Goal: Task Accomplishment & Management: Complete application form

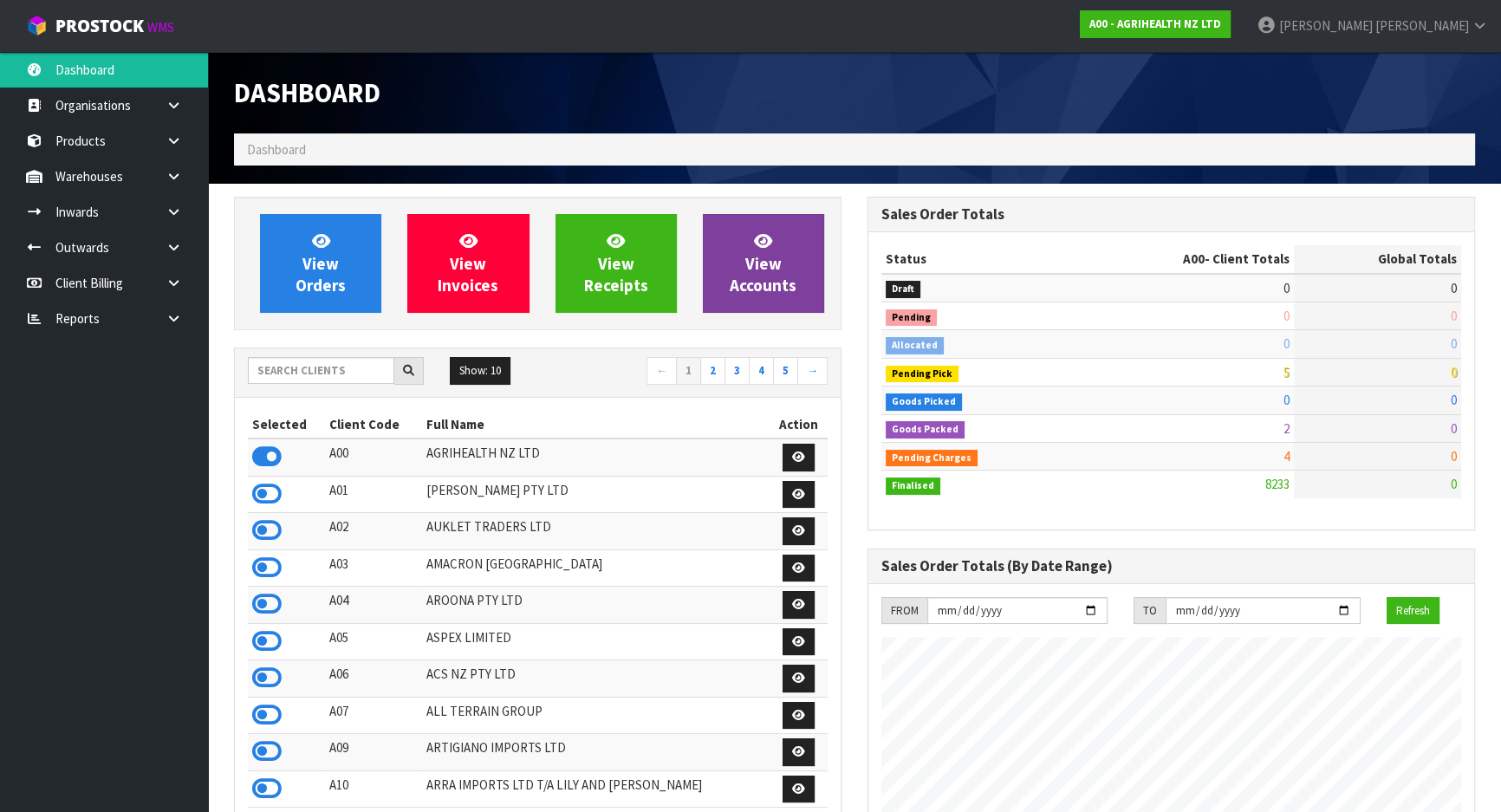
scroll to position [1310, 632]
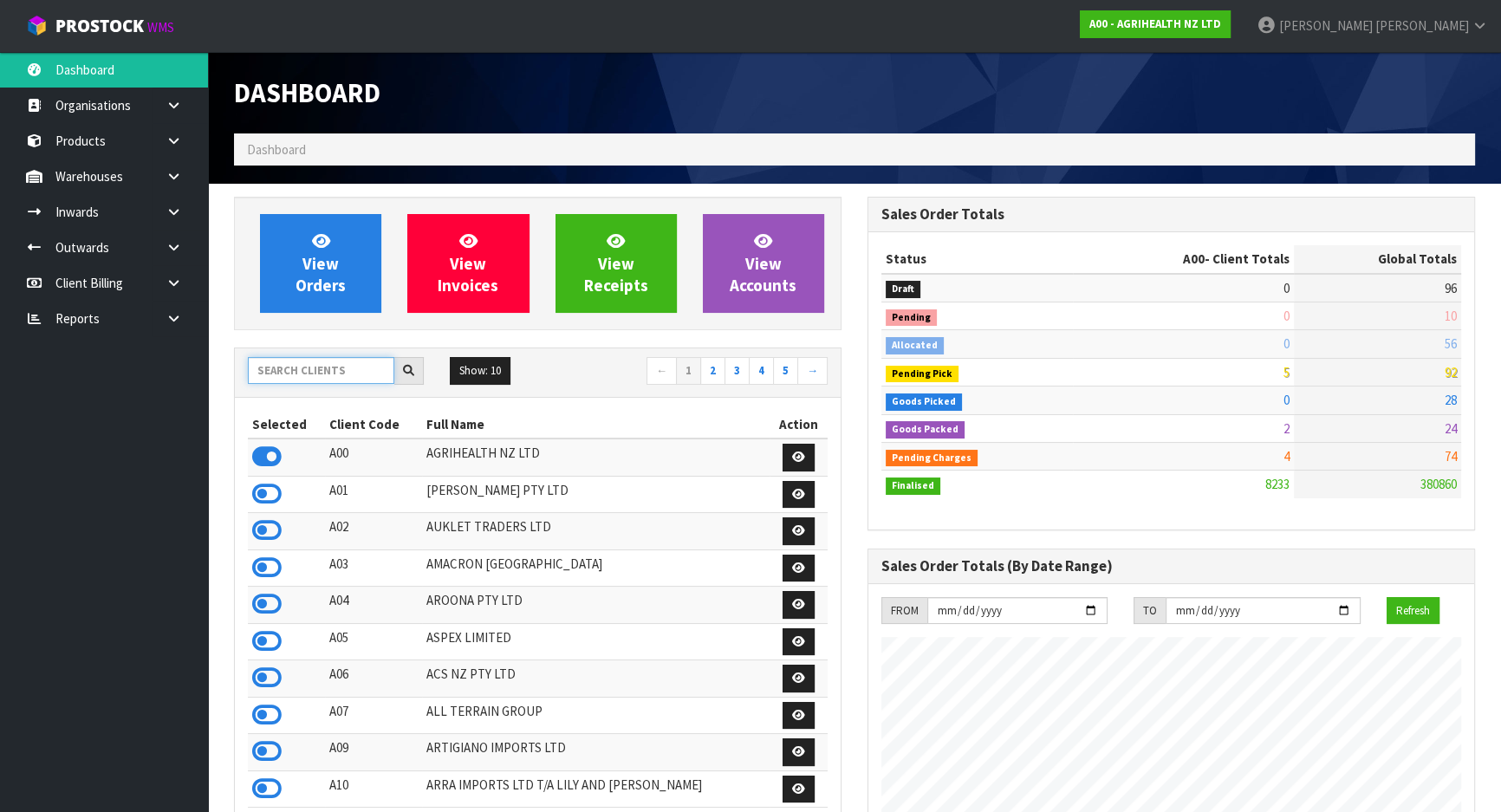
click at [300, 373] on input "text" at bounding box center [320, 370] width 146 height 27
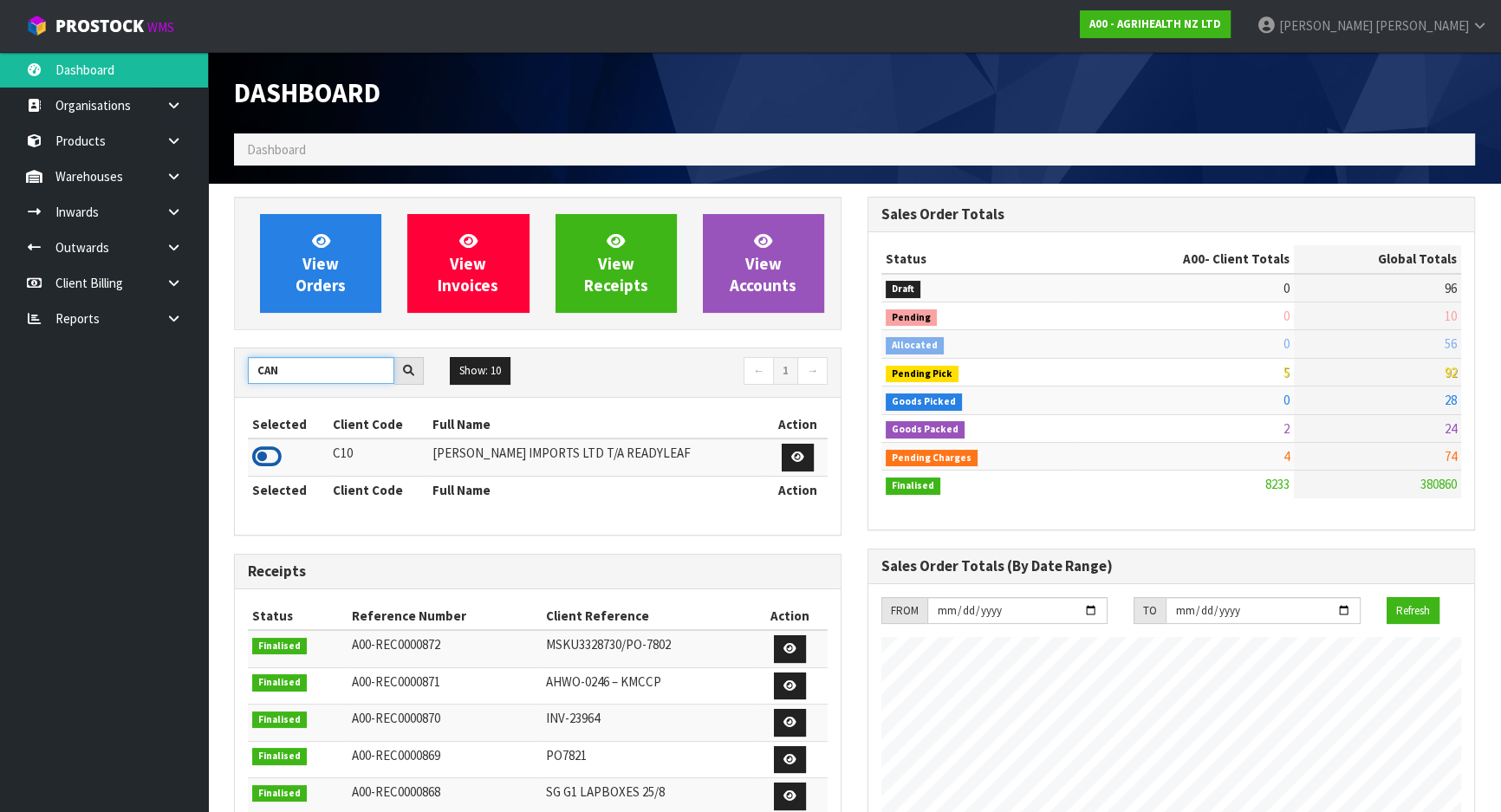
type input "CAN"
click at [258, 447] on icon at bounding box center [267, 457] width 29 height 26
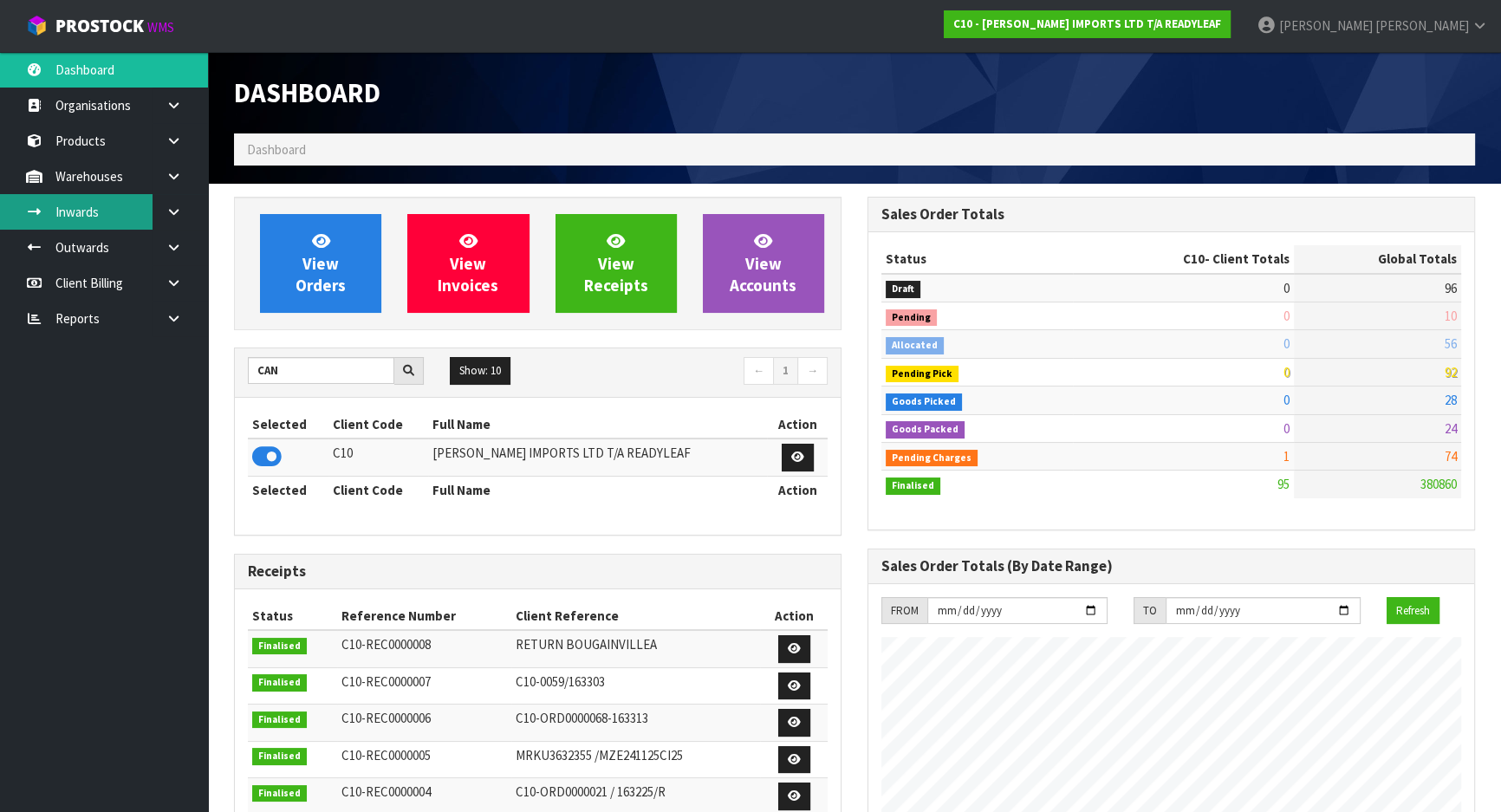
scroll to position [1114, 632]
click at [128, 203] on link "Inwards" at bounding box center [104, 212] width 208 height 36
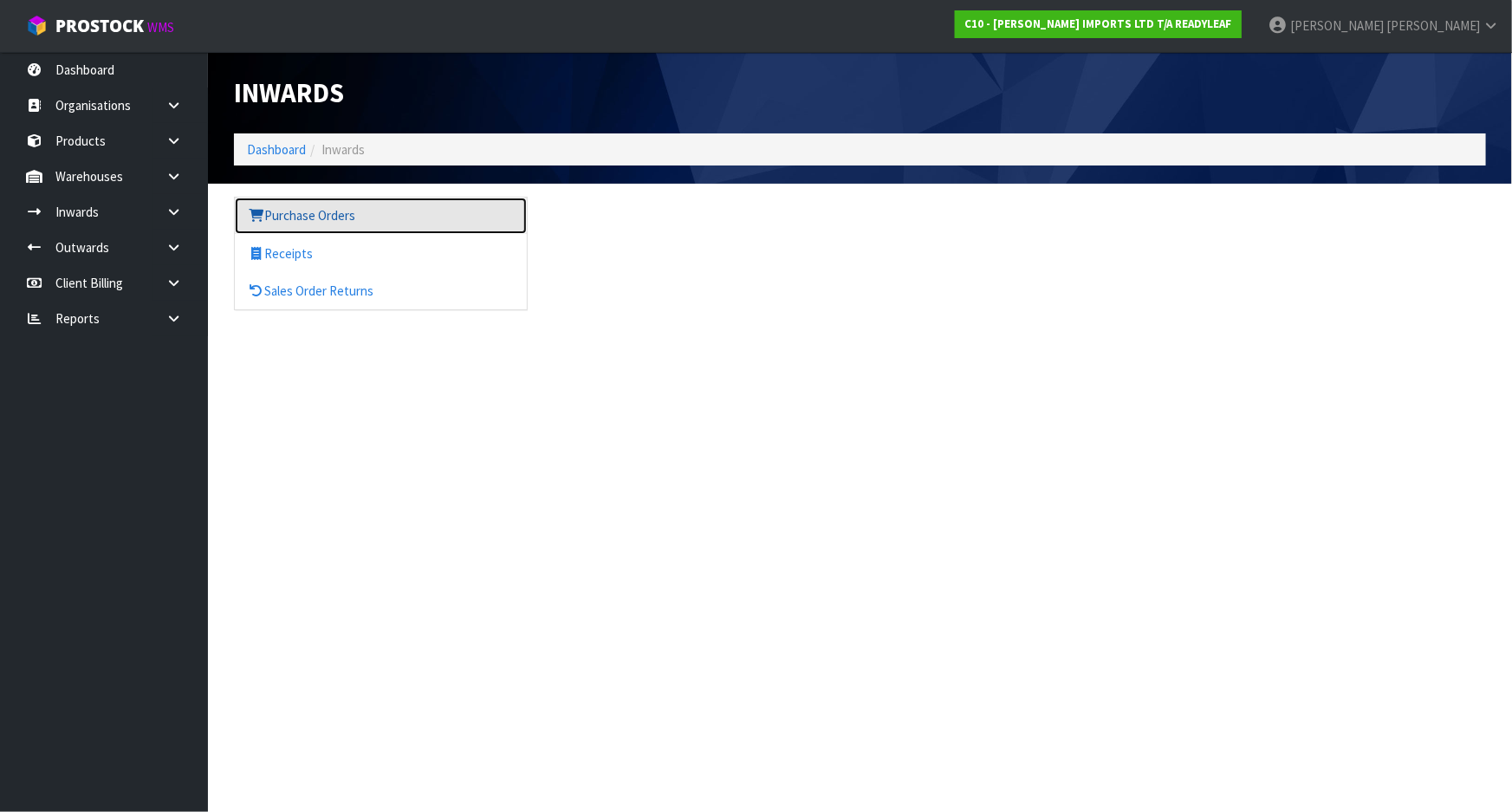
click at [318, 211] on link "Purchase Orders" at bounding box center [381, 216] width 292 height 36
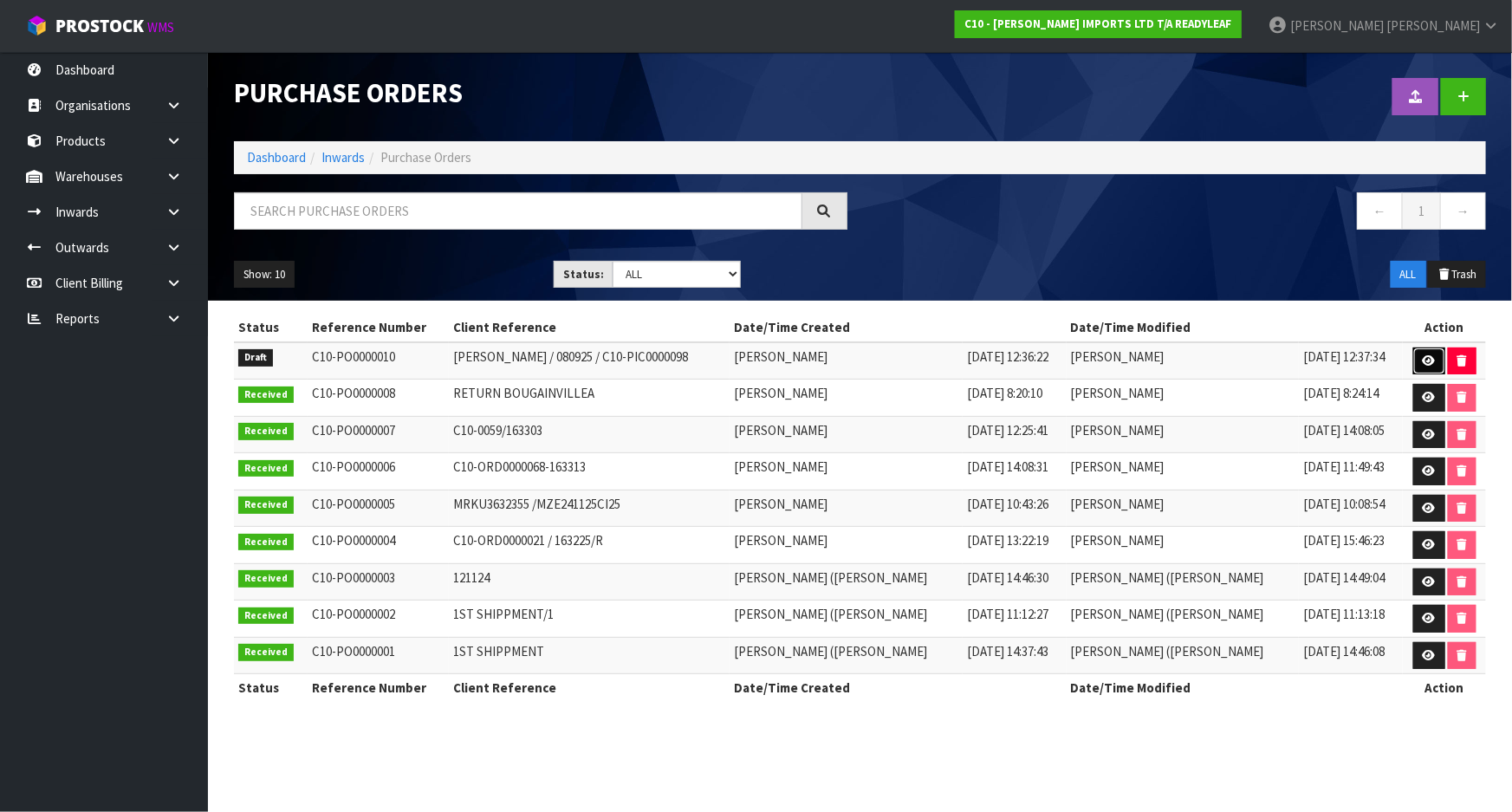
click at [1419, 366] on link at bounding box center [1429, 361] width 32 height 27
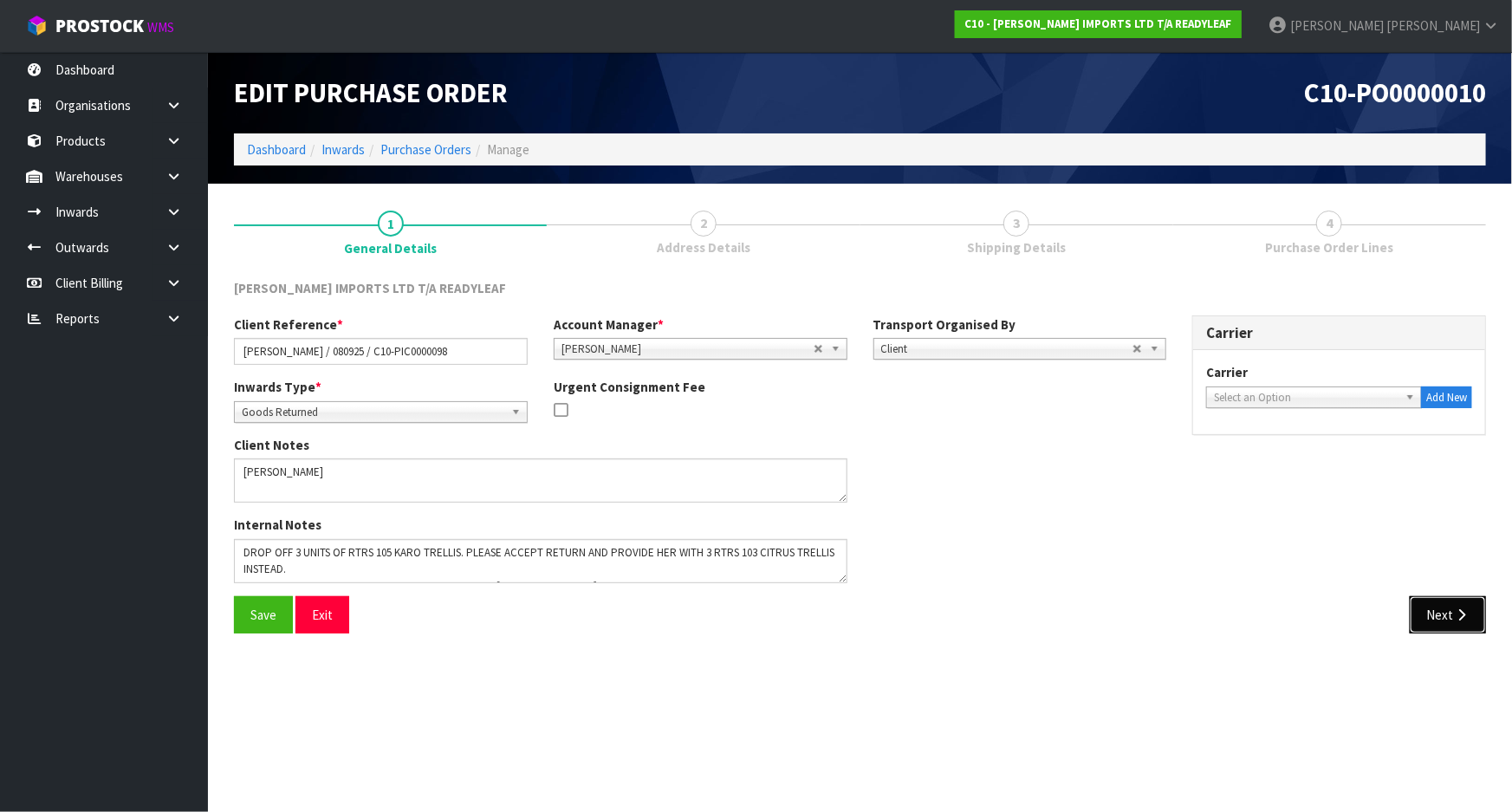
click at [1422, 616] on button "Next" at bounding box center [1447, 615] width 76 height 38
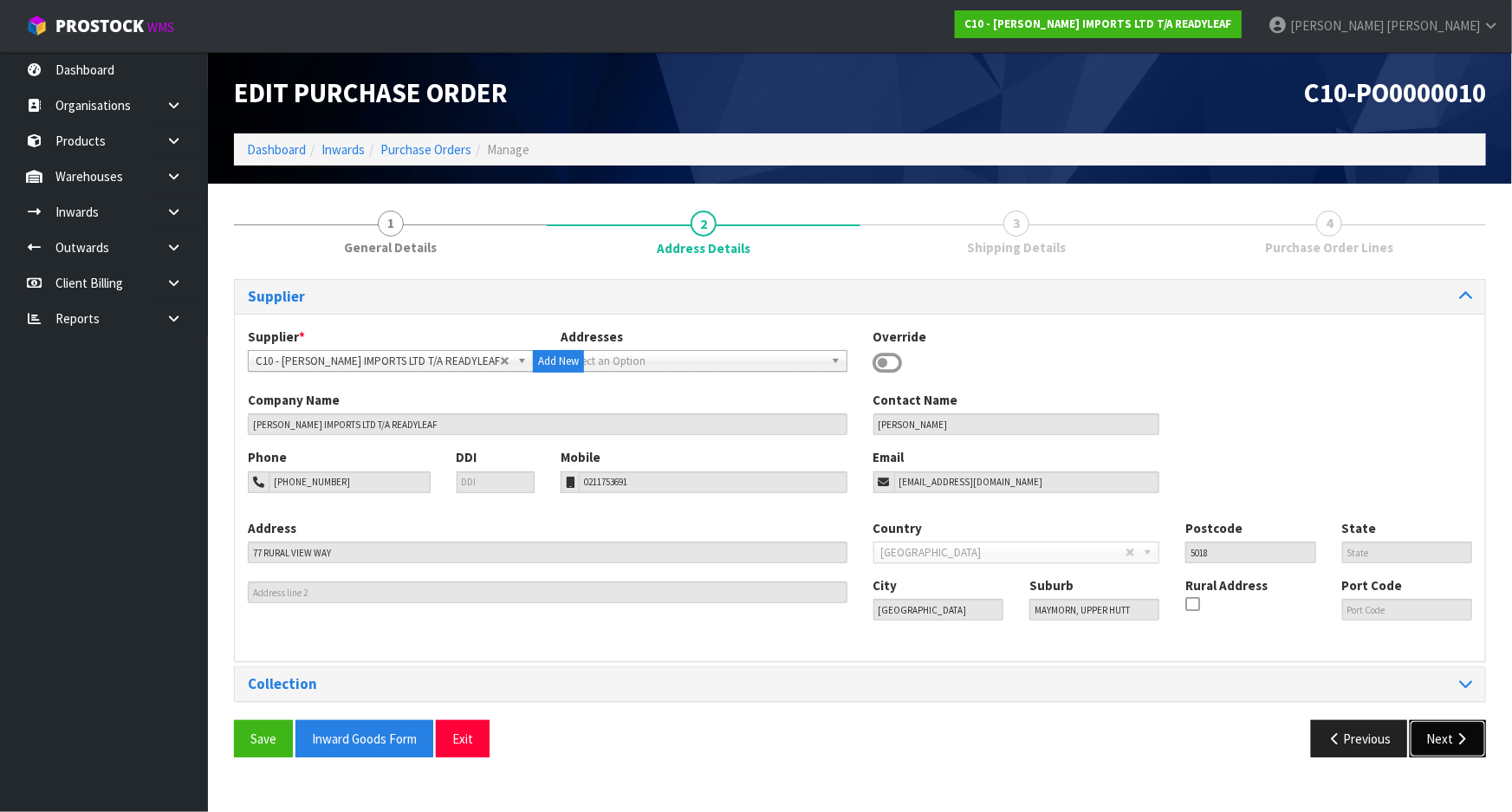
click at [1429, 752] on button "Next" at bounding box center [1447, 739] width 76 height 38
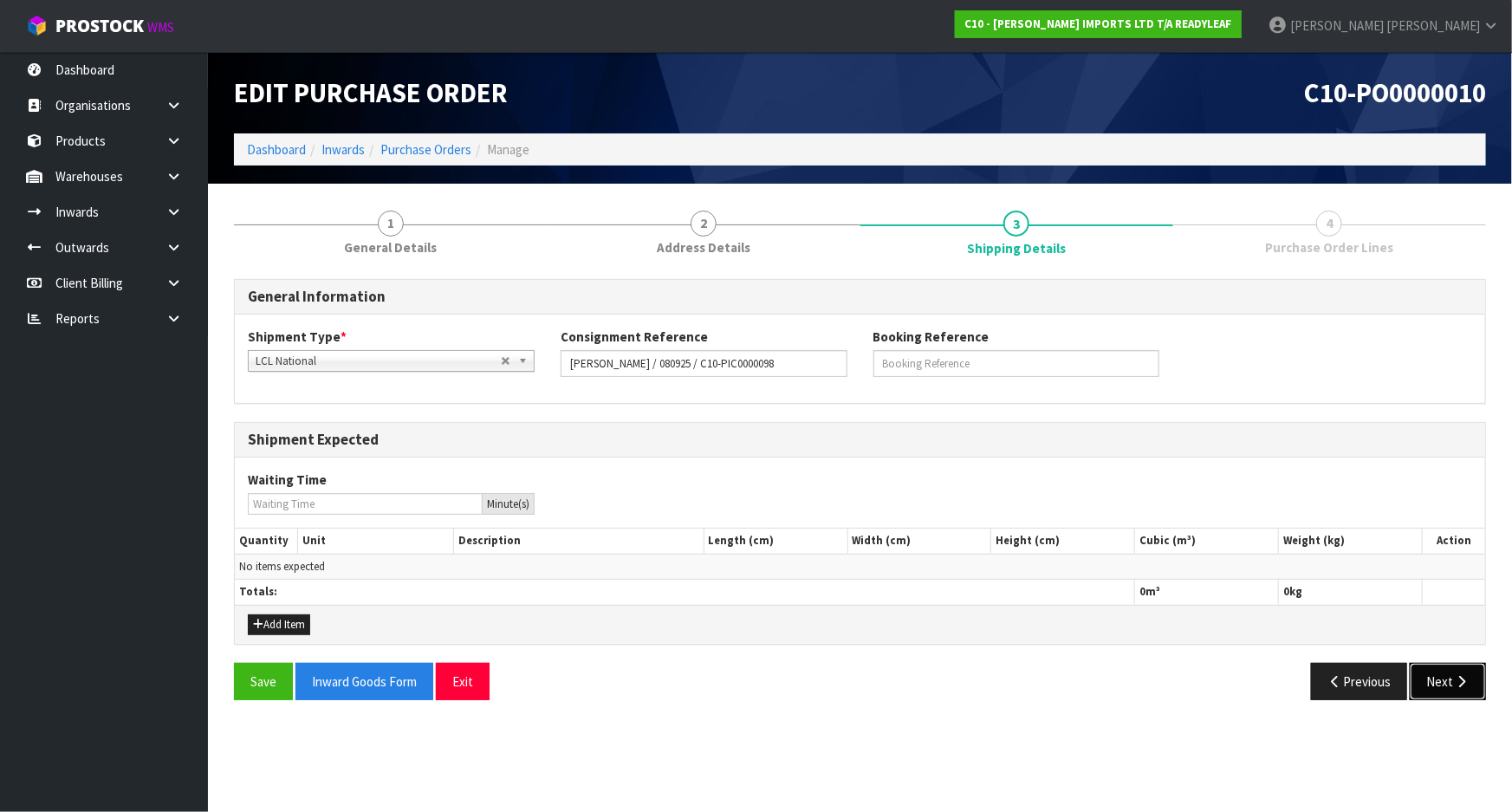
click at [1442, 681] on button "Next" at bounding box center [1447, 682] width 76 height 38
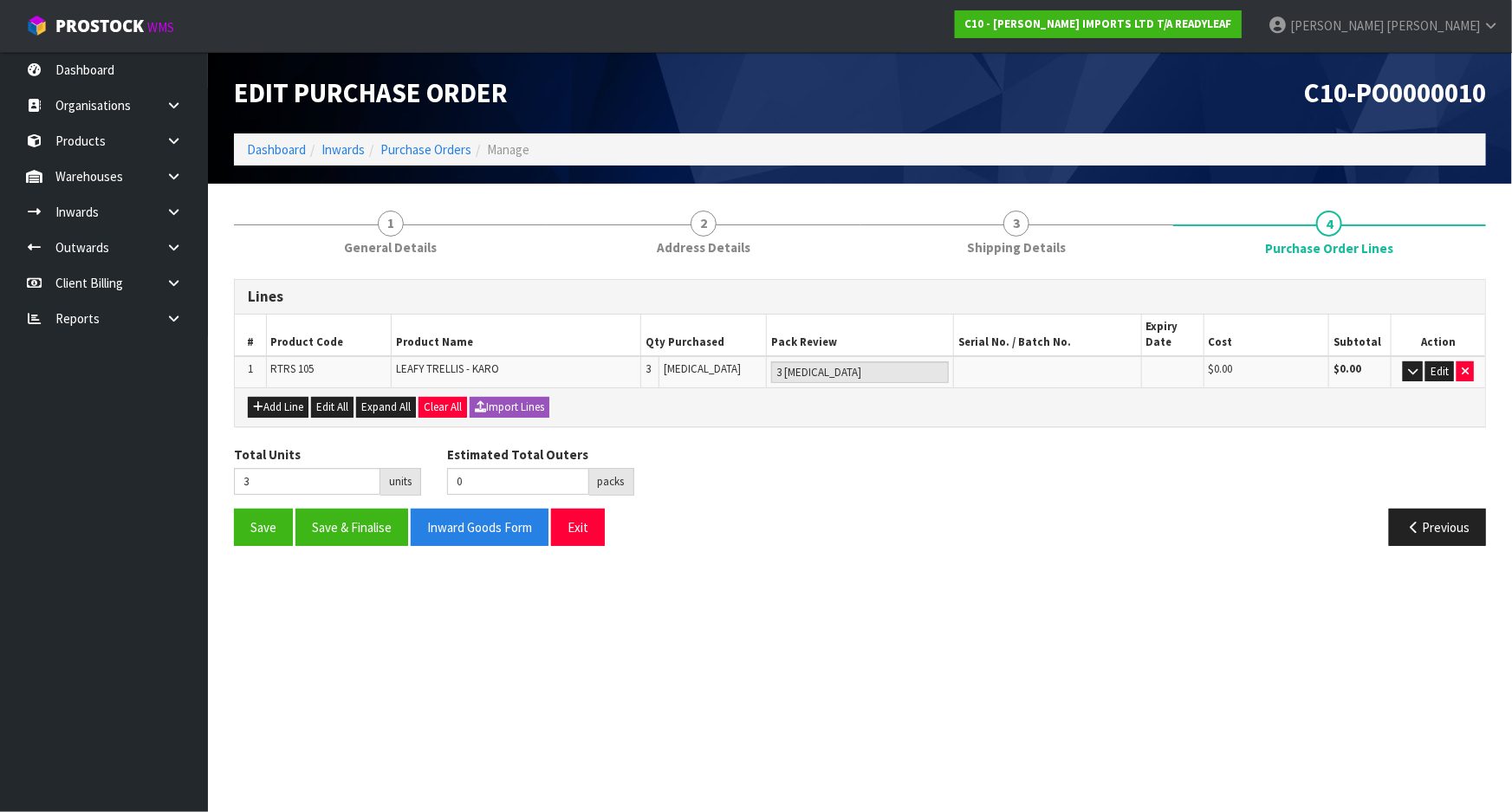
click at [1037, 509] on div "Previous" at bounding box center [1179, 528] width 640 height 38
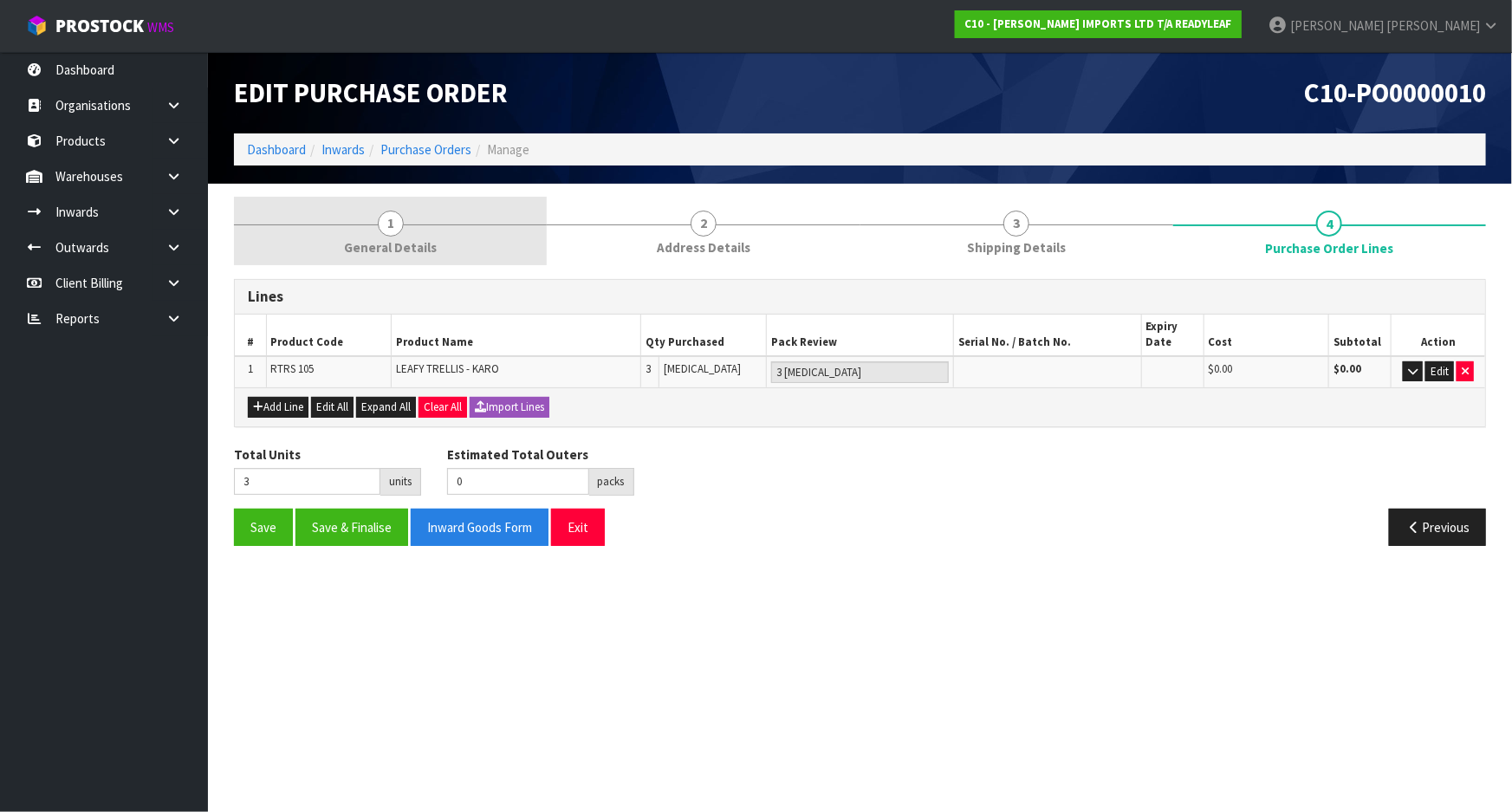
click at [394, 223] on span "1" at bounding box center [391, 224] width 26 height 26
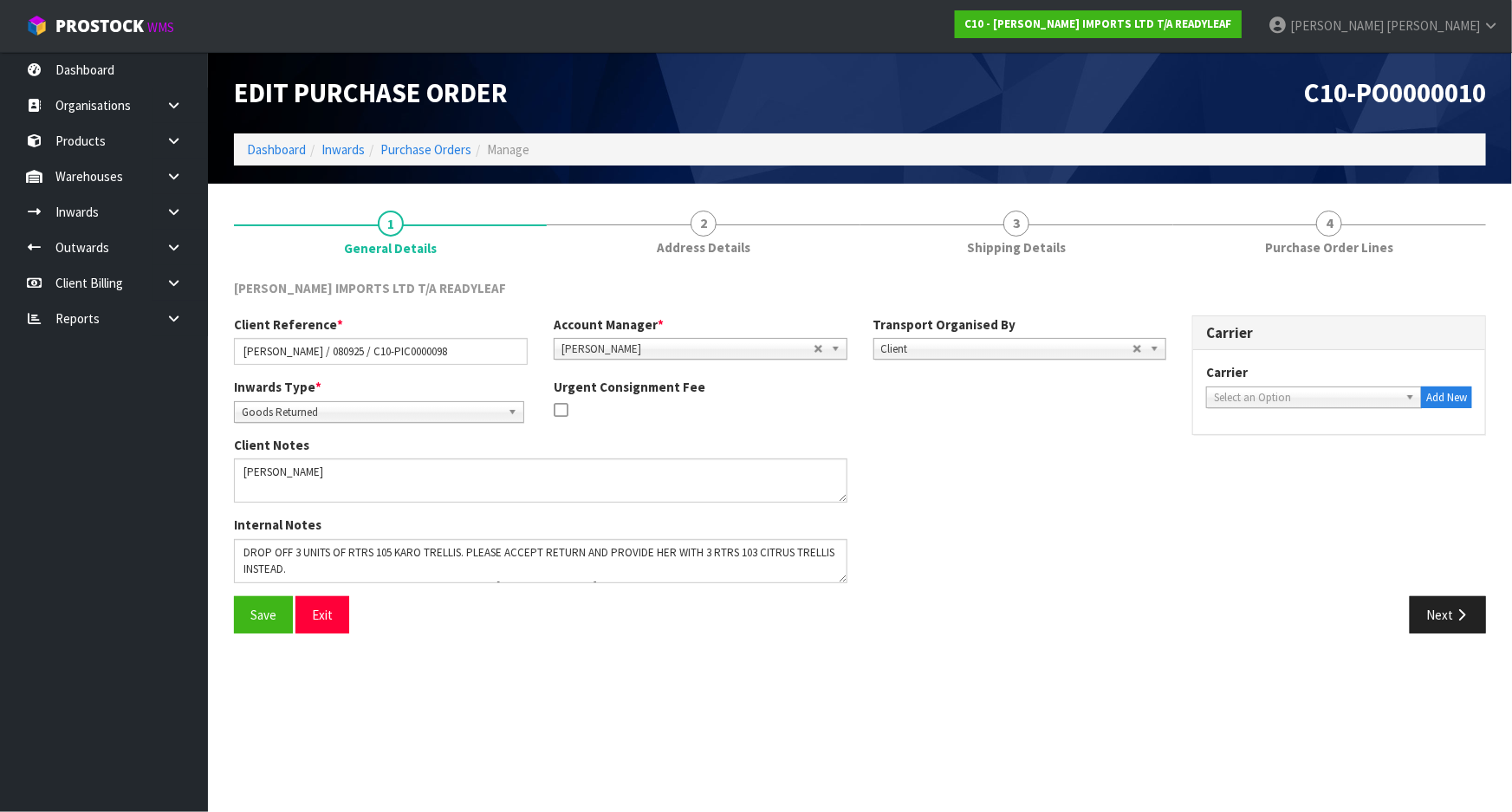
drag, startPoint x: 969, startPoint y: 448, endPoint x: 1057, endPoint y: 468, distance: 90.2
click at [969, 448] on div "Client Notes" at bounding box center [700, 476] width 958 height 80
click at [720, 413] on div at bounding box center [701, 412] width 294 height 22
click at [1138, 453] on div "Client Notes" at bounding box center [700, 476] width 958 height 80
drag, startPoint x: 436, startPoint y: 353, endPoint x: 138, endPoint y: 383, distance: 299.5
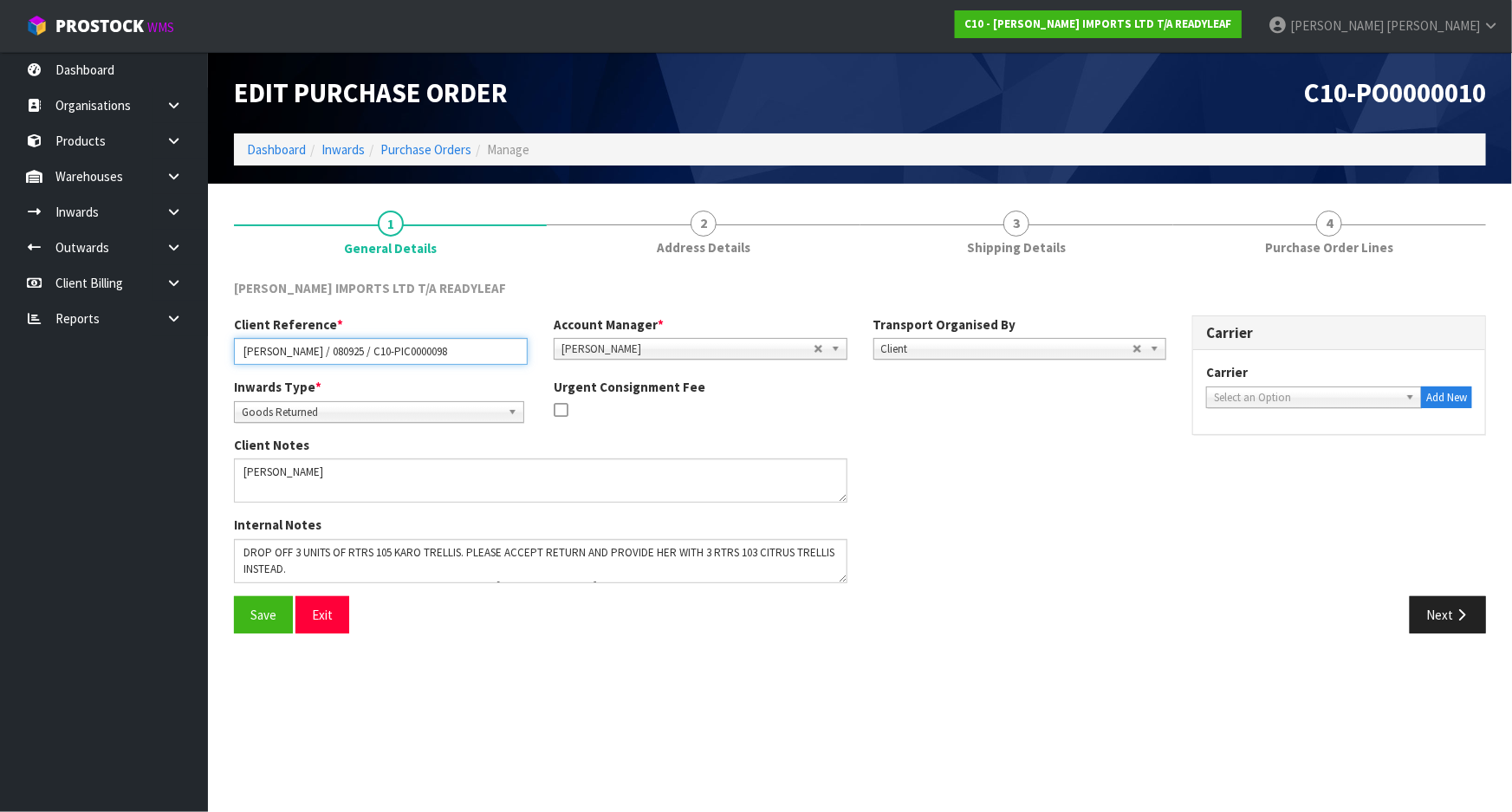
click at [138, 383] on body "Toggle navigation ProStock WMS C10 - [PERSON_NAME] IMPORTS LTD T/A READYLEAF [P…" at bounding box center [756, 406] width 1512 height 812
click at [892, 456] on div "Client Notes" at bounding box center [700, 476] width 958 height 80
click at [890, 495] on div "Client Notes" at bounding box center [700, 476] width 958 height 80
click at [895, 535] on div "Internal Notes" at bounding box center [700, 555] width 958 height 80
click at [462, 154] on link "Purchase Orders" at bounding box center [426, 149] width 91 height 16
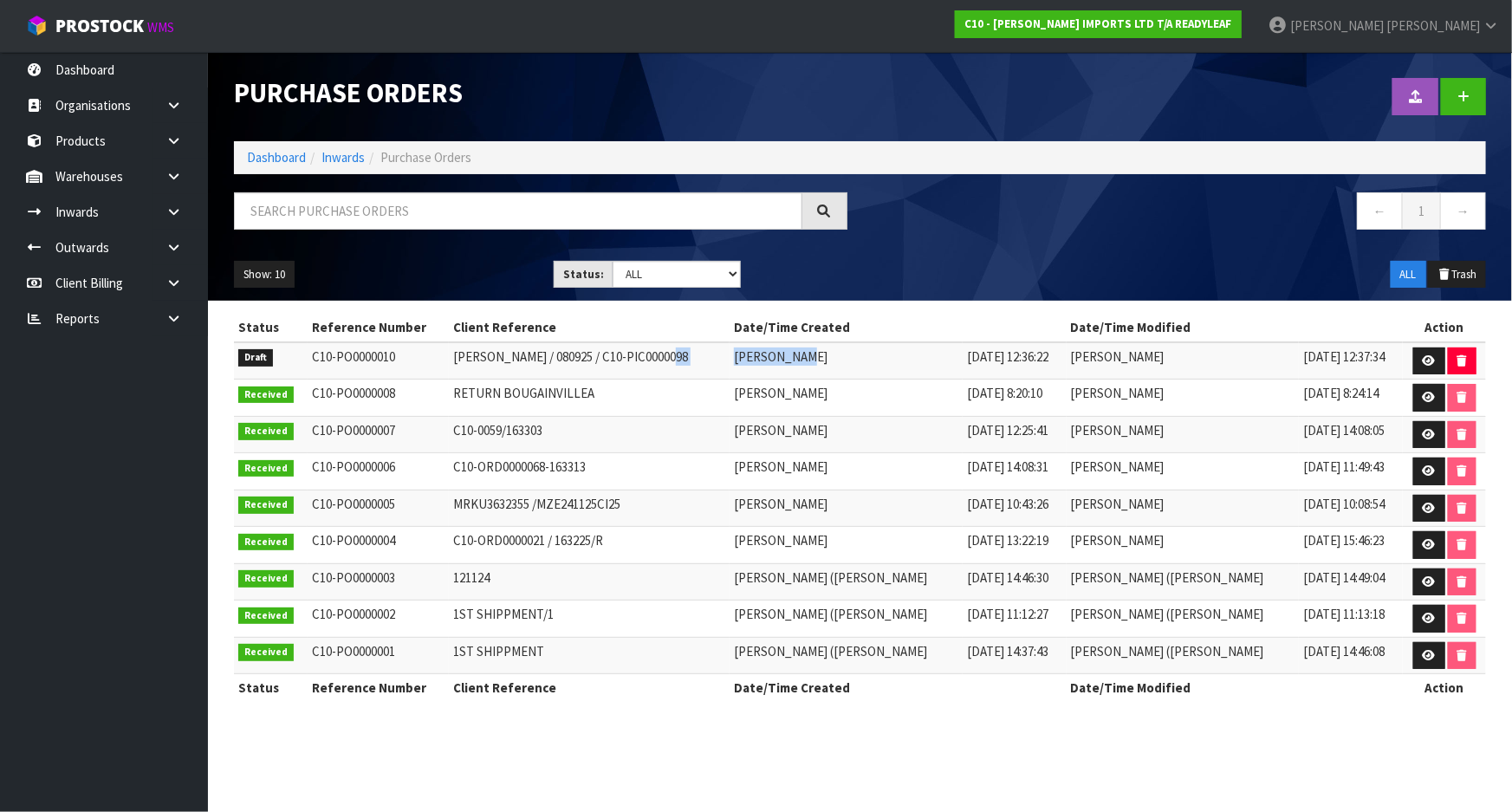
drag, startPoint x: 718, startPoint y: 357, endPoint x: 846, endPoint y: 356, distance: 128.0
click at [846, 356] on tr "Draft C10-PO0000010 [PERSON_NAME] / 080925 / C10-PIC0000098 [PERSON_NAME] [DATE…" at bounding box center [859, 361] width 1252 height 38
click at [816, 354] on td "[PERSON_NAME]" at bounding box center [845, 361] width 233 height 38
click at [718, 372] on td "[PERSON_NAME] / 080925 / C10-PIC0000098" at bounding box center [589, 361] width 281 height 38
click at [1428, 350] on link at bounding box center [1429, 361] width 32 height 27
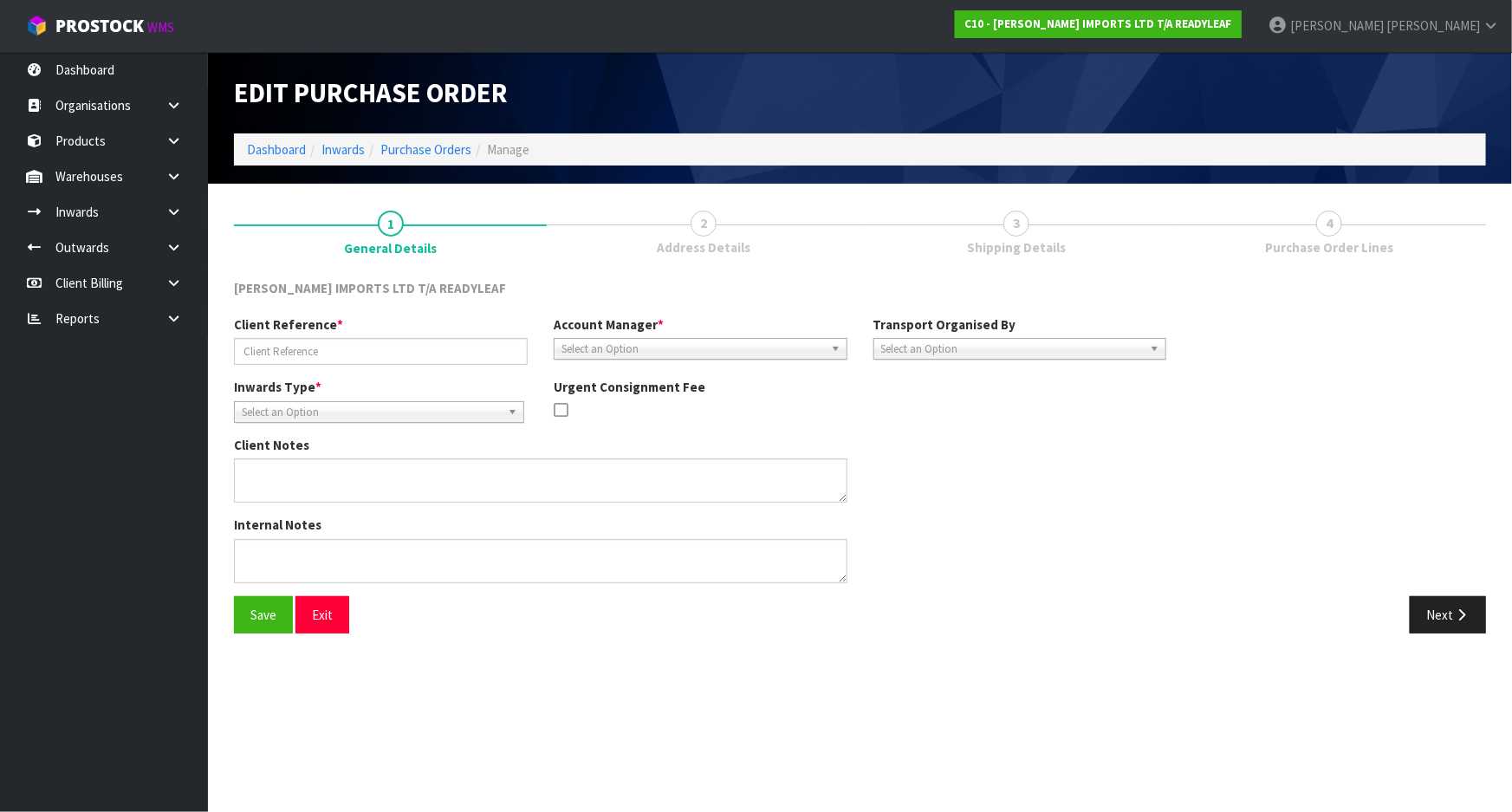
click at [1292, 238] on span "Purchase Order Lines" at bounding box center [1329, 247] width 128 height 18
type input "[PERSON_NAME] / 080925 / C10-PIC0000098"
type textarea "[PERSON_NAME]"
type textarea "DROP OFF 3 UNITS OF RTRS 105 KARO TRELLIS. PLEASE ACCEPT RETURN AND PROVIDE HER…"
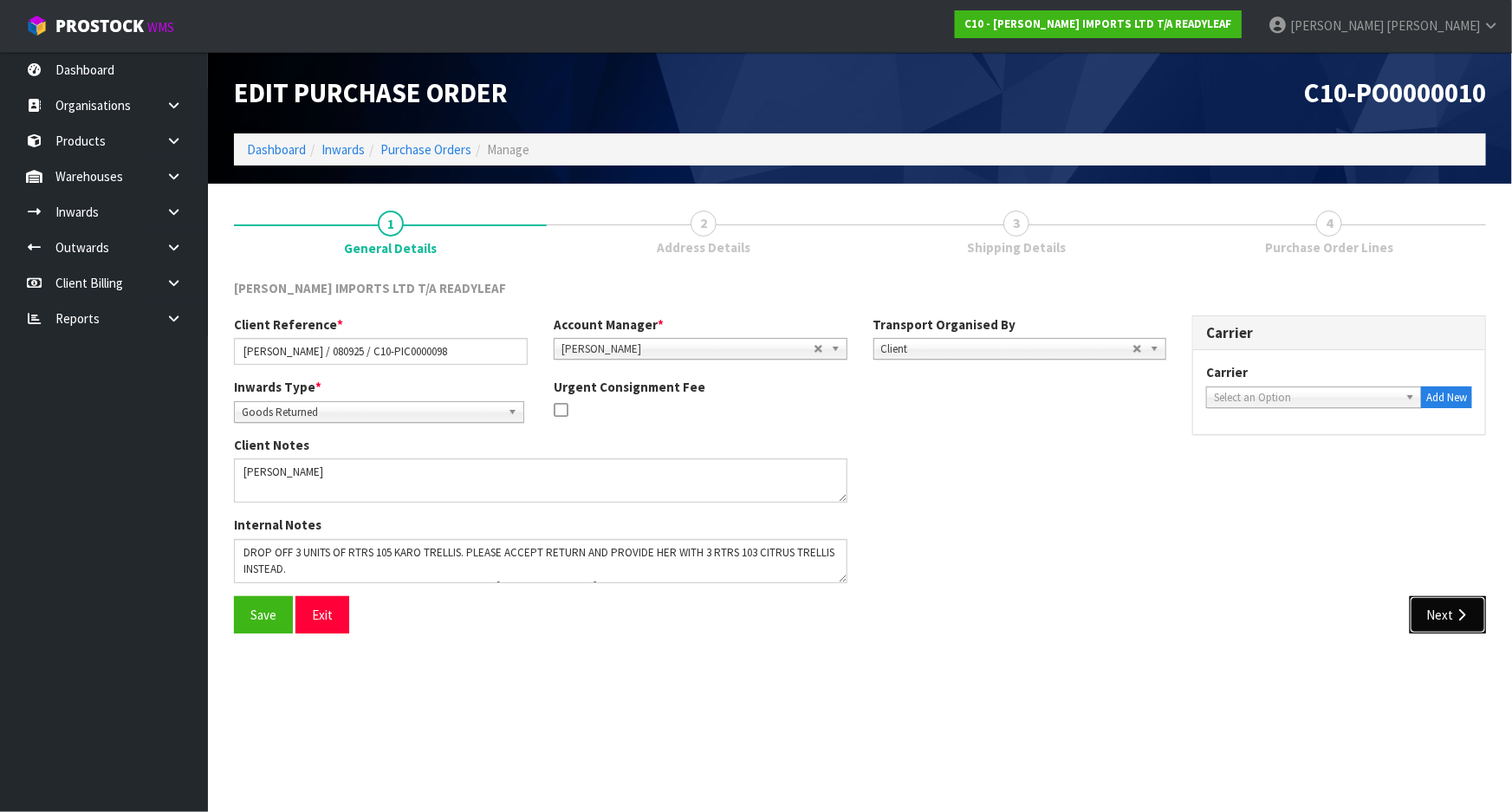
drag, startPoint x: 1439, startPoint y: 609, endPoint x: 1425, endPoint y: 569, distance: 42.4
click at [1425, 569] on div "[PERSON_NAME] IMPORTS LTD T/A READYLEAF Client Reference * [PERSON_NAME] / 0809…" at bounding box center [859, 463] width 1252 height 367
click at [1337, 398] on span "Select an Option" at bounding box center [1307, 398] width 185 height 21
type input "DROP"
click at [1260, 442] on li "DROP OFF - DROP OFF" at bounding box center [1314, 447] width 207 height 22
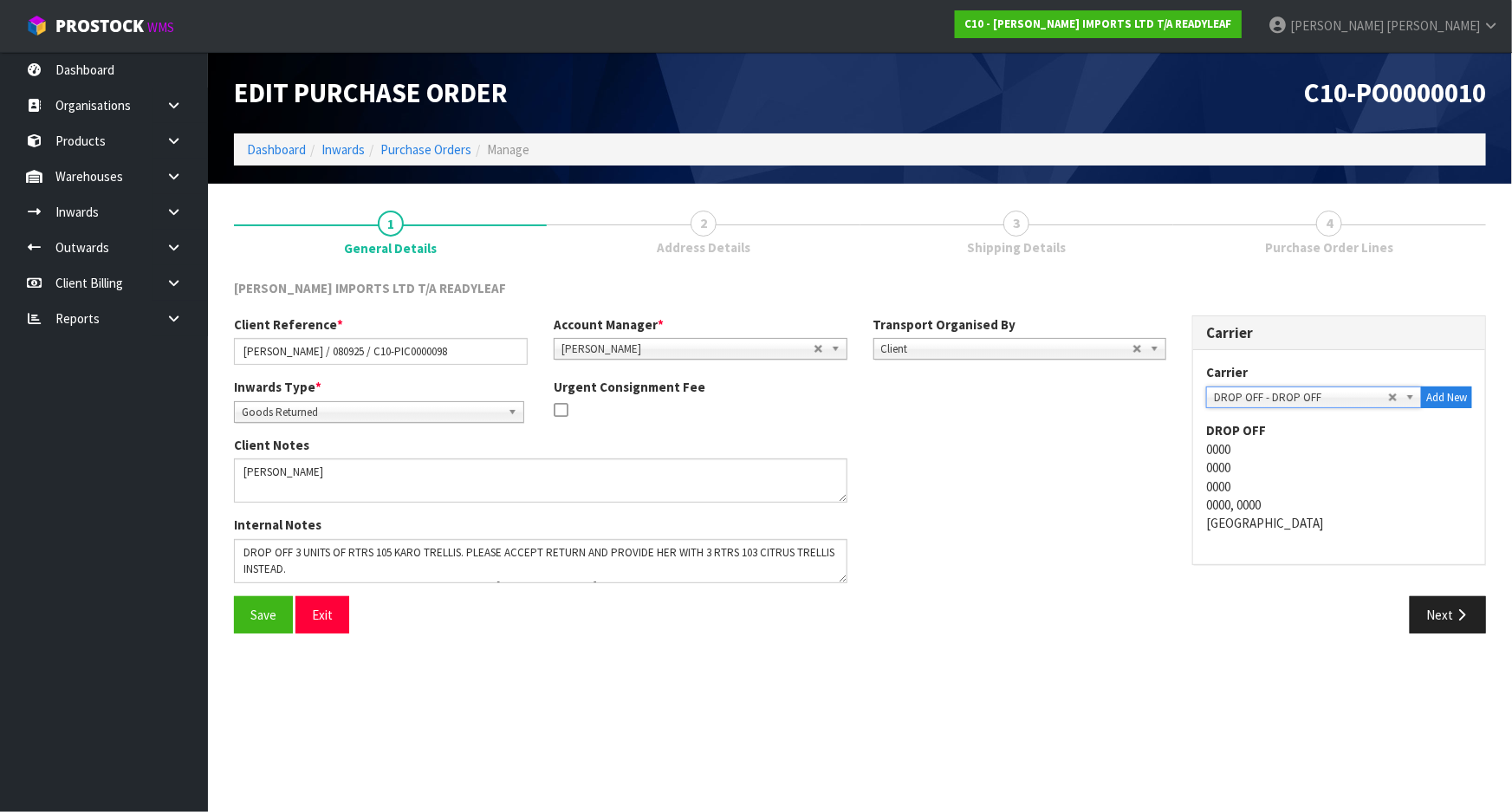
click at [1123, 530] on div "Internal Notes" at bounding box center [700, 555] width 958 height 80
click at [249, 617] on button "Save" at bounding box center [263, 615] width 59 height 38
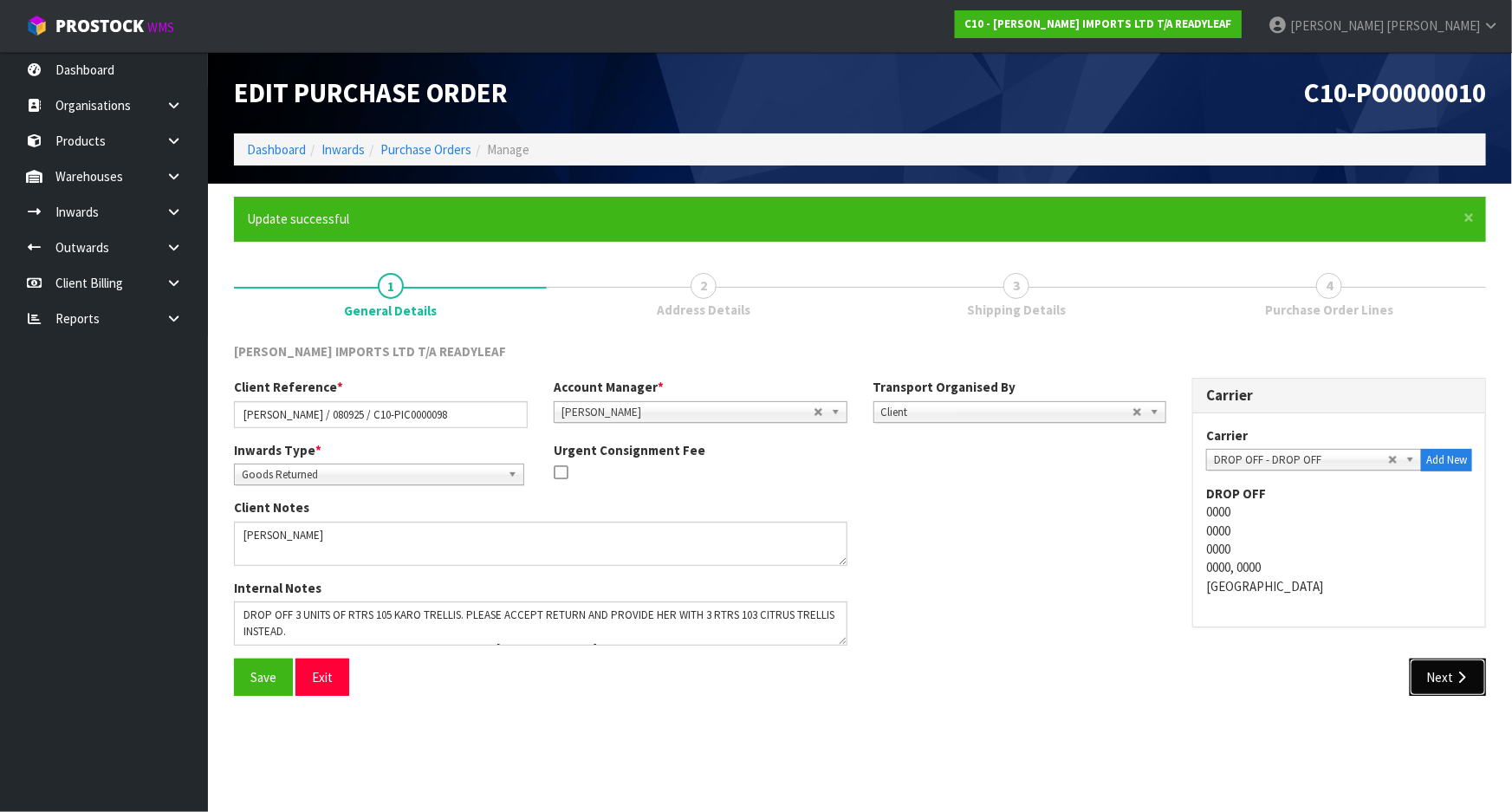
click at [1448, 668] on button "Next" at bounding box center [1447, 677] width 76 height 38
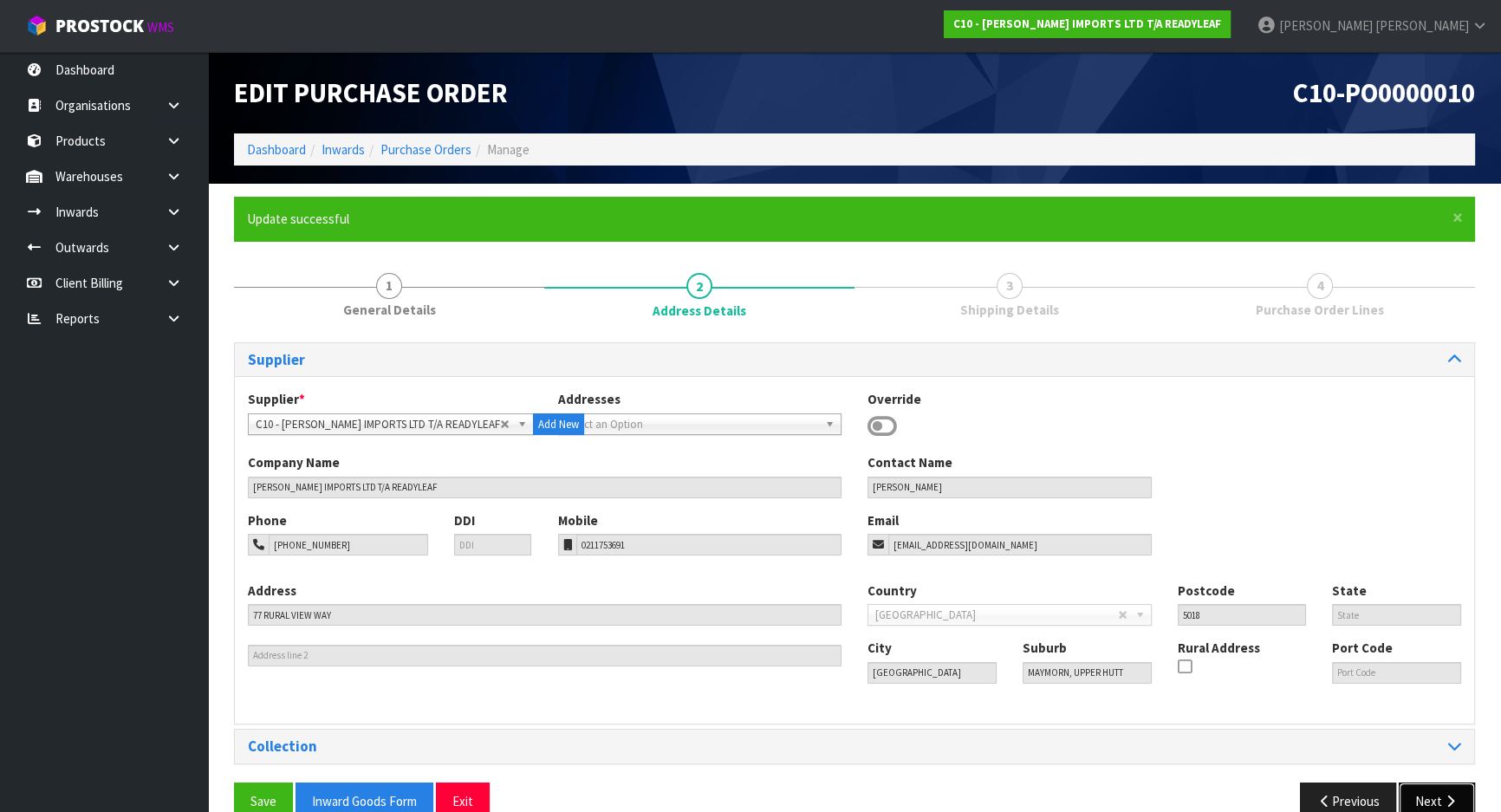
click at [1430, 791] on button "Next" at bounding box center [1437, 802] width 76 height 38
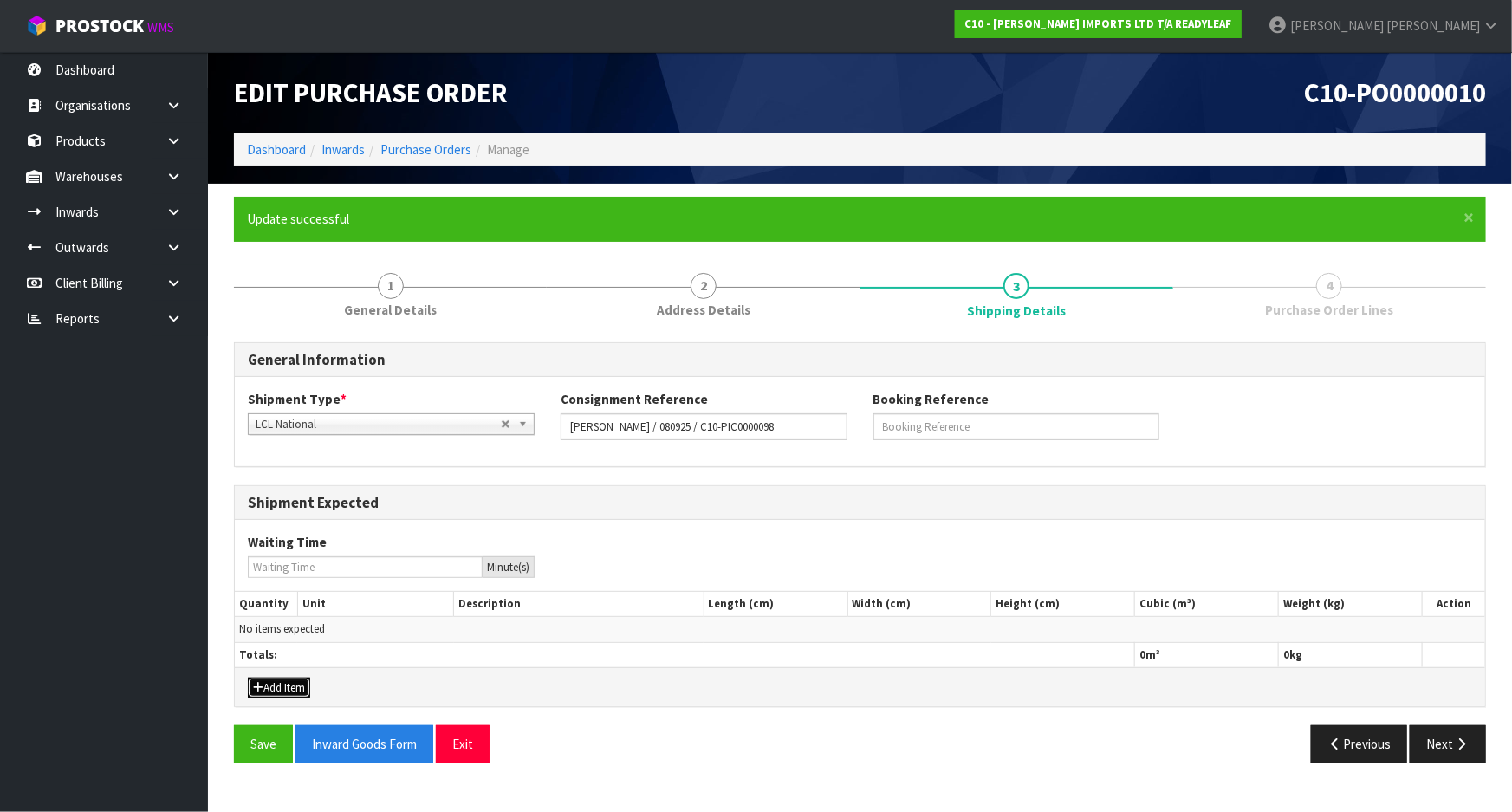
click at [273, 693] on button "Add Item" at bounding box center [279, 688] width 62 height 21
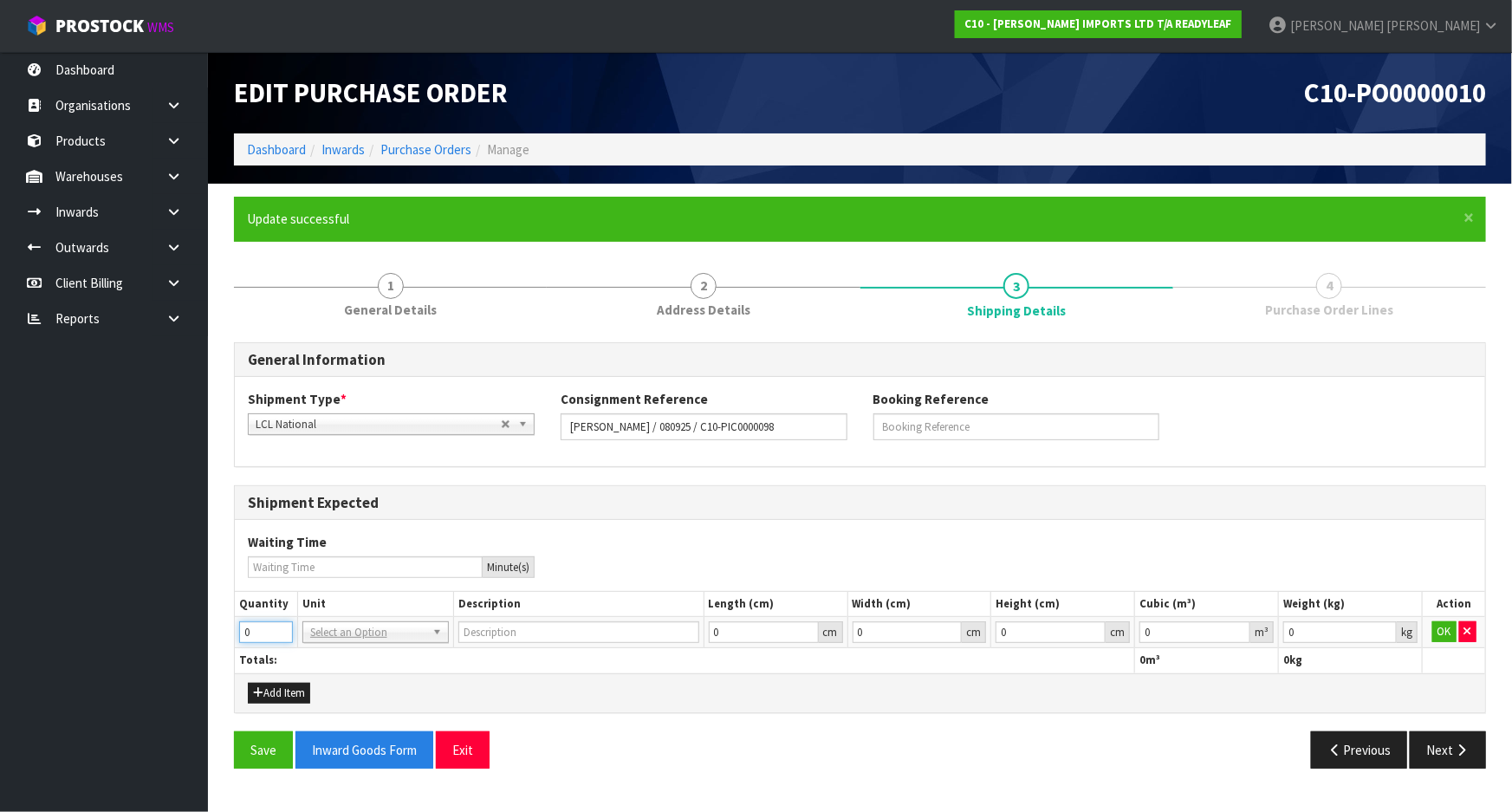
drag, startPoint x: 267, startPoint y: 639, endPoint x: 144, endPoint y: 636, distance: 123.0
click at [144, 636] on body "Toggle navigation ProStock WMS C10 - [PERSON_NAME] IMPORTS LTD T/A READYLEAF [P…" at bounding box center [756, 406] width 1512 height 812
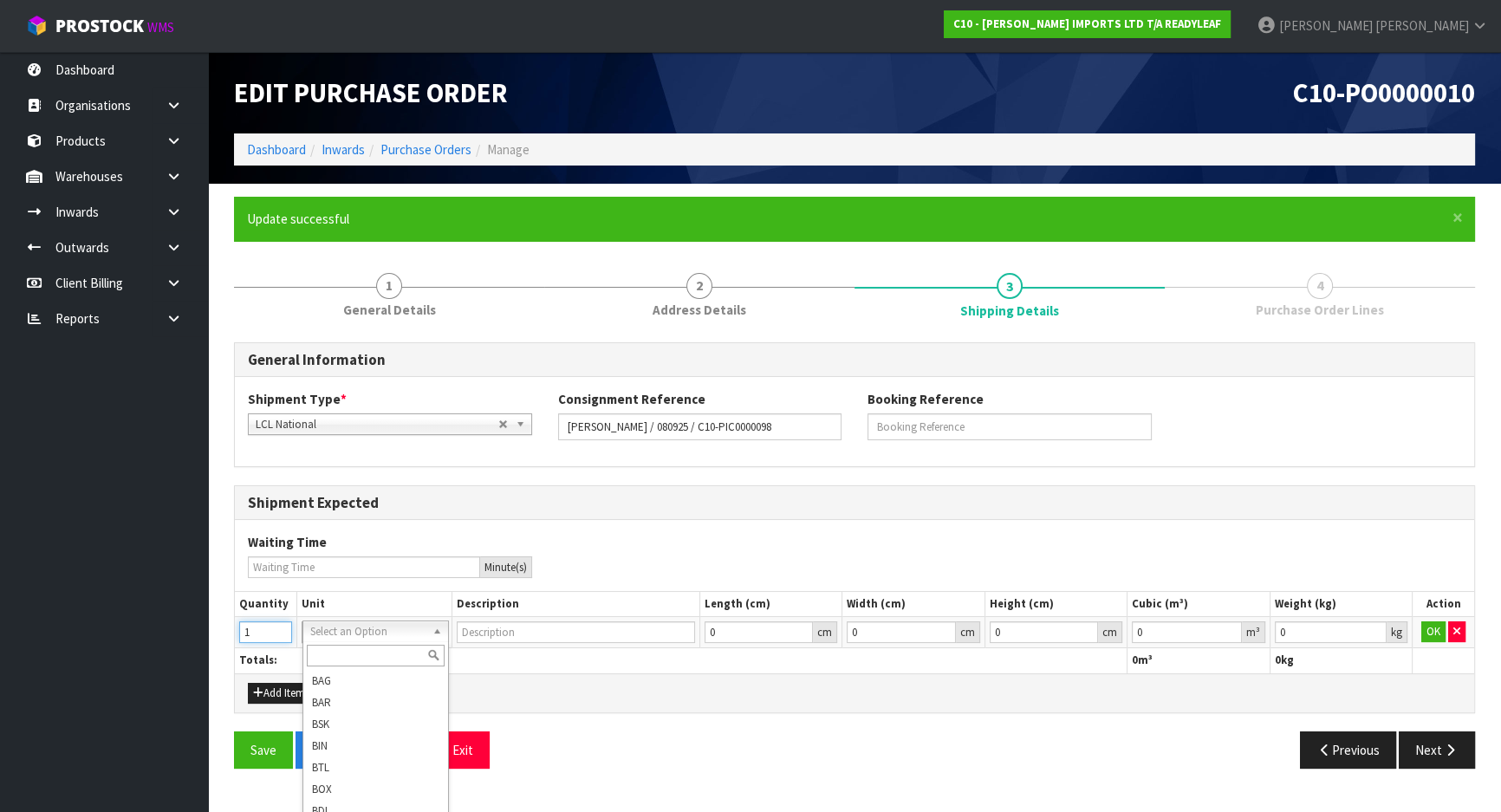
type input "1"
click at [349, 649] on input "text" at bounding box center [376, 655] width 139 height 22
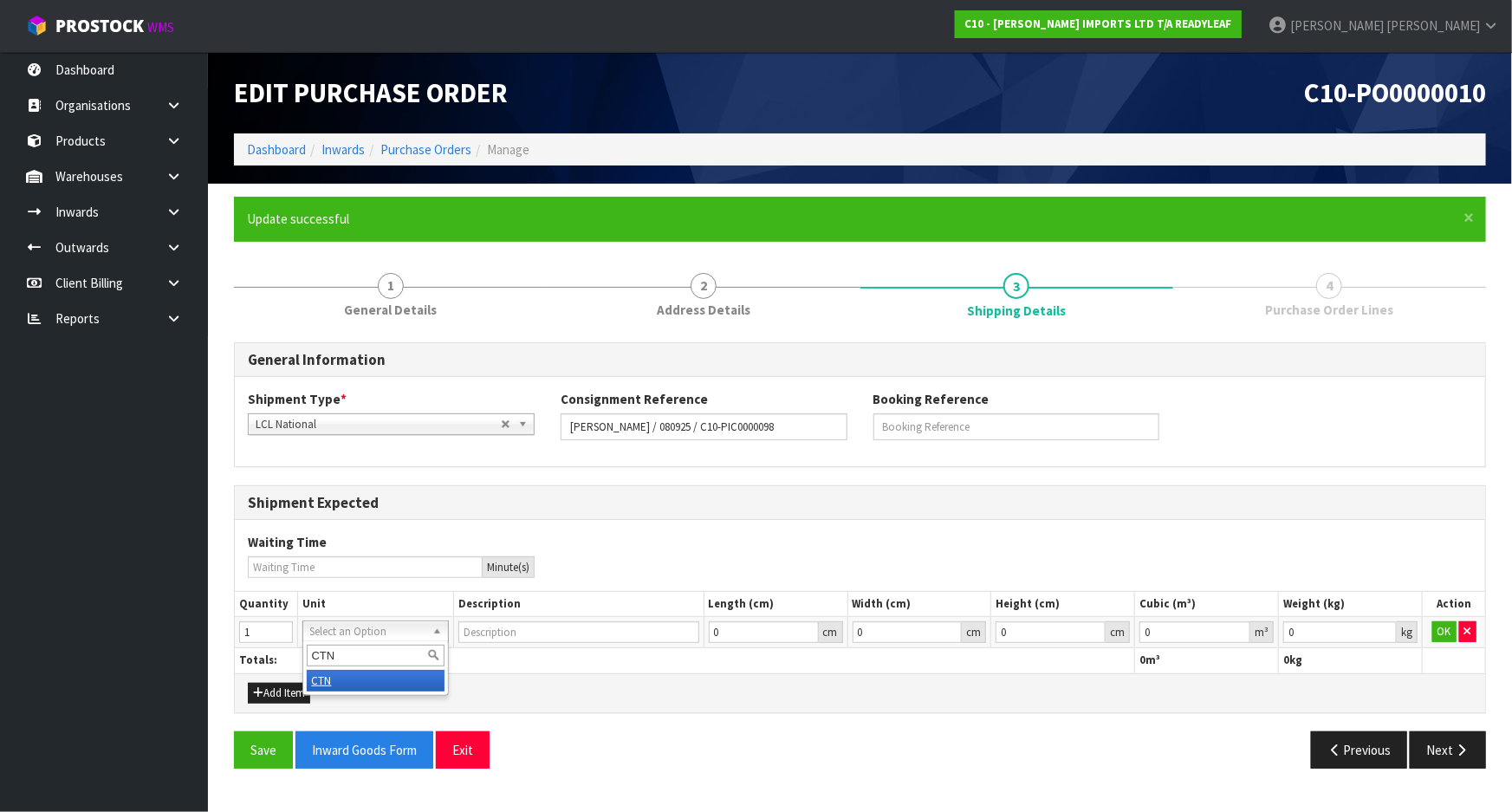
type input "CTN"
type input "CARTON"
click at [1447, 632] on button "OK" at bounding box center [1444, 631] width 24 height 21
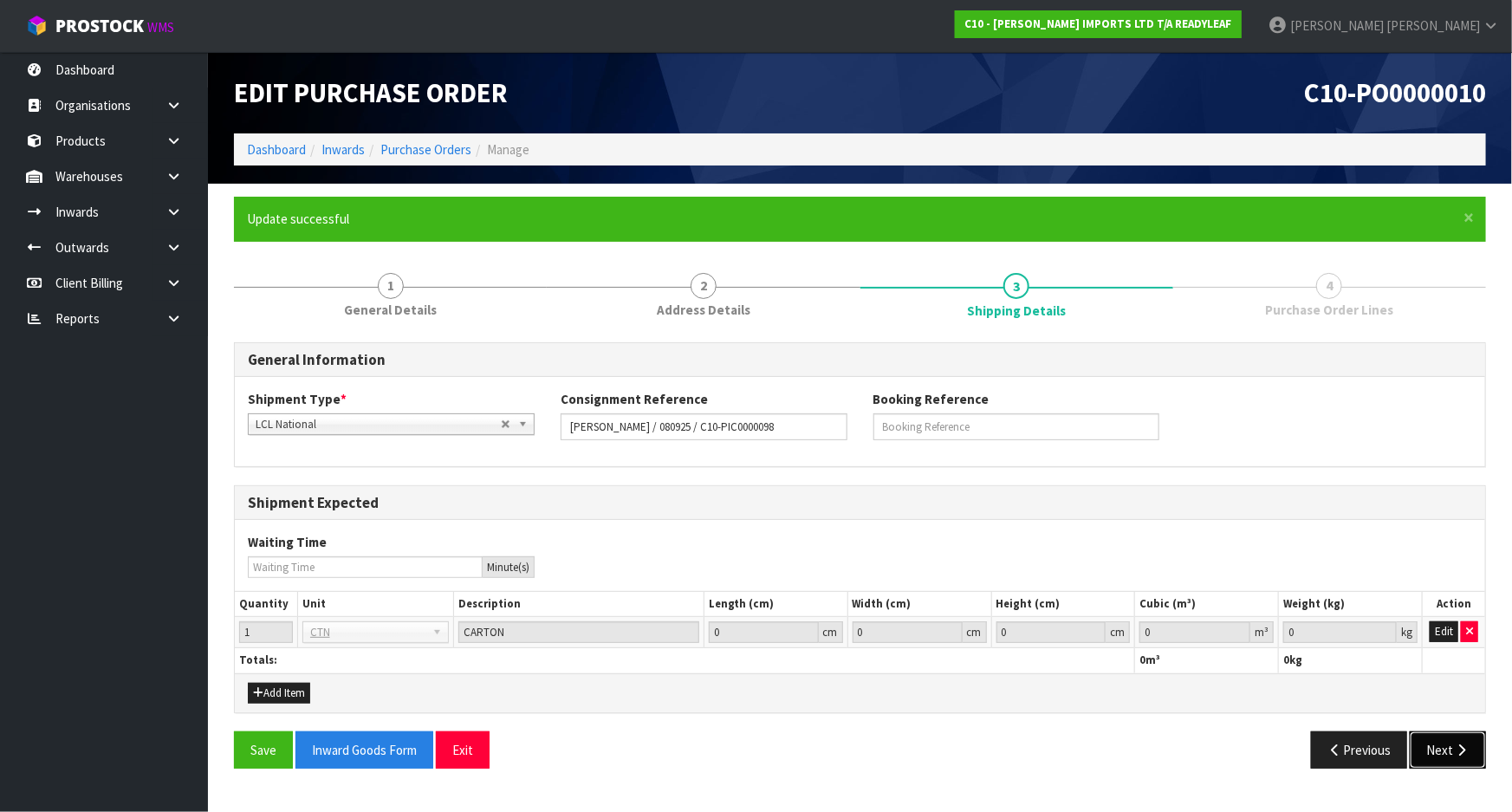
click at [1445, 743] on button "Next" at bounding box center [1447, 750] width 76 height 38
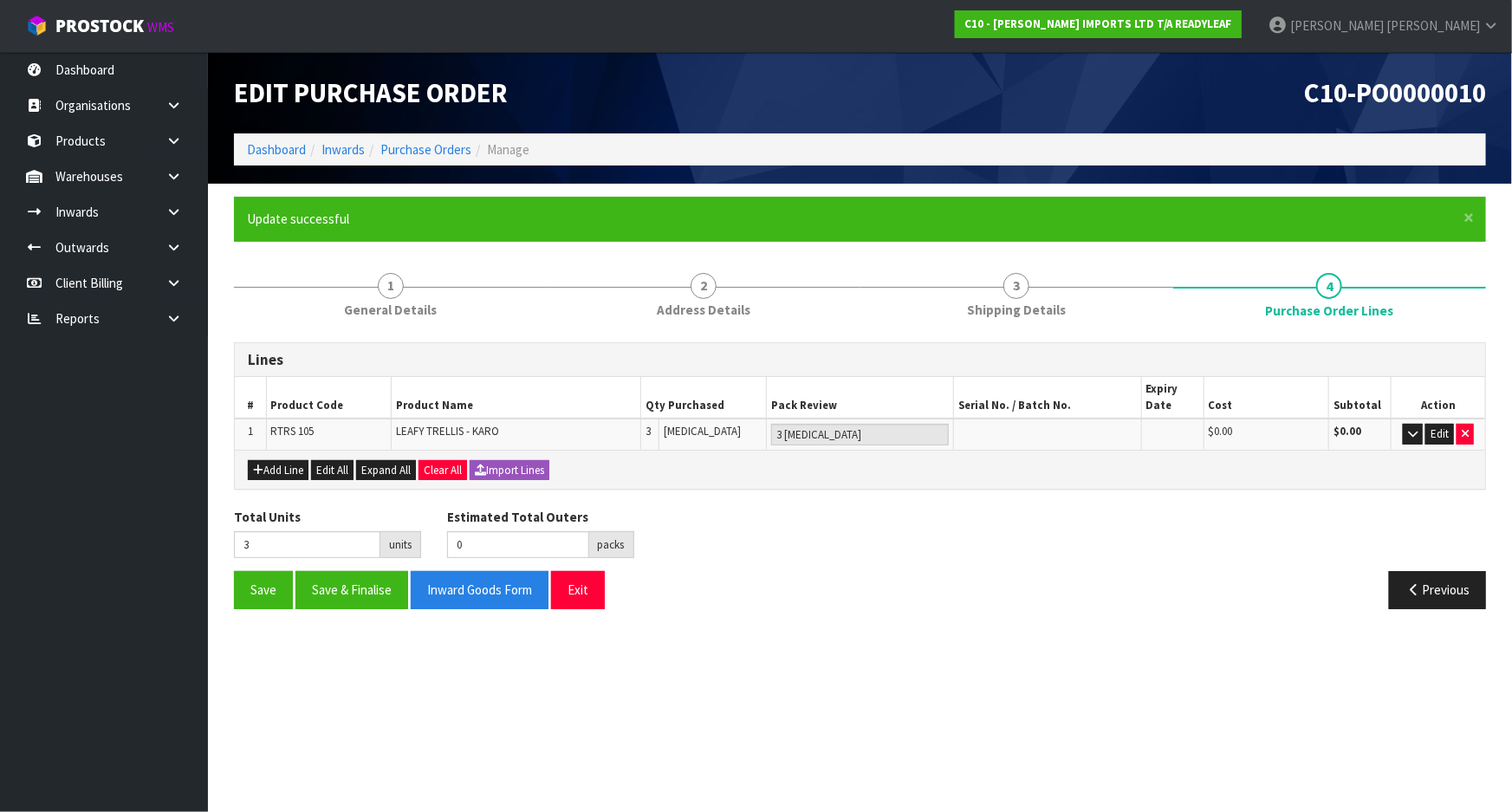
click at [825, 535] on div "Total Units 3 units Estimated Total Outers 0 packs Estimated Total Pallets 0 pa…" at bounding box center [860, 539] width 1278 height 63
click at [848, 563] on div "Total Units 3 units Estimated Total Outers 0 packs Estimated Total Pallets 0 pa…" at bounding box center [860, 539] width 1278 height 63
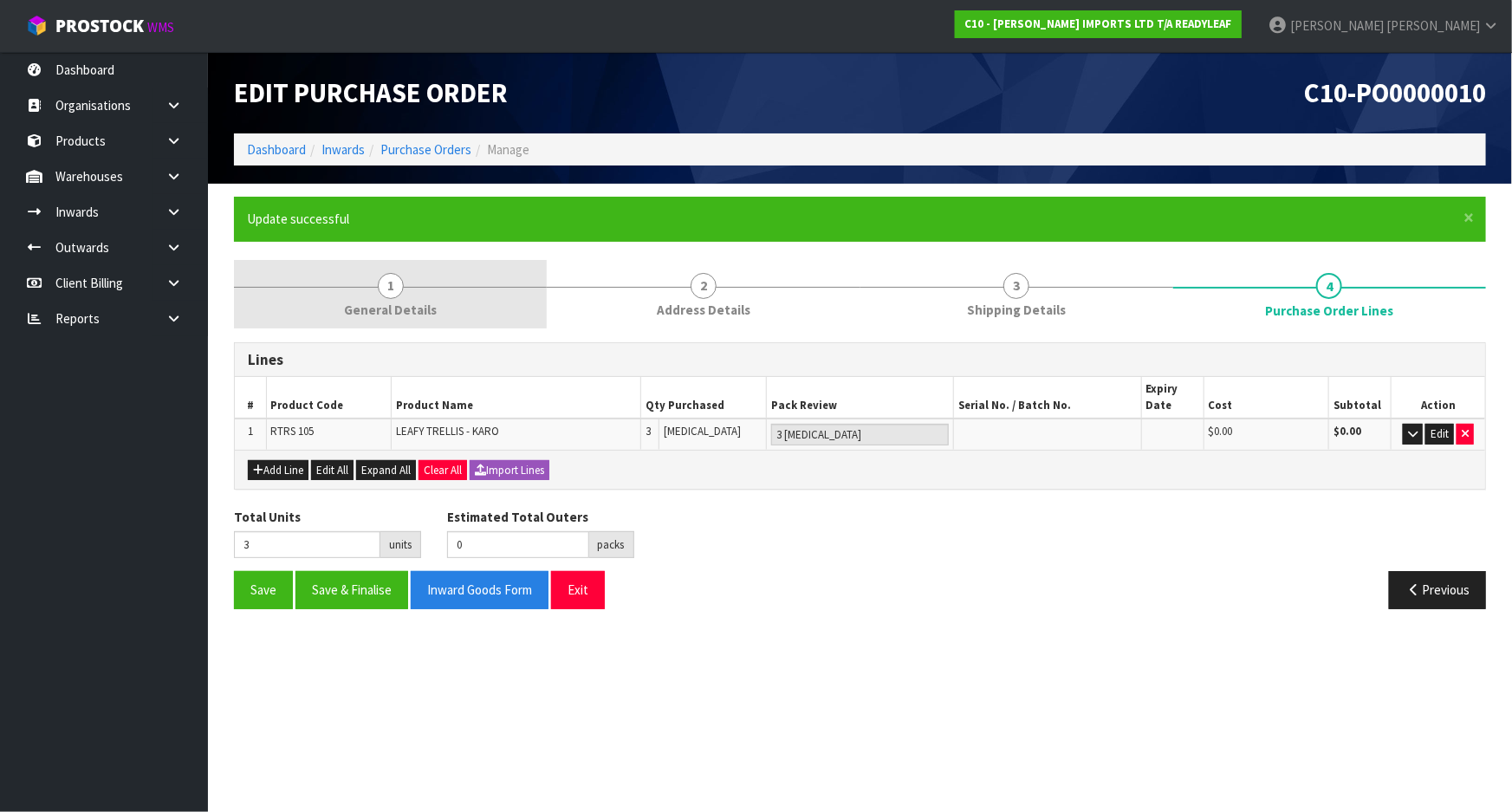
click at [427, 294] on link "1 General Details" at bounding box center [390, 294] width 313 height 69
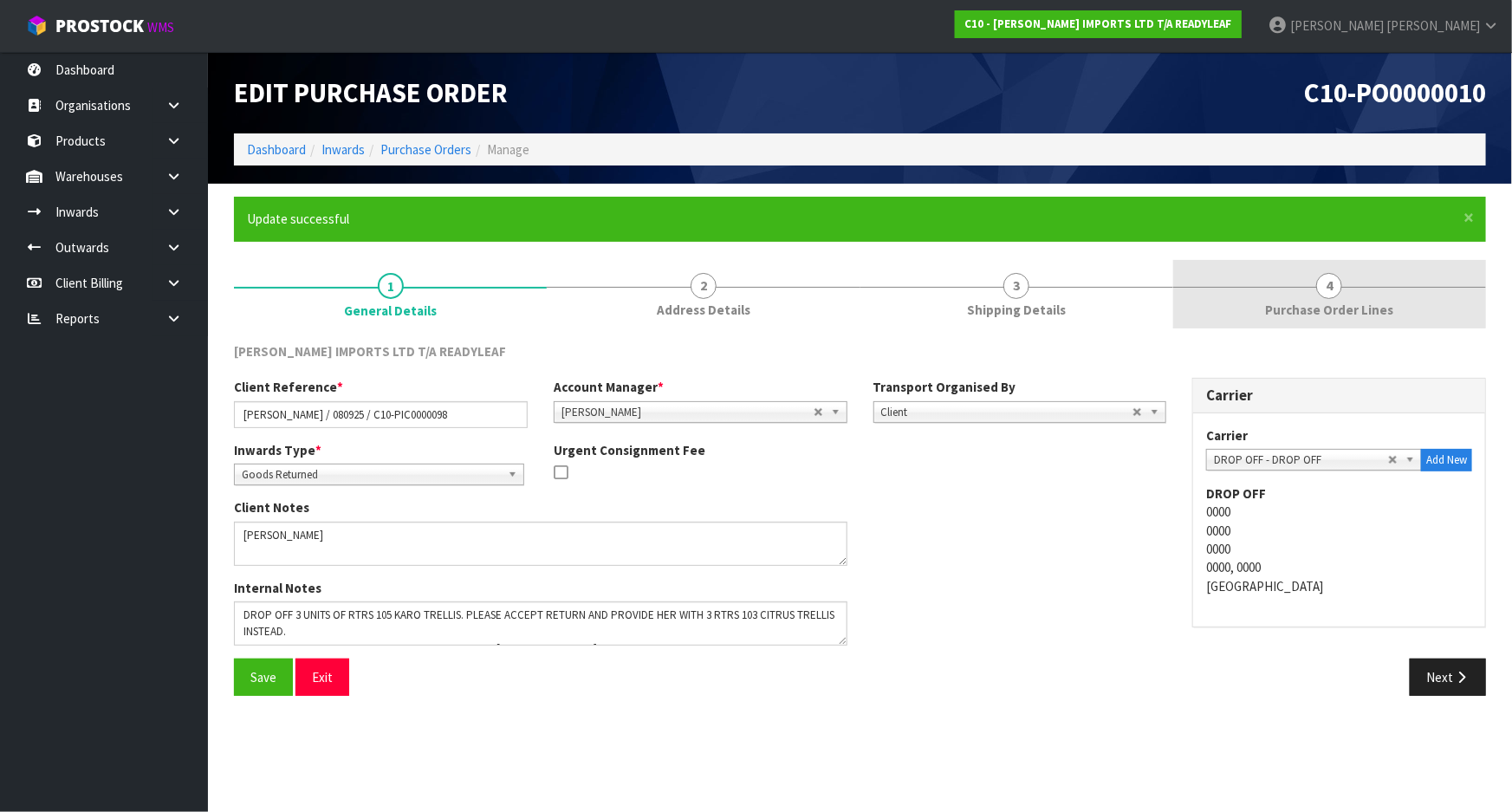
click at [1300, 277] on link "4 Purchase Order Lines" at bounding box center [1329, 294] width 313 height 69
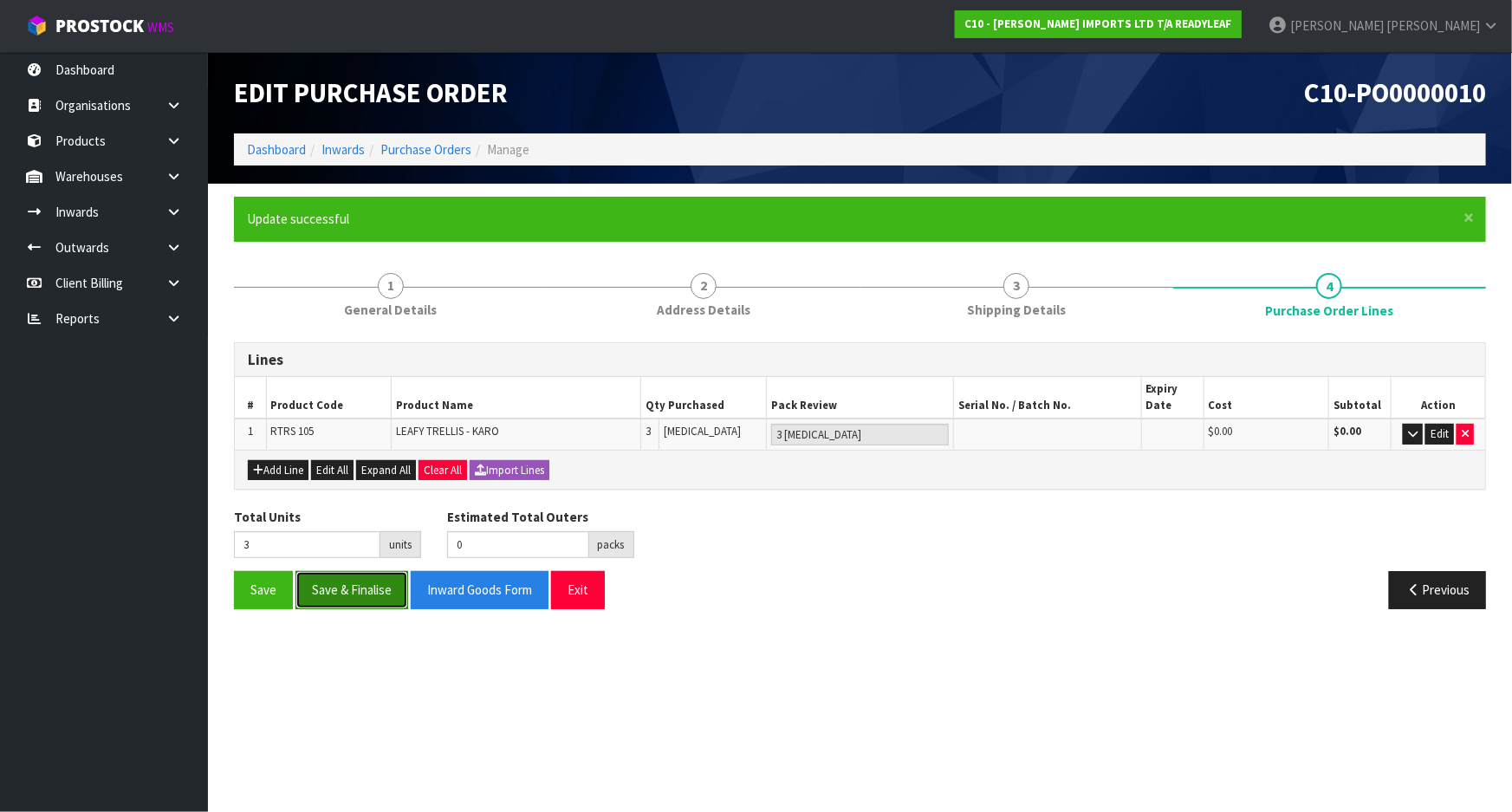
click at [374, 595] on button "Save & Finalise" at bounding box center [352, 590] width 113 height 38
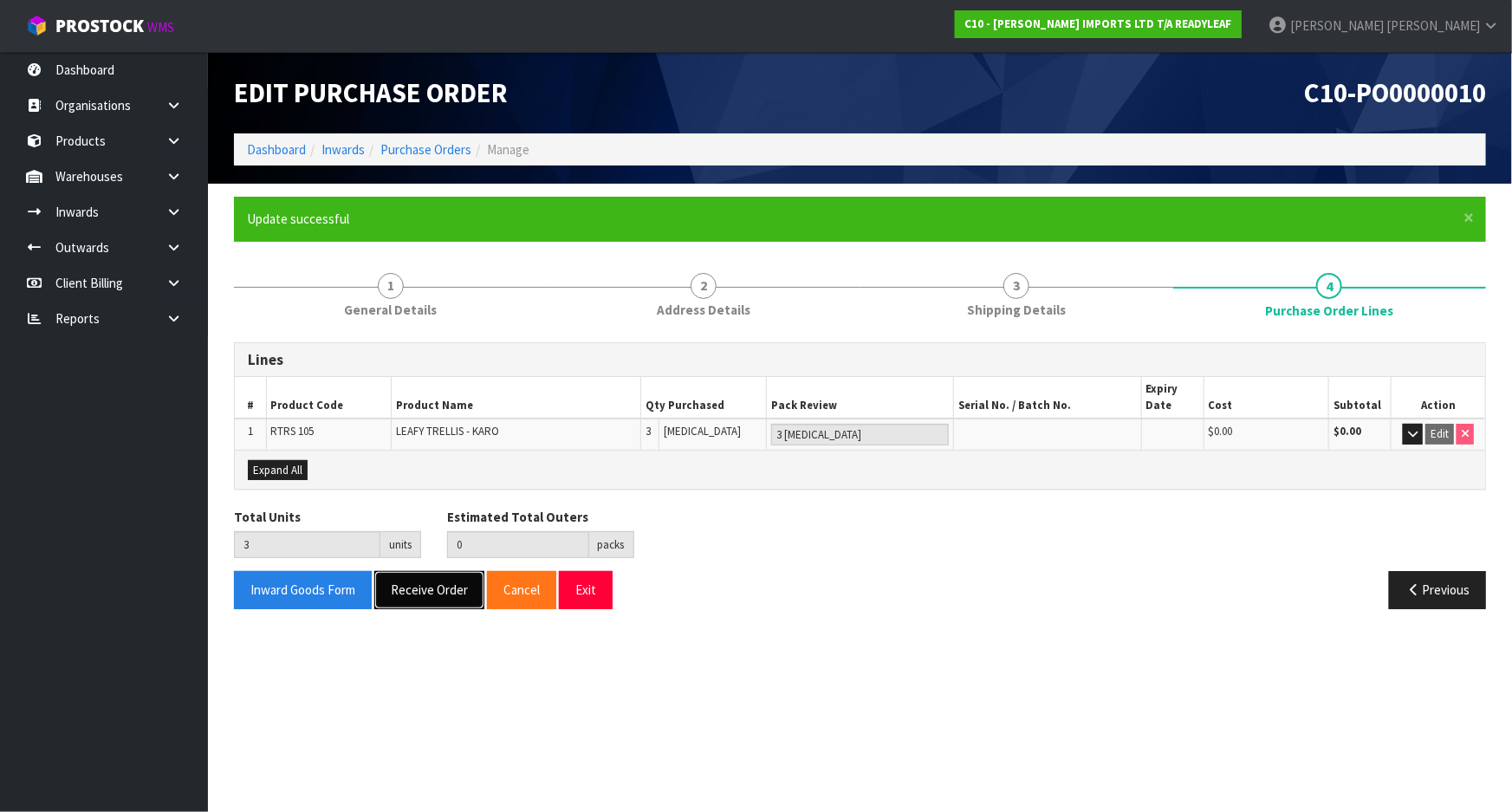
click at [405, 588] on button "Receive Order" at bounding box center [429, 590] width 110 height 38
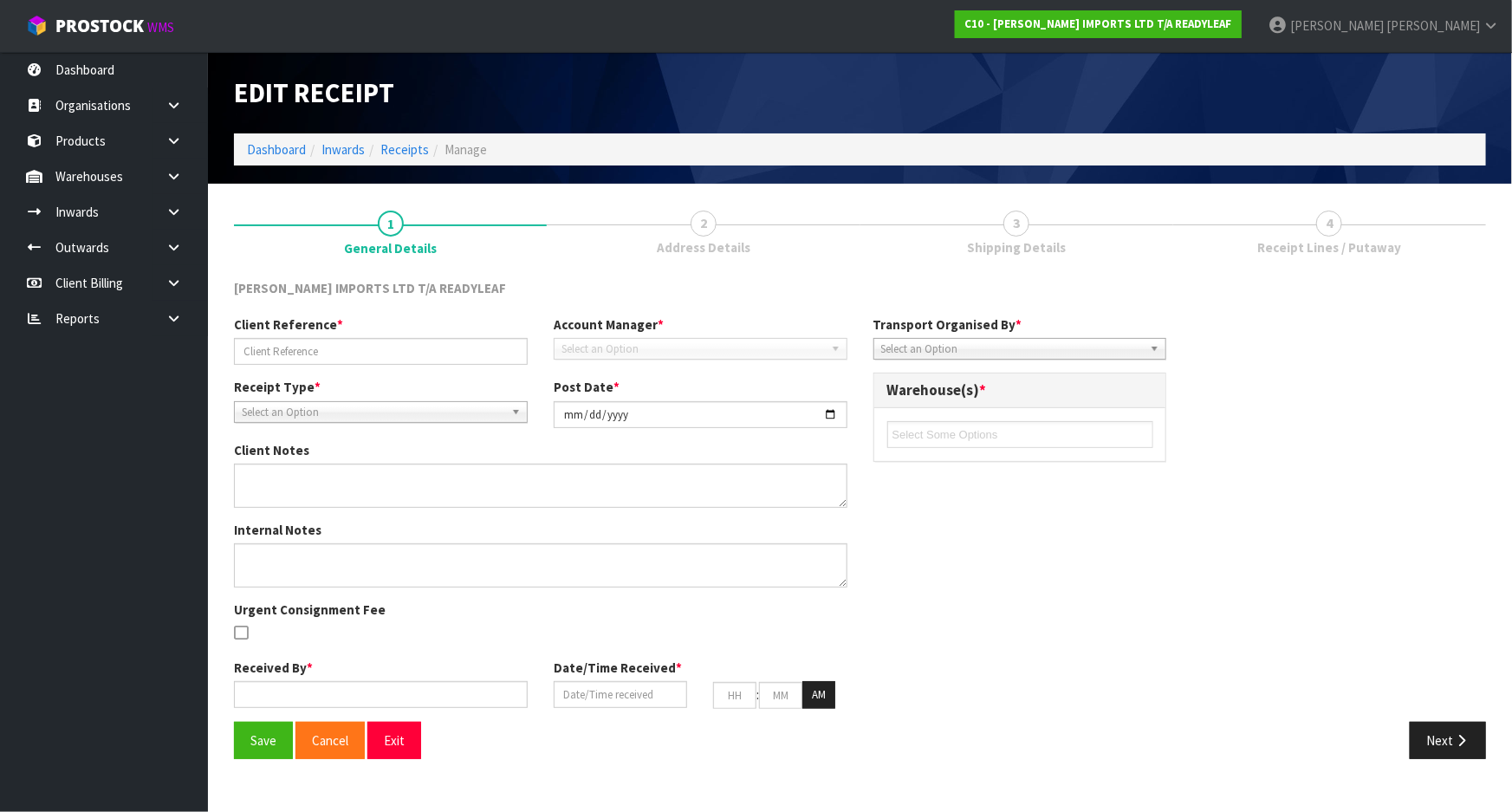
type input "[PERSON_NAME] / 080925 / C10-PIC0000098"
type input "[DATE]"
type textarea "[PERSON_NAME]"
type textarea "DROP OFF 3 UNITS OF RTRS 105 KARO TRELLIS. PLEASE ACCEPT RETURN AND PROVIDE HER…"
type input "[PERSON_NAME]"
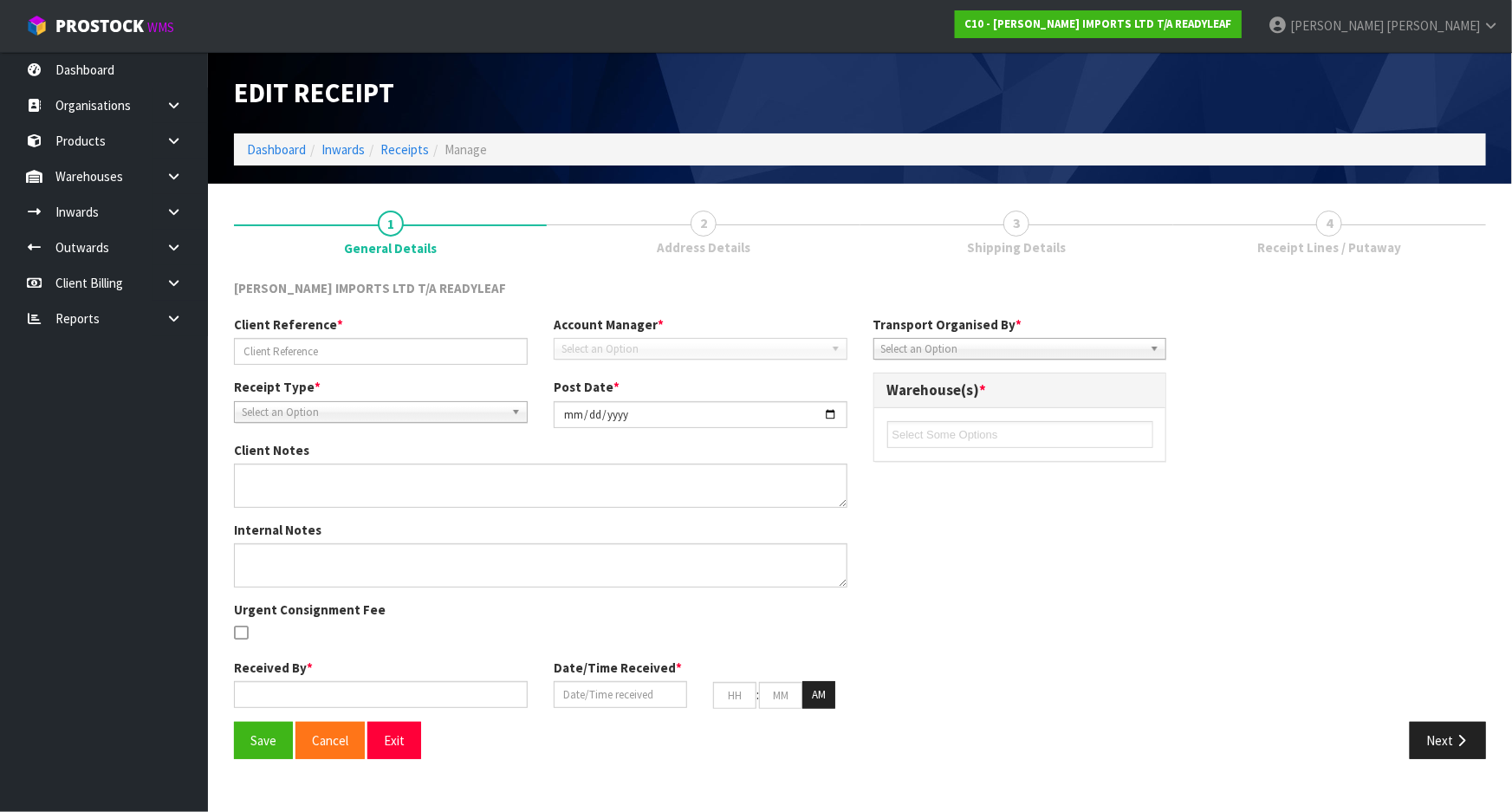
type input "[DATE]"
type input "09"
type input "48"
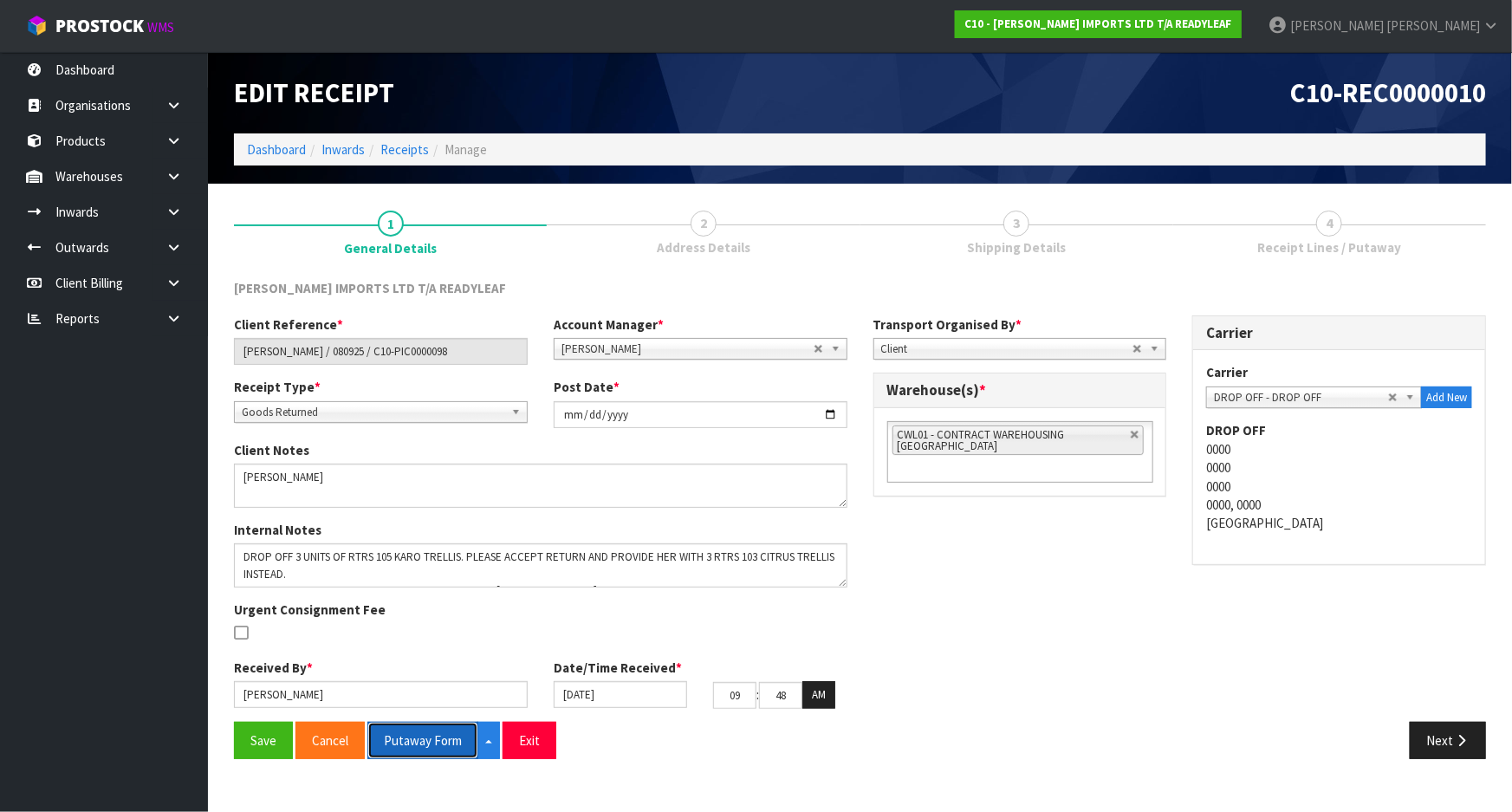
click at [410, 737] on button "Putaway Form" at bounding box center [423, 740] width 111 height 38
click at [1134, 432] on link at bounding box center [1134, 434] width 10 height 10
type input "Select Some Options"
click at [1093, 439] on ul at bounding box center [1020, 434] width 266 height 27
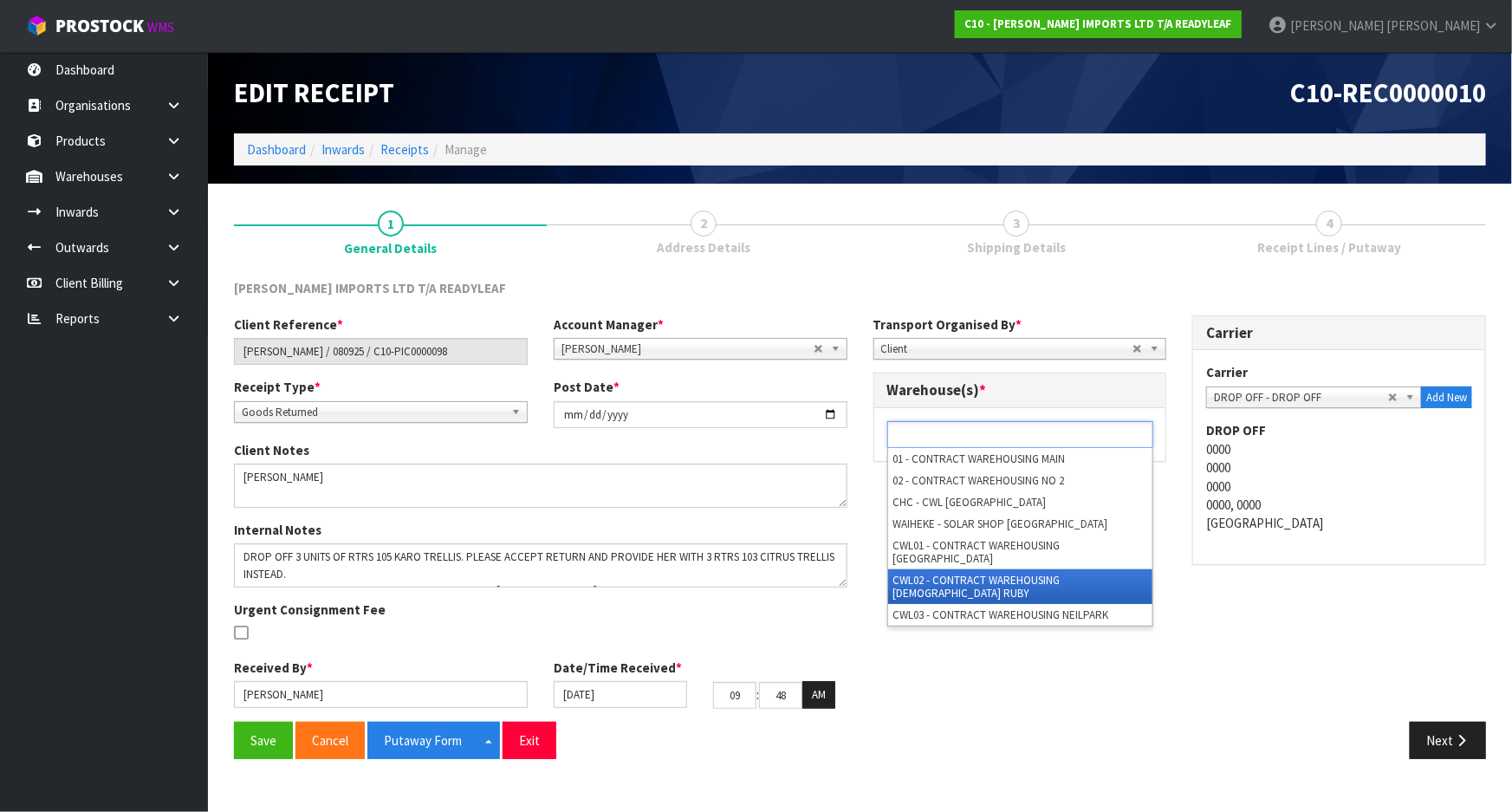
click at [983, 569] on li "CWL02 - CONTRACT WAREHOUSING [DEMOGRAPHIC_DATA] RUBY" at bounding box center [1020, 586] width 265 height 35
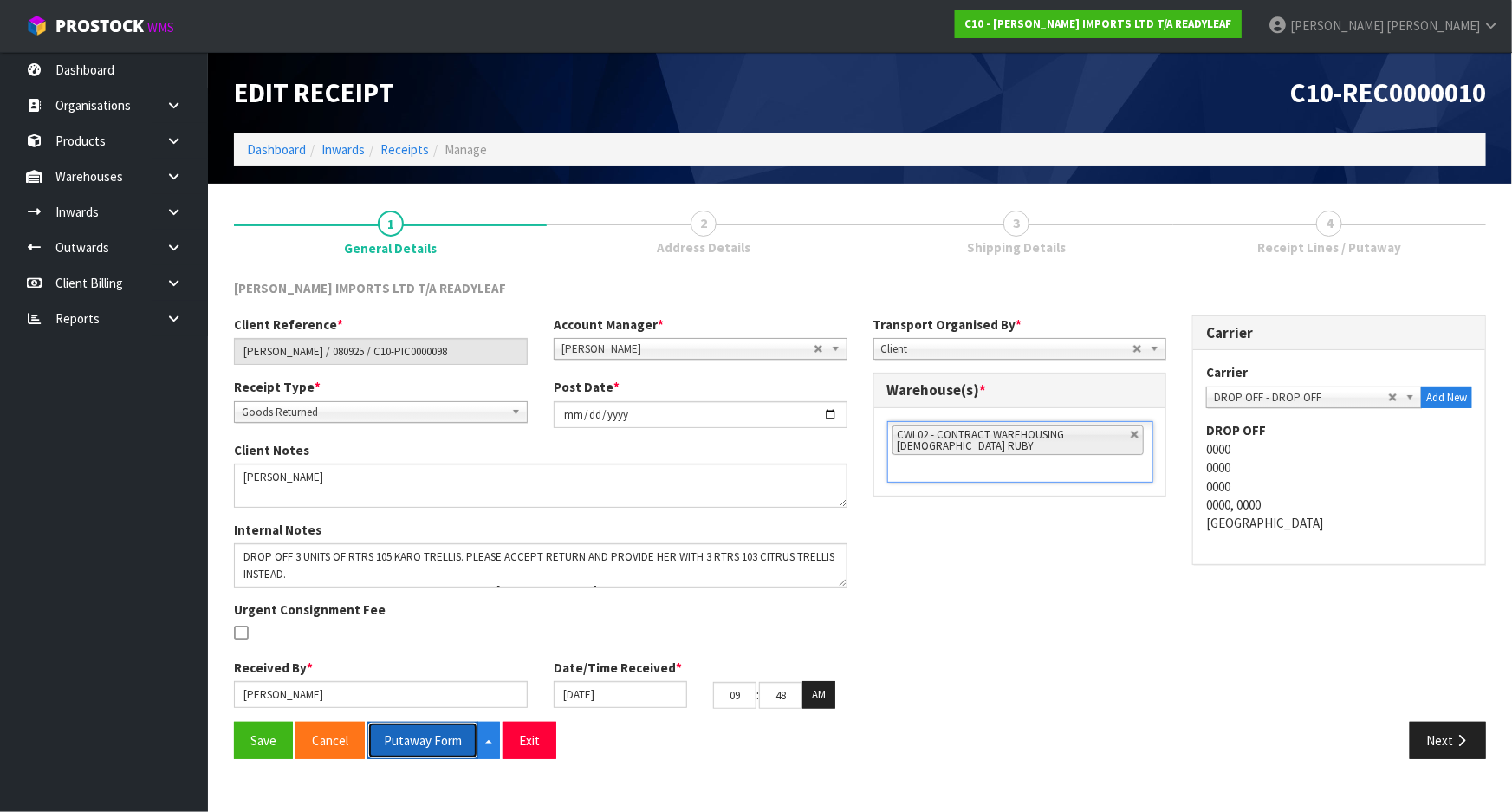
click at [437, 738] on button "Putaway Form" at bounding box center [423, 740] width 111 height 38
click at [545, 387] on div "Post Date * [DATE]" at bounding box center [700, 402] width 319 height 49
click at [1433, 744] on button "Next" at bounding box center [1447, 740] width 76 height 38
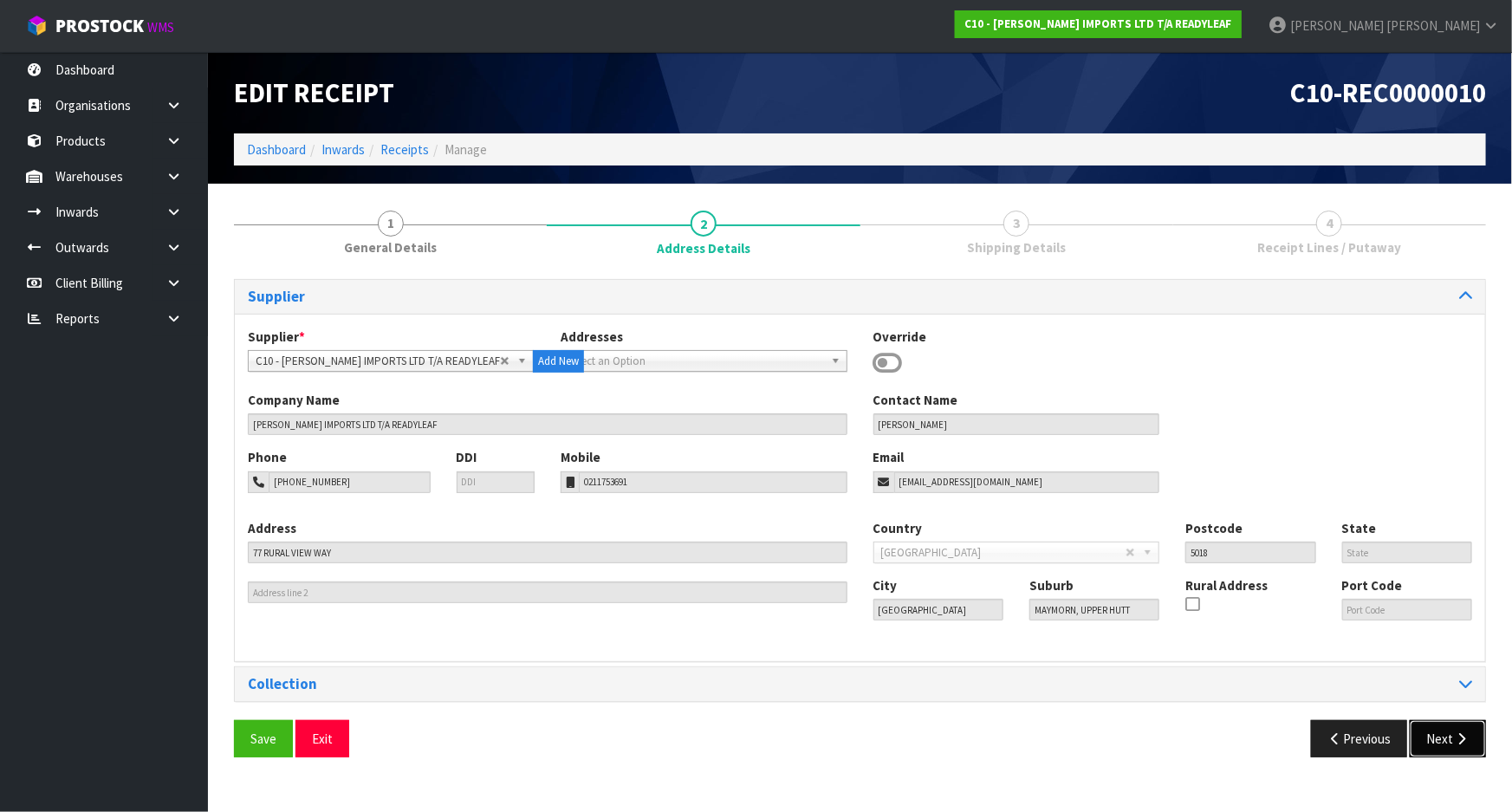
click at [1439, 743] on button "Next" at bounding box center [1447, 739] width 76 height 38
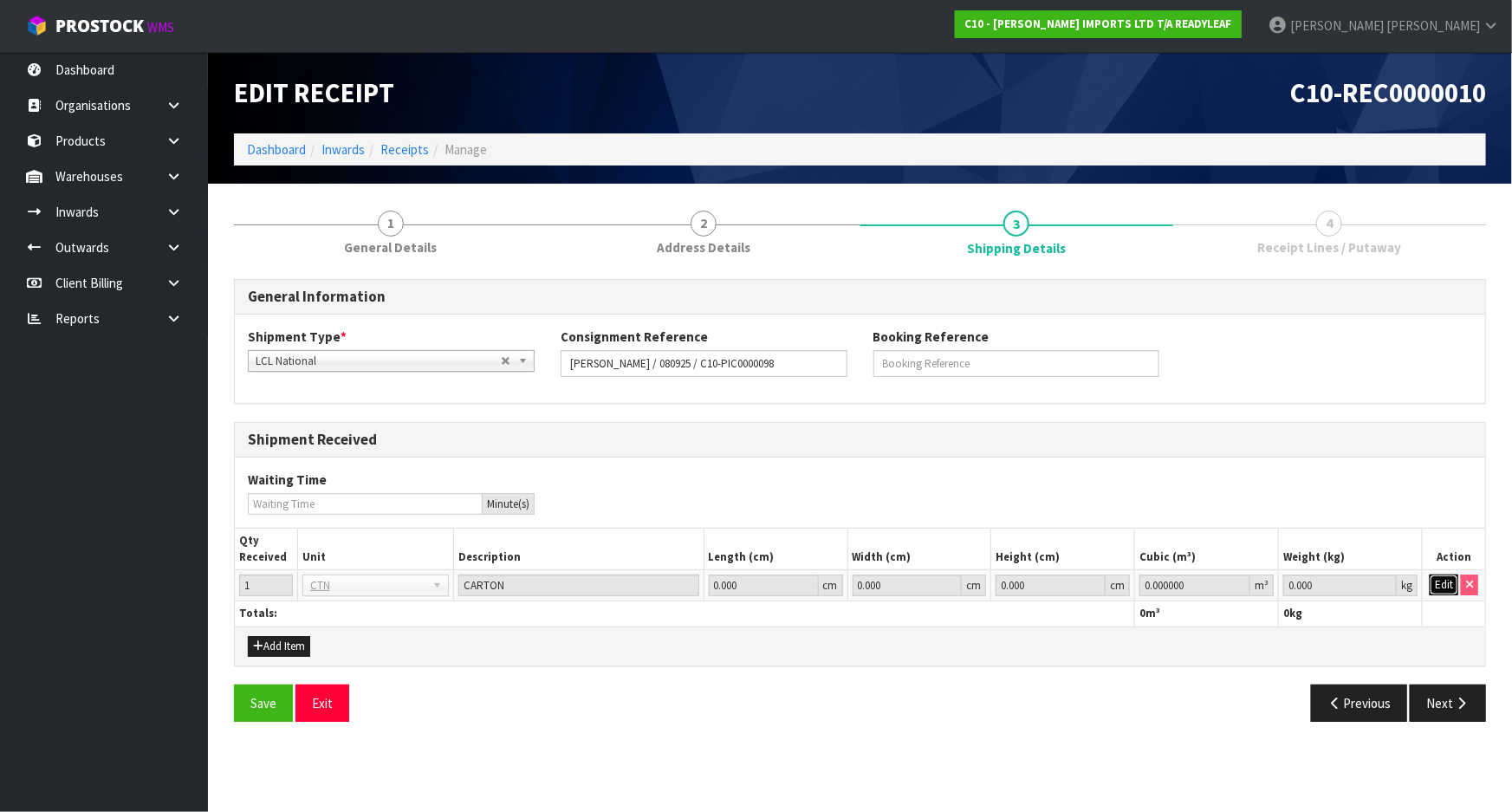
click at [1437, 586] on button "Edit" at bounding box center [1444, 585] width 28 height 21
drag, startPoint x: 1313, startPoint y: 584, endPoint x: 974, endPoint y: 581, distance: 339.0
click at [977, 581] on tr "1 BAG BAR BSK BIN BTL BOX BDL CAB CGE CTN CSE COI CRA CRT CBE CYL DRM JAR MTR P…" at bounding box center [859, 585] width 1250 height 31
type input "1"
drag, startPoint x: 1195, startPoint y: 587, endPoint x: 1049, endPoint y: 588, distance: 146.0
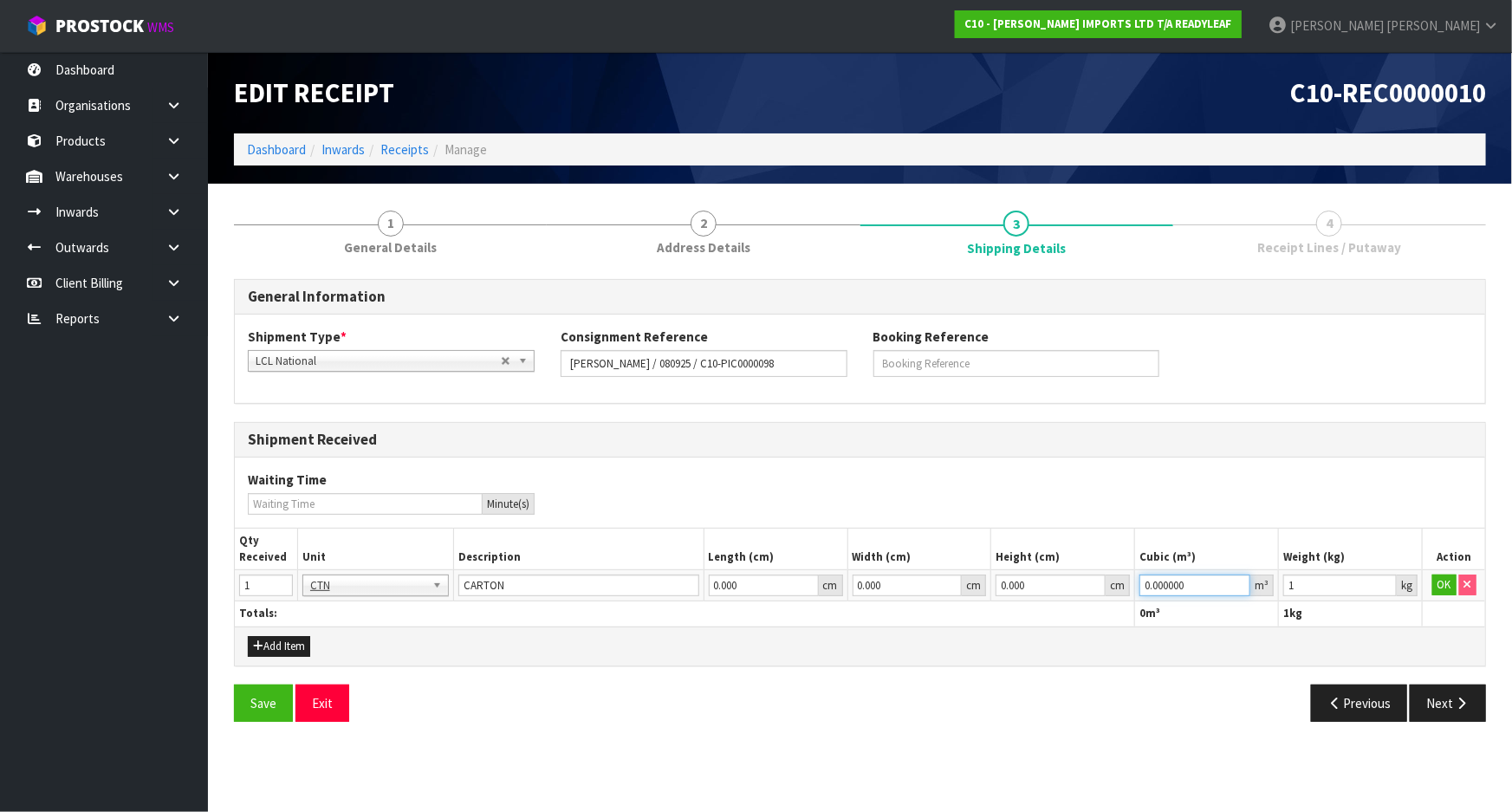
click at [1052, 588] on tr "1 BAG BAR BSK BIN BTL BOX BDL CAB CGE CTN CSE COI CRA CRT CBE CYL DRM JAR MTR P…" at bounding box center [859, 585] width 1250 height 31
type input "1"
click at [1438, 584] on button "OK" at bounding box center [1444, 585] width 24 height 21
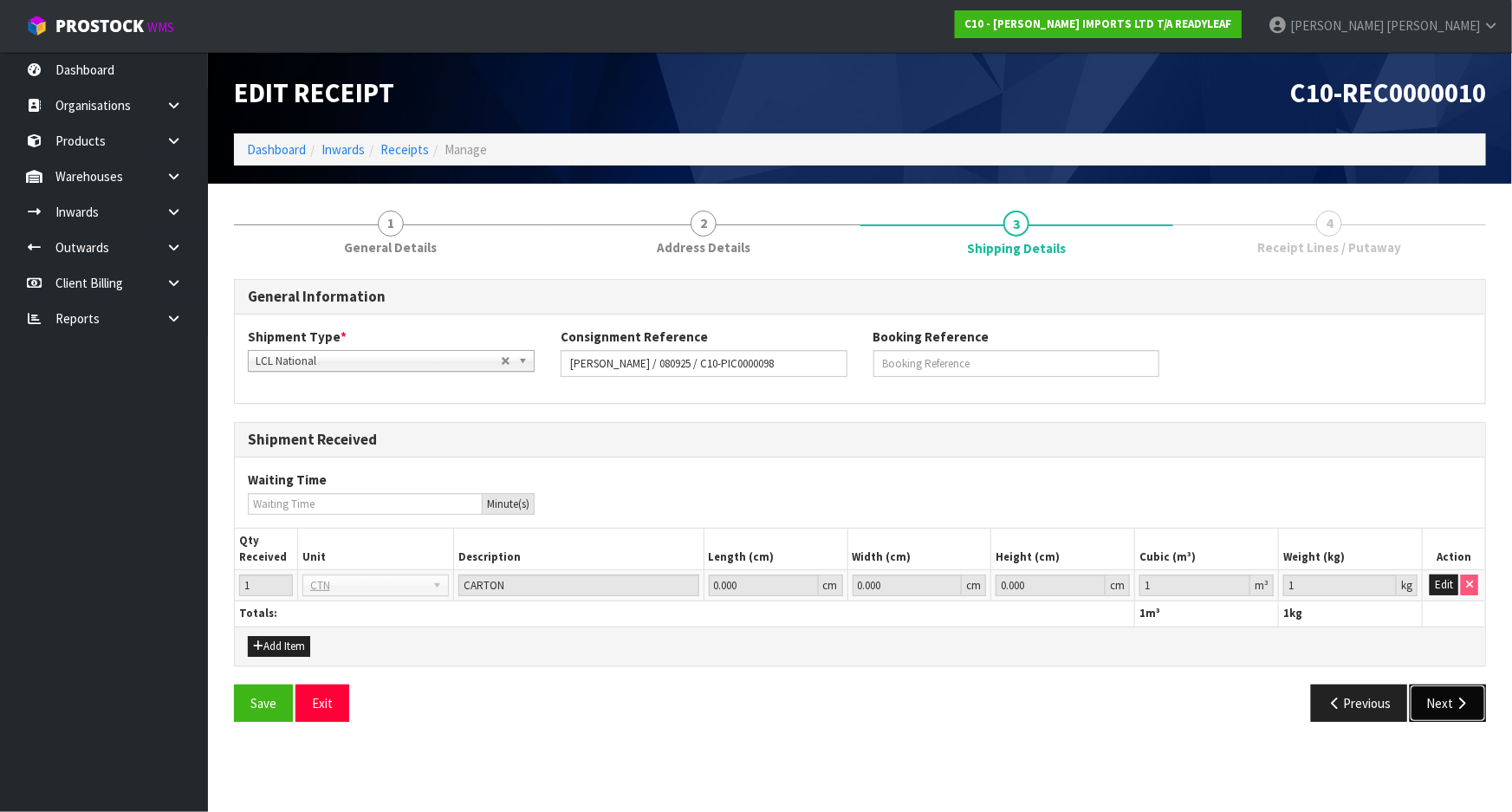
click at [1434, 701] on button "Next" at bounding box center [1447, 704] width 76 height 38
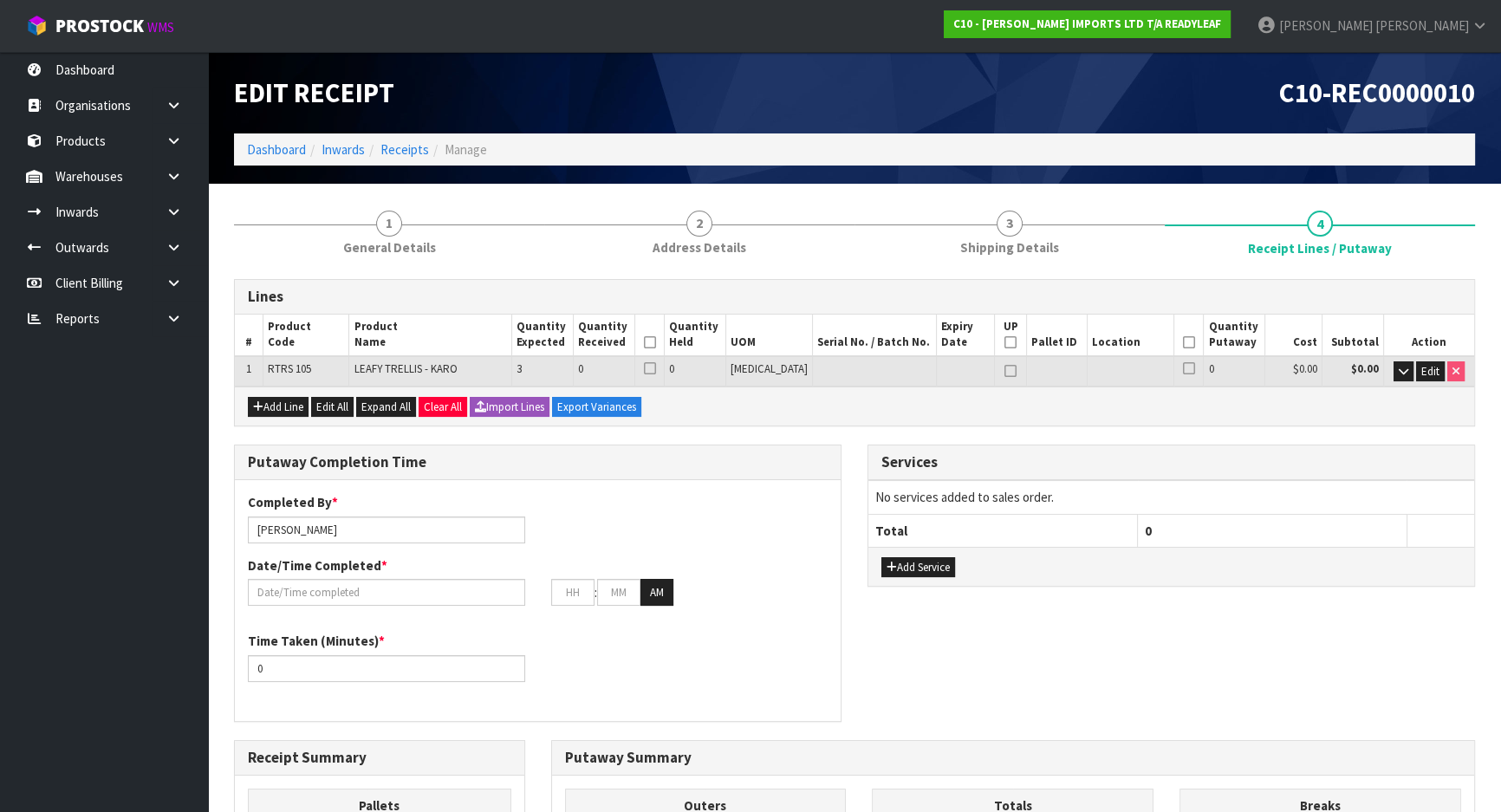
click at [846, 556] on div "Putaway Completion Time Completed By * [PERSON_NAME] Date/Time Completed * : : …" at bounding box center [538, 592] width 633 height 295
click at [1421, 366] on span "Edit" at bounding box center [1429, 371] width 18 height 15
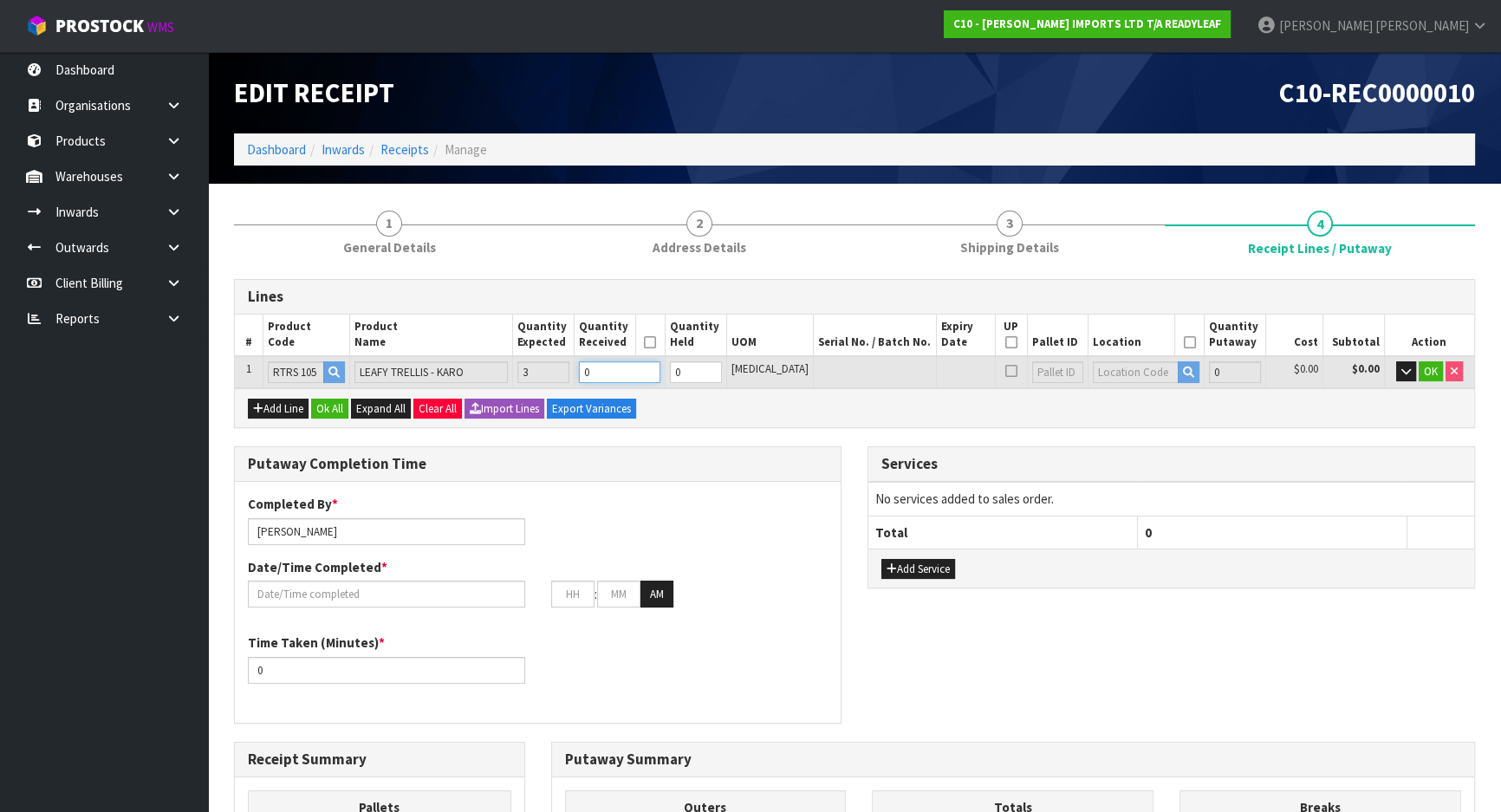
drag, startPoint x: 646, startPoint y: 367, endPoint x: 537, endPoint y: 356, distance: 109.6
click at [544, 358] on tr "1 RTRS 105 LEAFY TRELLIS - KARO 3 0 0 PCE 0 $0.00 $0.00 OK" at bounding box center [854, 372] width 1239 height 32
type input "0.1053"
type input "15.75"
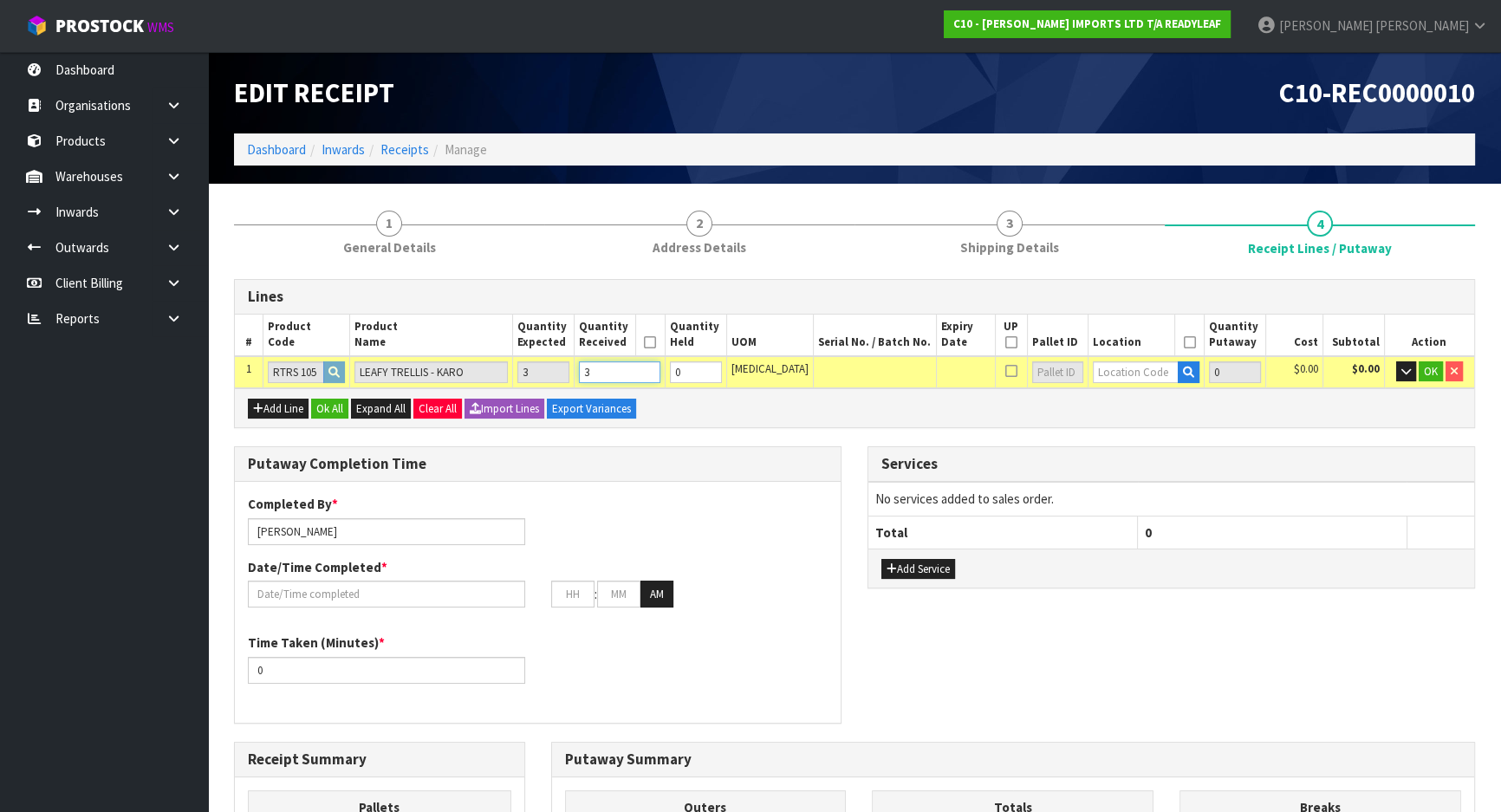
type input "3"
drag, startPoint x: 1014, startPoint y: 415, endPoint x: 1095, endPoint y: 400, distance: 82.4
click at [1016, 416] on div "Add Line Ok All Expand All Clear All Import Lines Export Variances" at bounding box center [854, 407] width 1239 height 39
click at [1123, 375] on input "text" at bounding box center [1135, 372] width 86 height 22
type input "07-06-2-A"
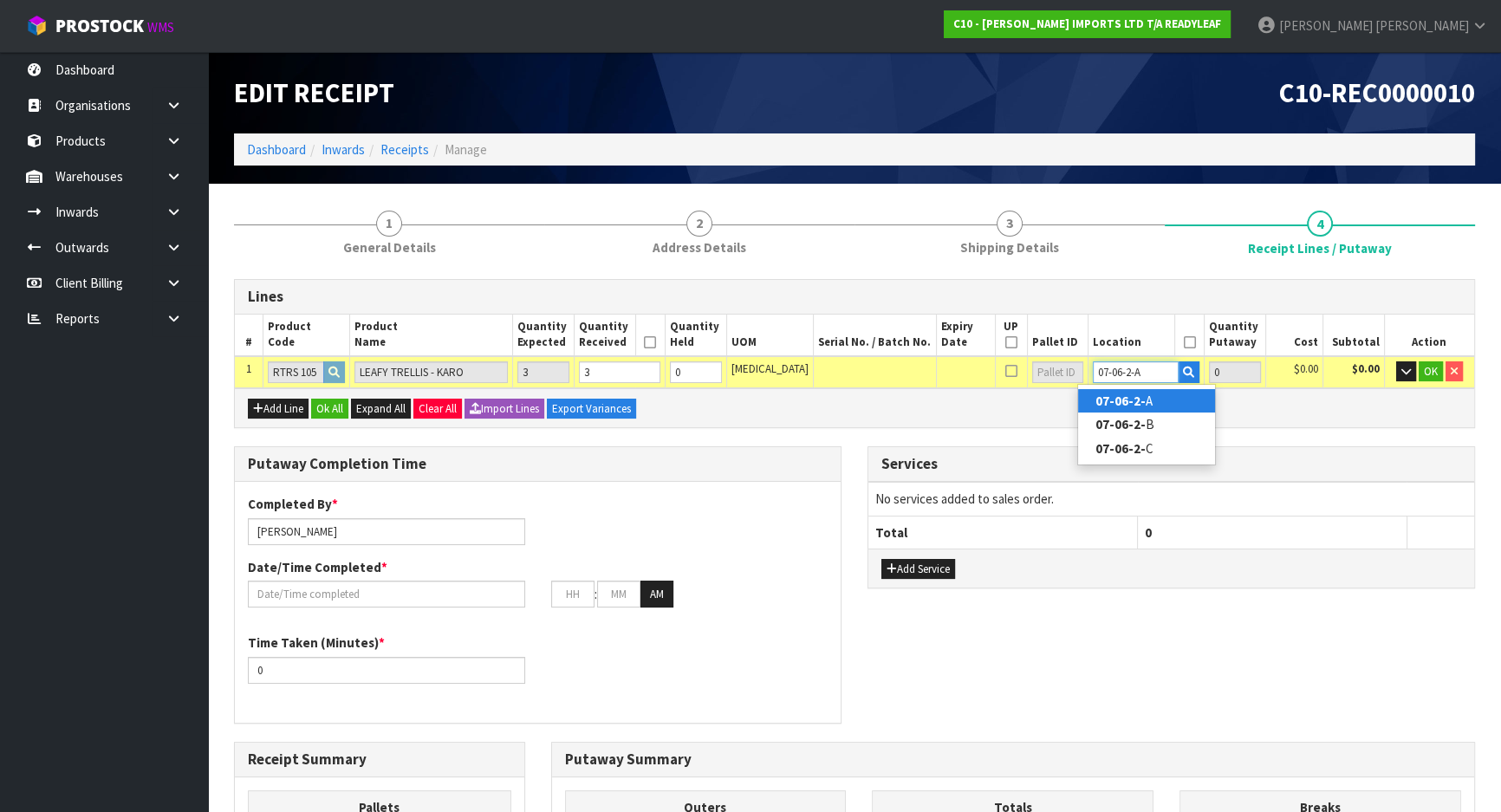
type input "3"
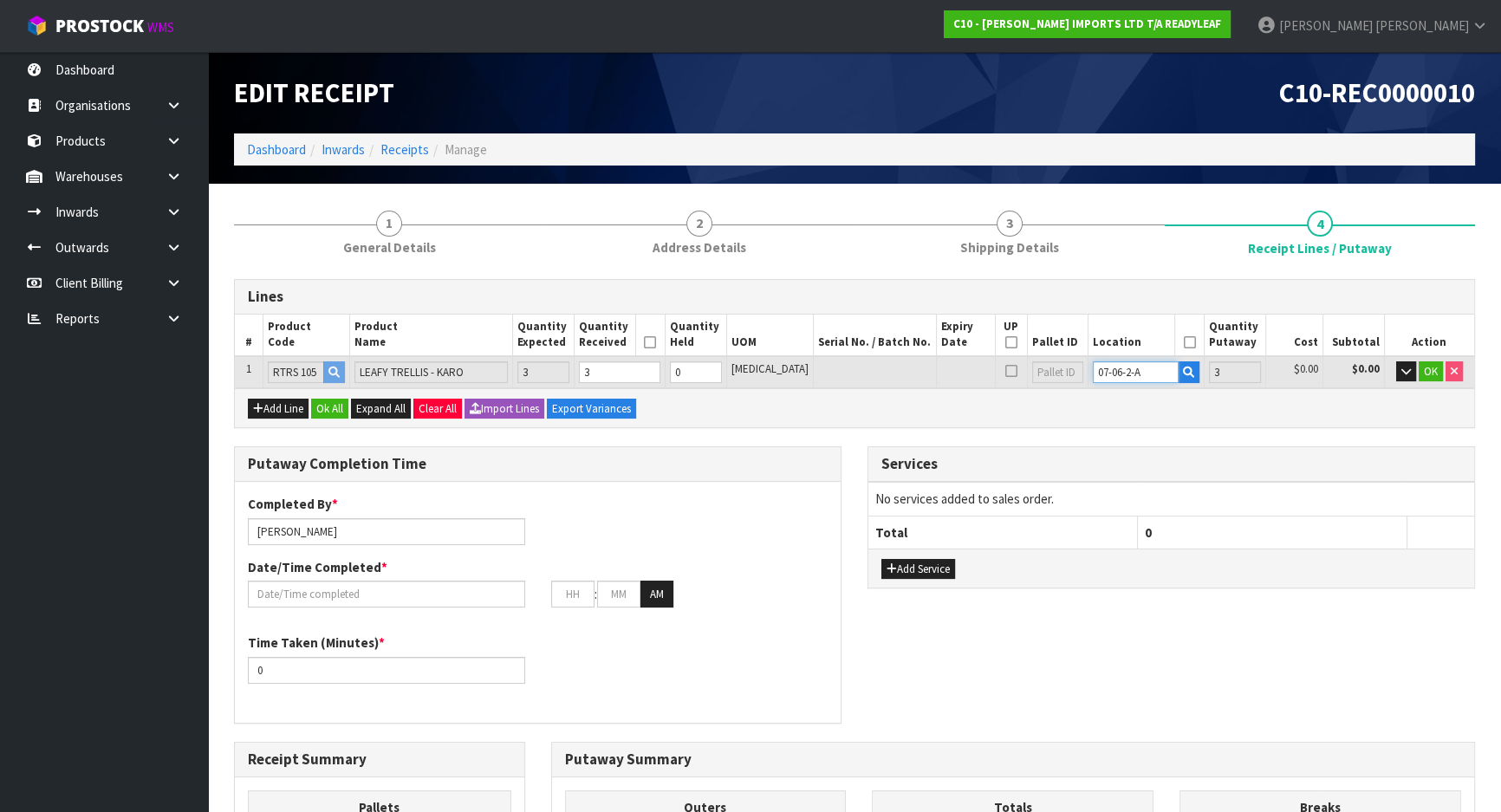
type input "07-06-2-A"
click at [1004, 424] on div "Add Line Ok All Expand All Clear All Import Lines Export Variances" at bounding box center [854, 407] width 1239 height 39
click at [1433, 373] on span "OK" at bounding box center [1430, 371] width 14 height 15
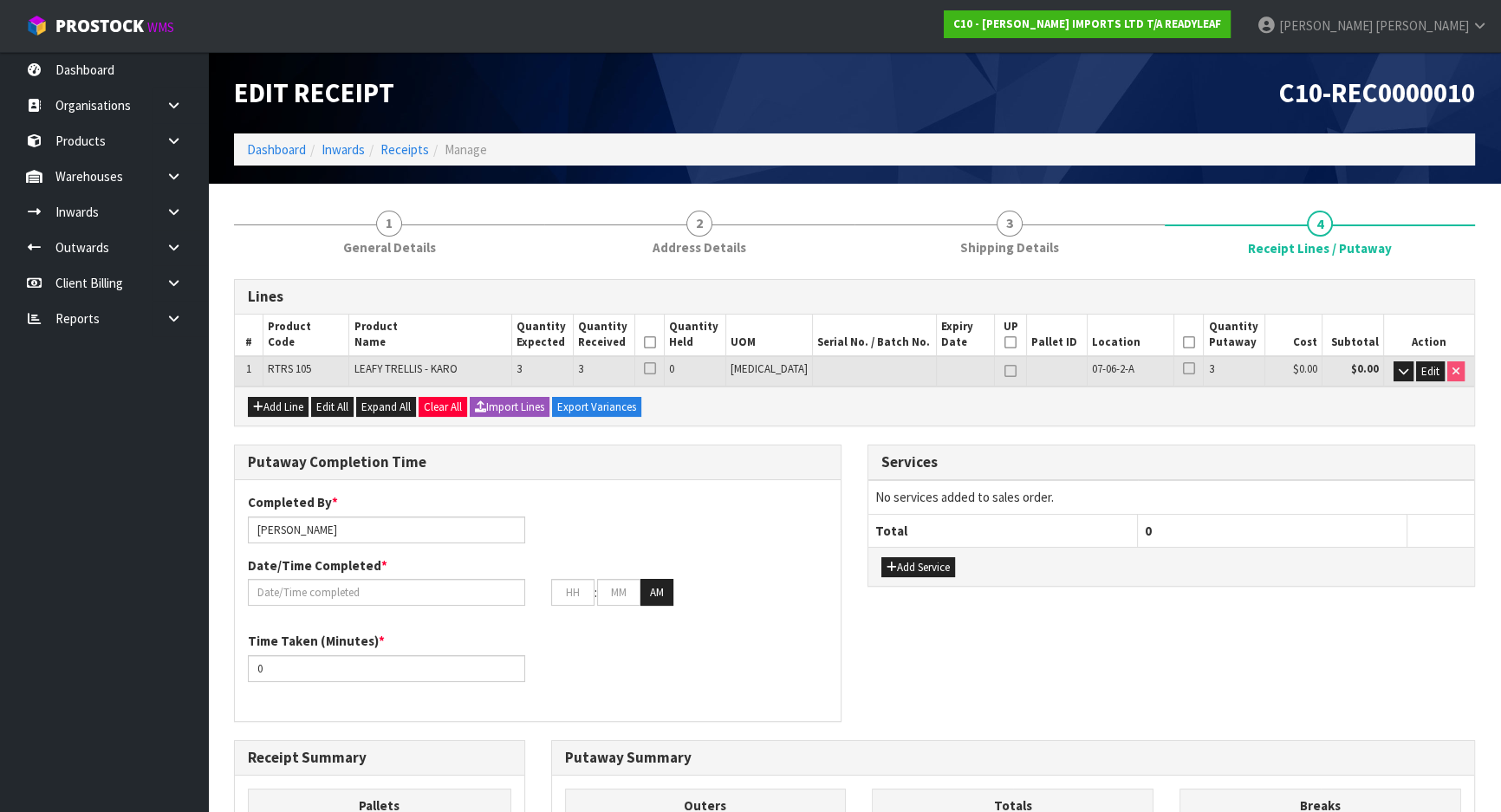
click at [1183, 343] on icon at bounding box center [1188, 342] width 12 height 1
click at [664, 348] on th at bounding box center [649, 335] width 29 height 41
click at [656, 343] on icon at bounding box center [649, 342] width 12 height 1
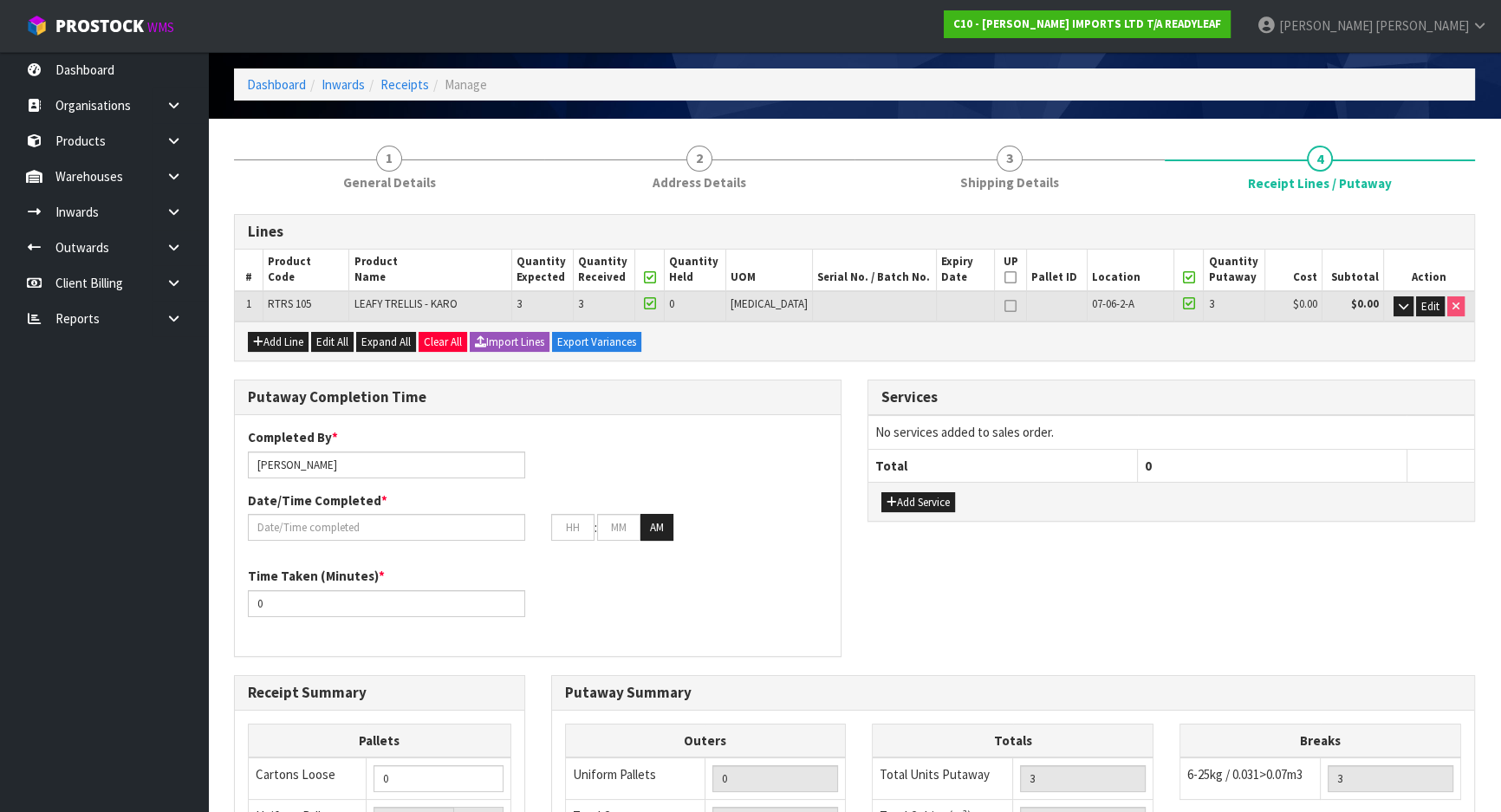
scroll to position [315, 0]
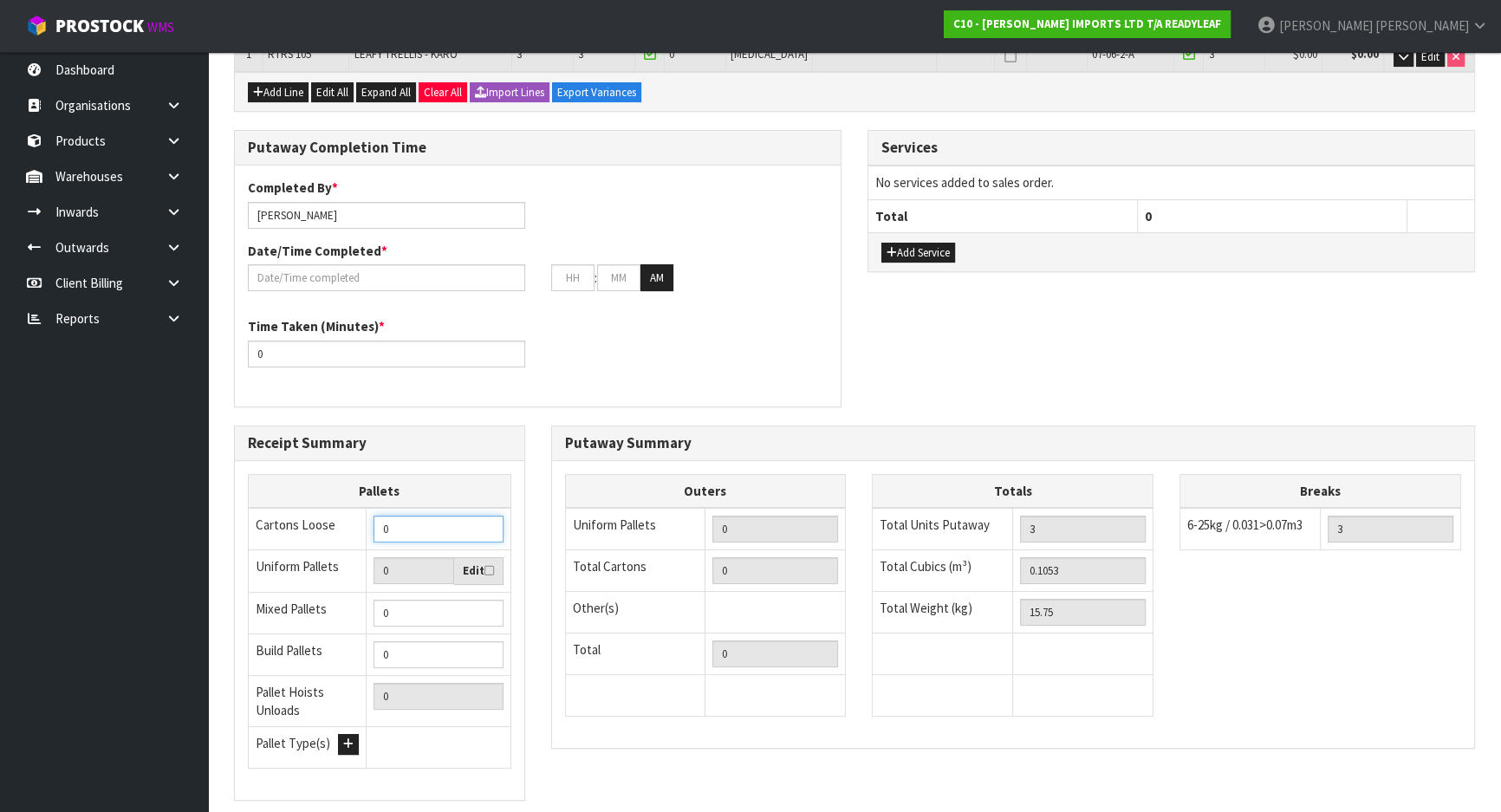
drag, startPoint x: 426, startPoint y: 515, endPoint x: 323, endPoint y: 520, distance: 103.1
click at [330, 520] on tr "Cartons Loose 0" at bounding box center [380, 528] width 263 height 42
type input "1"
click at [578, 378] on div "Completed By * Michael Drugan Date/Time Completed * : : AM Time Taken (Minutes)…" at bounding box center [537, 285] width 606 height 215
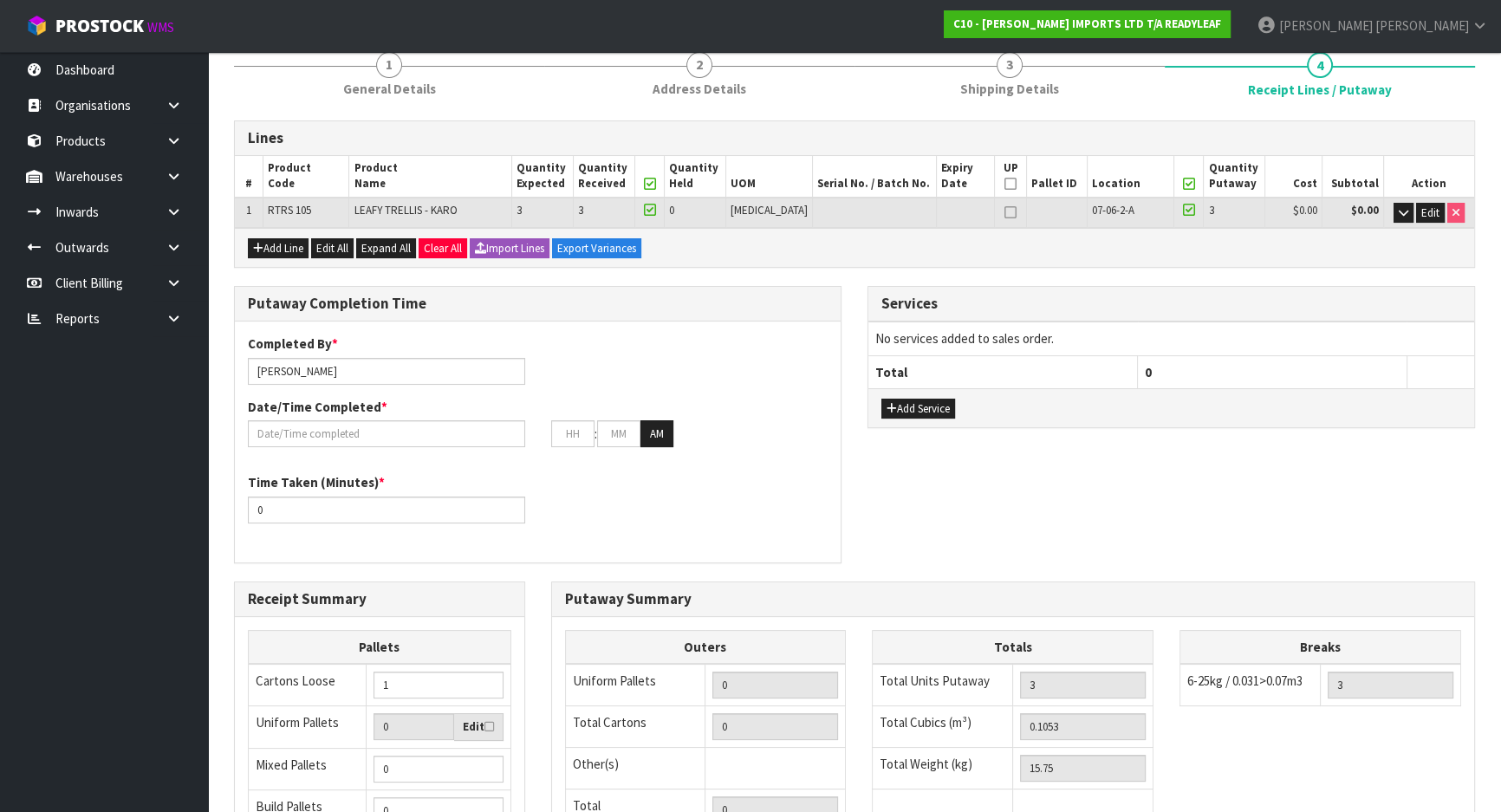
scroll to position [156, 0]
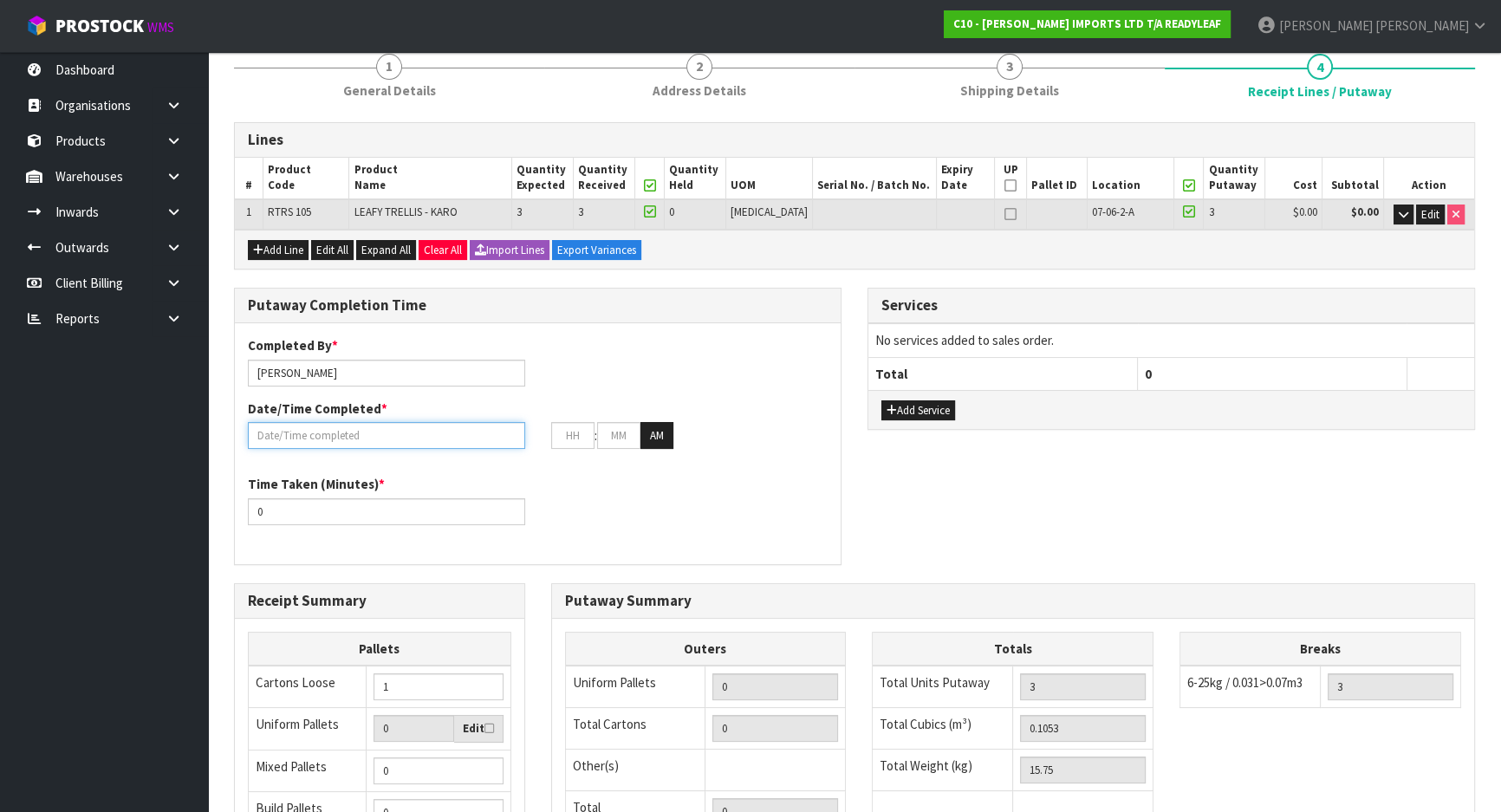
click at [424, 431] on input "text" at bounding box center [386, 435] width 277 height 27
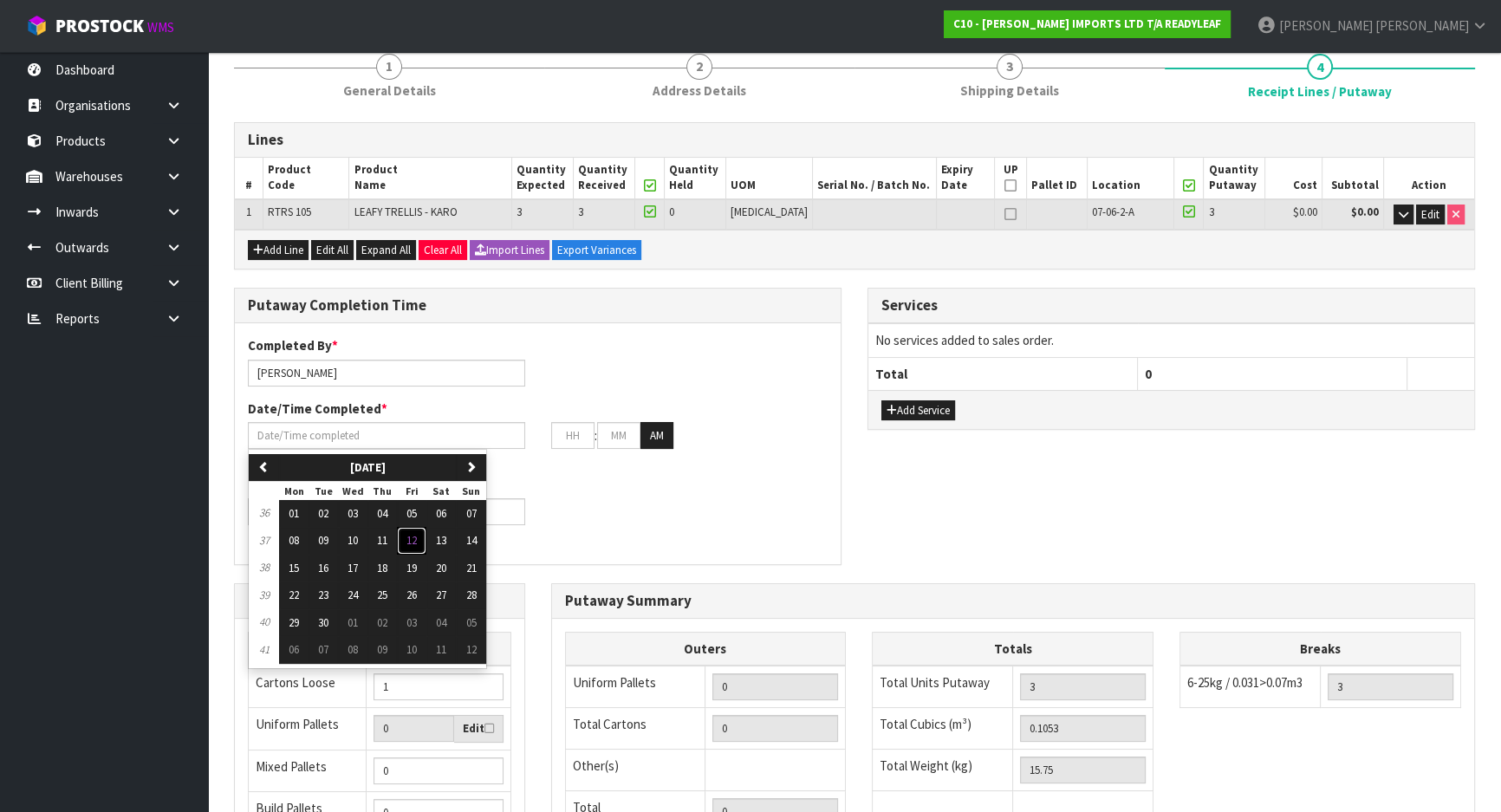
click at [416, 537] on span "12" at bounding box center [411, 541] width 10 height 15
type input "[DATE]"
type input "12"
type input "00"
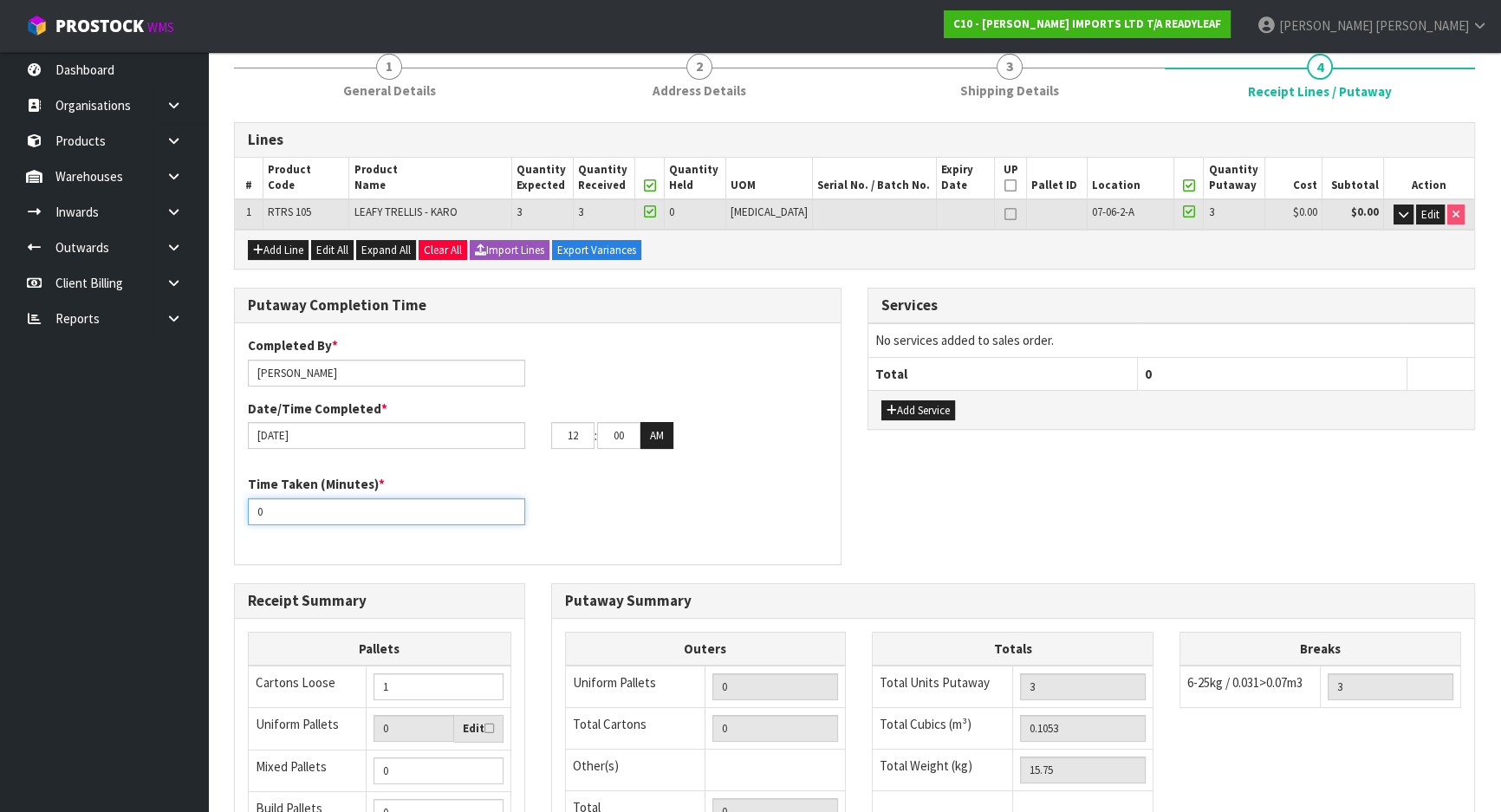
click at [380, 506] on input "0" at bounding box center [386, 512] width 277 height 27
drag, startPoint x: 380, startPoint y: 506, endPoint x: 249, endPoint y: 506, distance: 131.0
click at [250, 507] on input "0" at bounding box center [386, 512] width 277 height 27
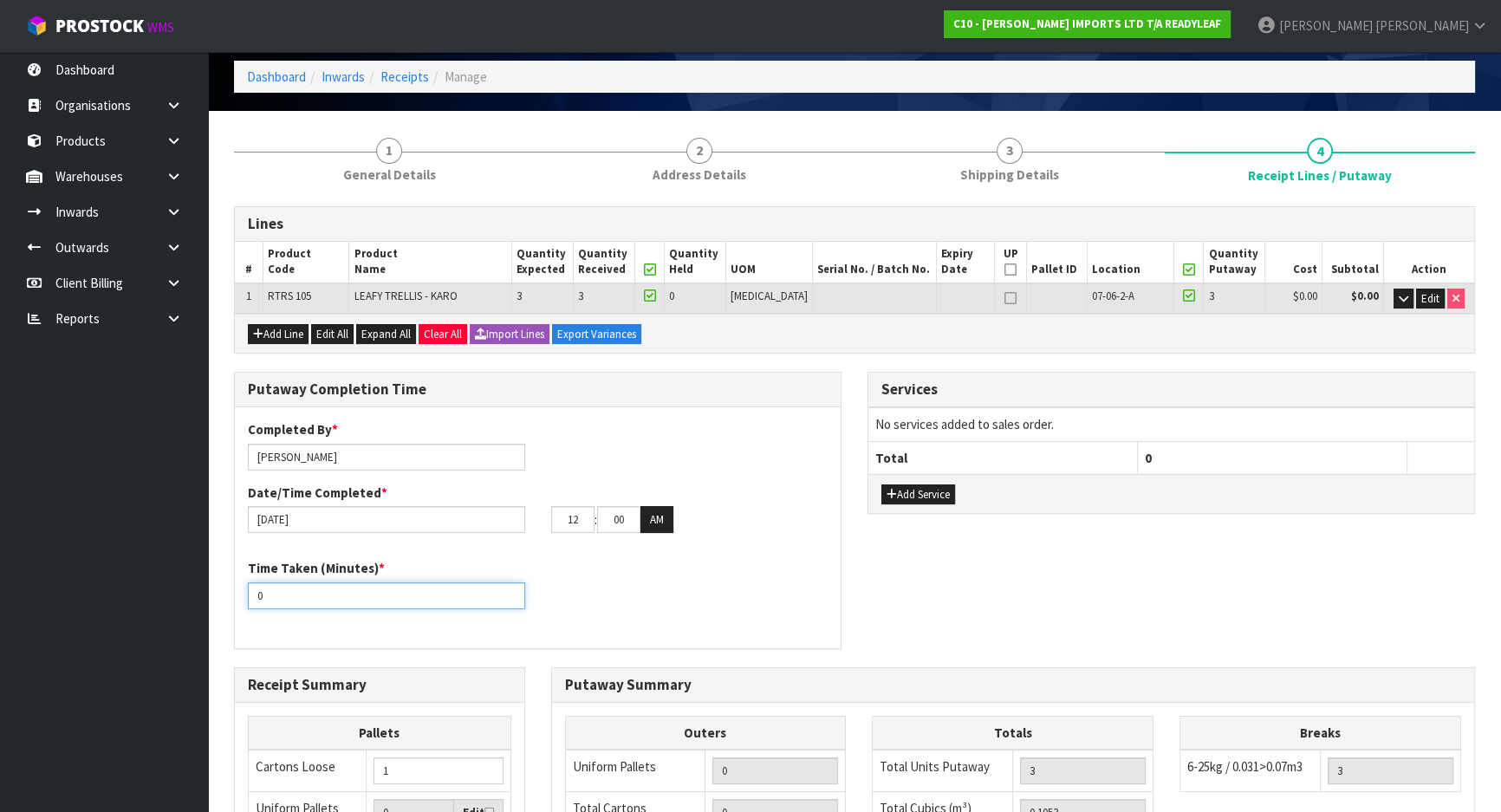
scroll to position [0, 0]
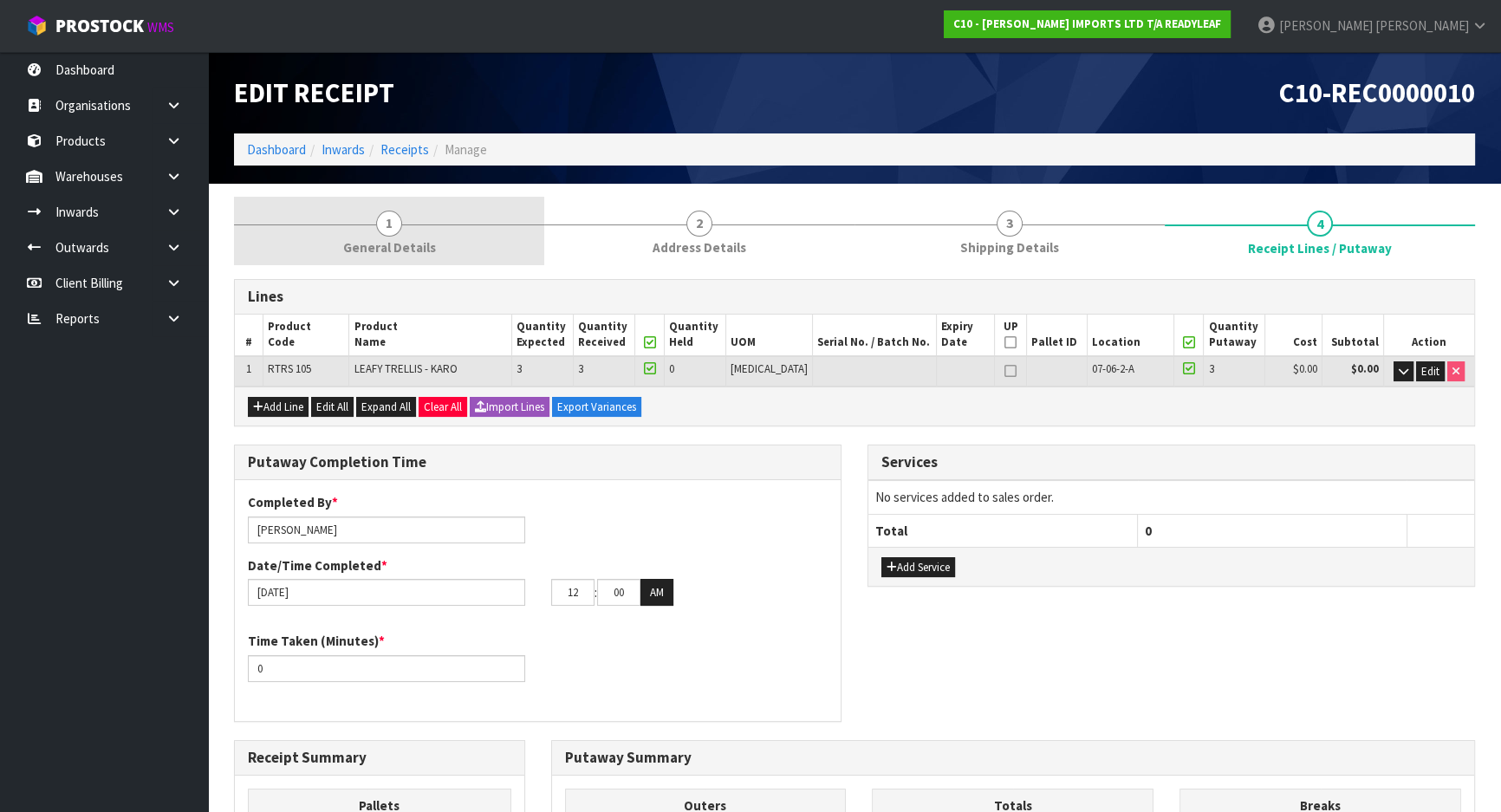
click at [421, 243] on span "General Details" at bounding box center [389, 247] width 92 height 18
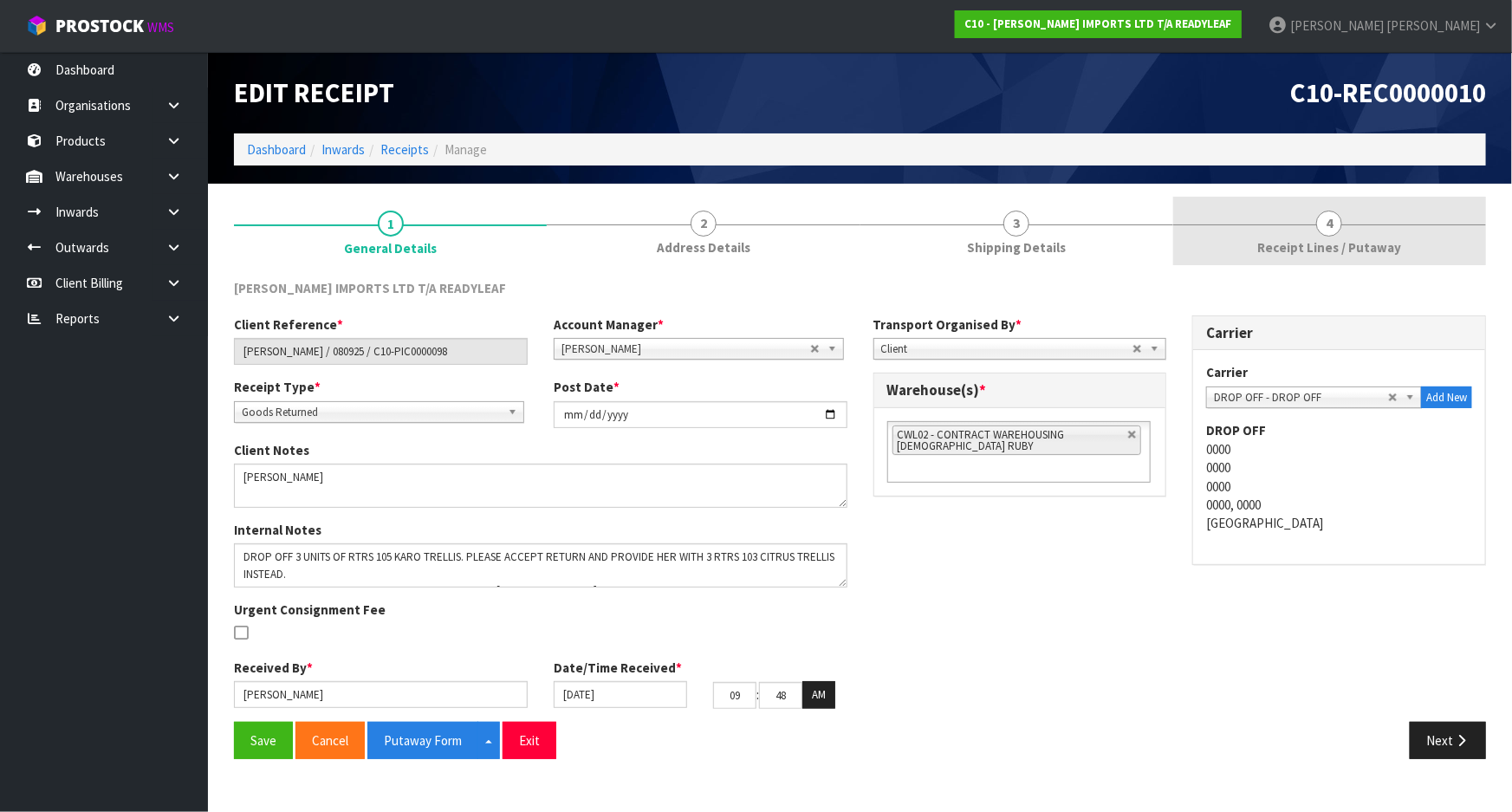
click at [1274, 253] on span "Receipt Lines / Putaway" at bounding box center [1329, 247] width 144 height 18
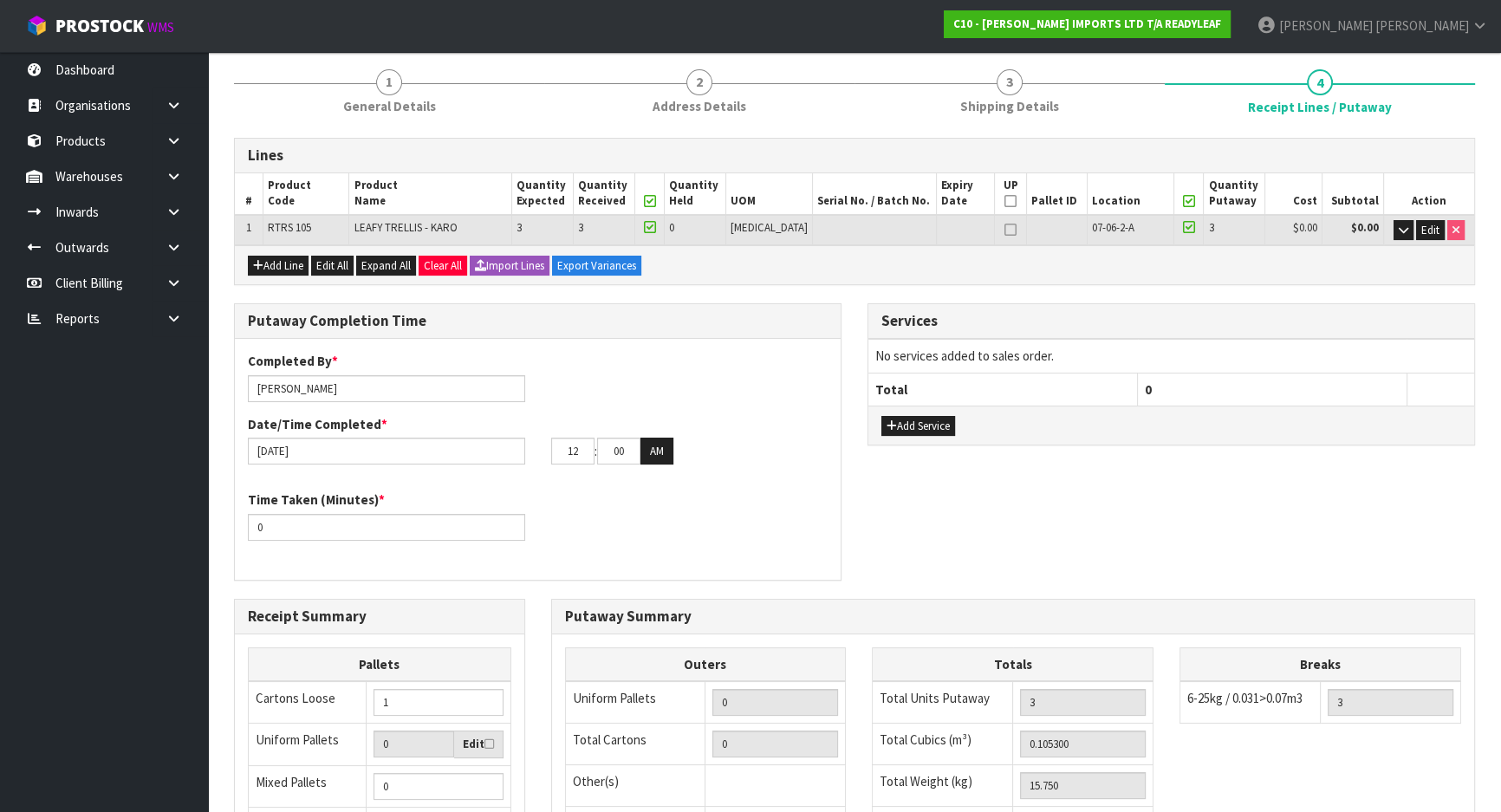
scroll to position [156, 0]
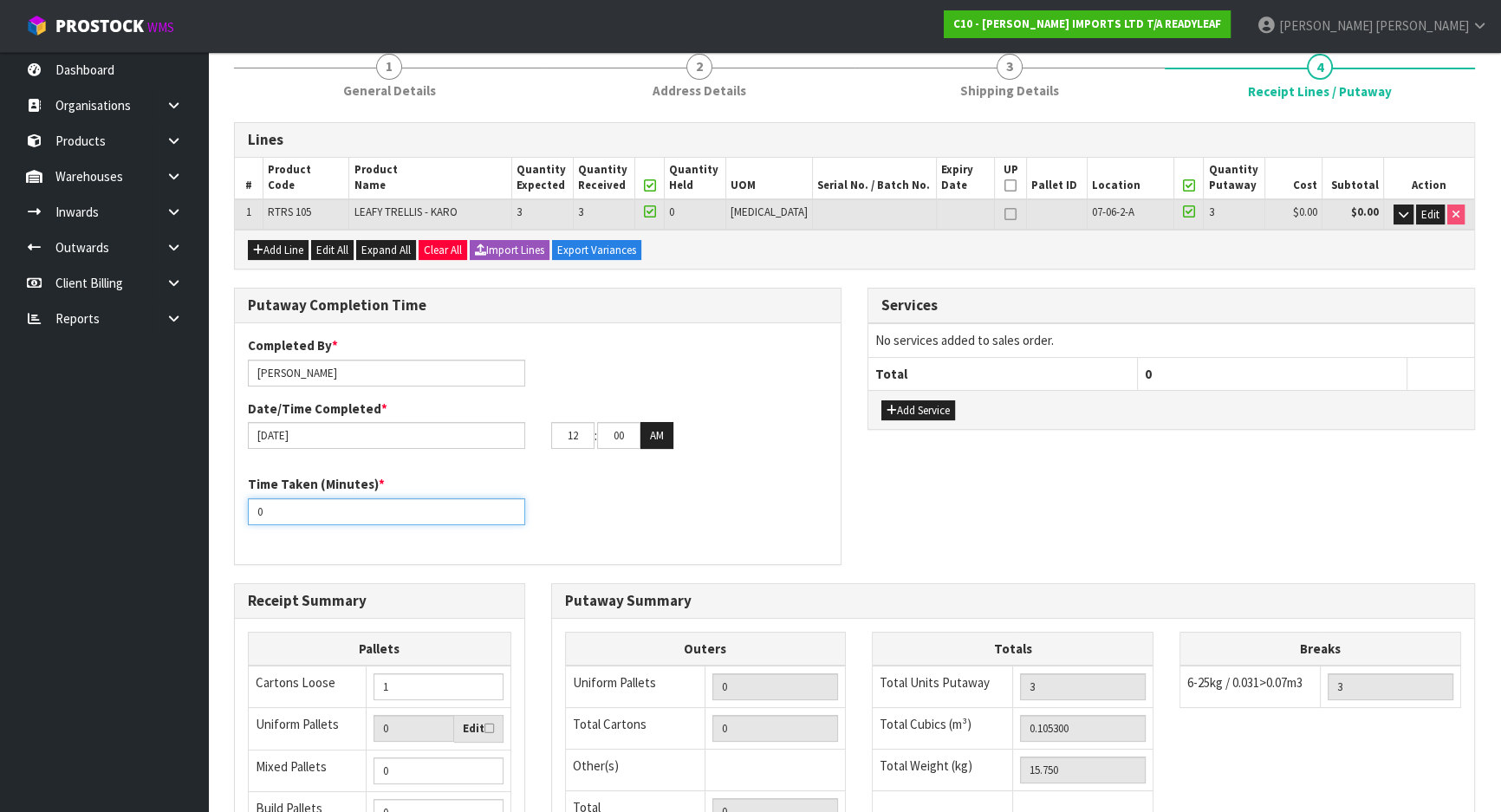
drag, startPoint x: 351, startPoint y: 512, endPoint x: 188, endPoint y: 513, distance: 163.0
click at [188, 513] on body "Toggle navigation ProStock WMS C10 - [PERSON_NAME] IMPORTS LTD T/A READYLEAF [P…" at bounding box center [750, 250] width 1501 height 812
type input "15"
click at [592, 512] on div "Time Taken (Minutes) * 15" at bounding box center [537, 506] width 606 height 62
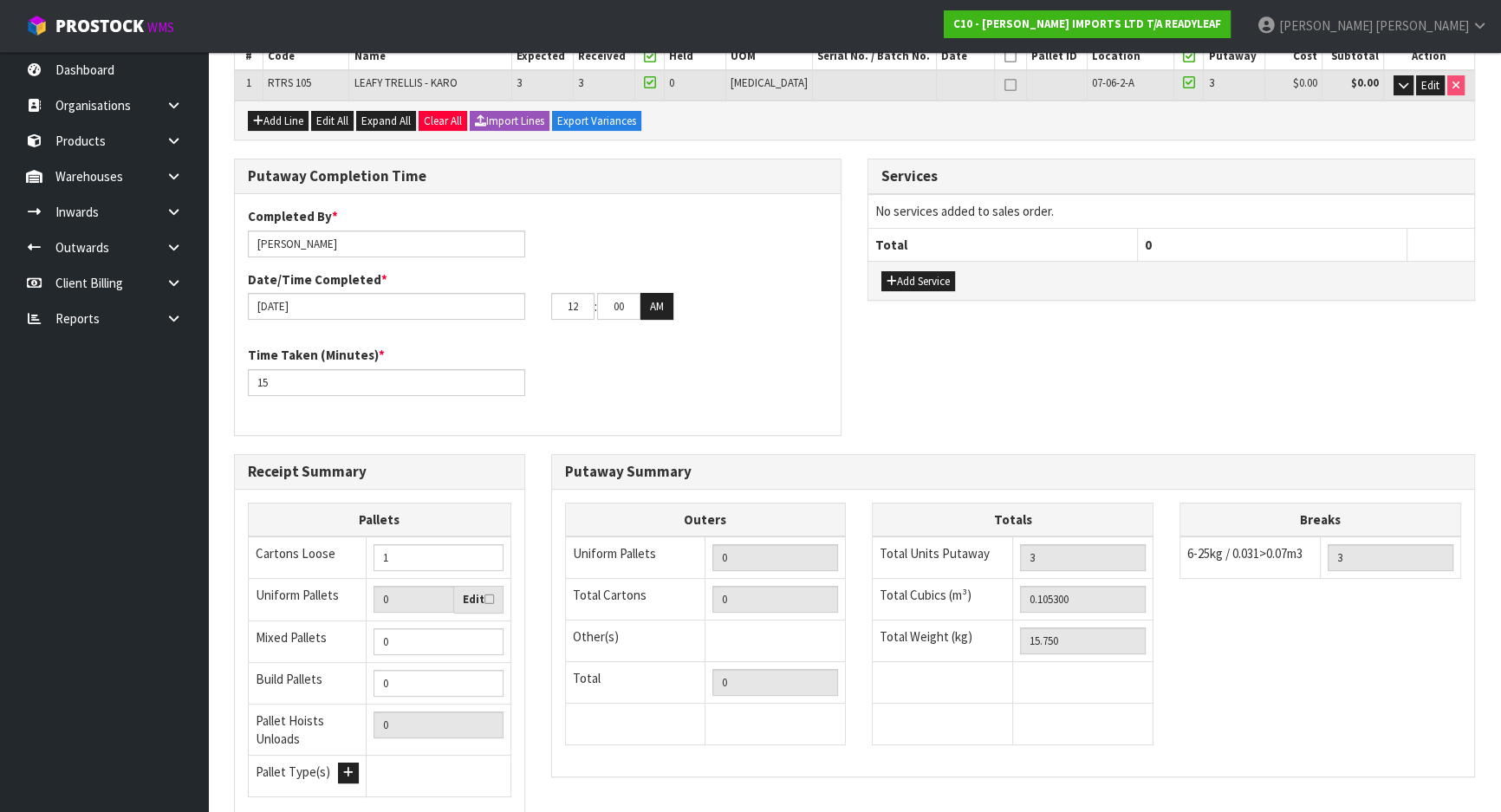
scroll to position [422, 0]
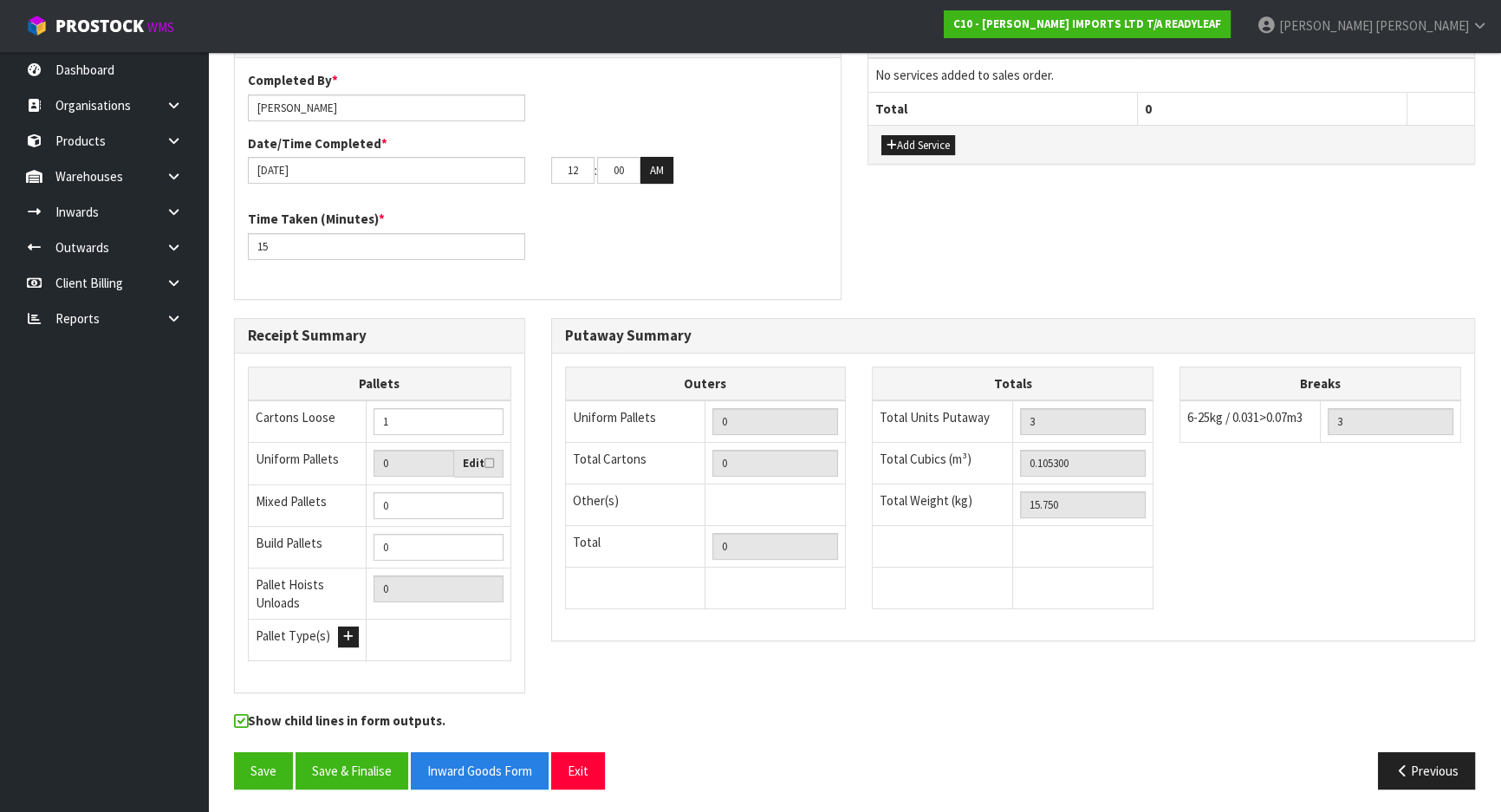
click at [530, 510] on div "Receipt Summary Pallets Cartons Loose 1 Uniform Pallets 0 Edit Mixed Pallets 0 …" at bounding box center [380, 515] width 318 height 394
click at [244, 760] on button "Save" at bounding box center [263, 771] width 59 height 38
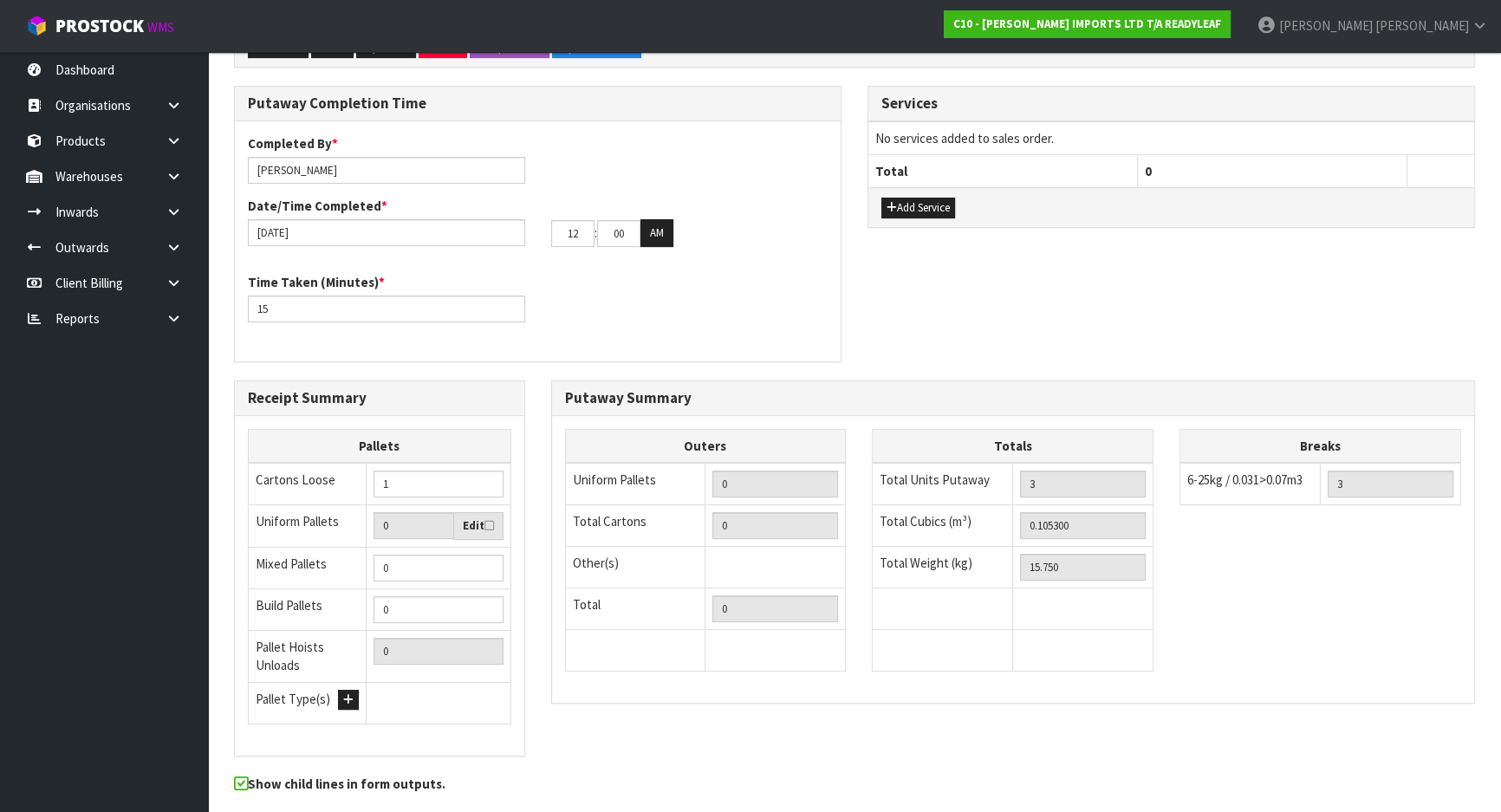
scroll to position [0, 0]
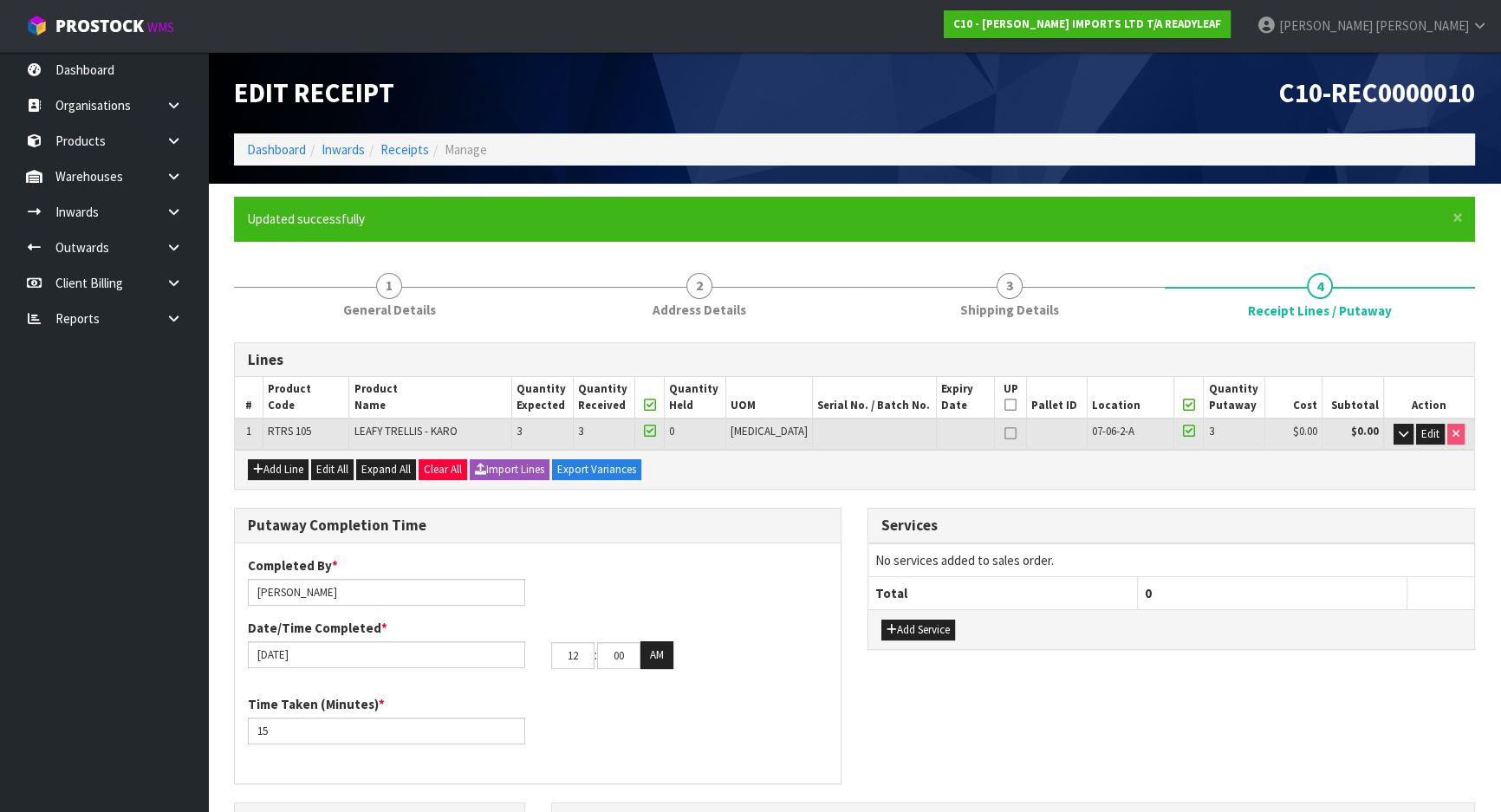
click at [539, 571] on div "Completed By * Michael Drugan Date/Time Completed * 12/09/2025 12 : 00 : 00 AM" at bounding box center [537, 618] width 606 height 125
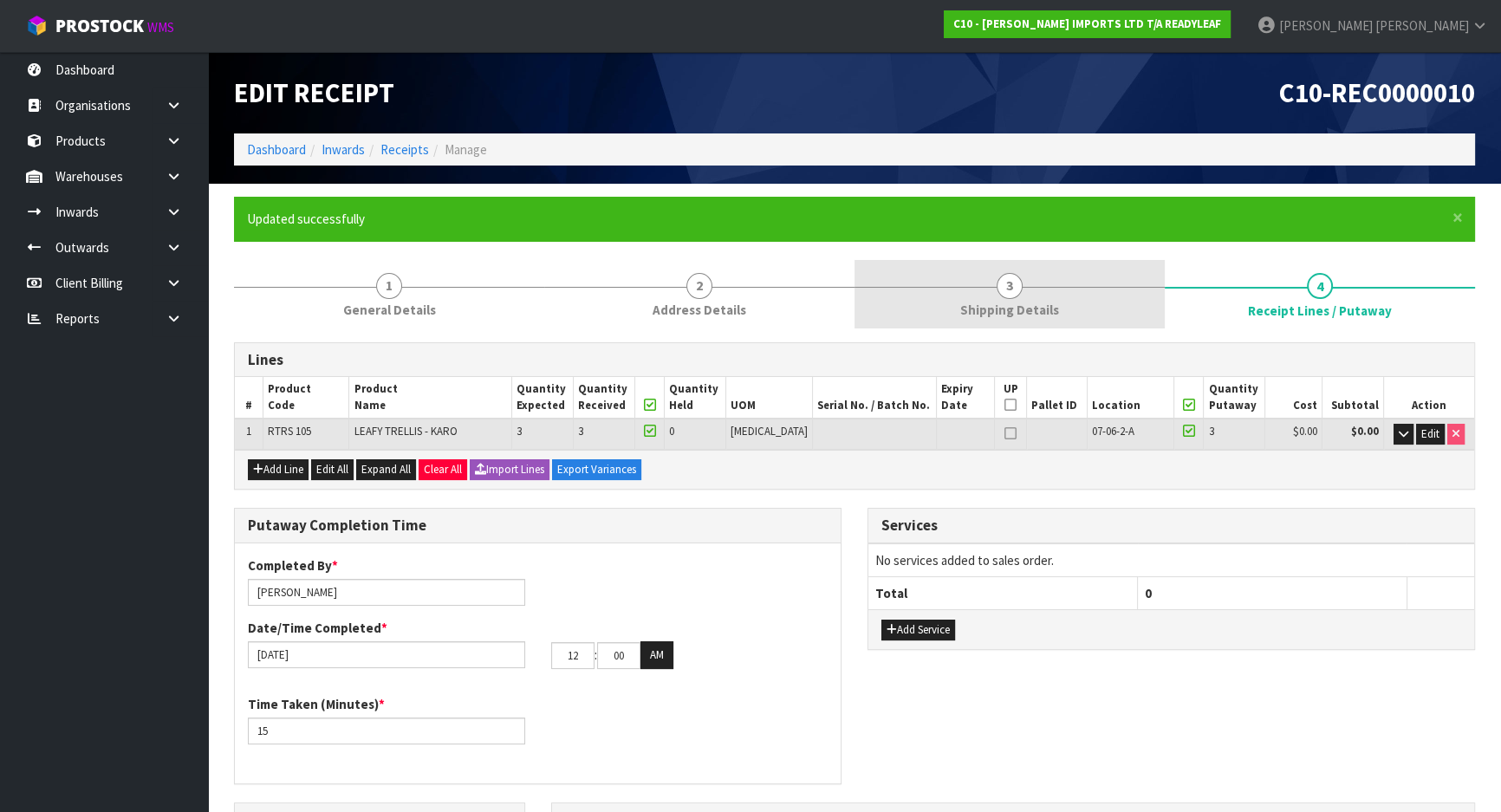
click at [939, 317] on link "3 Shipping Details" at bounding box center [1009, 294] width 310 height 69
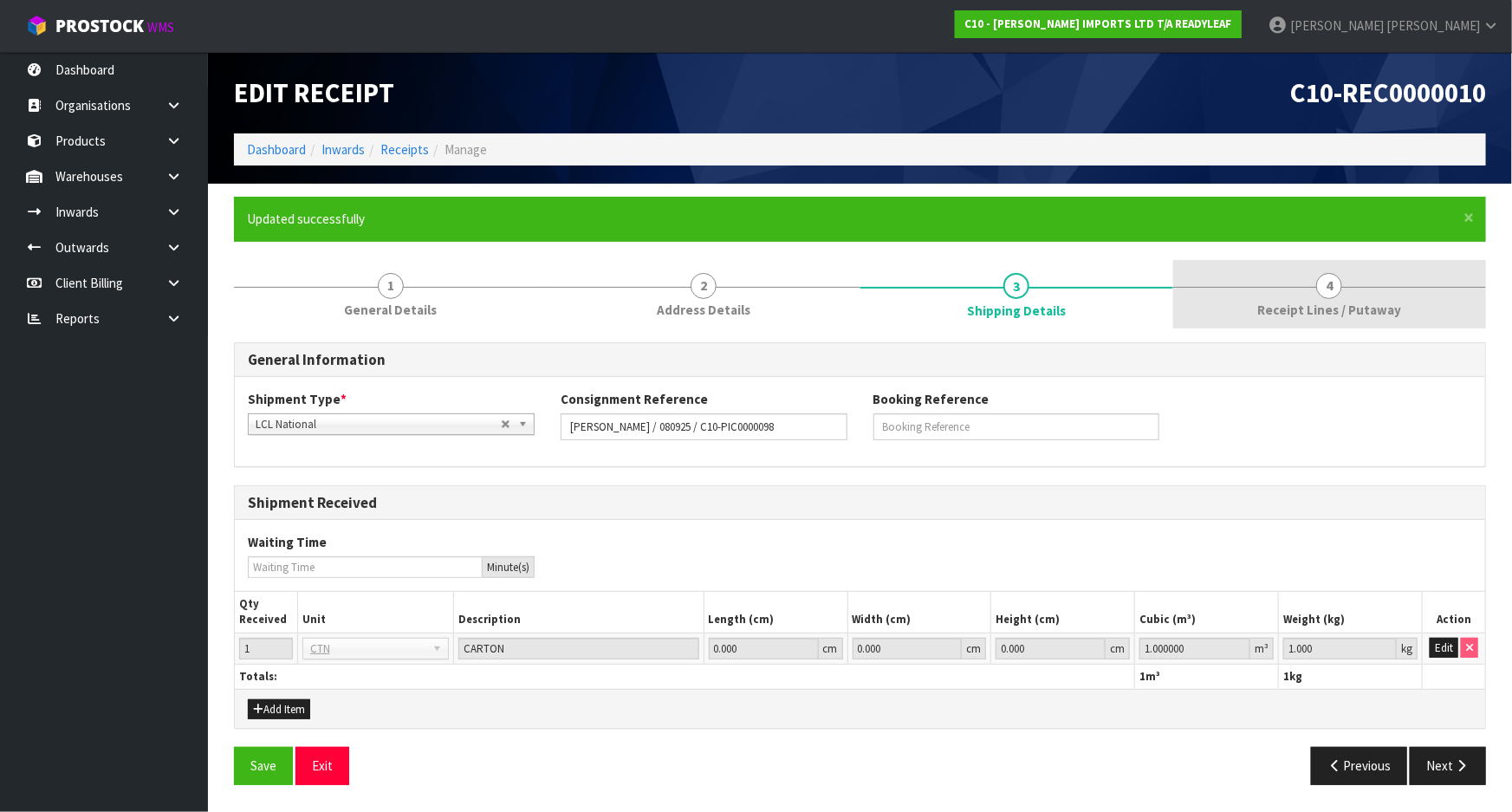
click at [1378, 312] on span "Receipt Lines / Putaway" at bounding box center [1329, 309] width 144 height 18
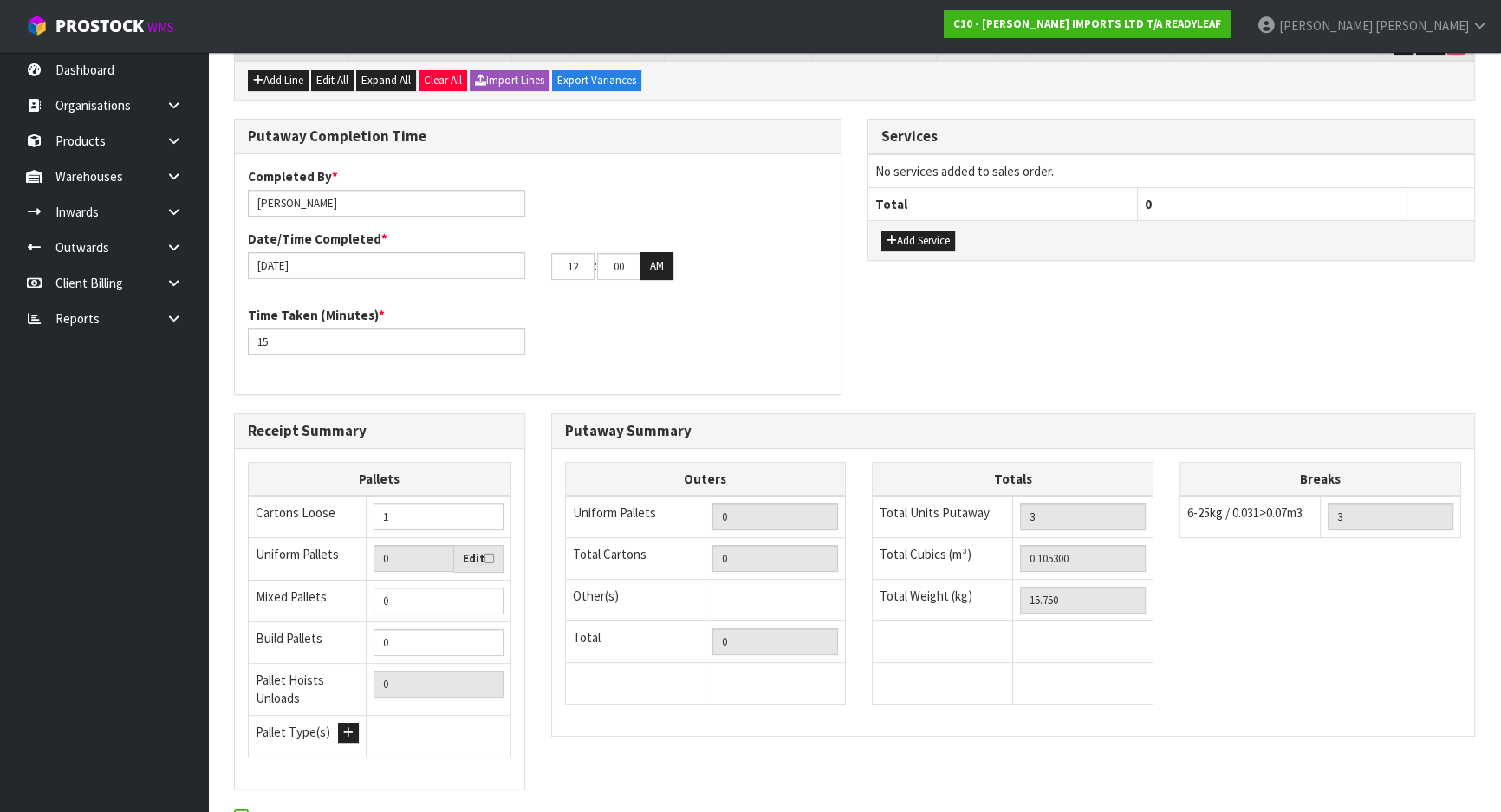
scroll to position [472, 0]
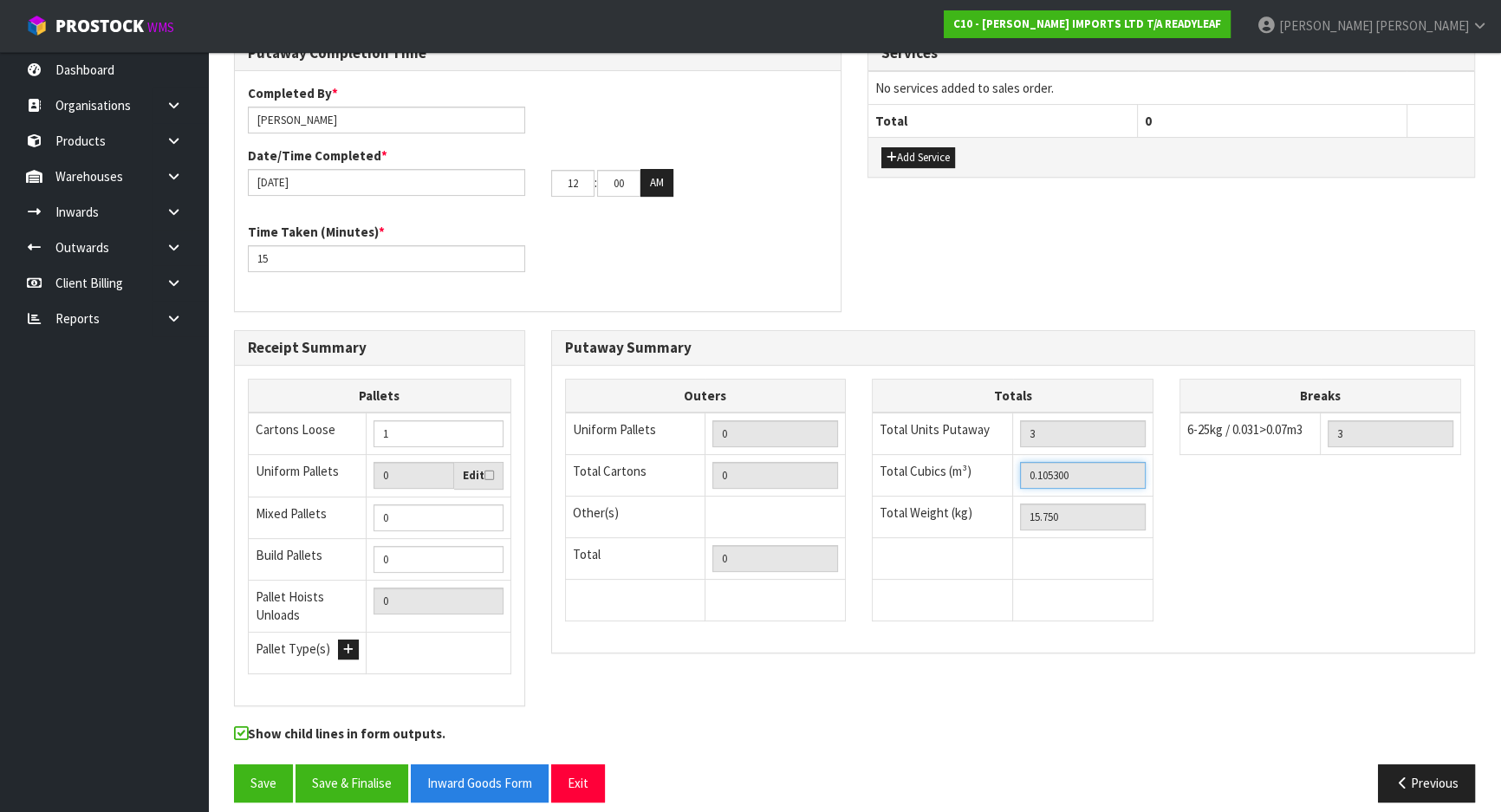
drag, startPoint x: 1128, startPoint y: 479, endPoint x: 924, endPoint y: 495, distance: 204.6
click at [924, 495] on tbody "Total Units Putaway 3 Total Cubics (m³) 0.105300 Total Weight (kg) 15.750" at bounding box center [1013, 517] width 281 height 209
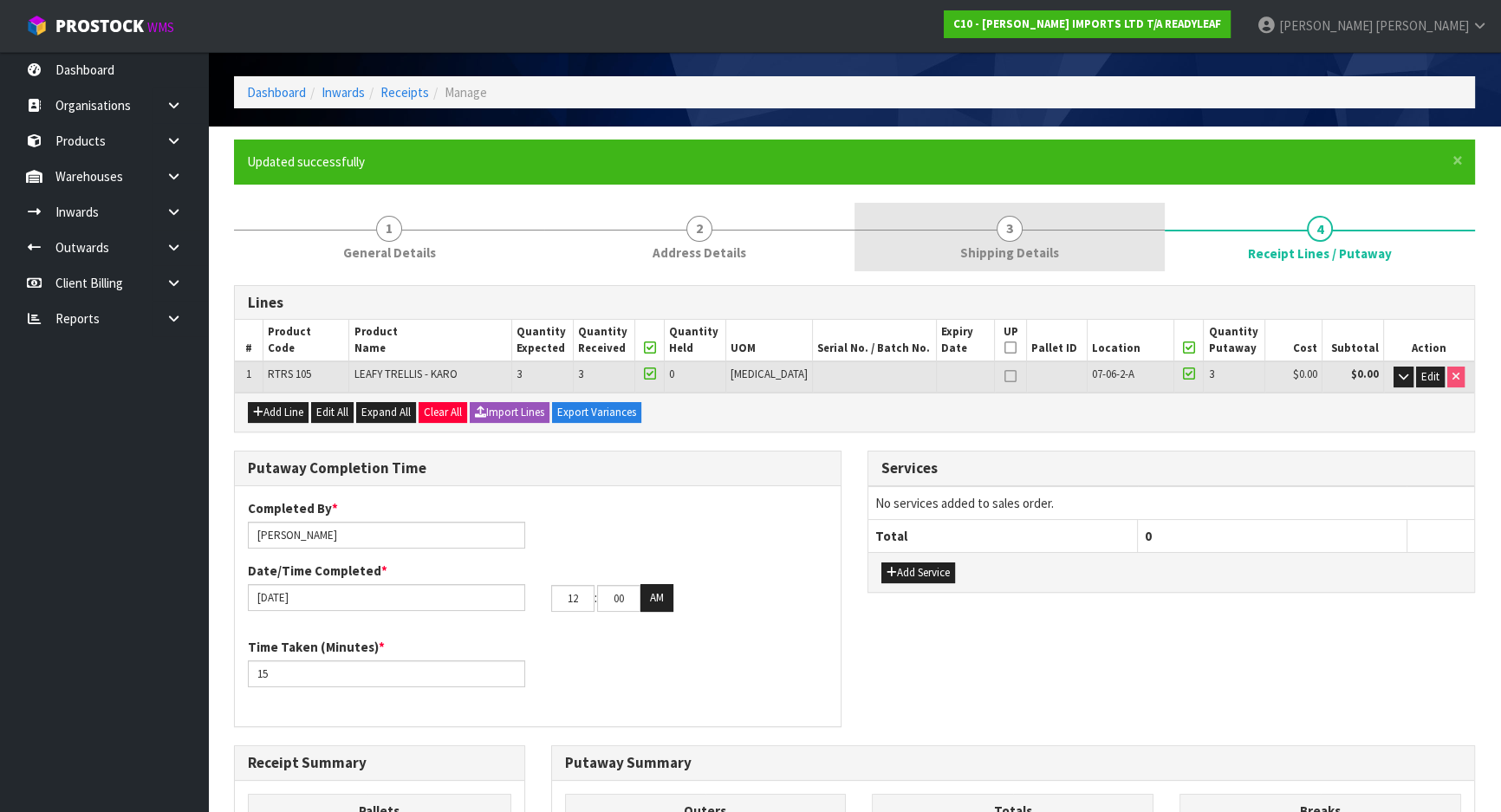
scroll to position [0, 0]
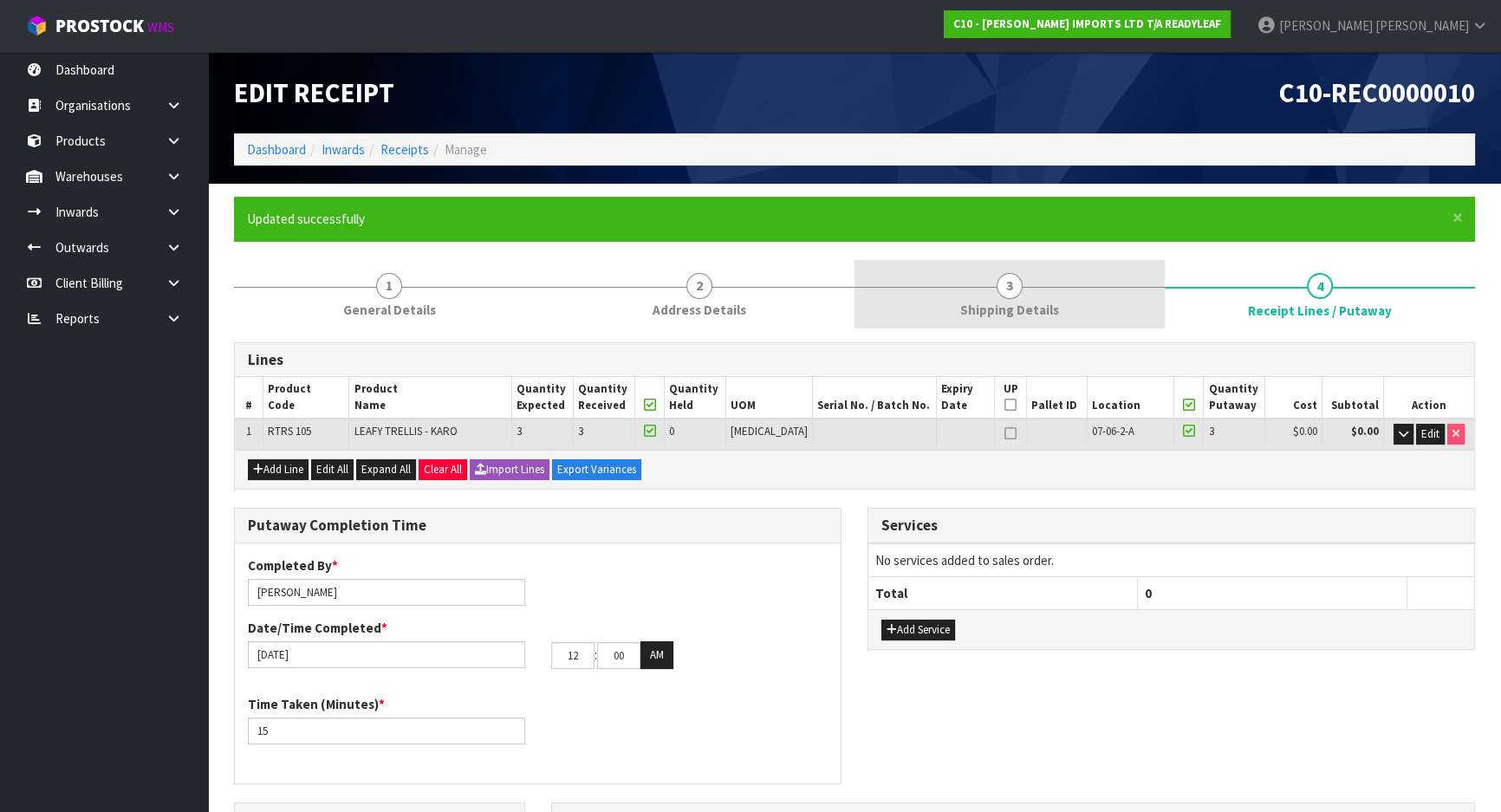
click at [1020, 302] on span "Shipping Details" at bounding box center [1009, 309] width 99 height 18
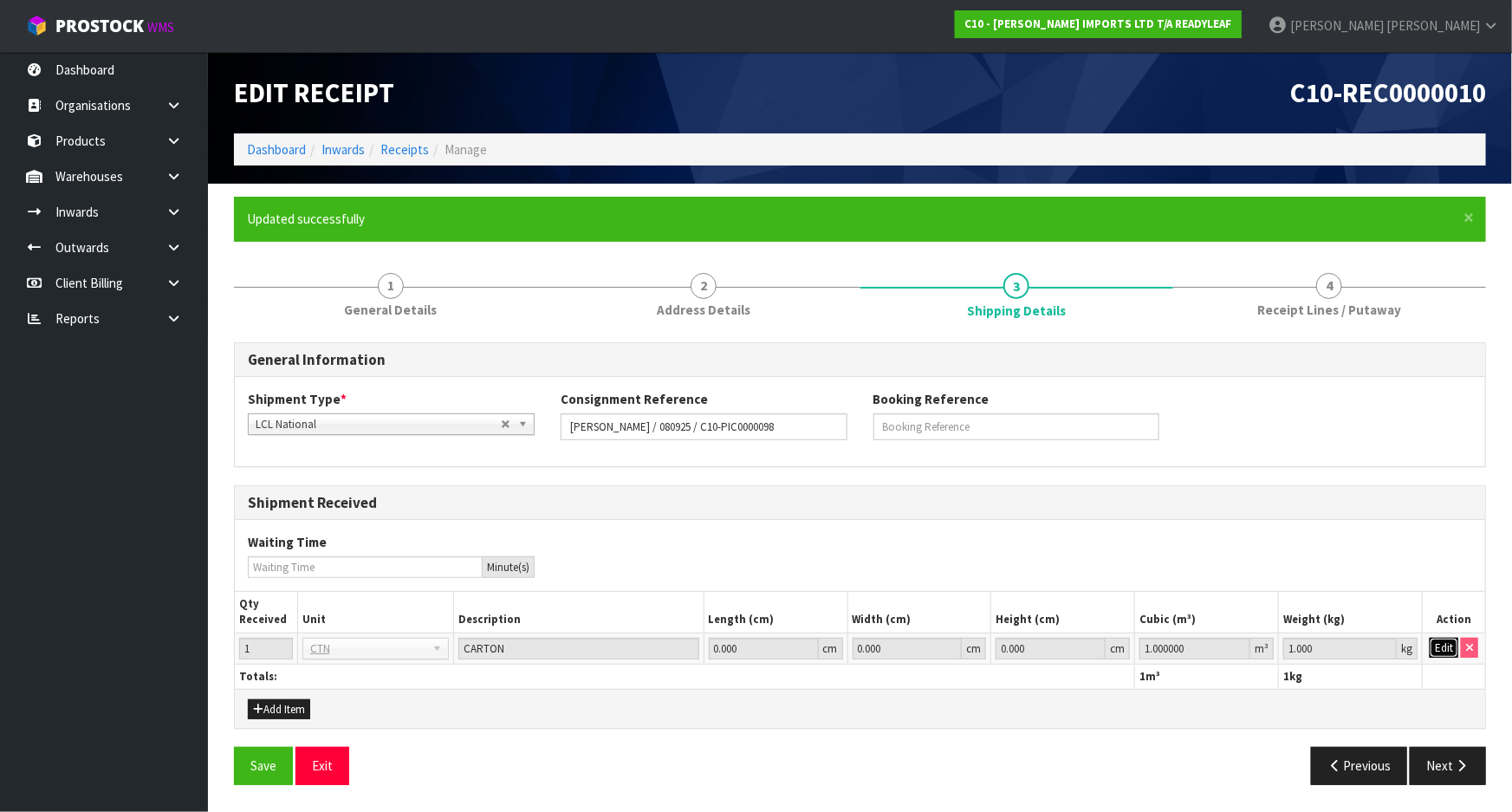
click at [1454, 643] on button "Edit" at bounding box center [1444, 648] width 28 height 21
drag, startPoint x: 1195, startPoint y: 651, endPoint x: 1024, endPoint y: 624, distance: 173.1
click at [1024, 624] on table "Qty Received Unit Description Length (cm) Width (cm) Height (cm) Cubic (m³) Wei…" at bounding box center [859, 640] width 1250 height 97
paste input "0.1053"
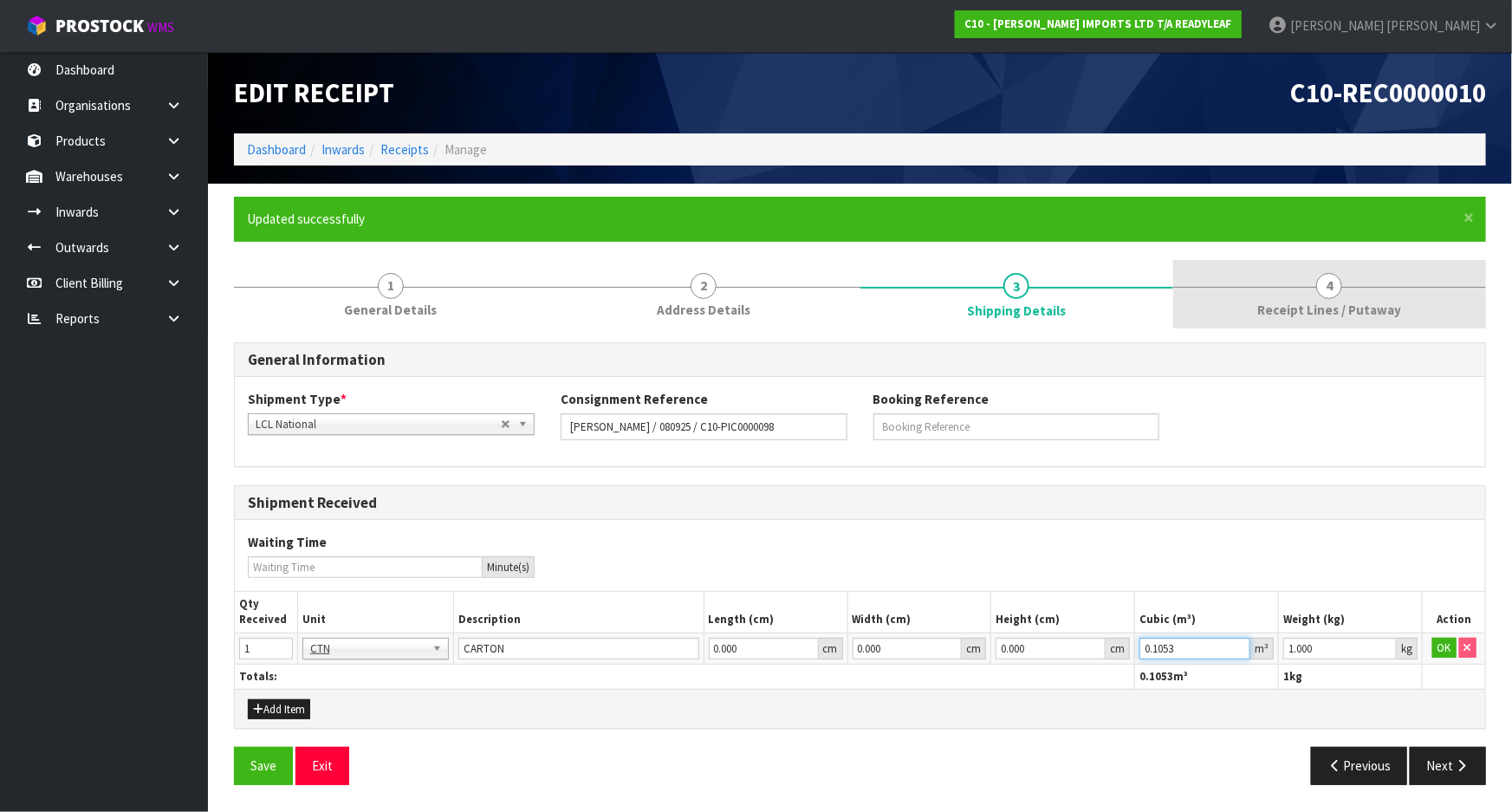
type input "0.1053"
click at [1361, 286] on link "4 Receipt Lines / Putaway" at bounding box center [1329, 294] width 313 height 69
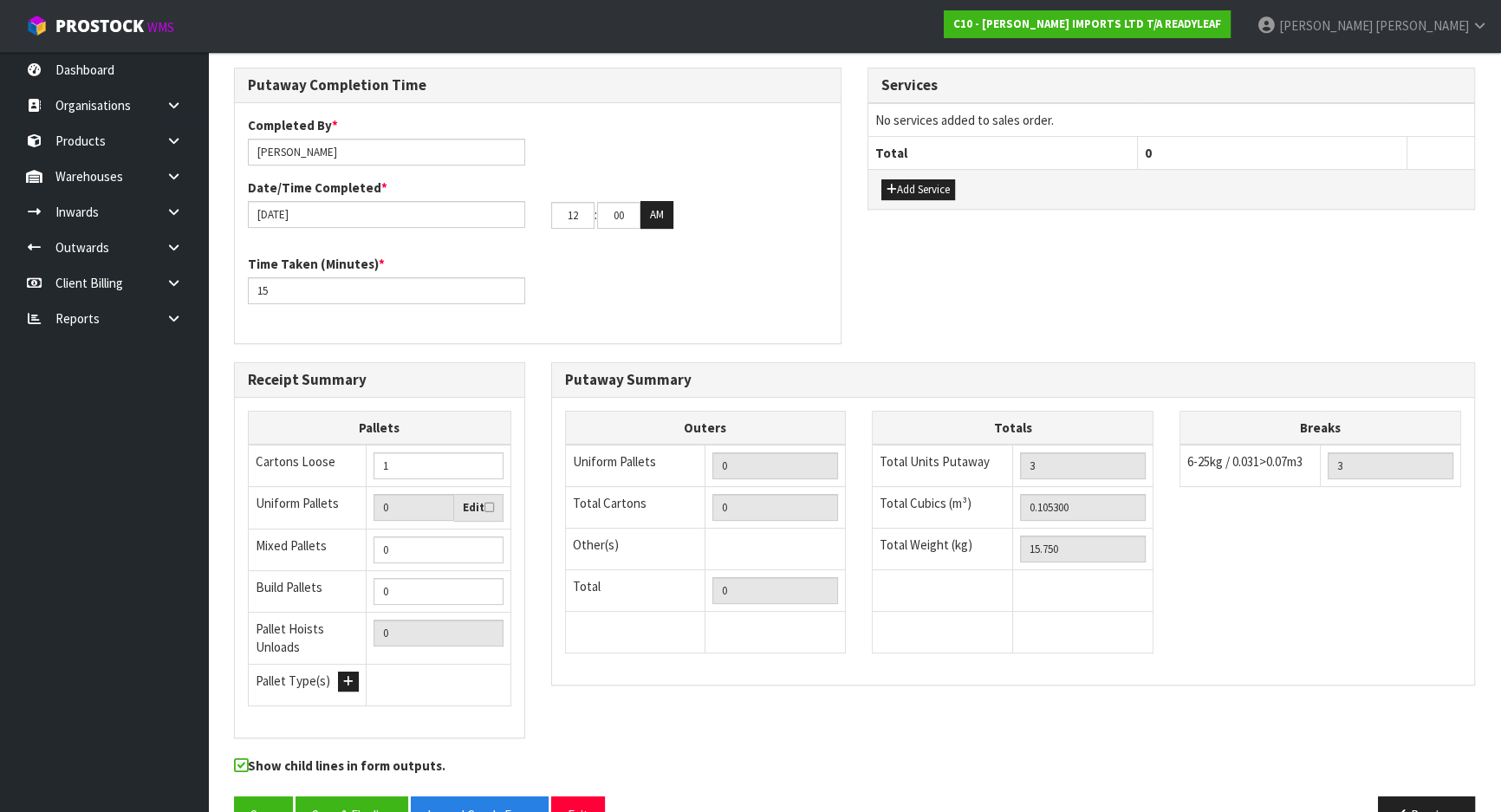
scroll to position [485, 0]
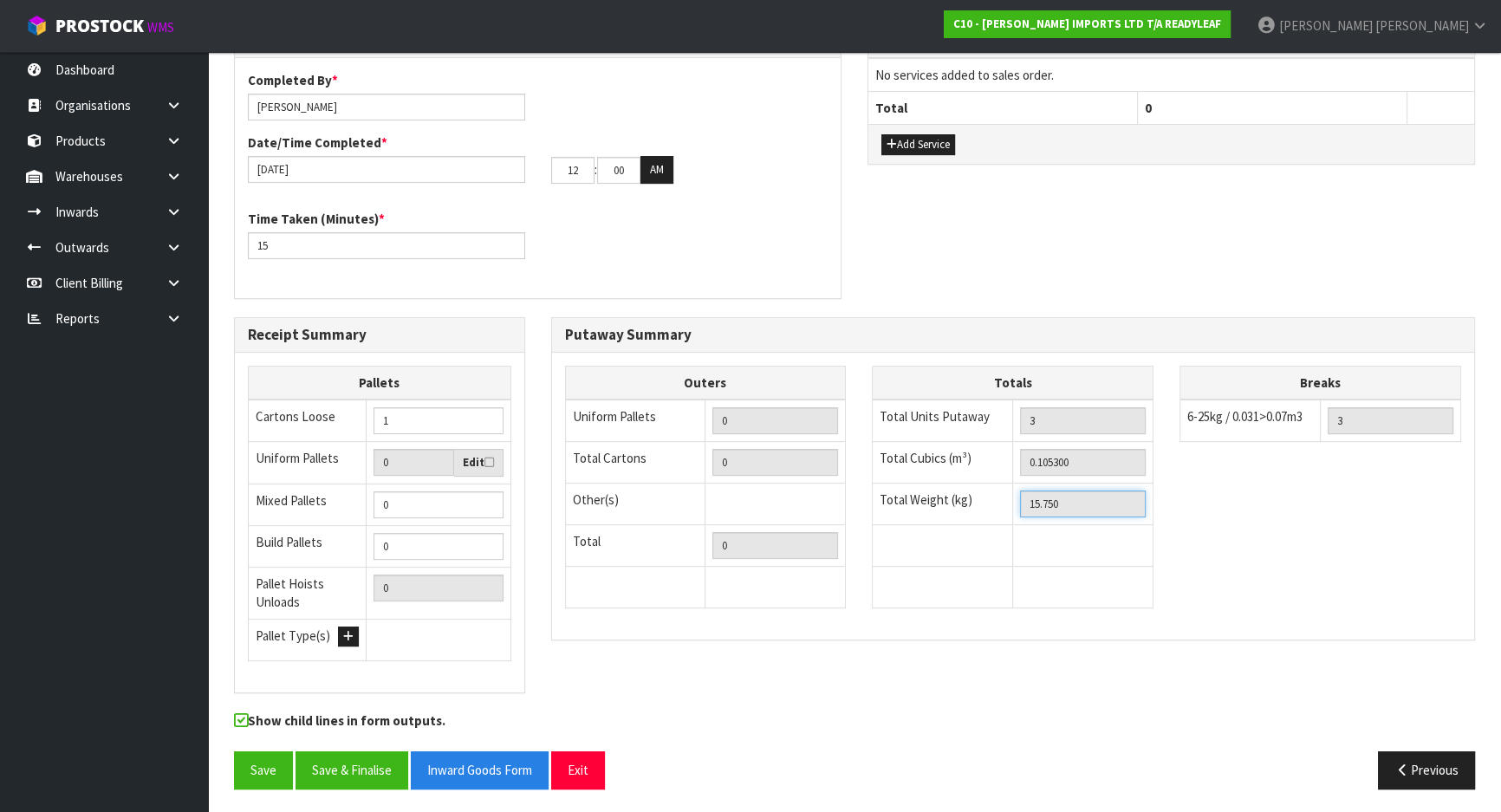
drag, startPoint x: 1085, startPoint y: 496, endPoint x: 953, endPoint y: 499, distance: 132.0
click at [953, 499] on tr "Total Weight (kg) 15.750" at bounding box center [1013, 504] width 281 height 41
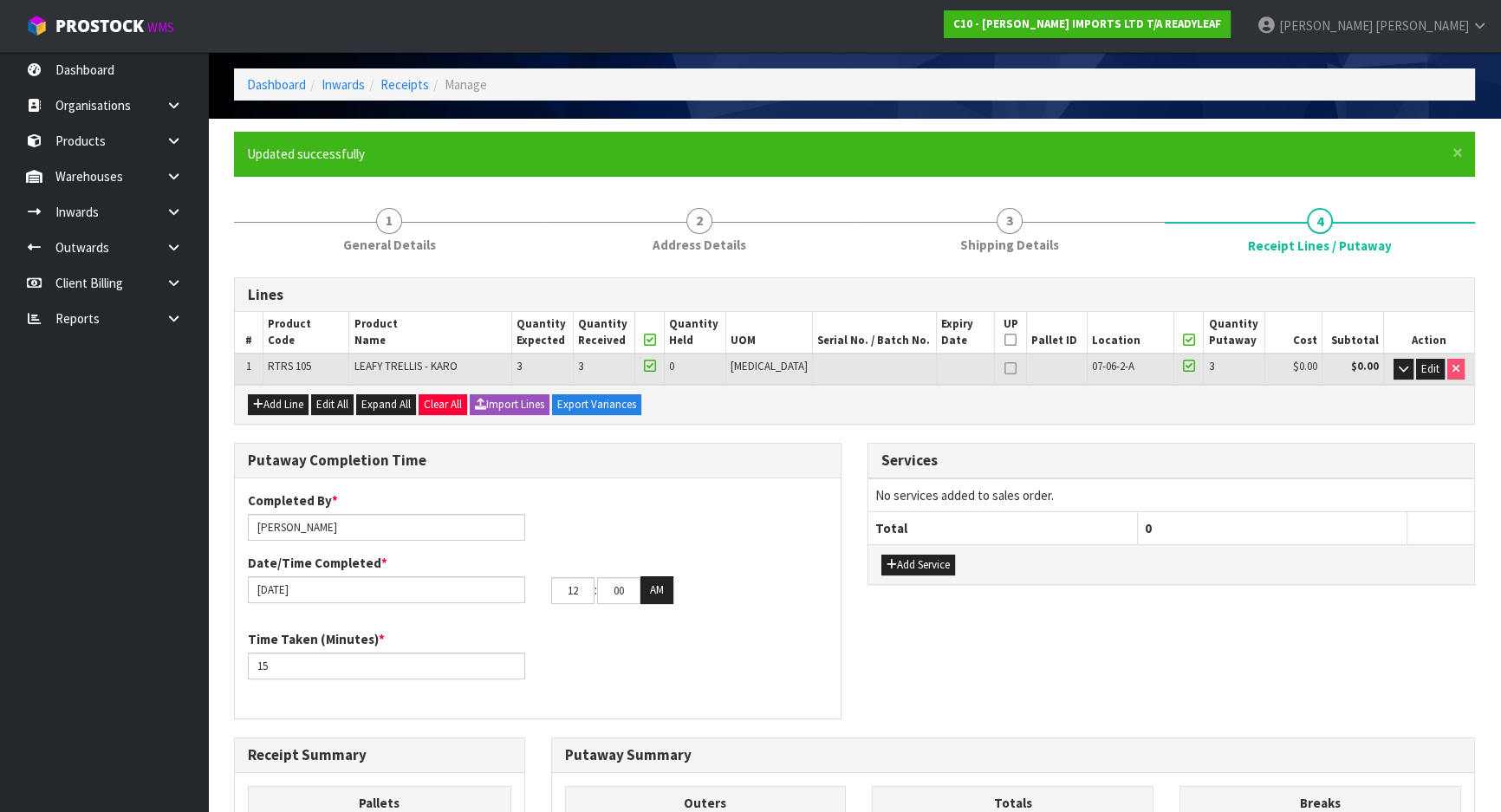
scroll to position [0, 0]
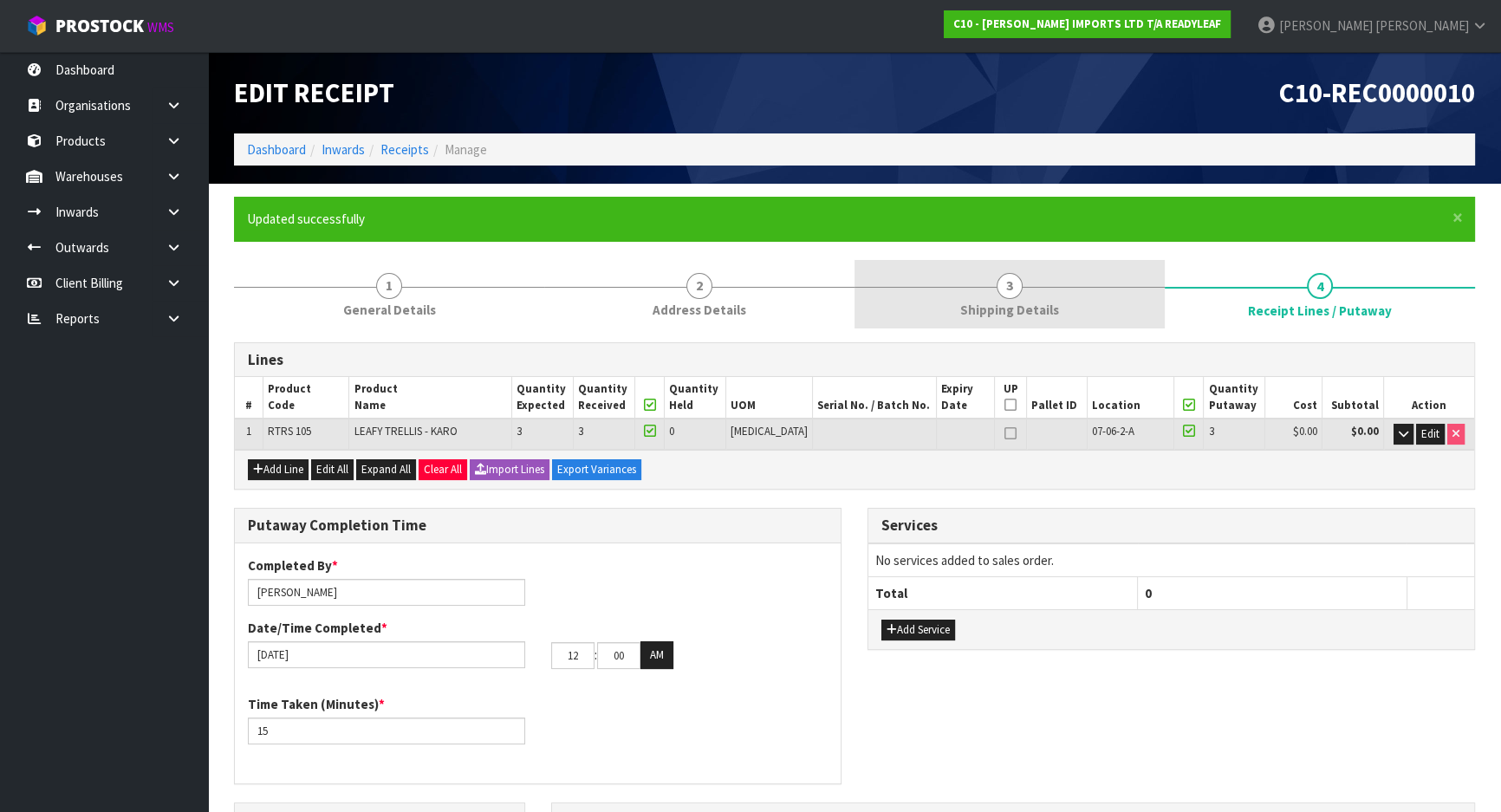
click at [1074, 313] on link "3 Shipping Details" at bounding box center [1009, 294] width 310 height 69
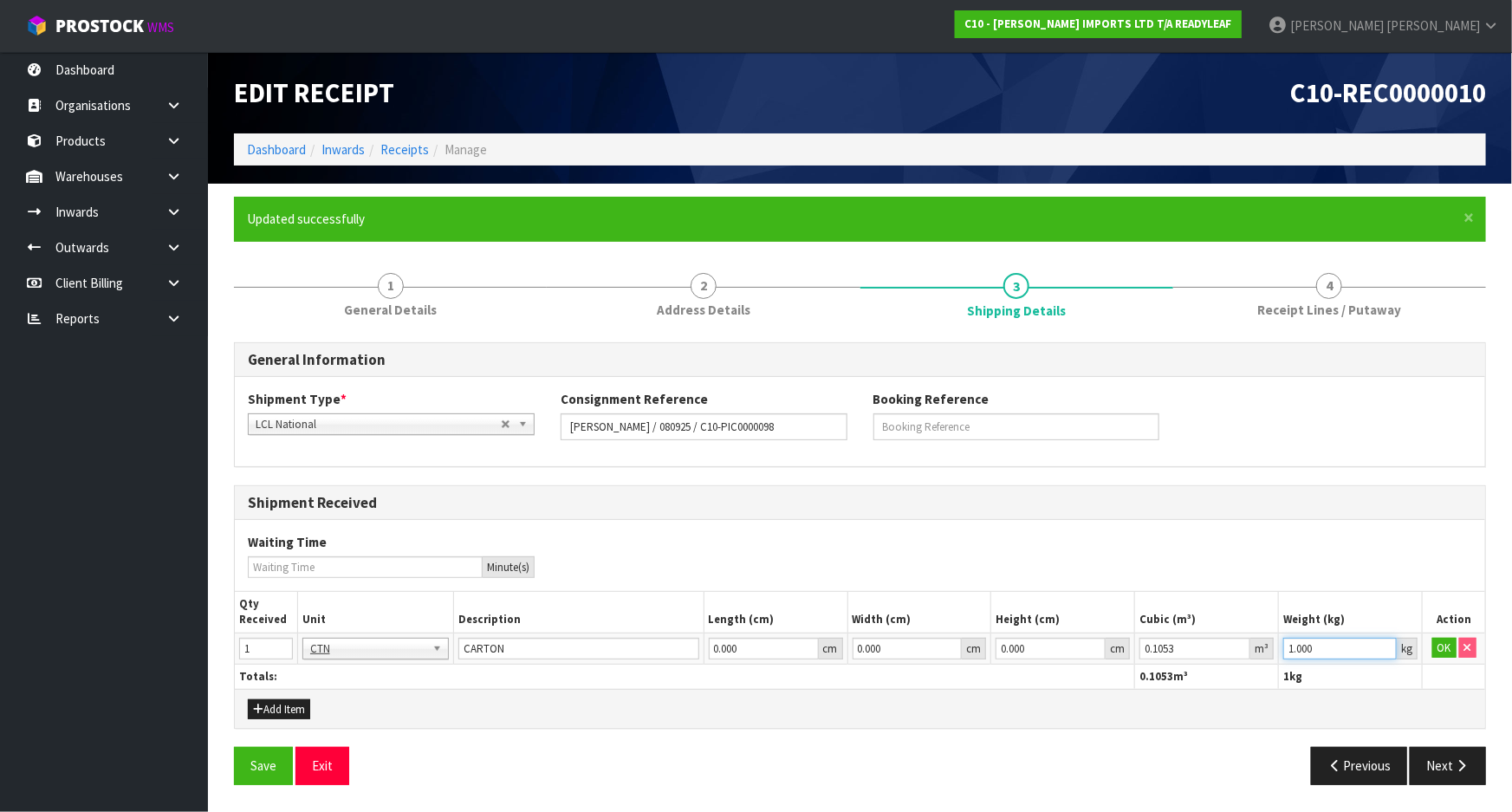
drag, startPoint x: 1334, startPoint y: 649, endPoint x: 1121, endPoint y: 653, distance: 213.0
click at [1121, 653] on tr "1 BAG BAR BSK BIN BTL BOX BDL CAB CGE CTN CSE COI CRA CRT CBE CYL DRM JAR MTR P…" at bounding box center [859, 647] width 1250 height 31
paste input "5.75"
type input "15.75"
click at [1439, 641] on button "OK" at bounding box center [1444, 648] width 24 height 21
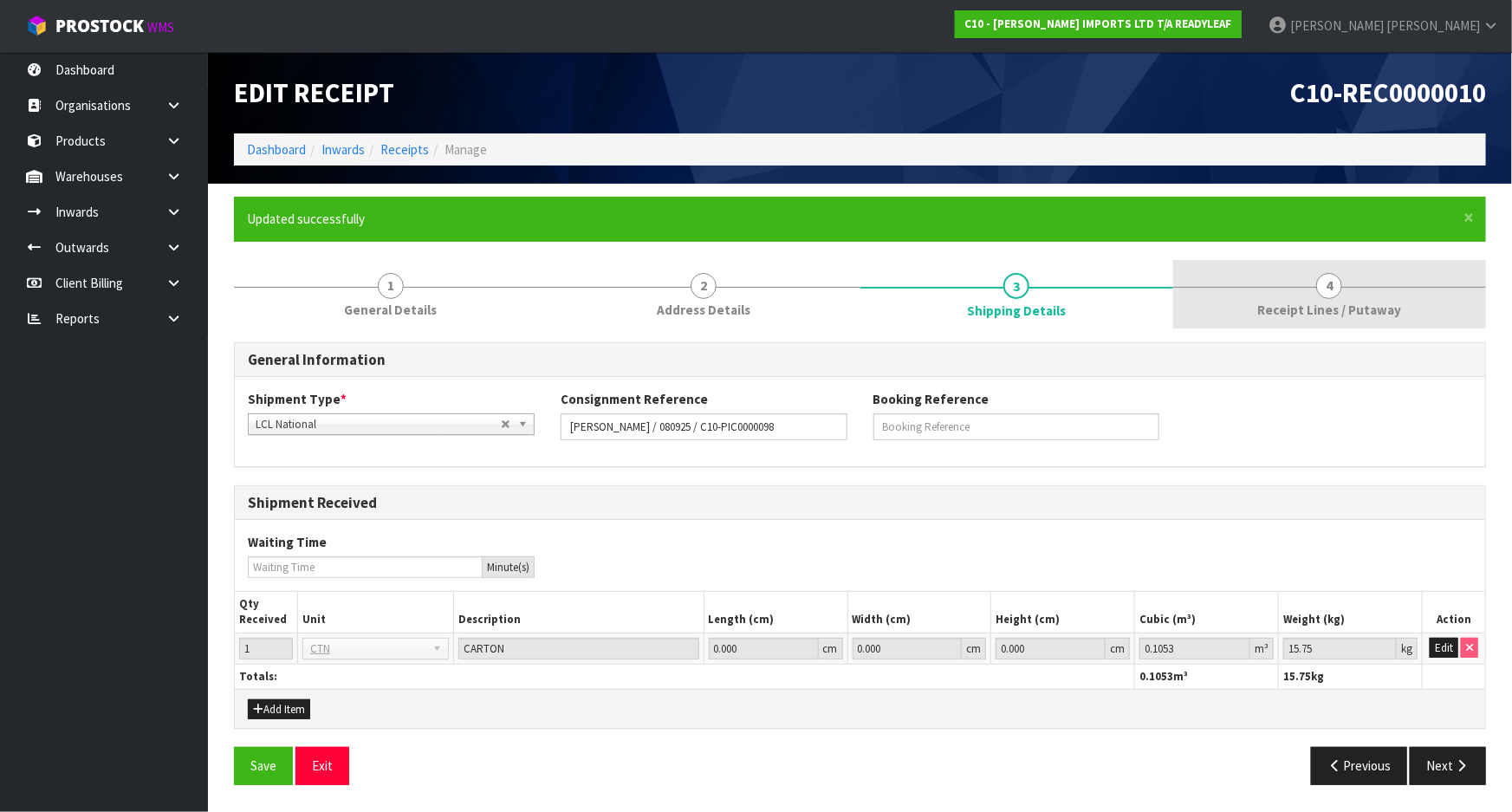
click at [1342, 308] on span "Receipt Lines / Putaway" at bounding box center [1329, 309] width 144 height 18
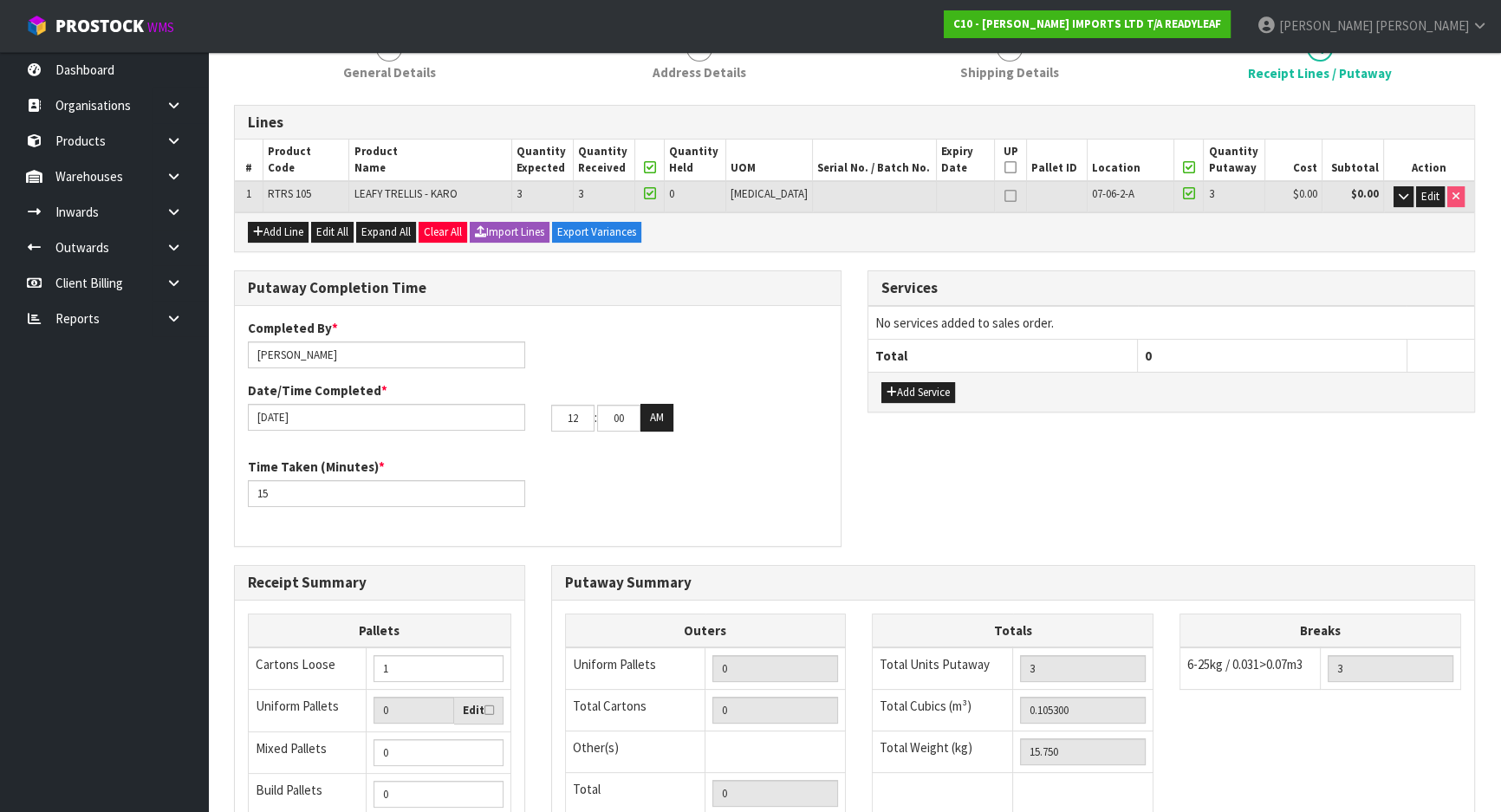
scroll to position [235, 0]
click at [999, 203] on link at bounding box center [1010, 199] width 23 height 21
type input "1"
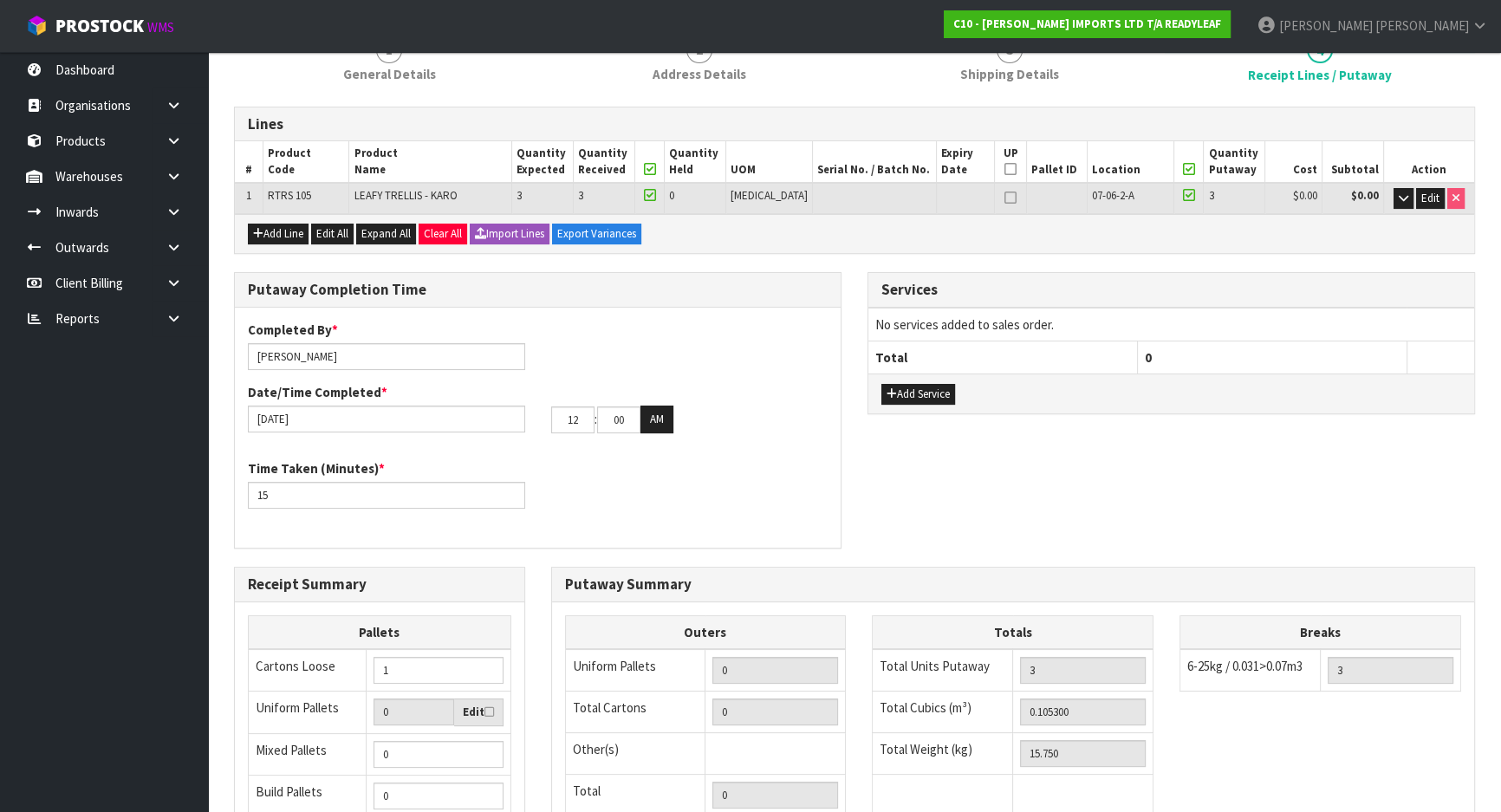
type input "1"
click at [1002, 195] on link at bounding box center [1010, 199] width 23 height 21
type input "0"
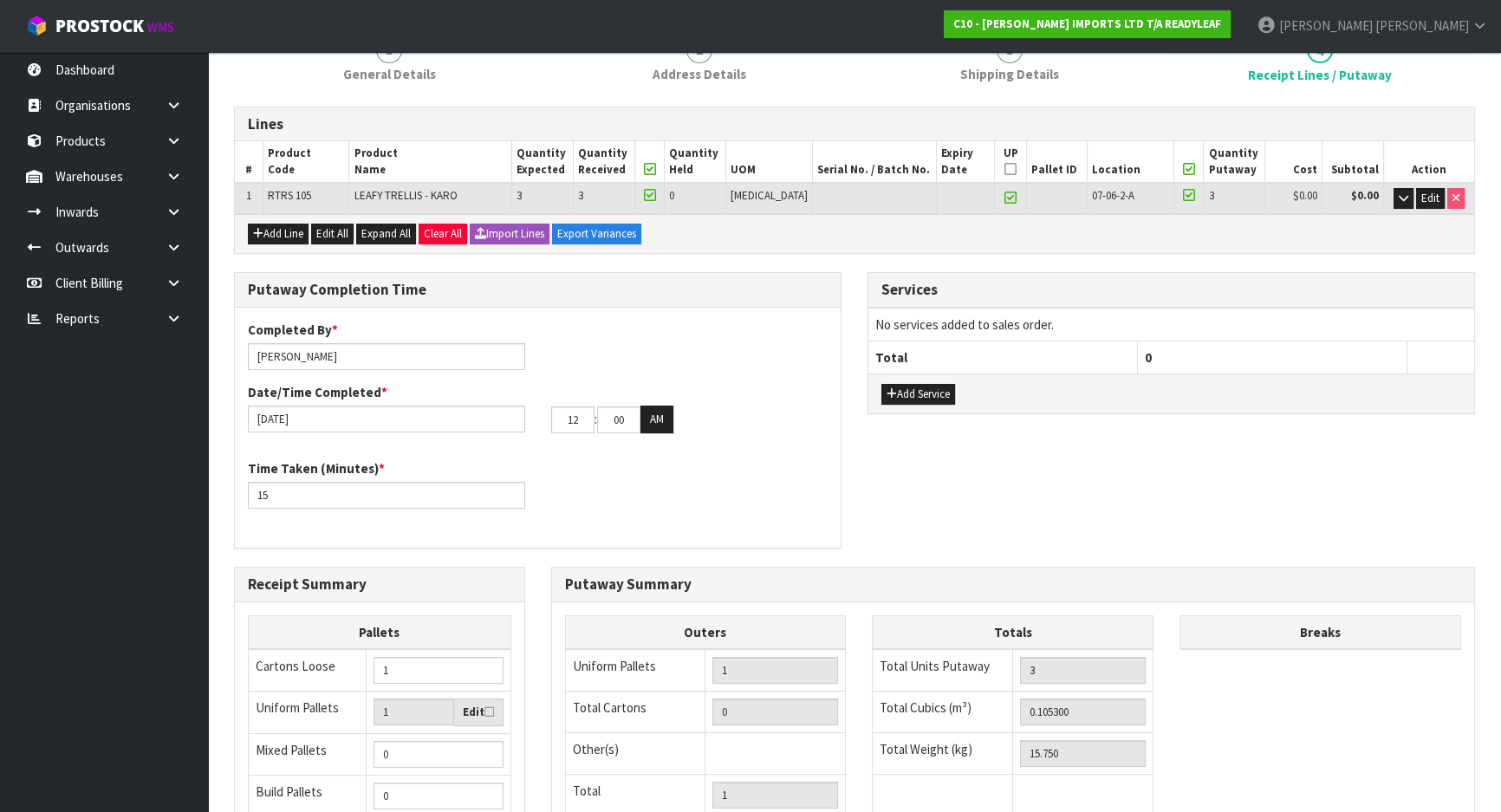
type input "0"
click at [848, 360] on div "Putaway Completion Time Completed By * Michael Drugan Date/Time Completed * 12/…" at bounding box center [538, 419] width 633 height 295
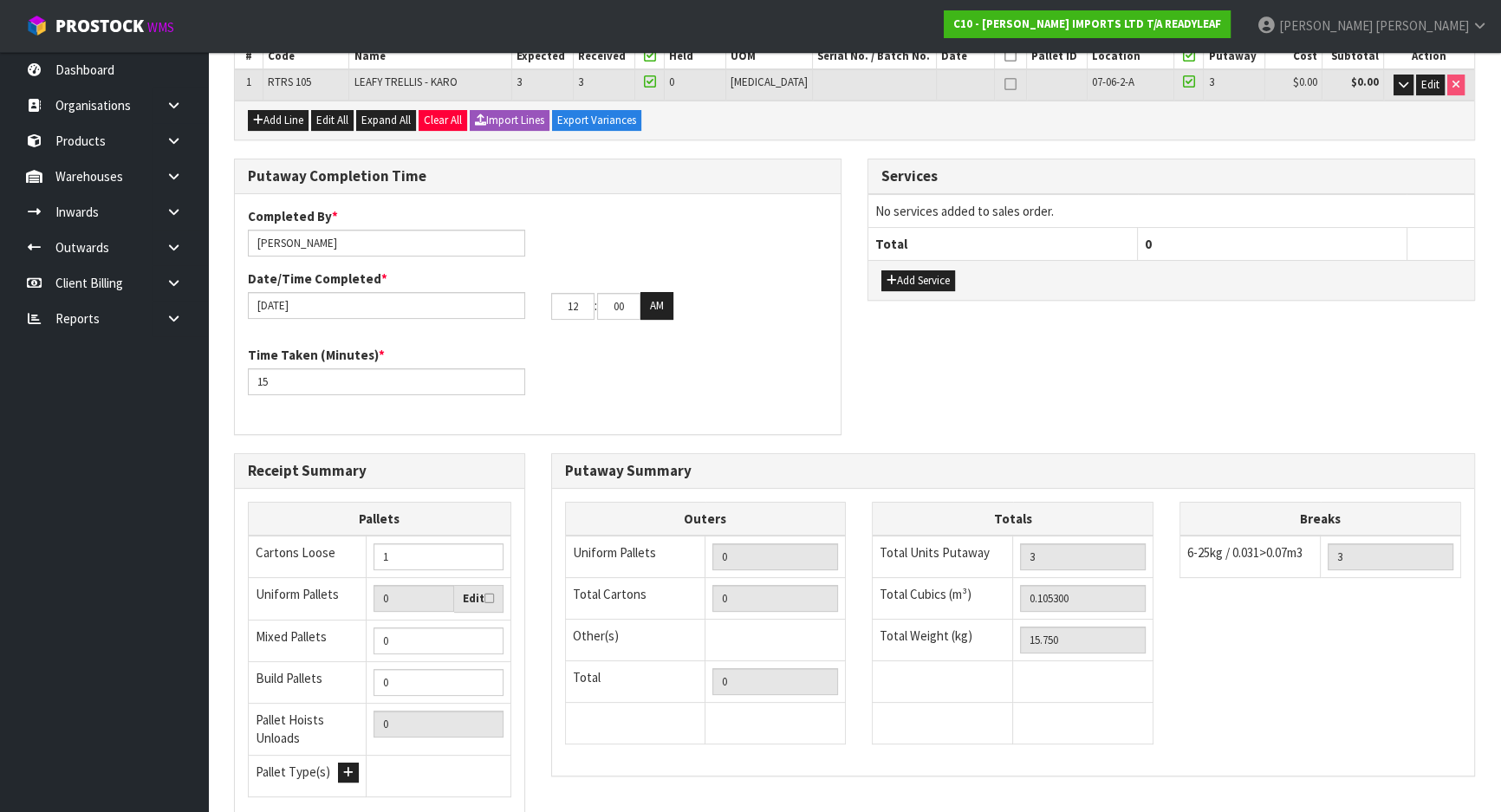
scroll to position [485, 0]
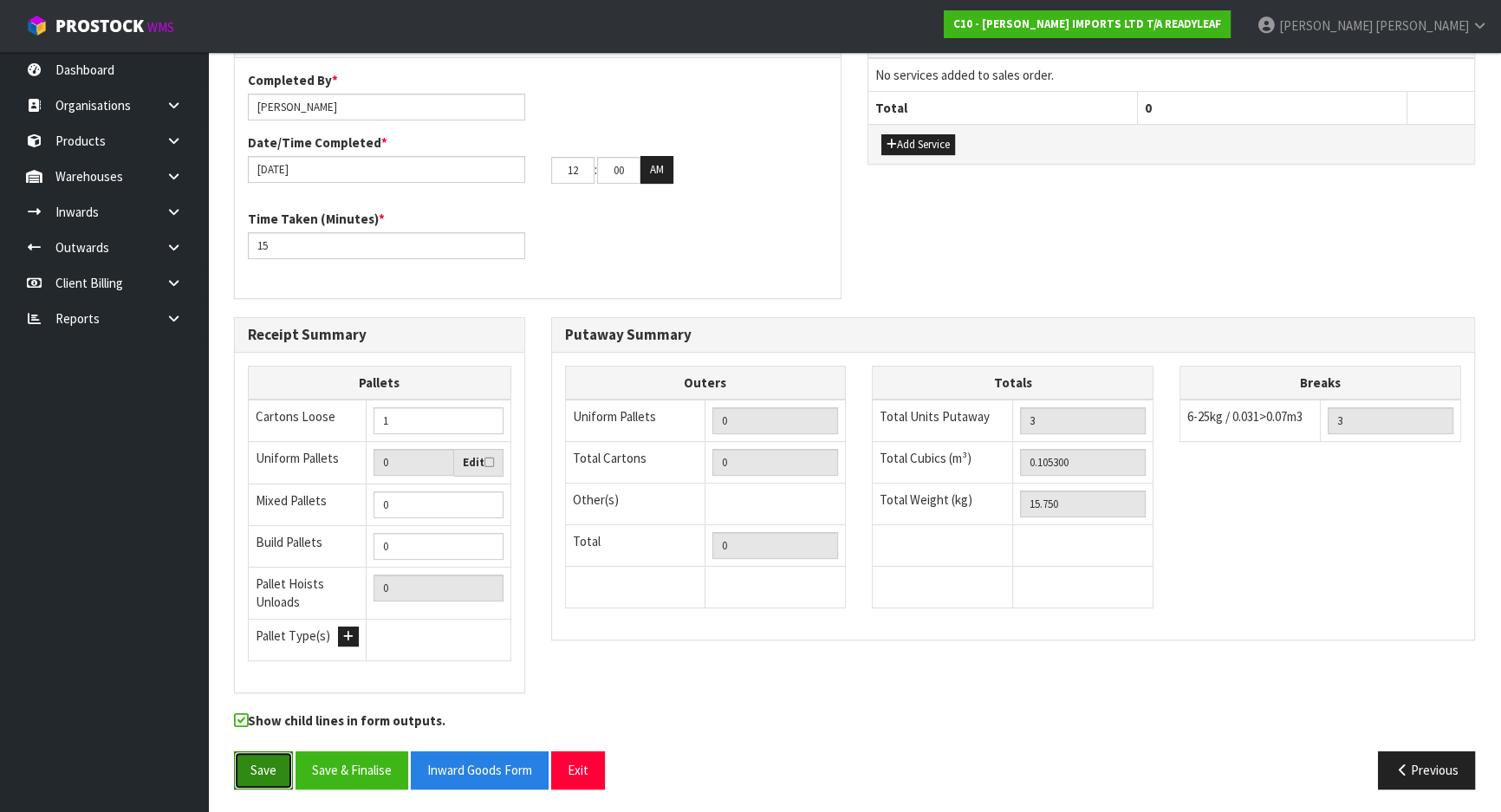
click at [269, 765] on button "Save" at bounding box center [263, 770] width 59 height 38
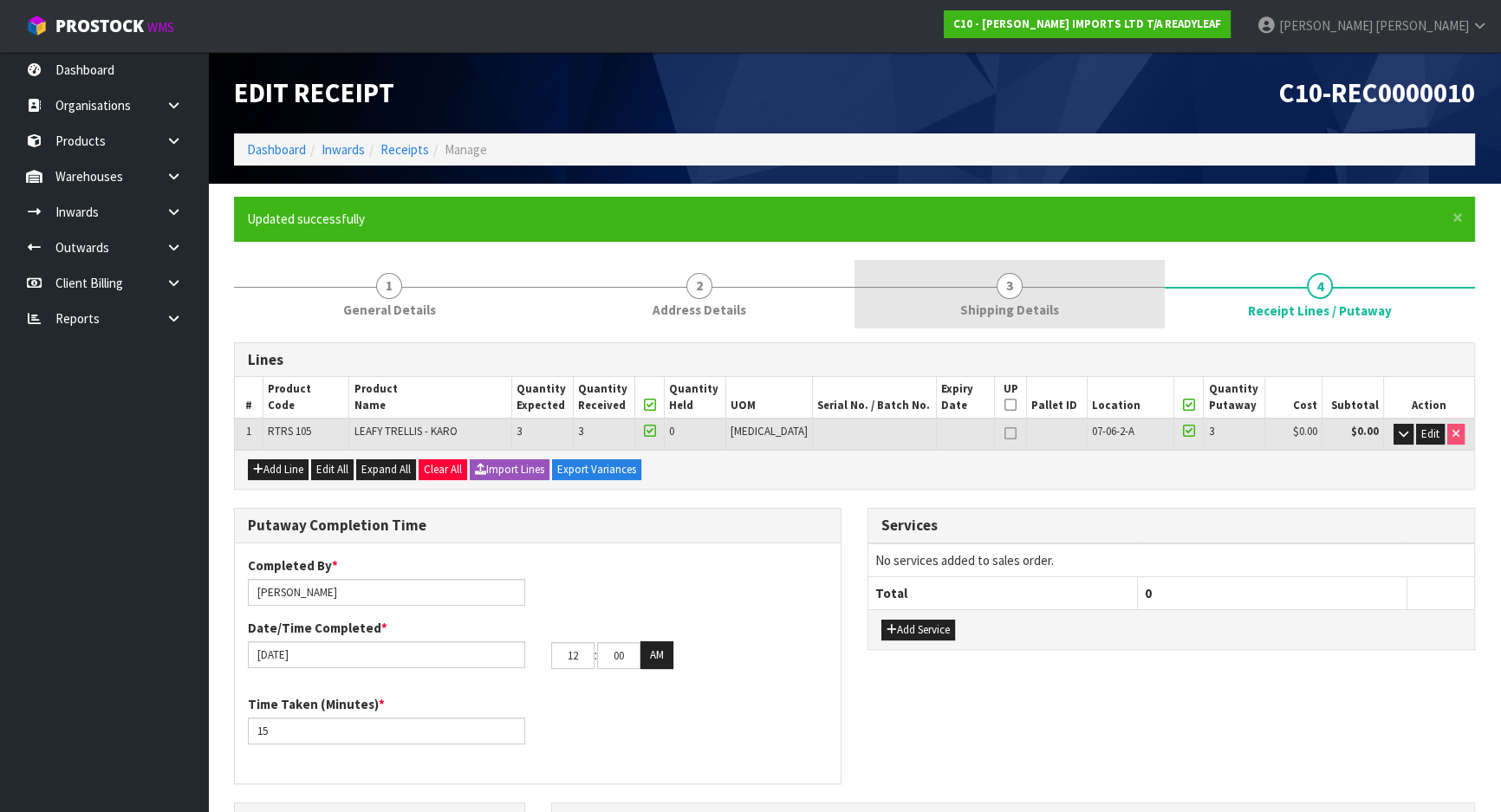
click at [973, 292] on link "3 Shipping Details" at bounding box center [1009, 294] width 310 height 69
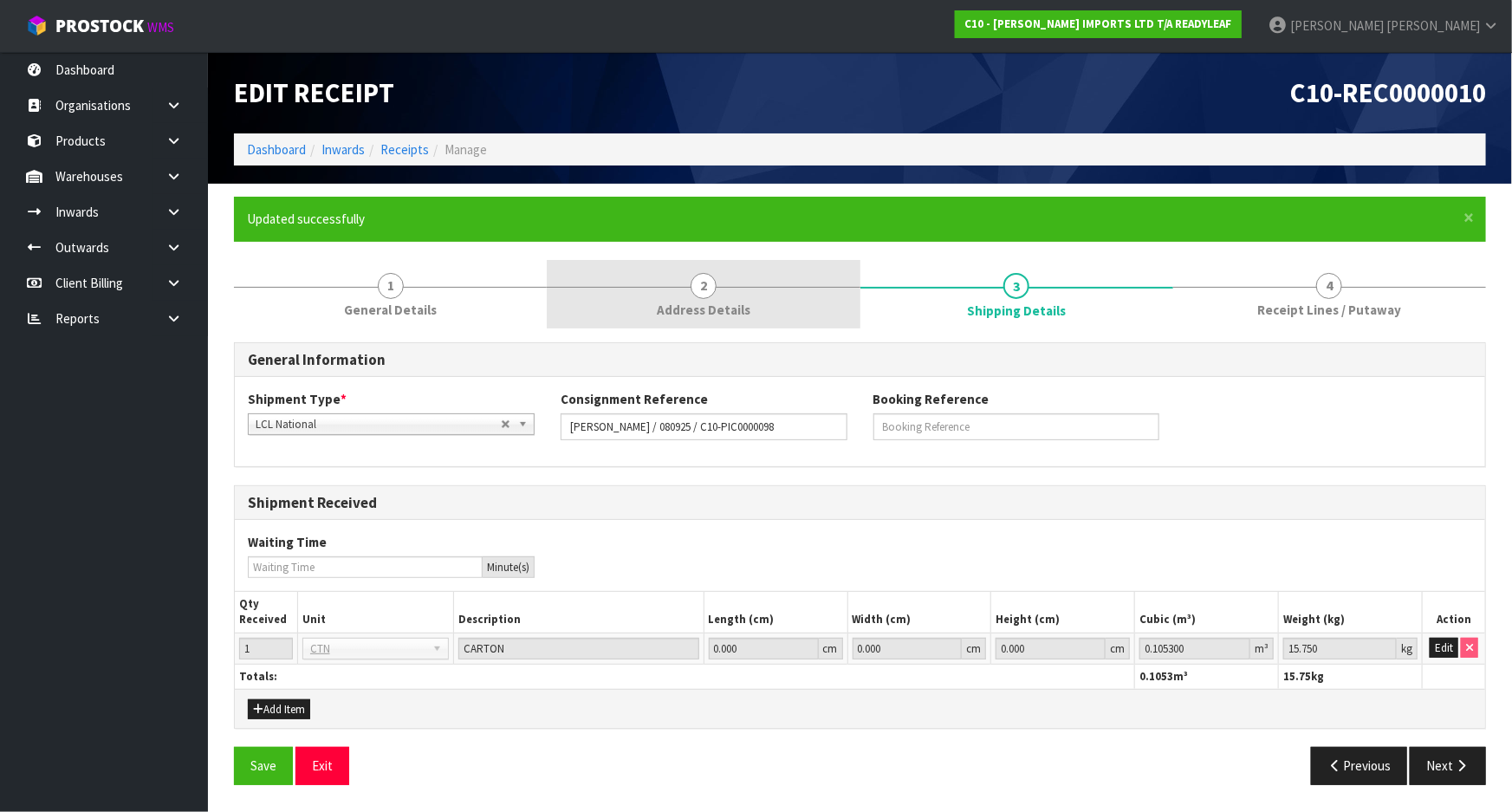
click at [702, 305] on span "Address Details" at bounding box center [703, 309] width 93 height 18
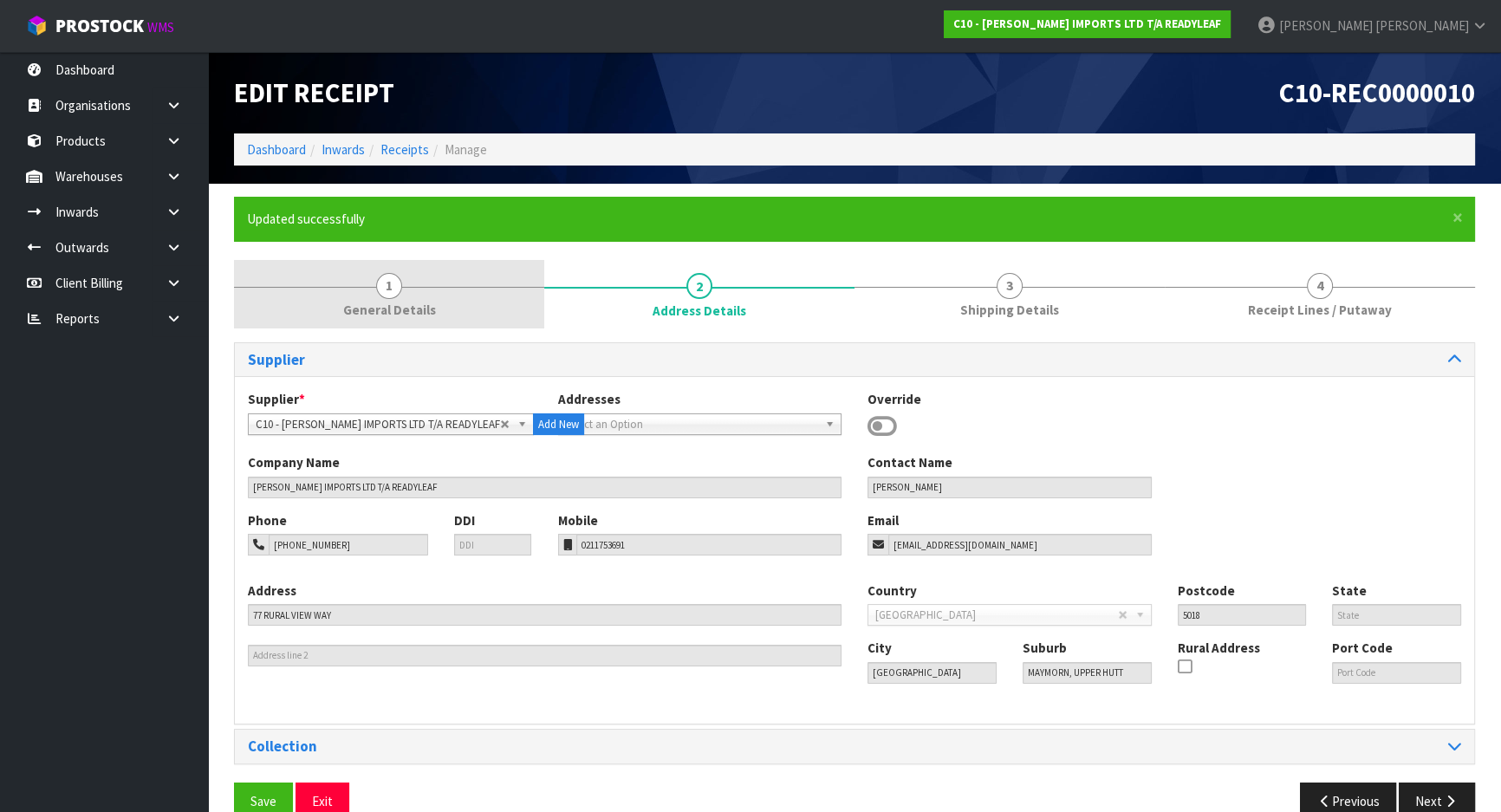
click at [439, 295] on link "1 General Details" at bounding box center [388, 294] width 310 height 69
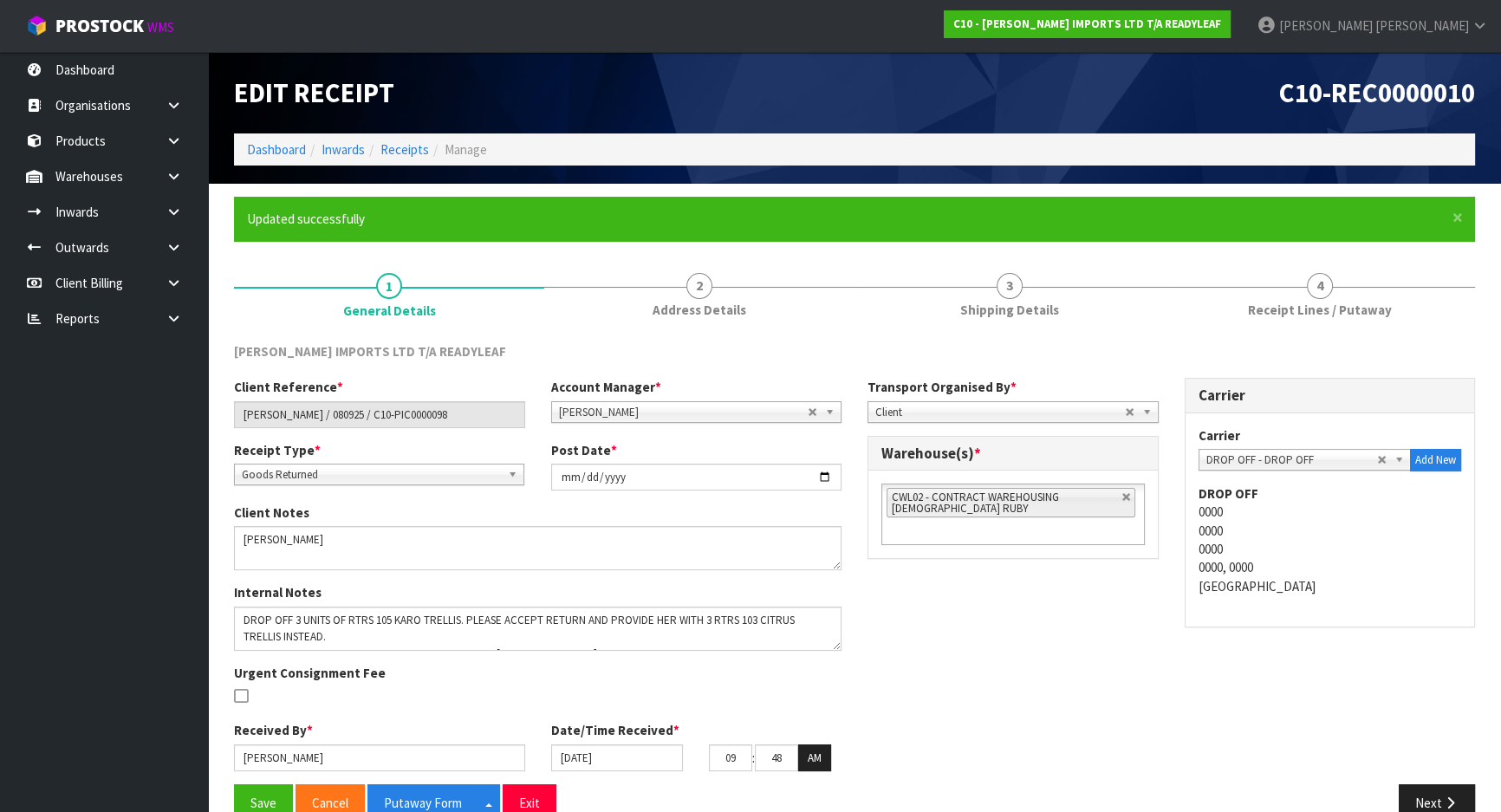
click at [873, 585] on div "Client Reference * ERIN HICKEY / 080925 / C10-PIC0000098 Account Manager * Zuba…" at bounding box center [855, 580] width 1267 height 406
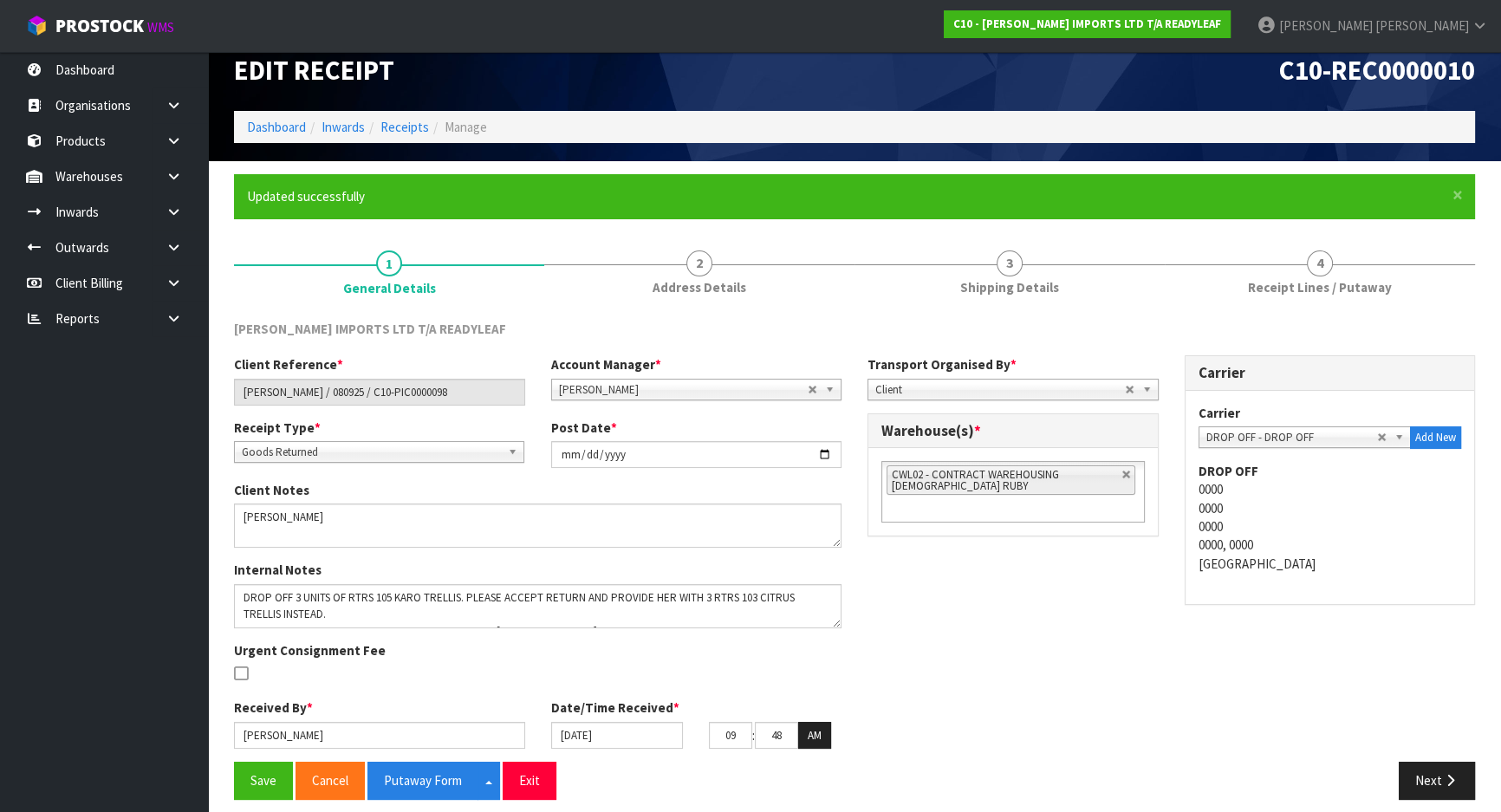
scroll to position [35, 0]
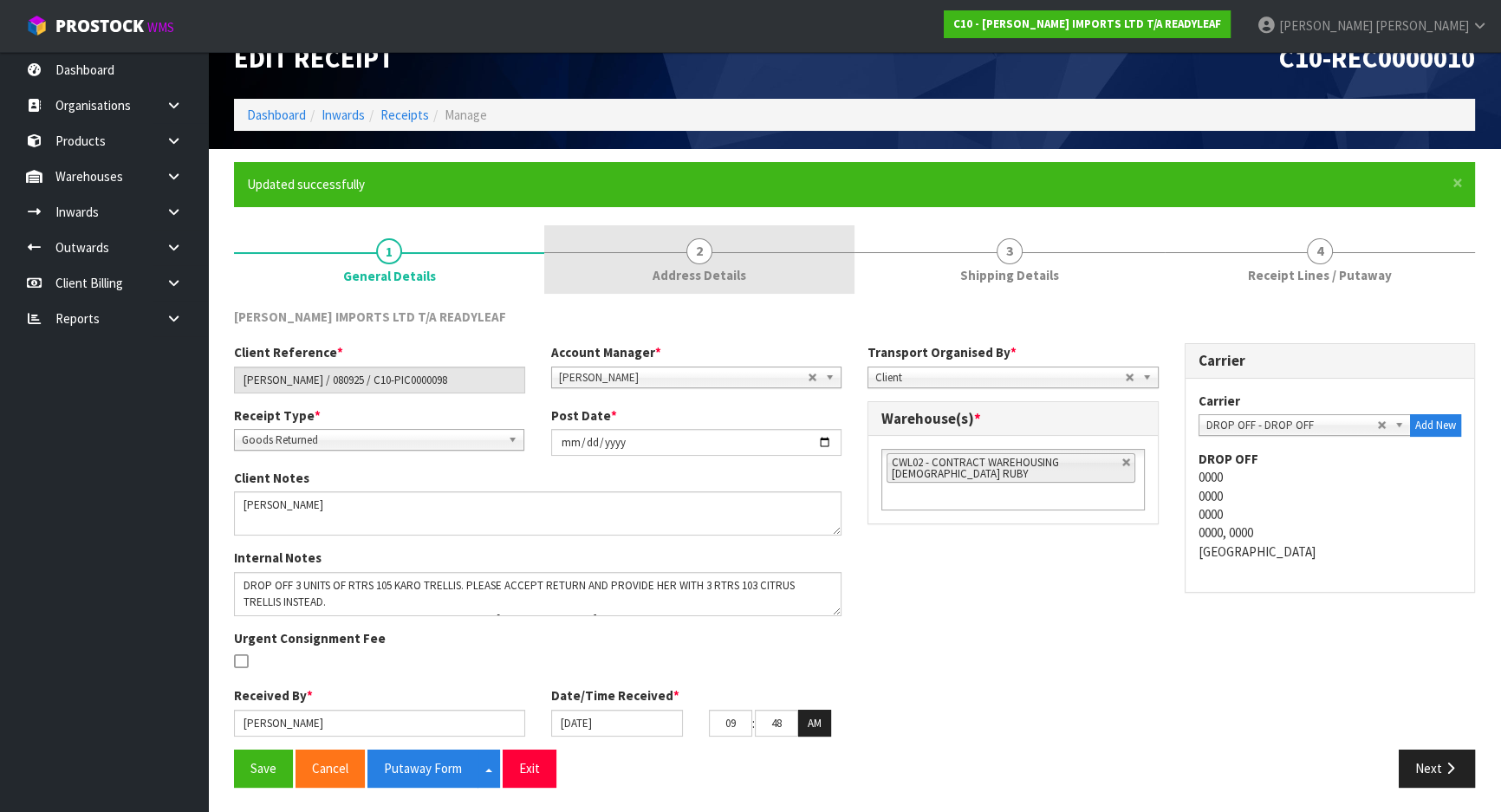
click at [670, 259] on link "2 Address Details" at bounding box center [699, 259] width 310 height 69
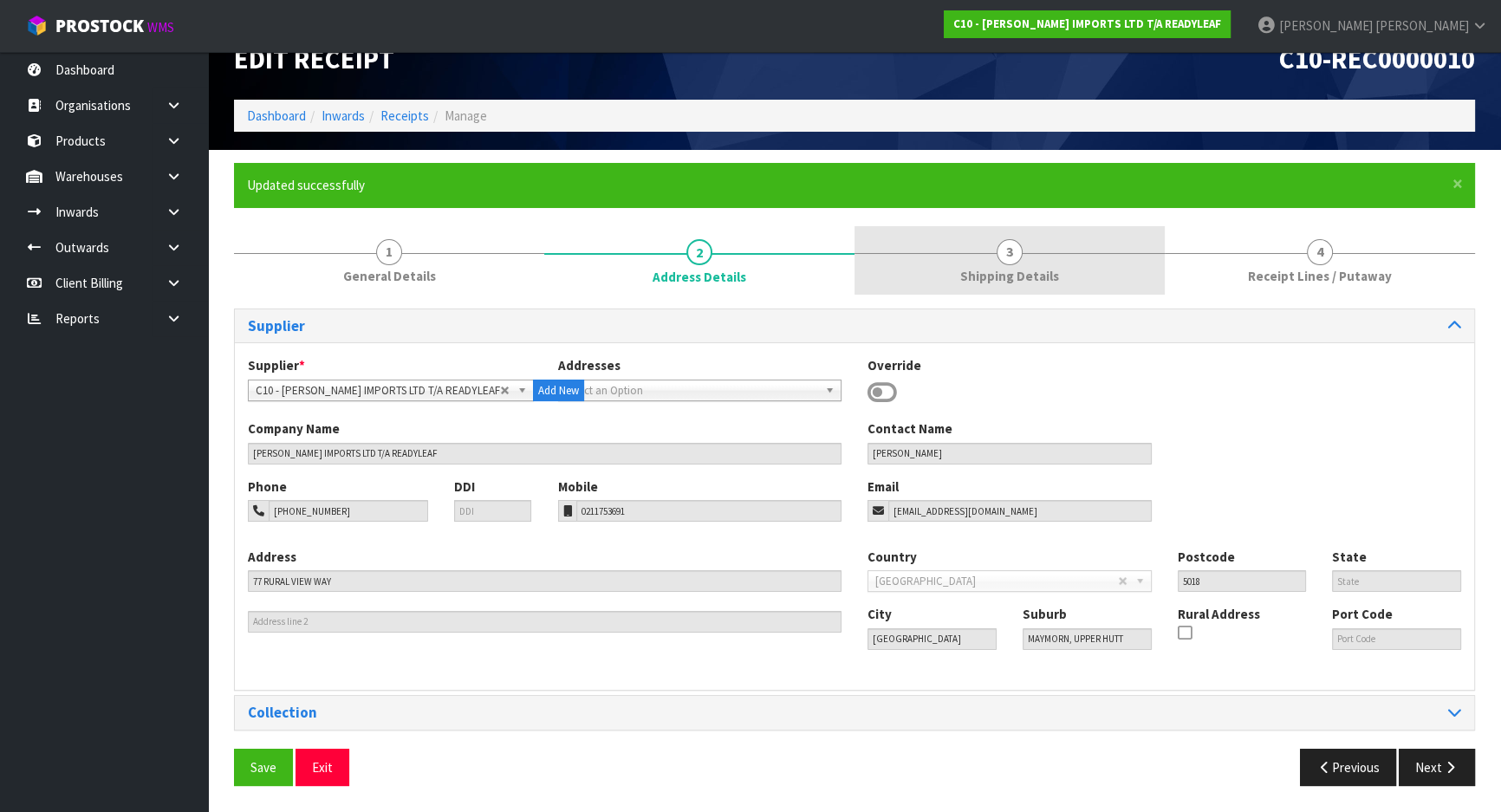
scroll to position [34, 0]
click at [889, 257] on link "3 Shipping Details" at bounding box center [1009, 260] width 310 height 69
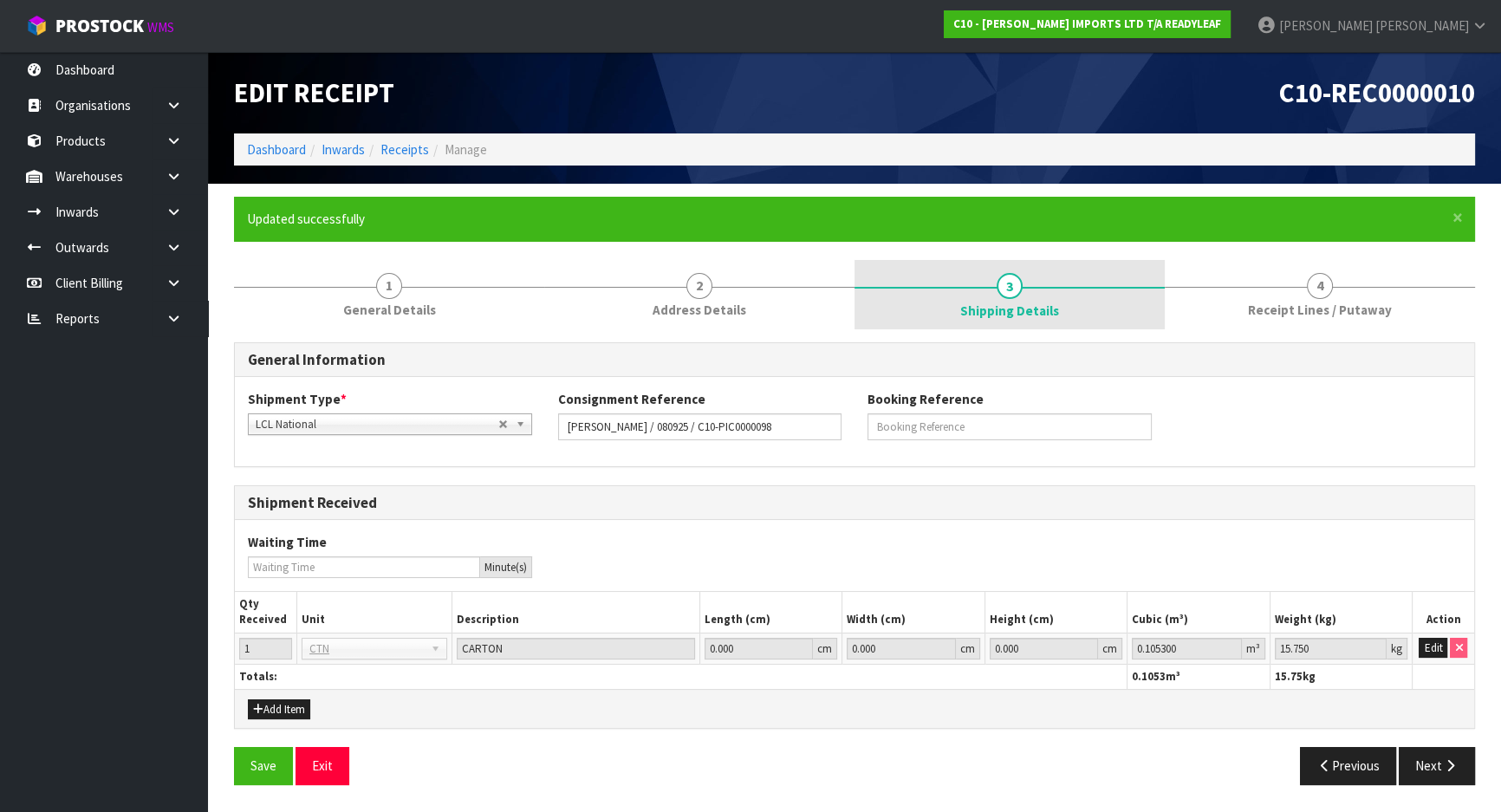
scroll to position [0, 0]
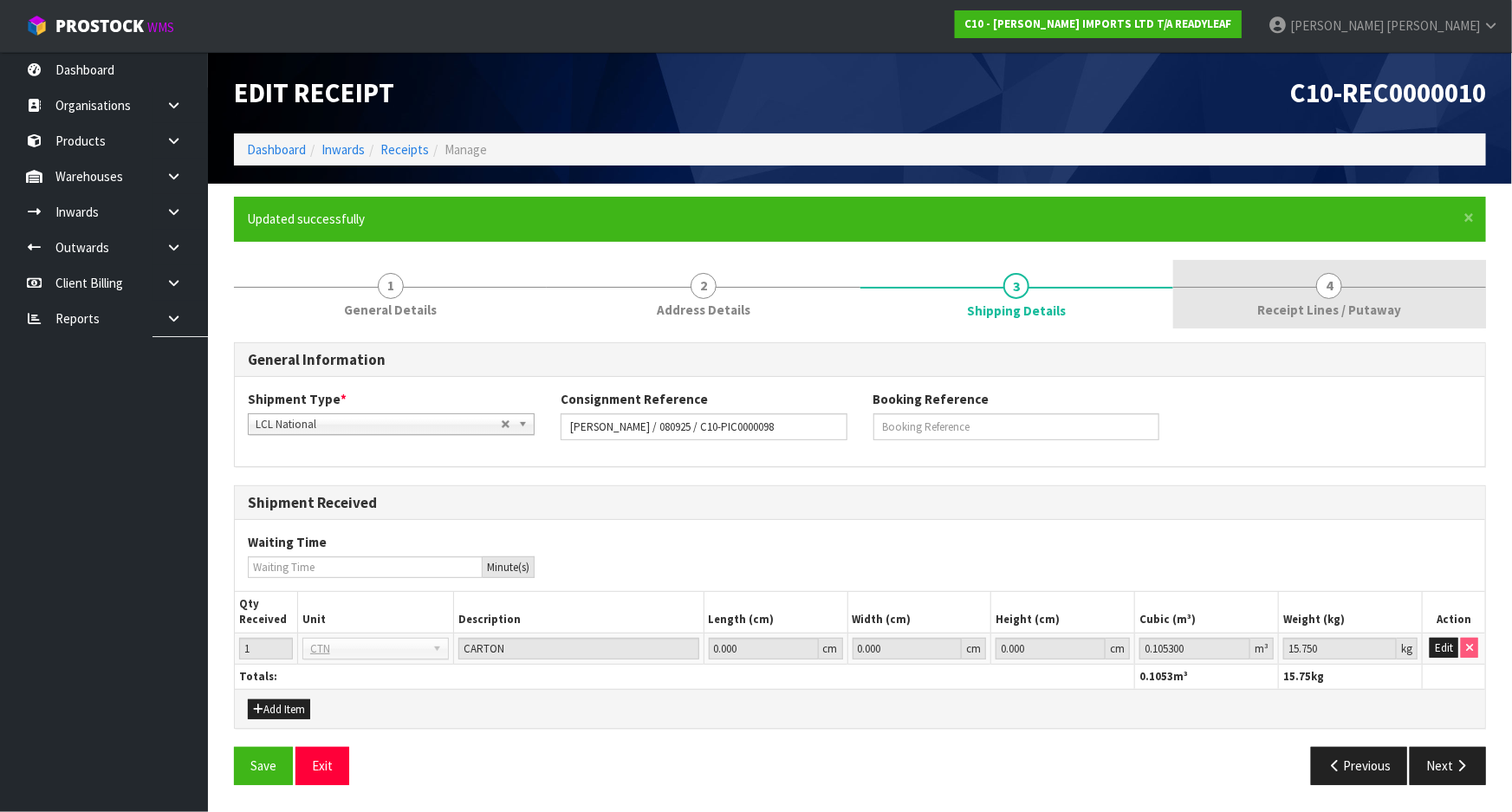
click at [1205, 299] on link "4 Receipt Lines / Putaway" at bounding box center [1329, 294] width 313 height 69
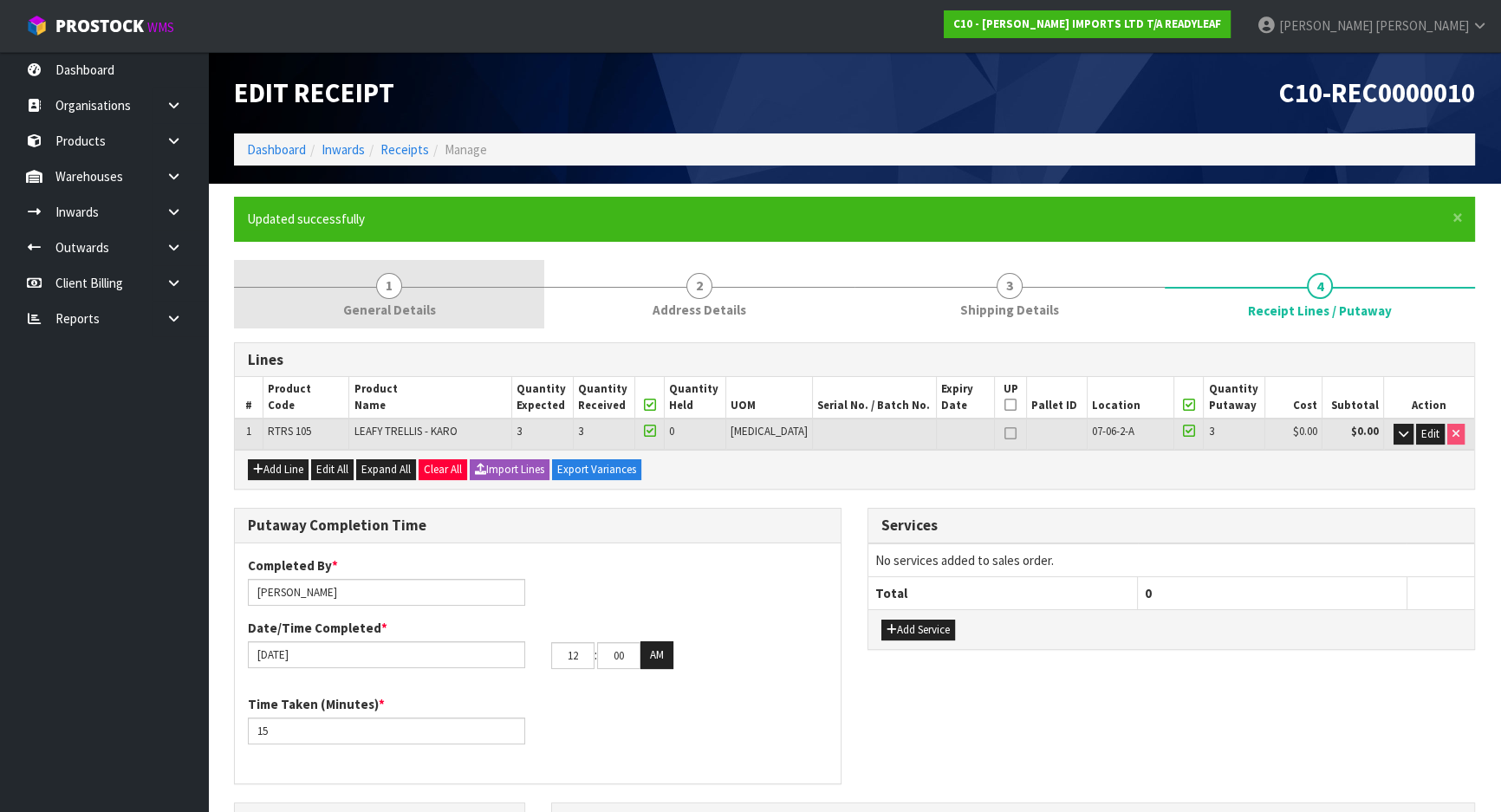
click at [410, 297] on link "1 General Details" at bounding box center [388, 294] width 310 height 69
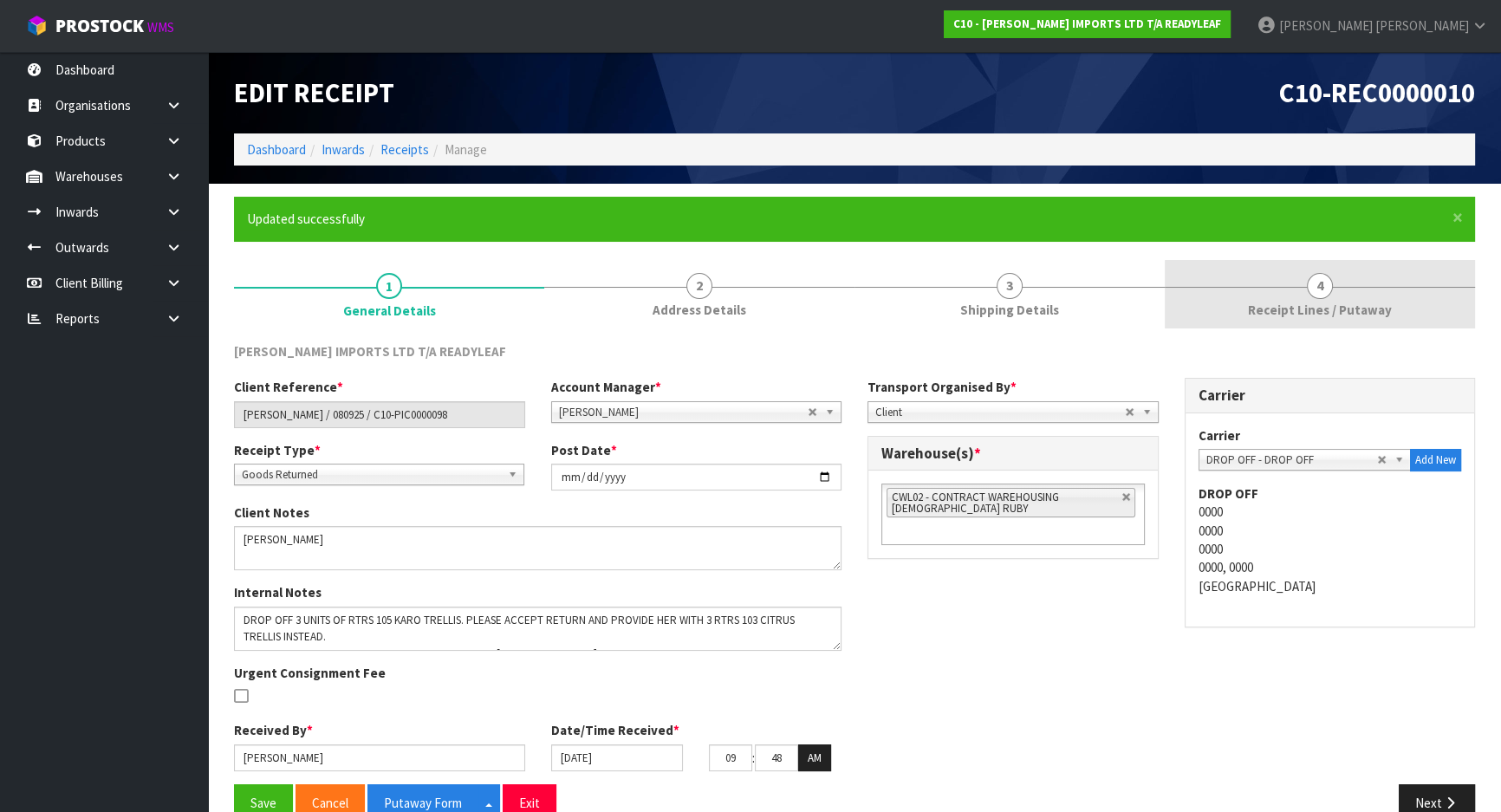
click at [1363, 298] on link "4 Receipt Lines / Putaway" at bounding box center [1319, 294] width 310 height 69
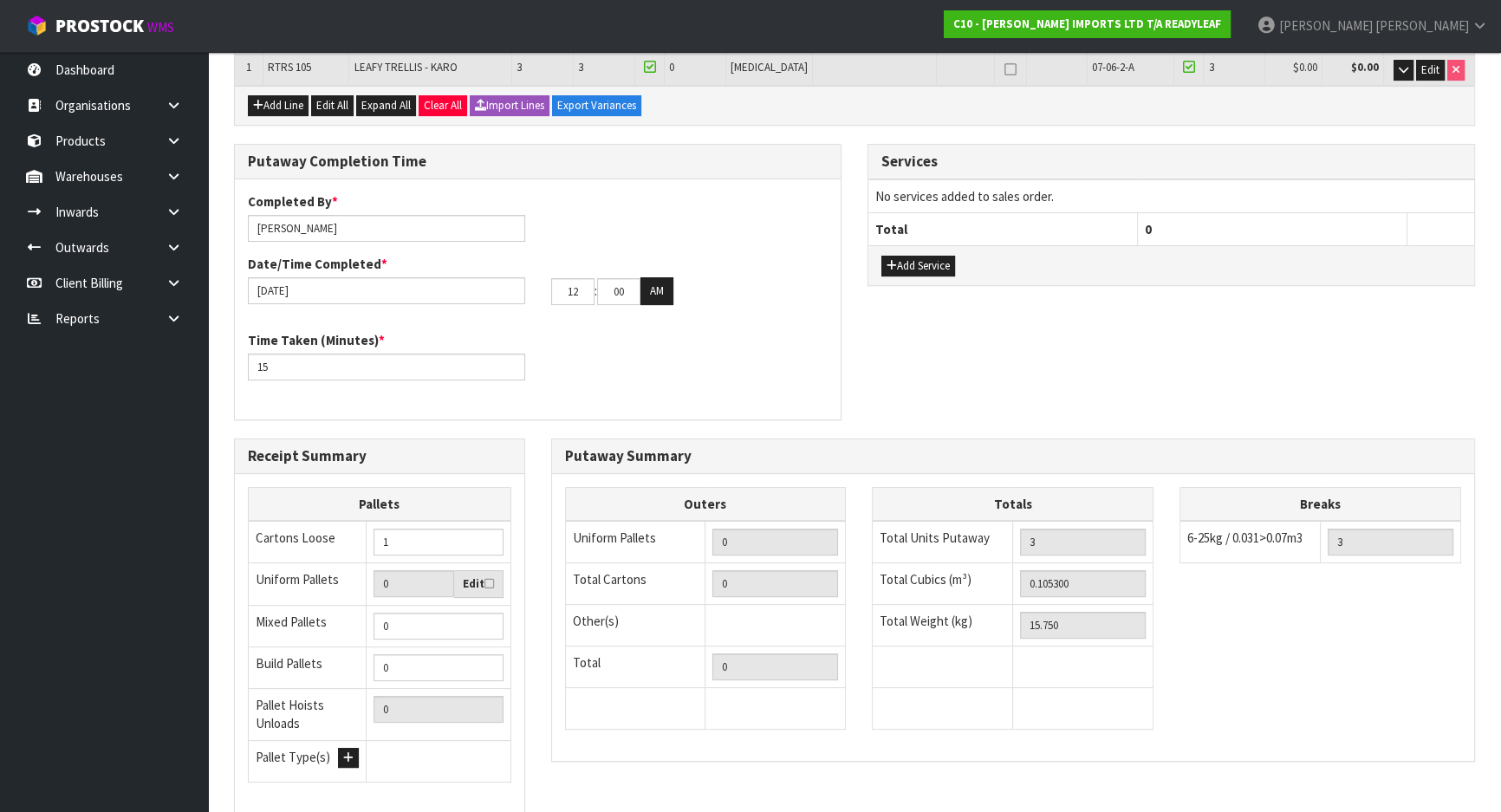
scroll to position [485, 0]
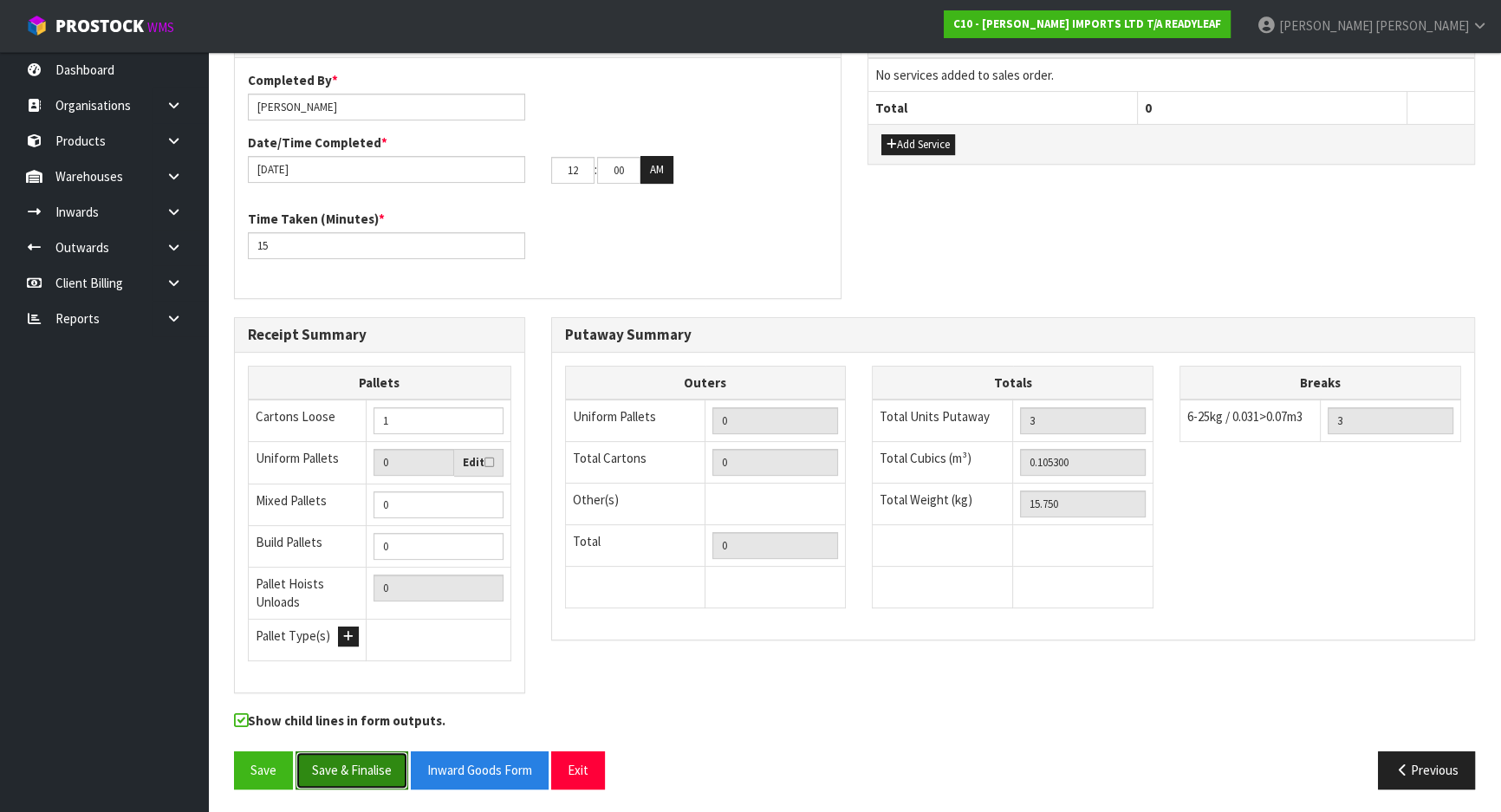
click at [333, 759] on button "Save & Finalise" at bounding box center [352, 770] width 113 height 38
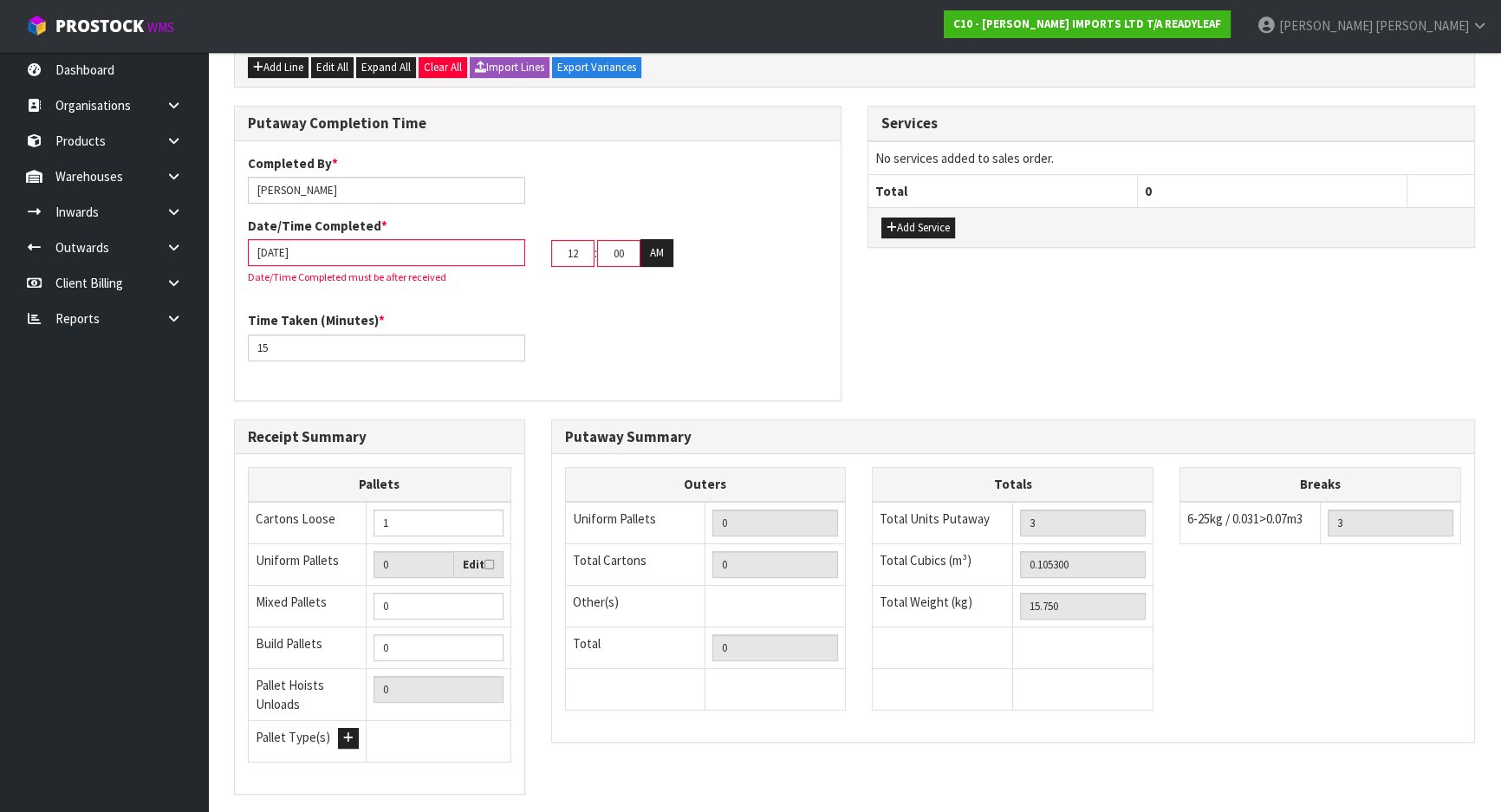
scroll to position [328, 0]
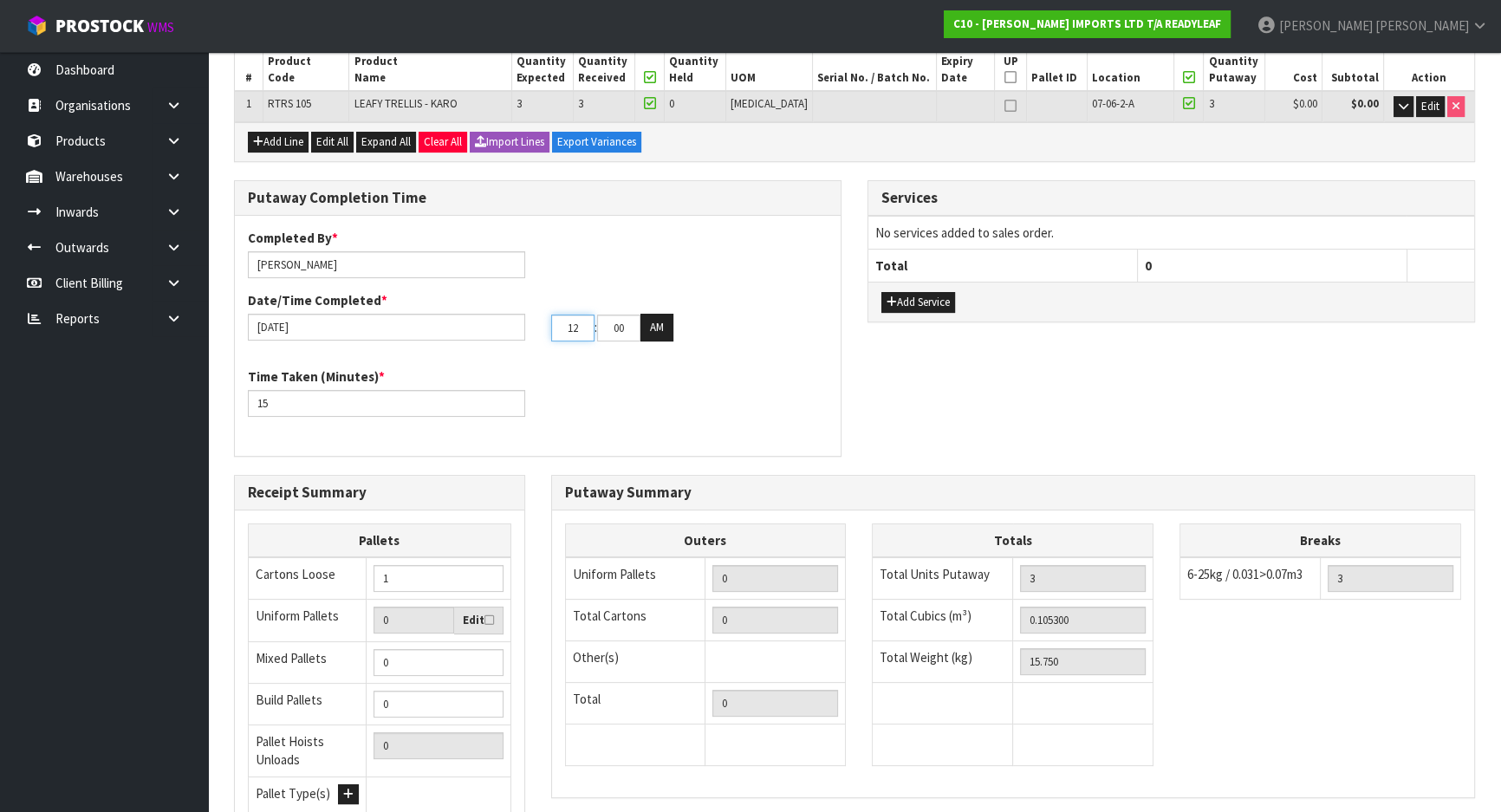
drag, startPoint x: 580, startPoint y: 329, endPoint x: 520, endPoint y: 333, distance: 60.1
click at [520, 333] on div "12/09/2025 12 : 00 : 00 AM" at bounding box center [537, 327] width 606 height 27
type input "10"
drag, startPoint x: 635, startPoint y: 320, endPoint x: 596, endPoint y: 323, distance: 39.1
click at [596, 323] on tr "10 : 00 : 00 AM" at bounding box center [612, 327] width 122 height 27
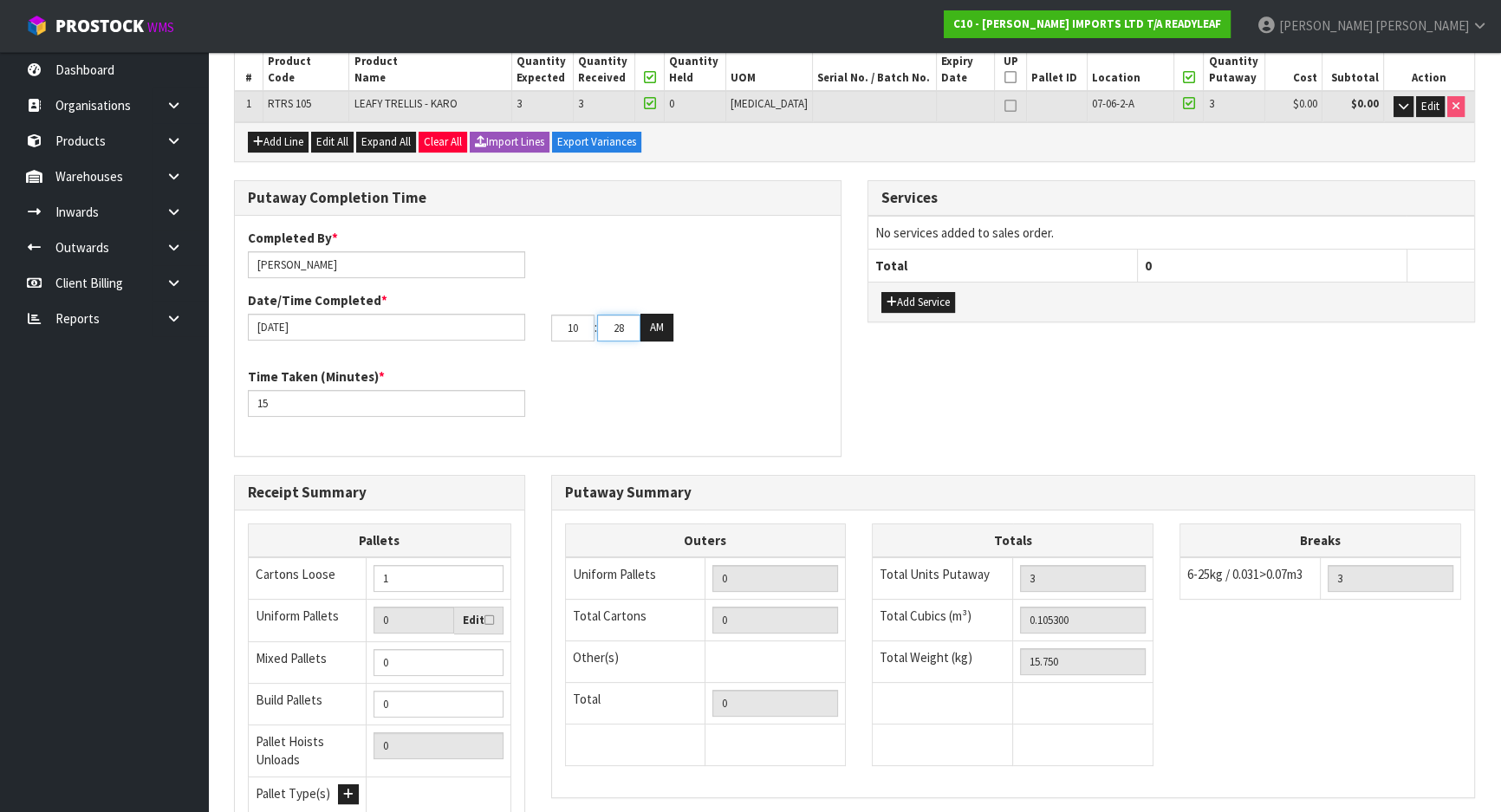
type input "28"
click at [664, 384] on div "Time Taken (Minutes) * 15" at bounding box center [537, 398] width 606 height 62
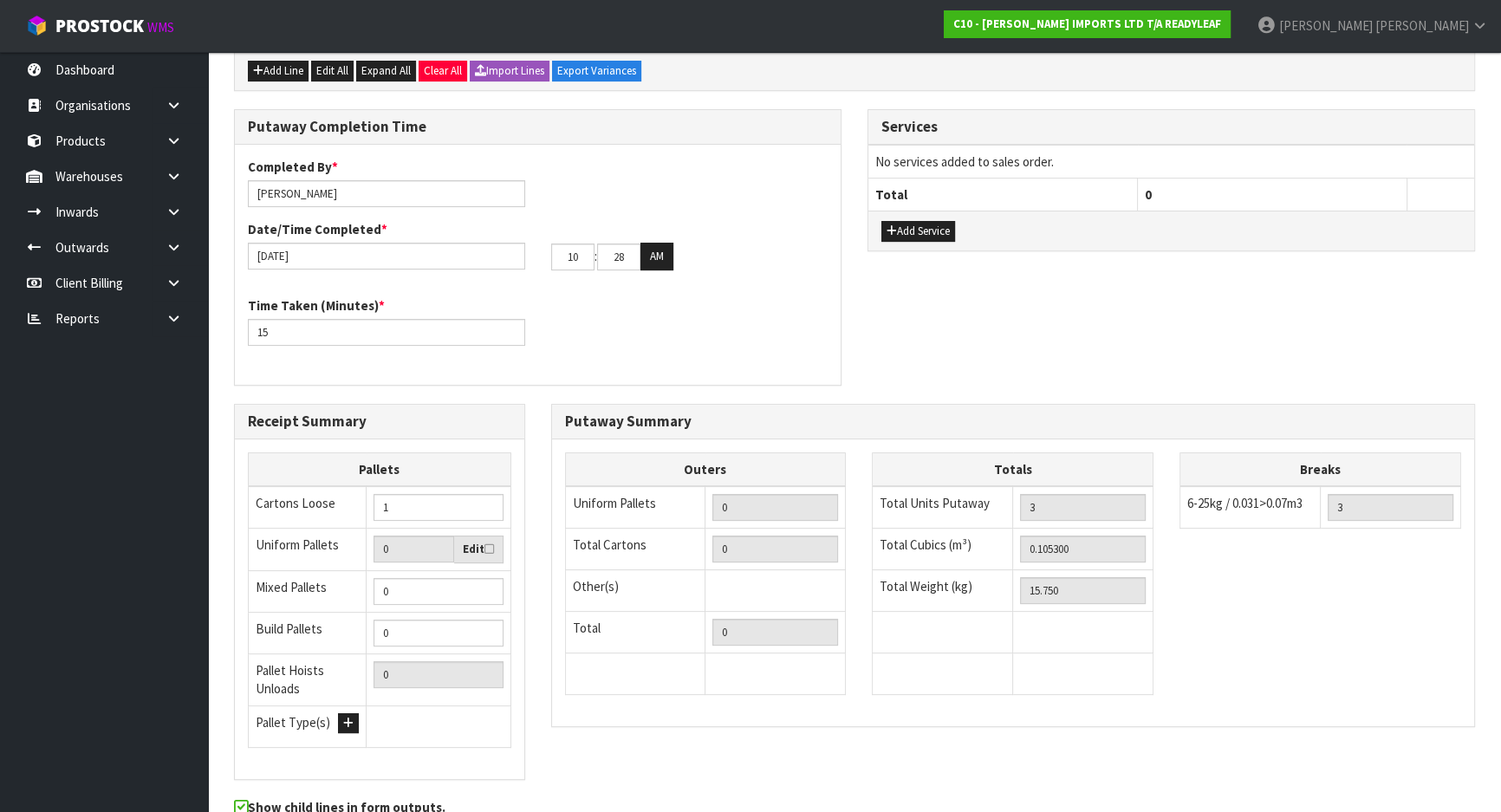
scroll to position [485, 0]
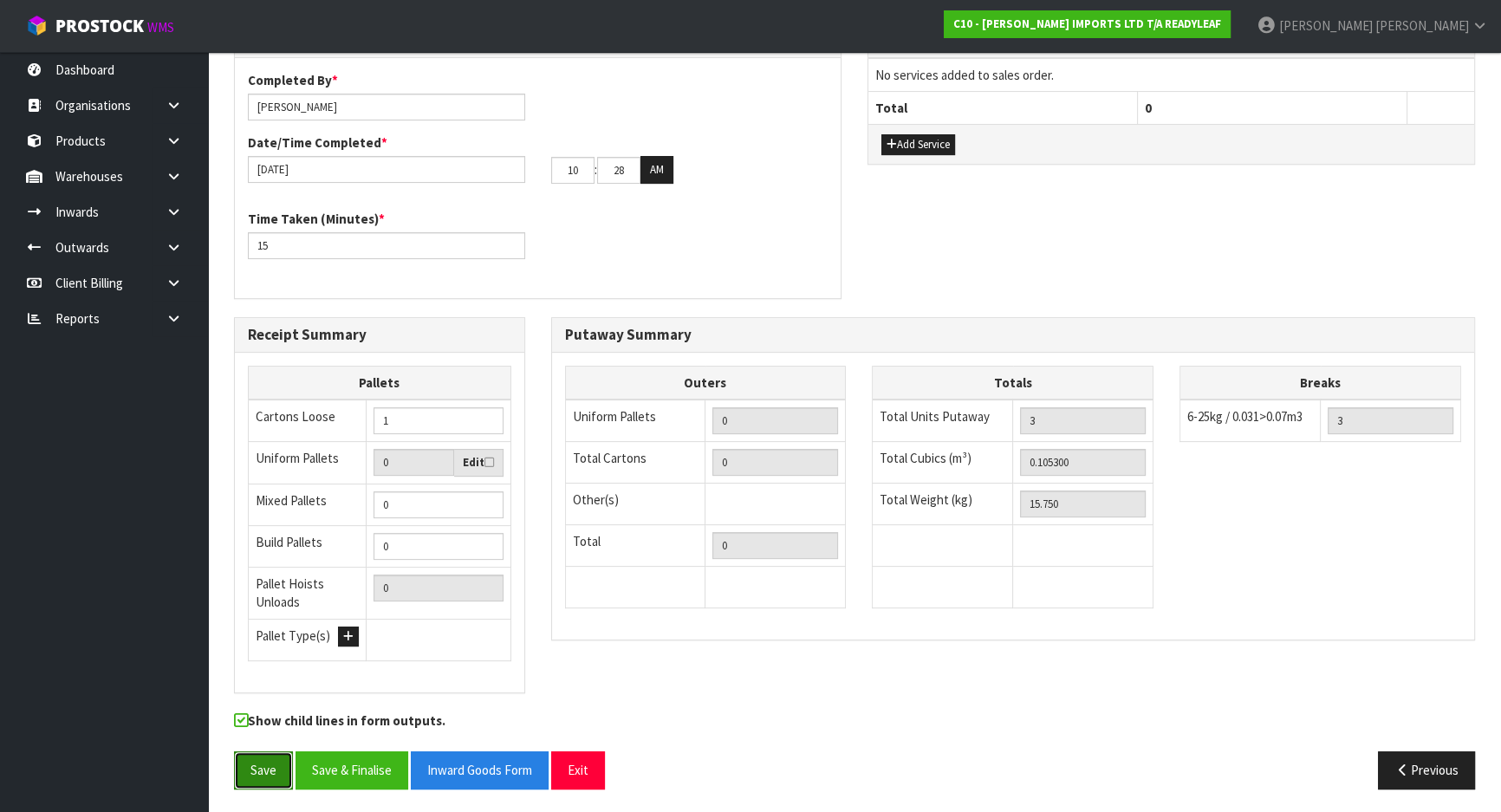
click at [269, 767] on button "Save" at bounding box center [263, 770] width 59 height 38
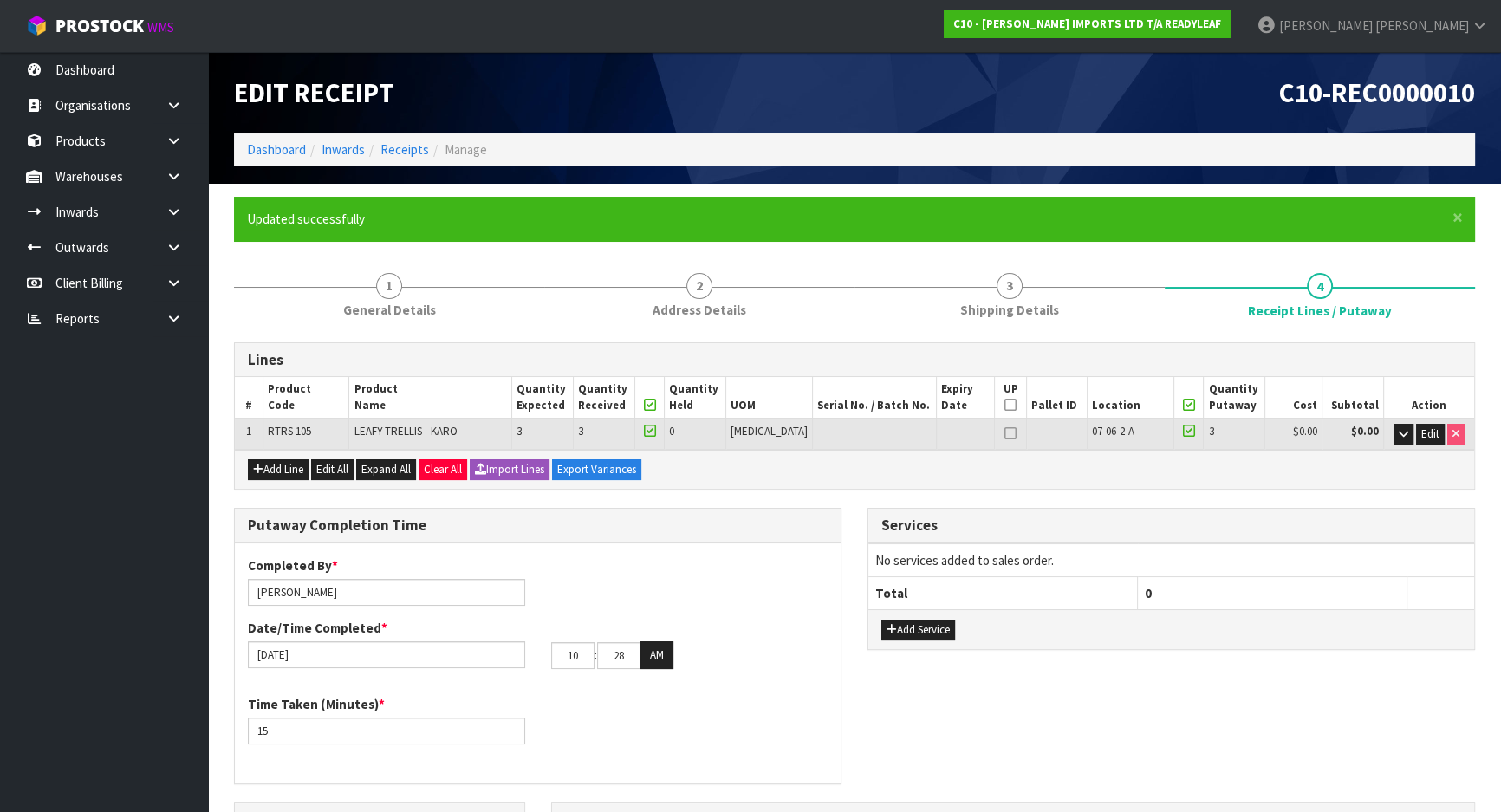
click at [563, 568] on div "Completed By * Michael Drugan Date/Time Completed * 12/09/2025 10 : 28 : 00 AM" at bounding box center [537, 618] width 606 height 125
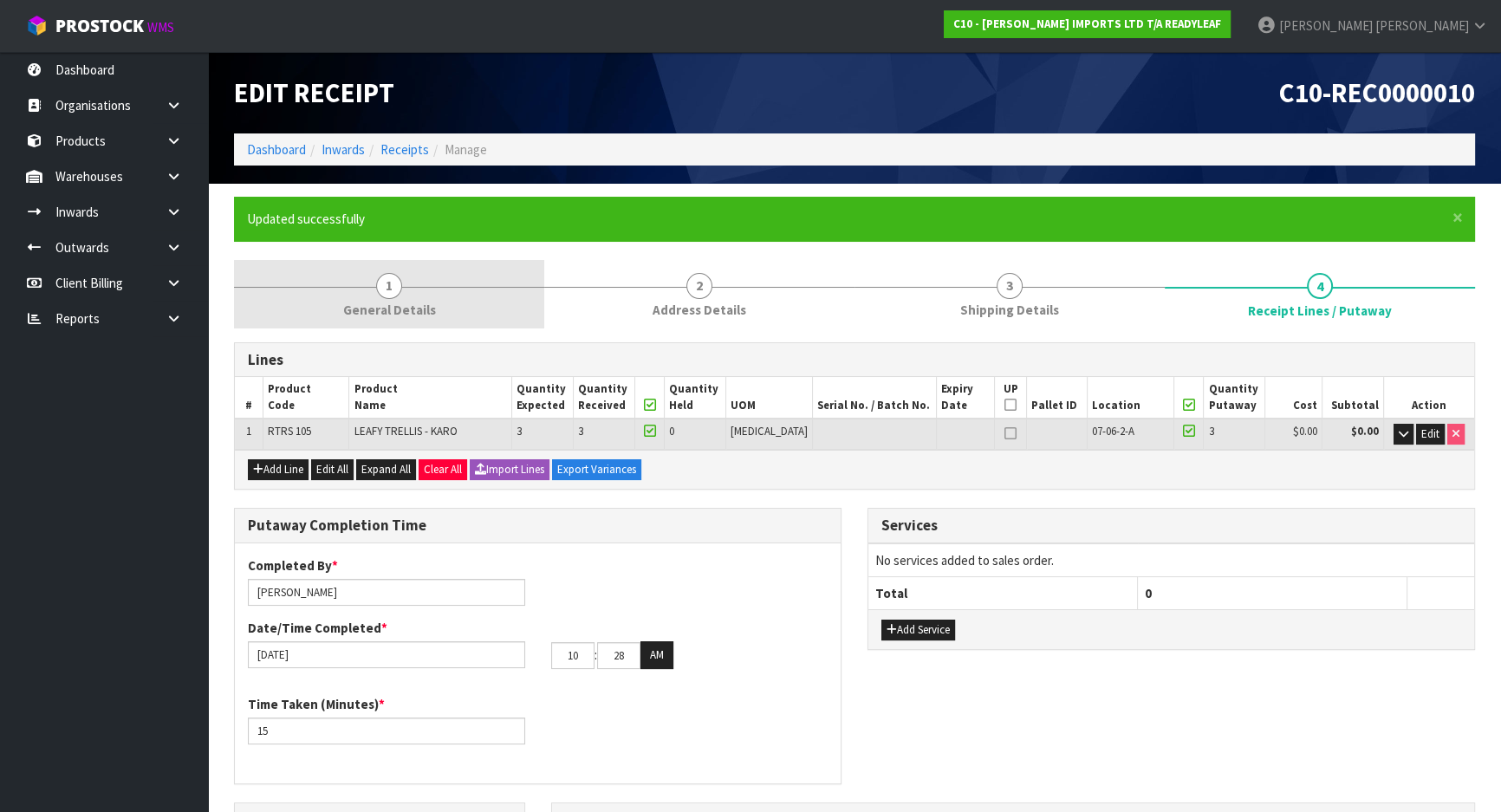
click at [418, 313] on span "General Details" at bounding box center [389, 309] width 92 height 18
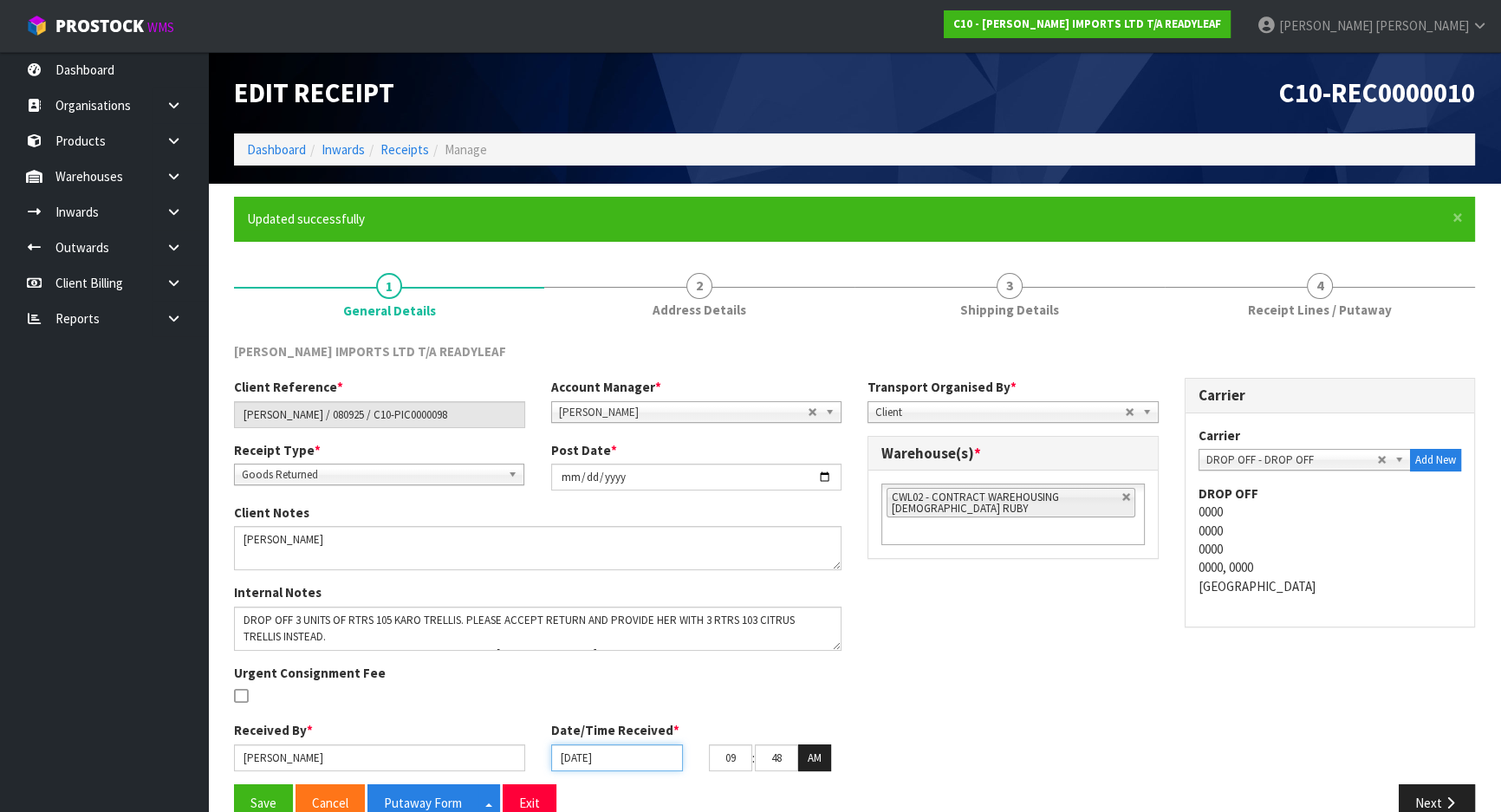
click at [636, 761] on input "[DATE]" at bounding box center [617, 757] width 133 height 27
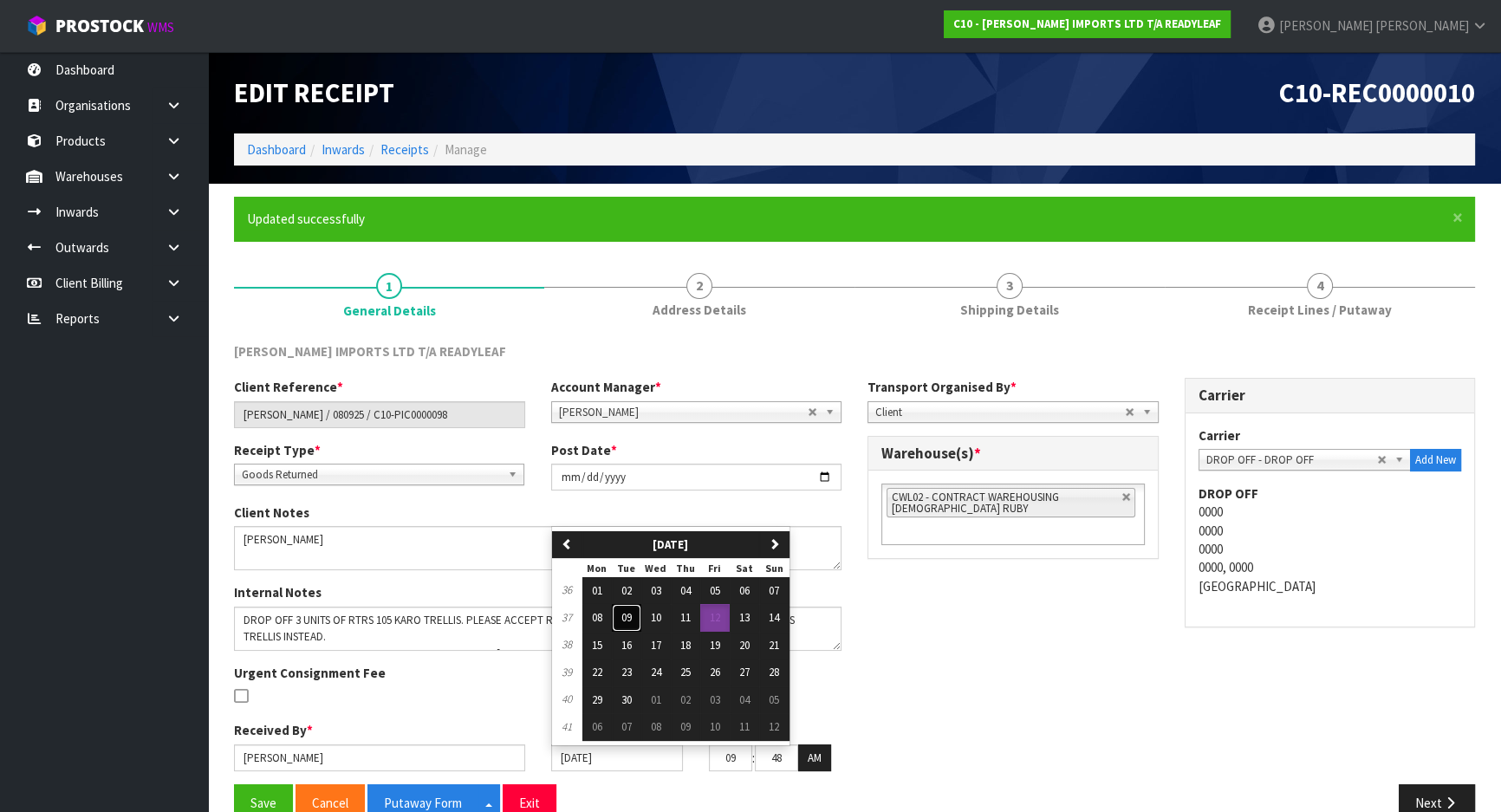
click at [622, 619] on span "09" at bounding box center [626, 618] width 10 height 15
type input "09/09/2025"
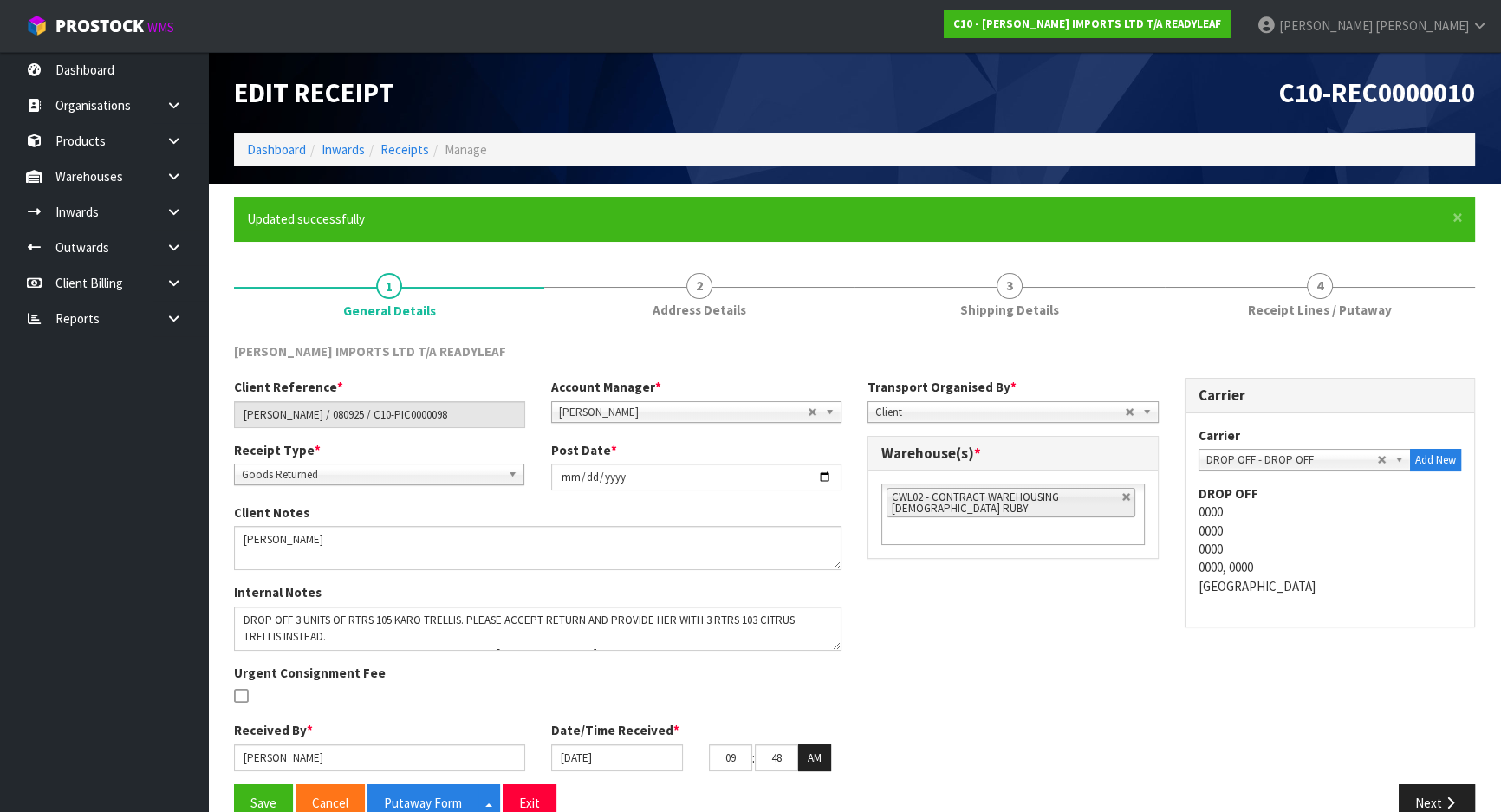
click at [981, 680] on div "Client Reference * ERIN HICKEY / 080925 / C10-PIC0000098 Account Manager * Zuba…" at bounding box center [855, 580] width 1267 height 406
click at [260, 795] on button "Save" at bounding box center [263, 803] width 59 height 38
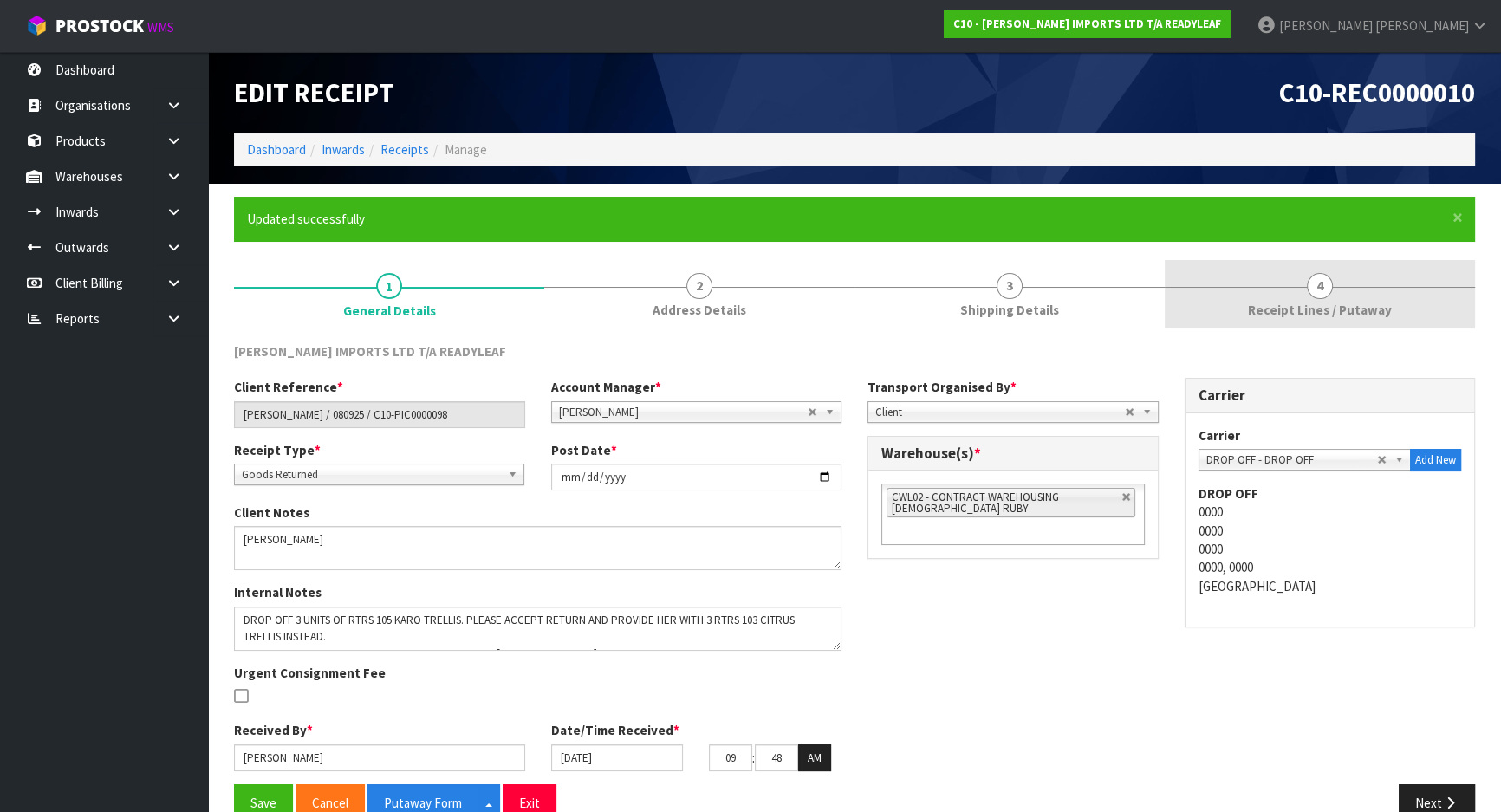
click at [1289, 317] on span "Receipt Lines / Putaway" at bounding box center [1319, 309] width 144 height 18
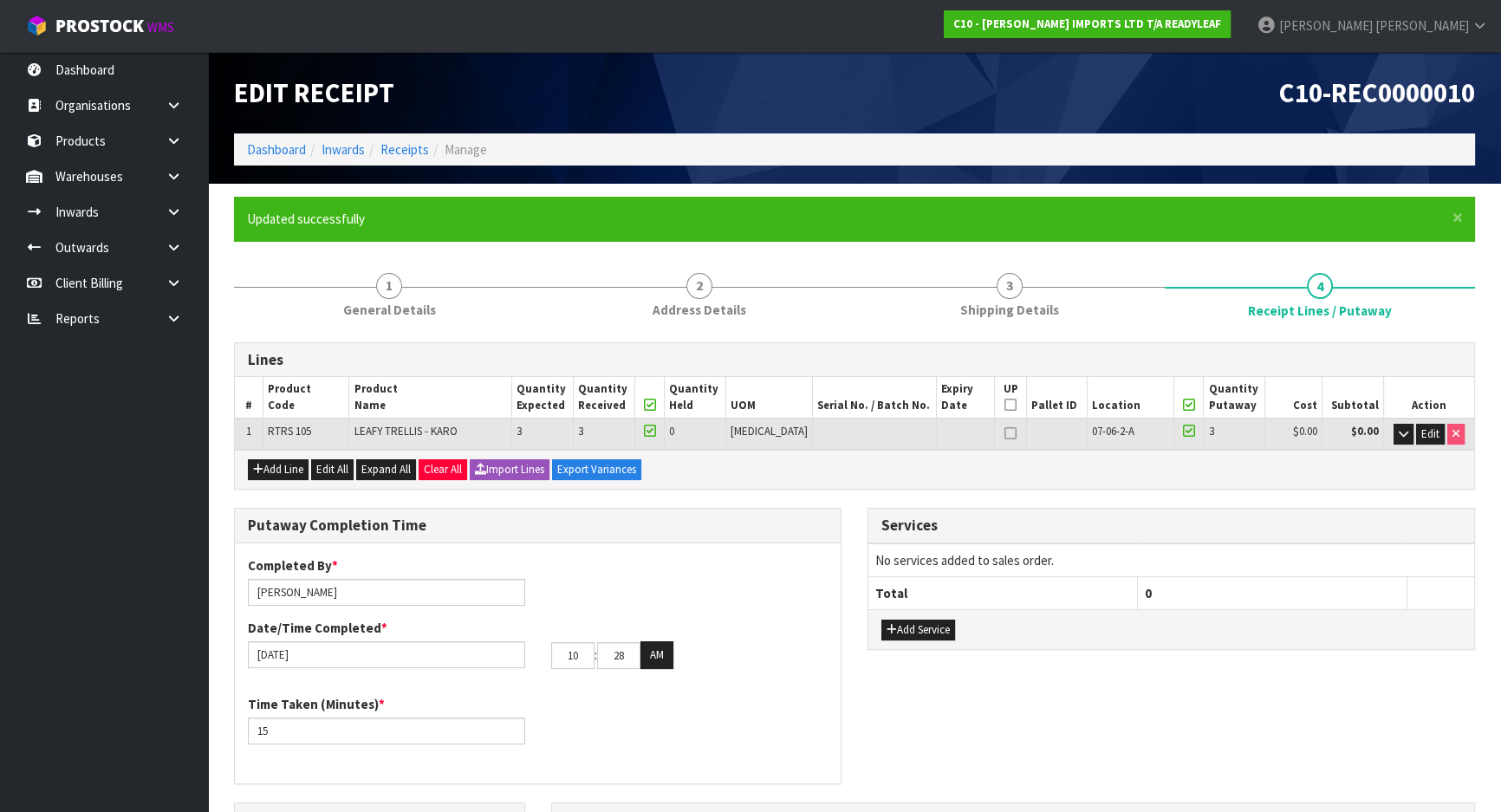
click at [845, 577] on div "Putaway Completion Time Completed By * Michael Drugan Date/Time Completed * 12/…" at bounding box center [538, 655] width 633 height 295
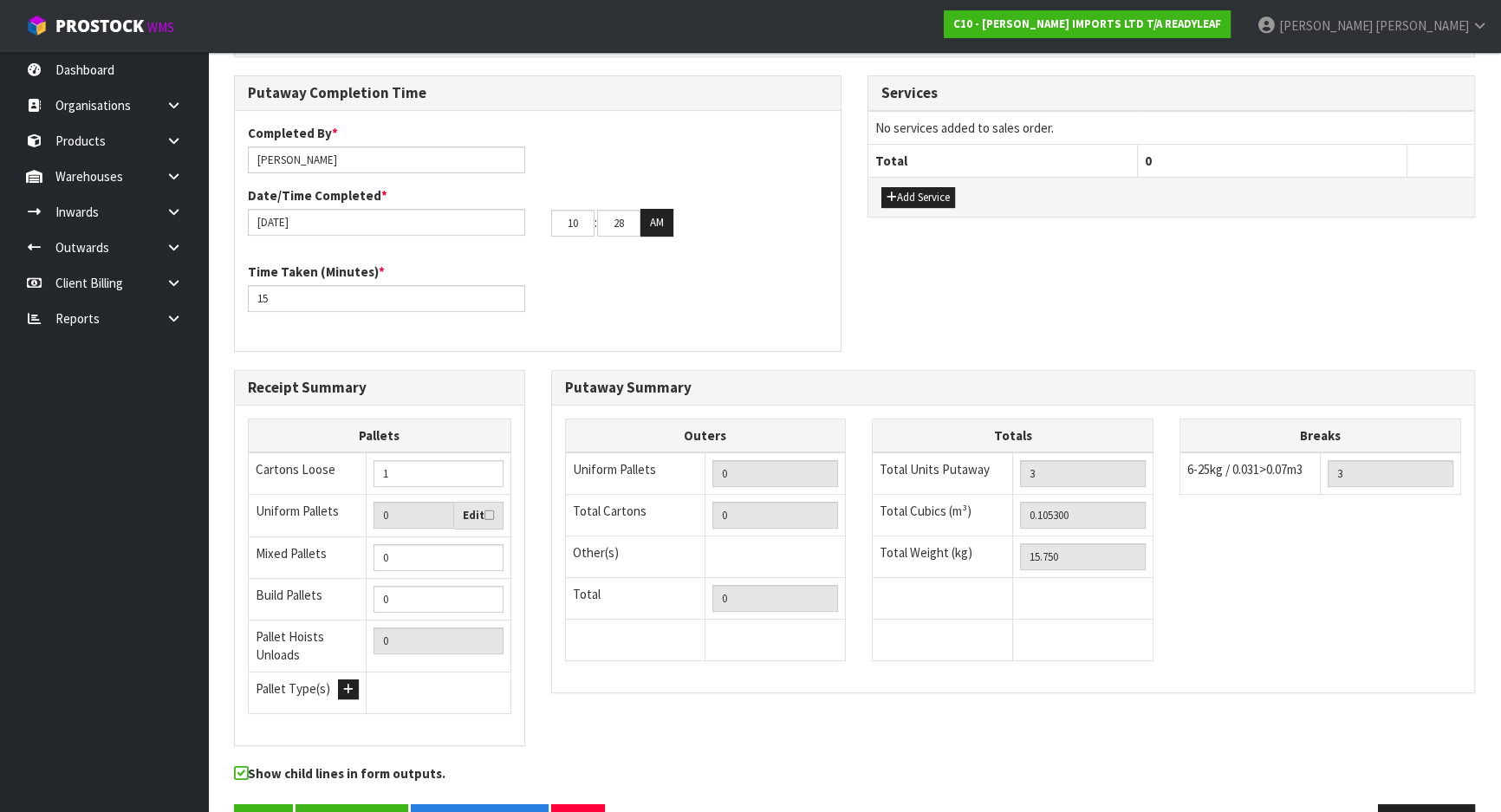
scroll to position [485, 0]
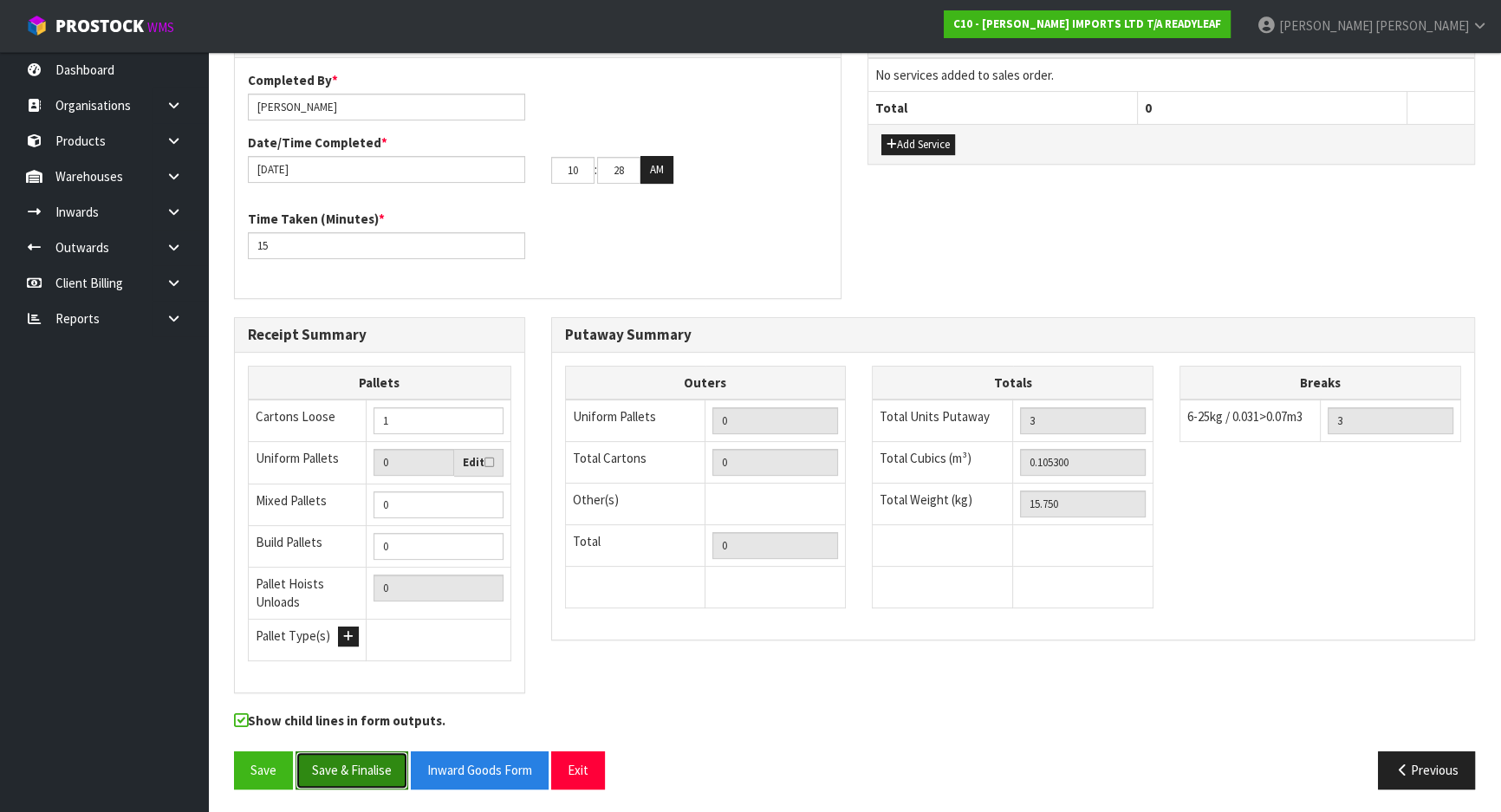
click at [340, 772] on button "Save & Finalise" at bounding box center [352, 770] width 113 height 38
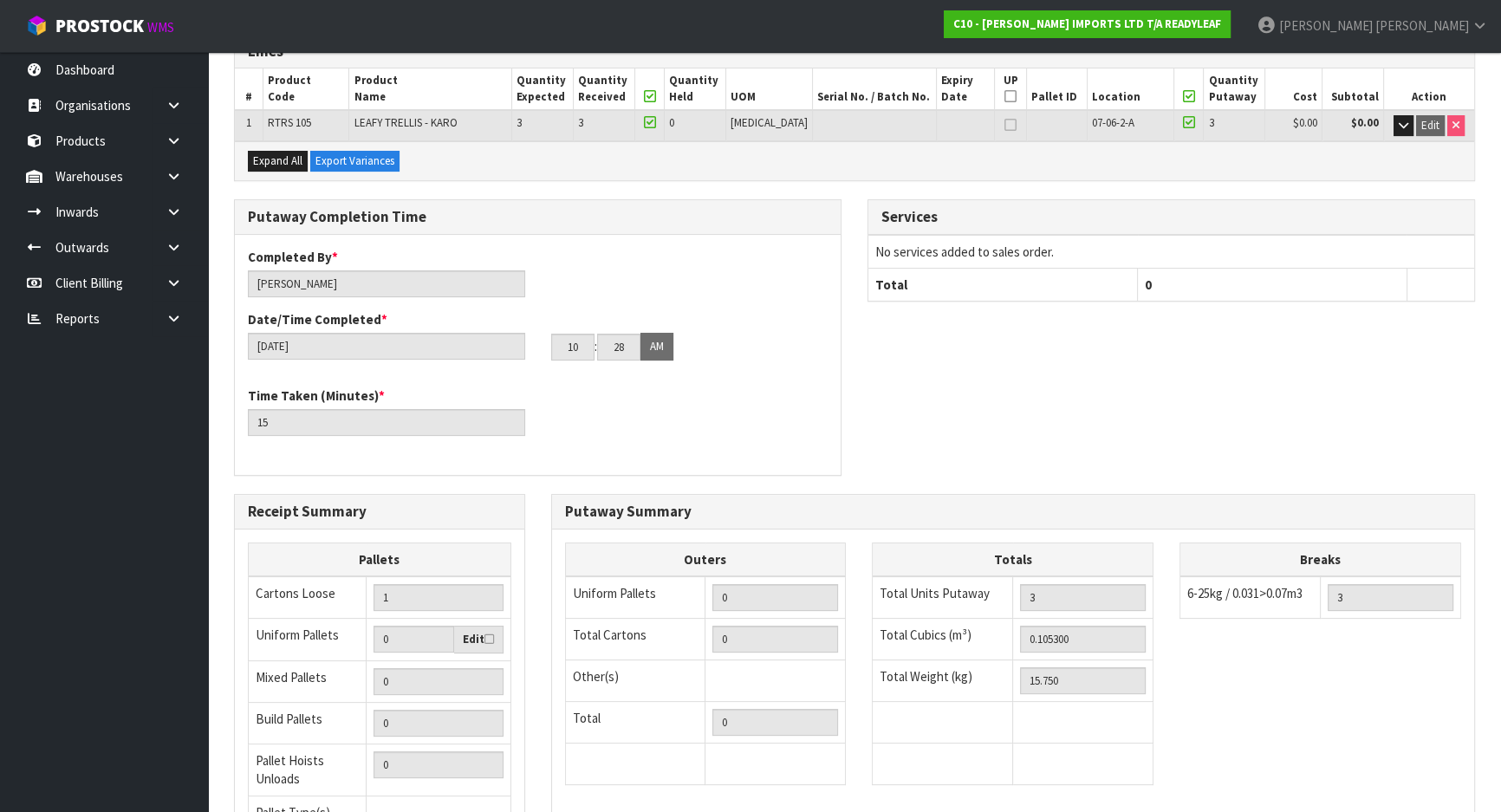
scroll to position [315, 0]
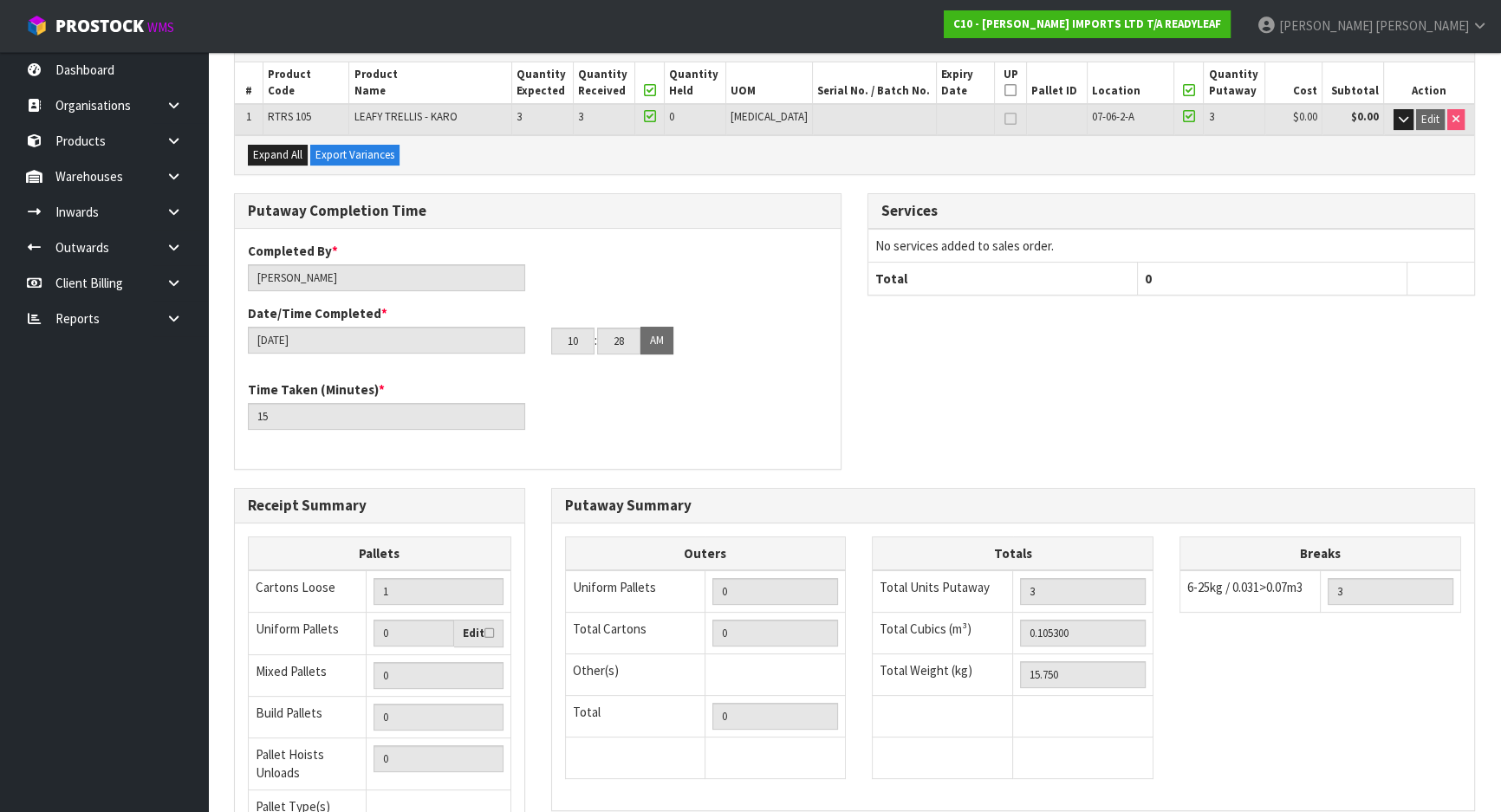
click at [908, 415] on div "Putaway Completion Time Completed By * Michael Drugan Date/Time Completed * 12/…" at bounding box center [855, 340] width 1267 height 295
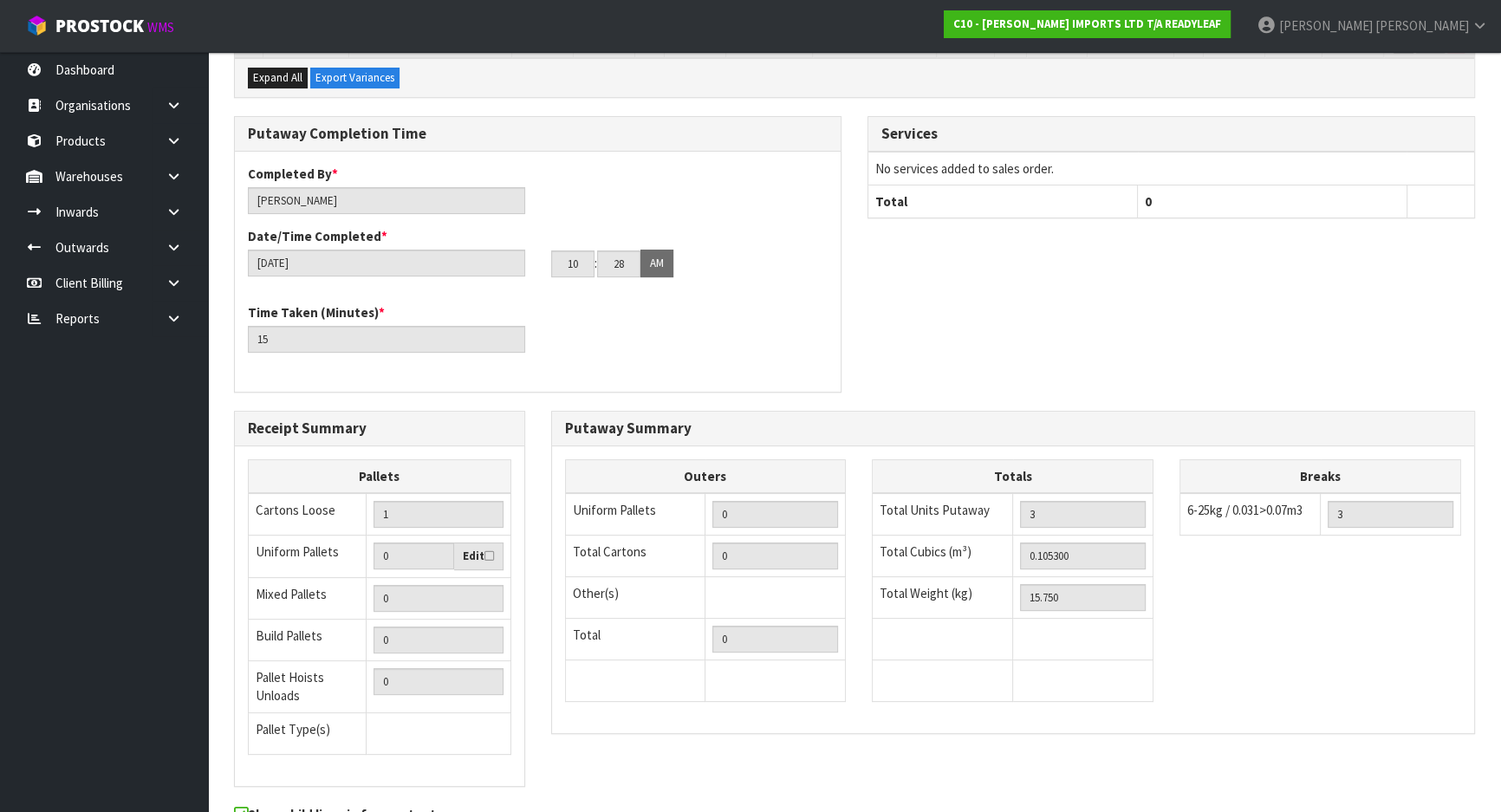
scroll to position [485, 0]
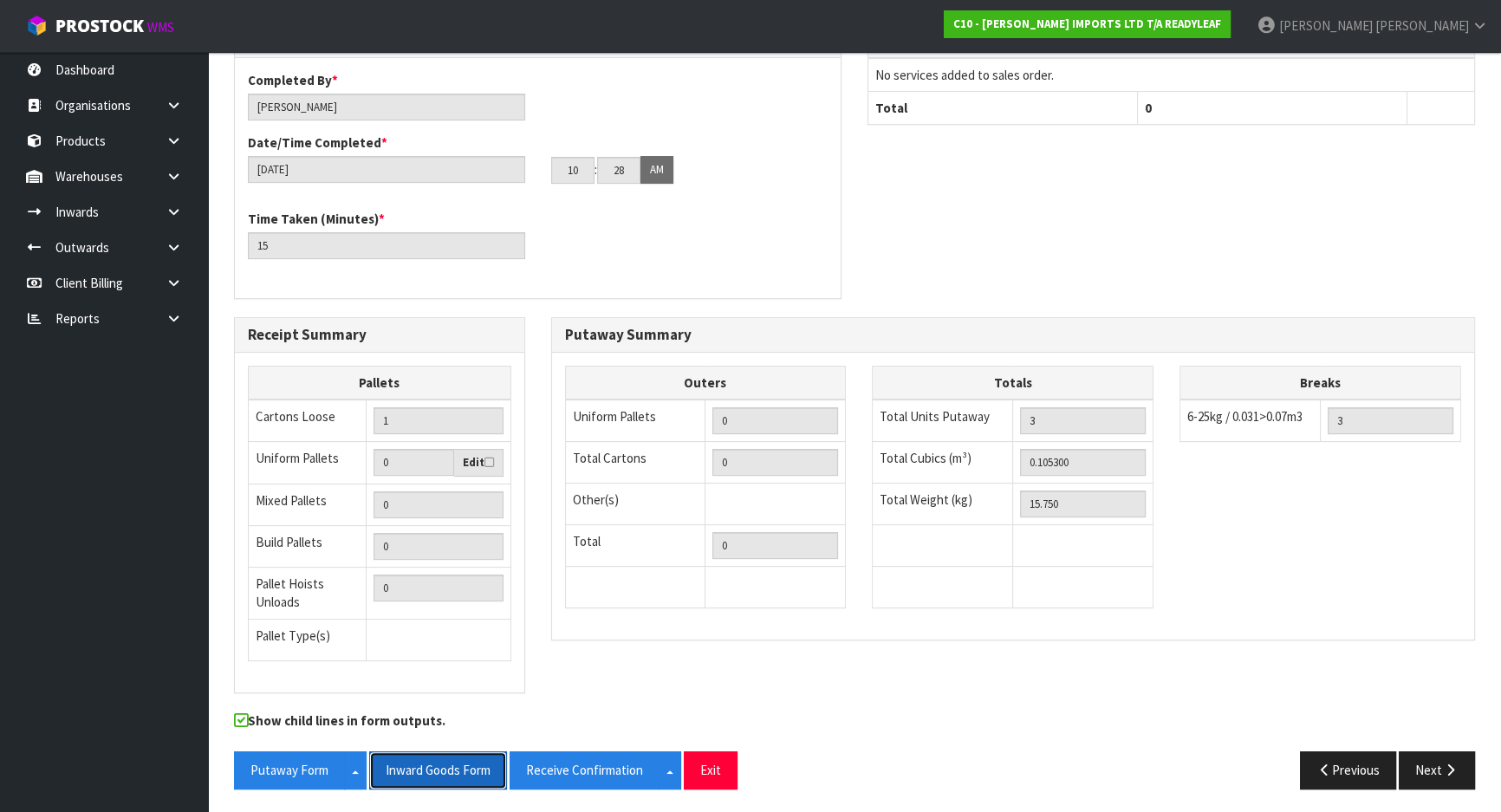
click at [428, 755] on button "Inward Goods Form" at bounding box center [438, 770] width 138 height 38
click at [794, 265] on div "Time Taken (Minutes) * 15" at bounding box center [537, 241] width 606 height 62
click at [878, 253] on div "Putaway Completion Time Completed By * Michael Drugan Date/Time Completed * 12/…" at bounding box center [855, 170] width 1267 height 295
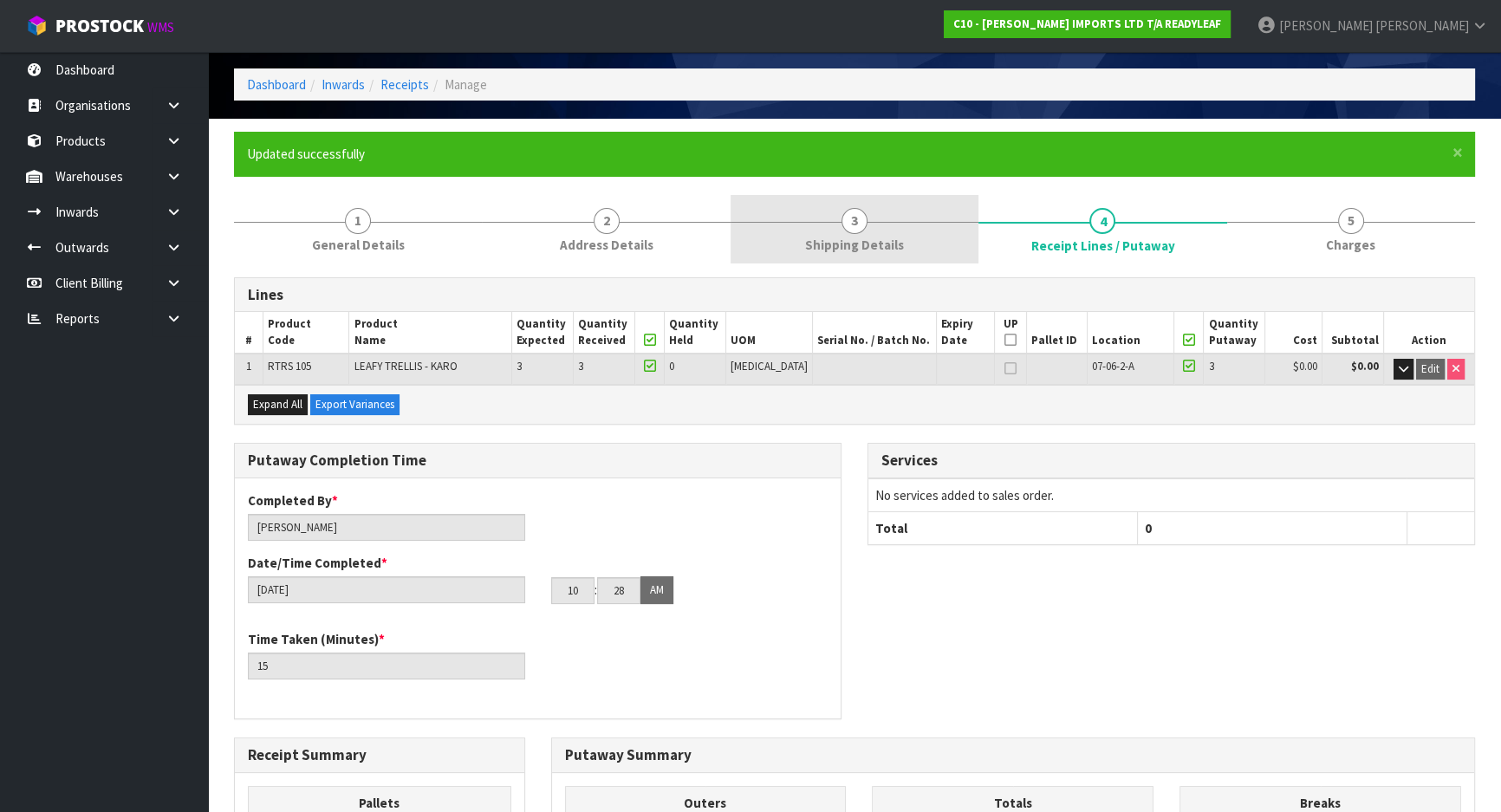
scroll to position [0, 0]
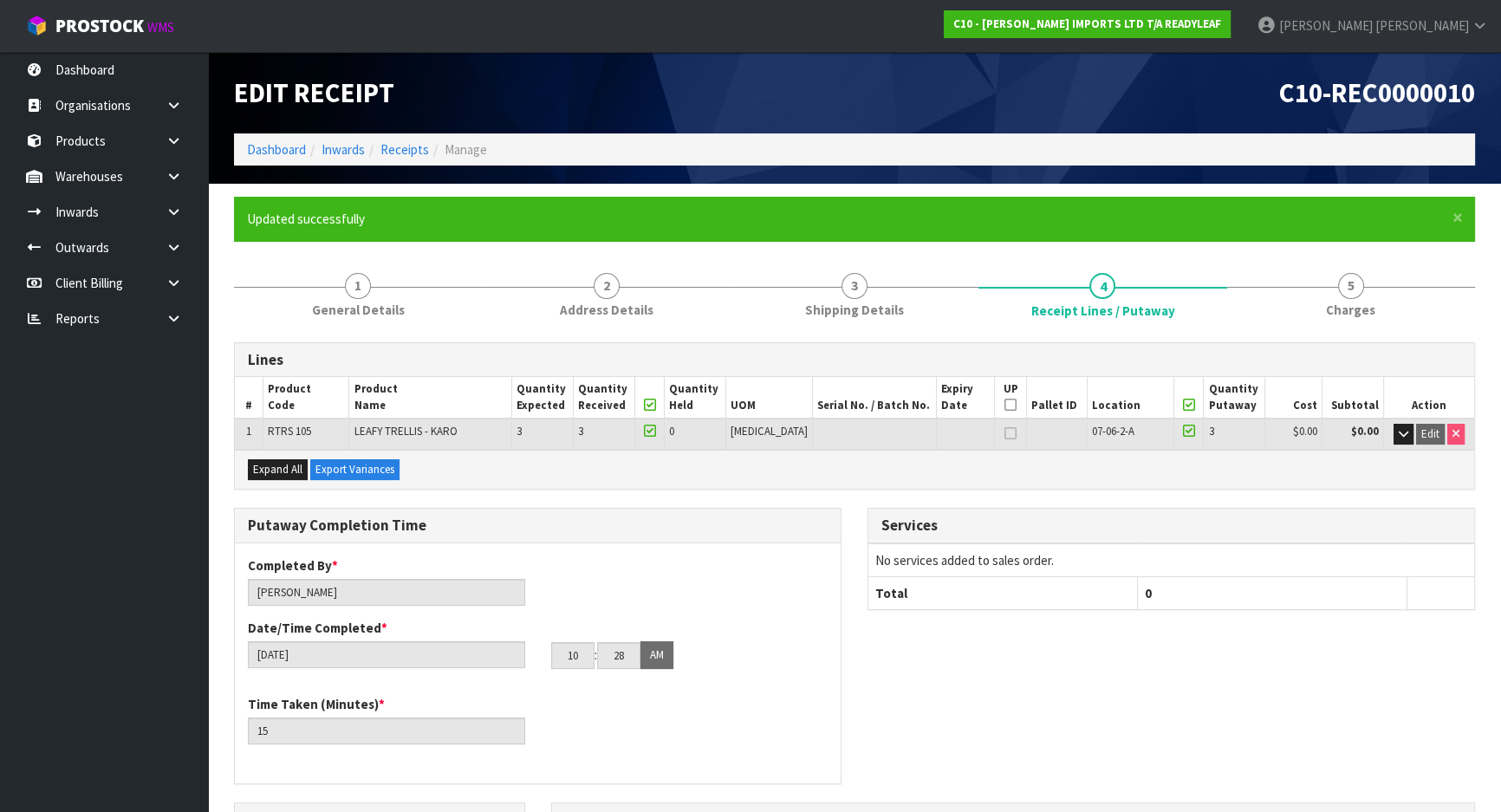
drag, startPoint x: 985, startPoint y: 625, endPoint x: 631, endPoint y: 404, distance: 417.3
click at [985, 625] on div "Services No services added to sales order. Total 0" at bounding box center [1171, 568] width 633 height 122
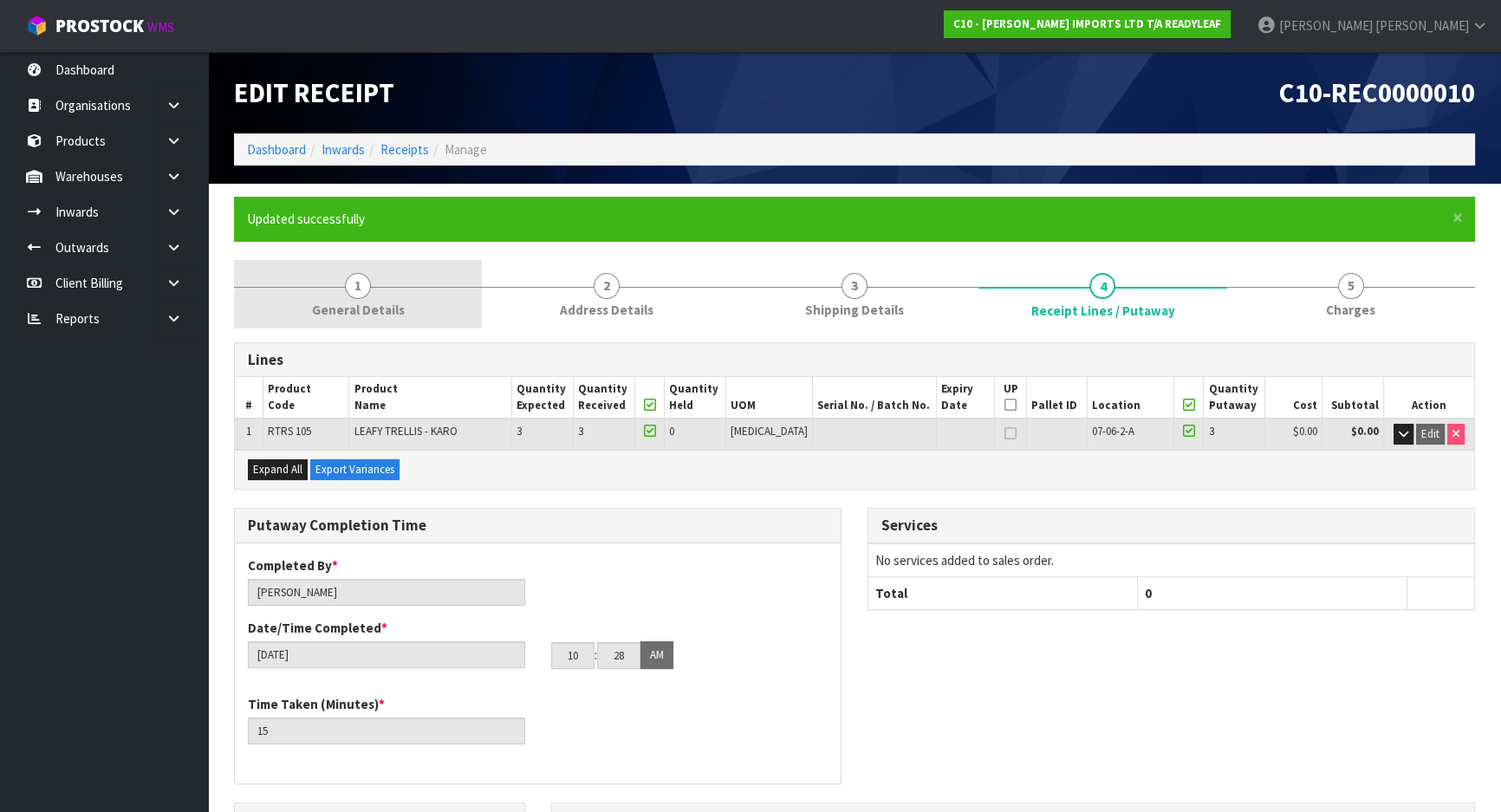
click at [400, 293] on link "1 General Details" at bounding box center [357, 294] width 248 height 69
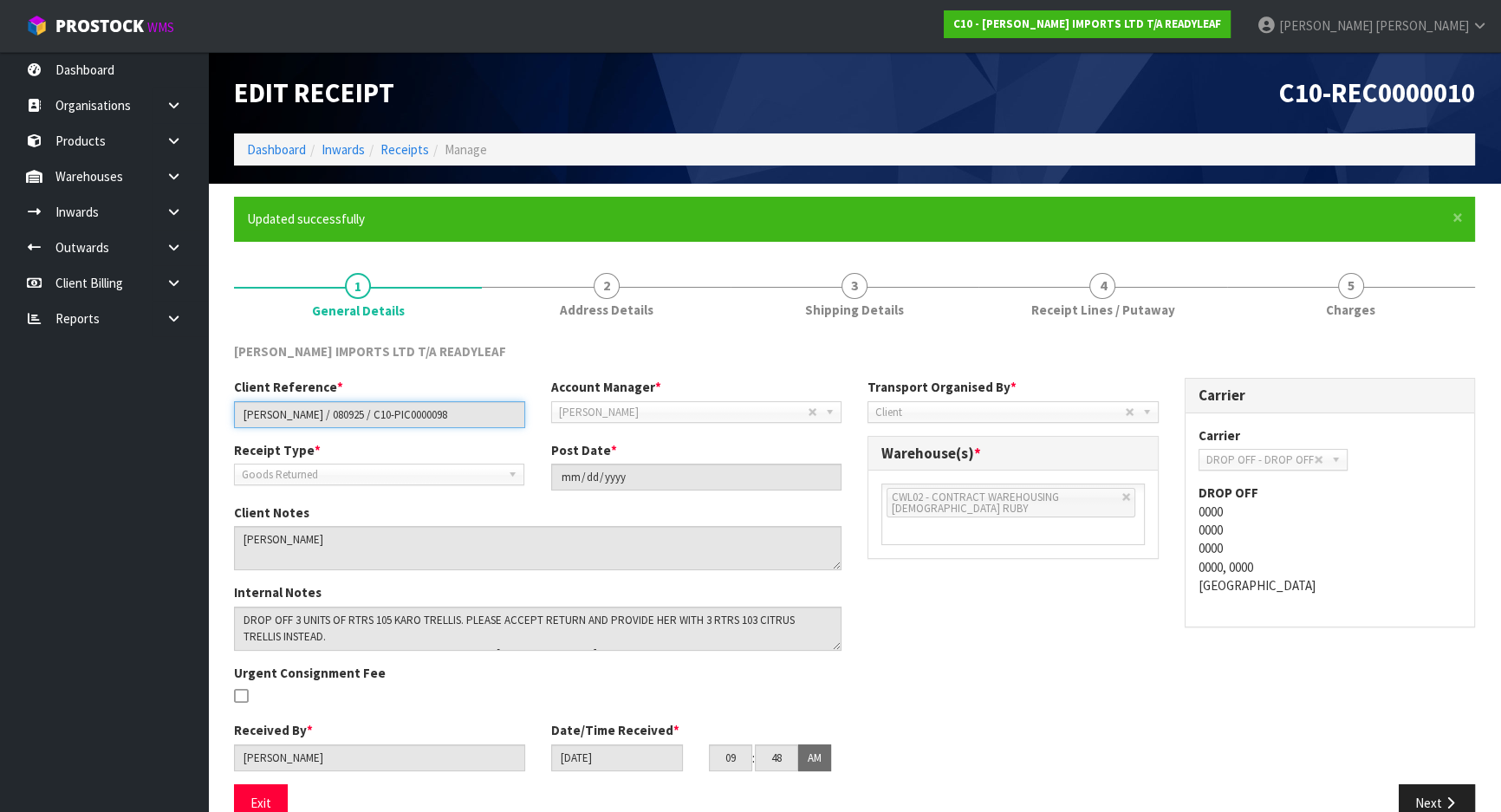
drag, startPoint x: 446, startPoint y: 420, endPoint x: 150, endPoint y: 398, distance: 296.8
click at [150, 398] on body "Toggle navigation ProStock WMS C10 - [PERSON_NAME] IMPORTS LTD T/A READYLEAF [P…" at bounding box center [750, 406] width 1501 height 812
click at [112, 60] on link "Dashboard" at bounding box center [104, 70] width 208 height 36
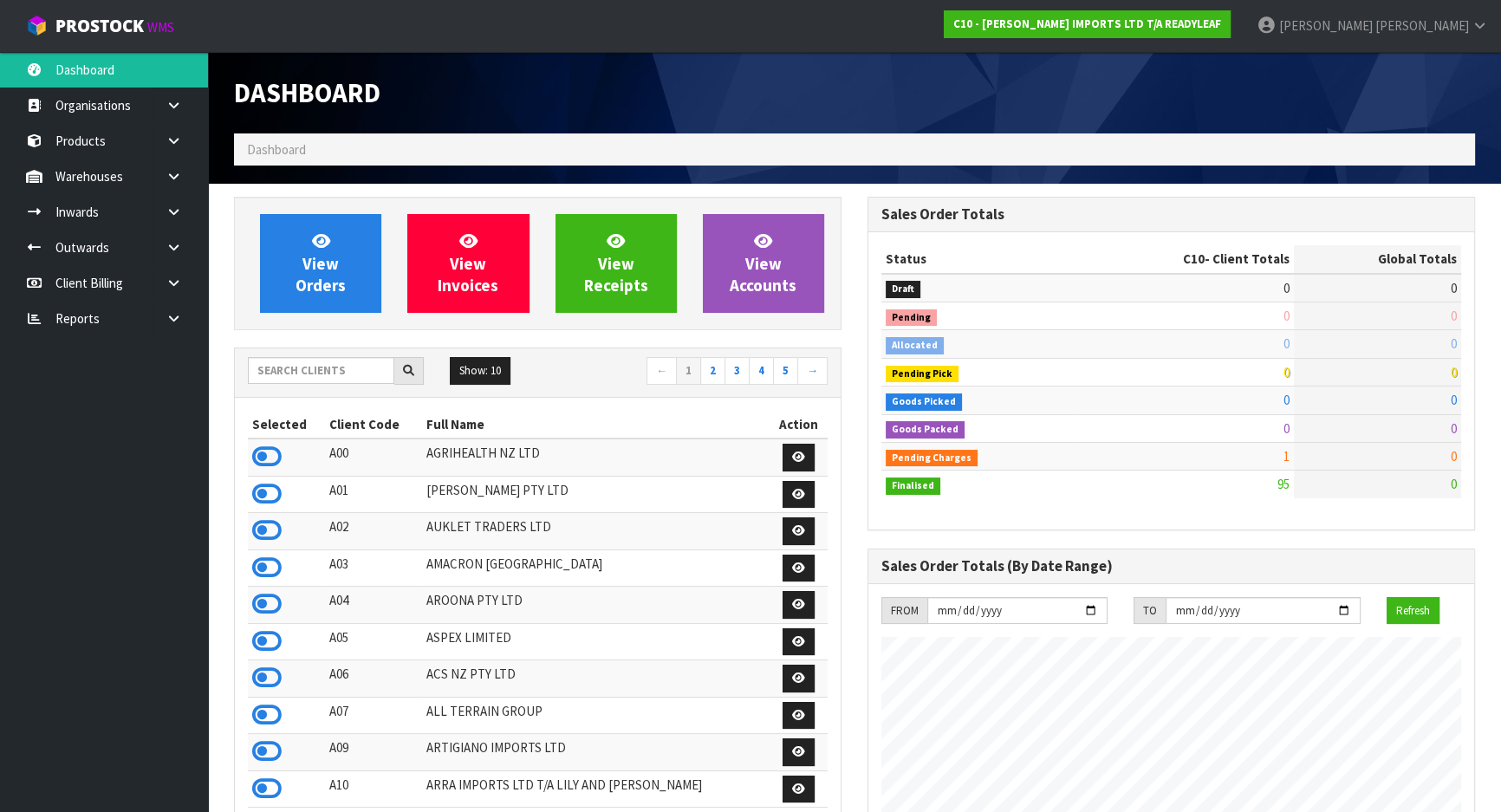
scroll to position [1114, 632]
click at [297, 365] on input "text" at bounding box center [320, 370] width 146 height 27
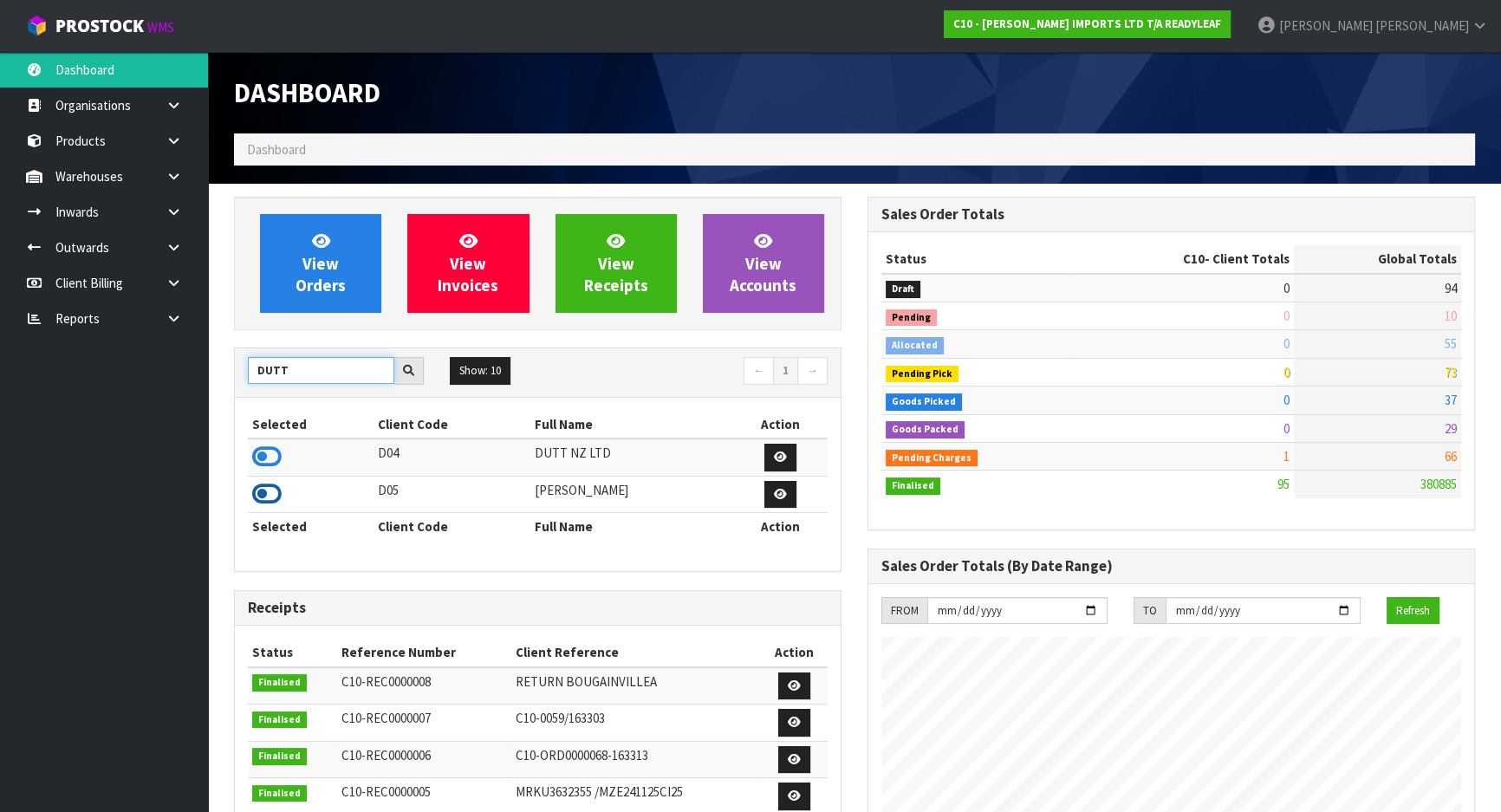
type input "DUTT"
click at [255, 503] on icon at bounding box center [267, 494] width 29 height 26
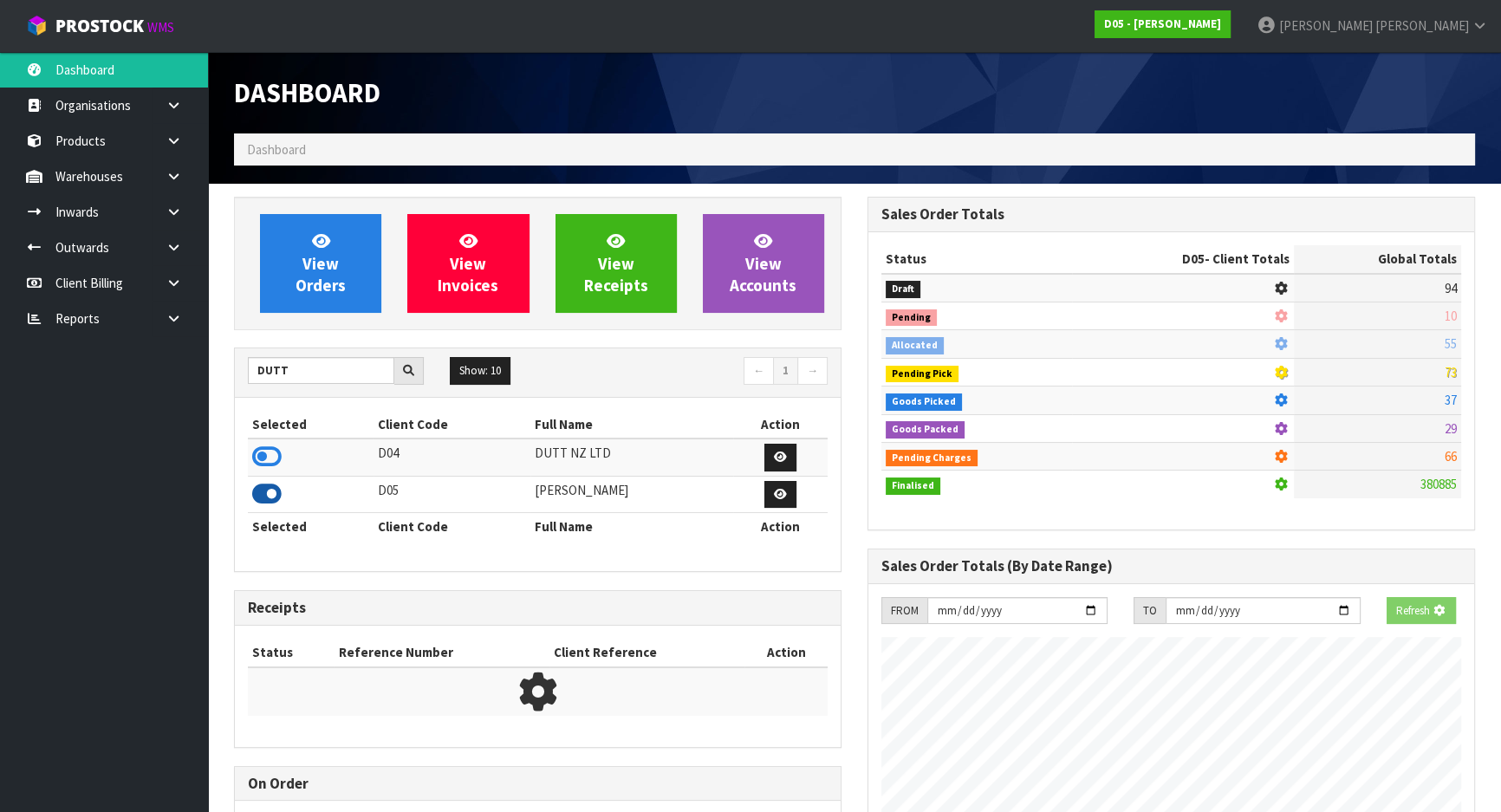
click at [271, 499] on icon at bounding box center [267, 494] width 29 height 26
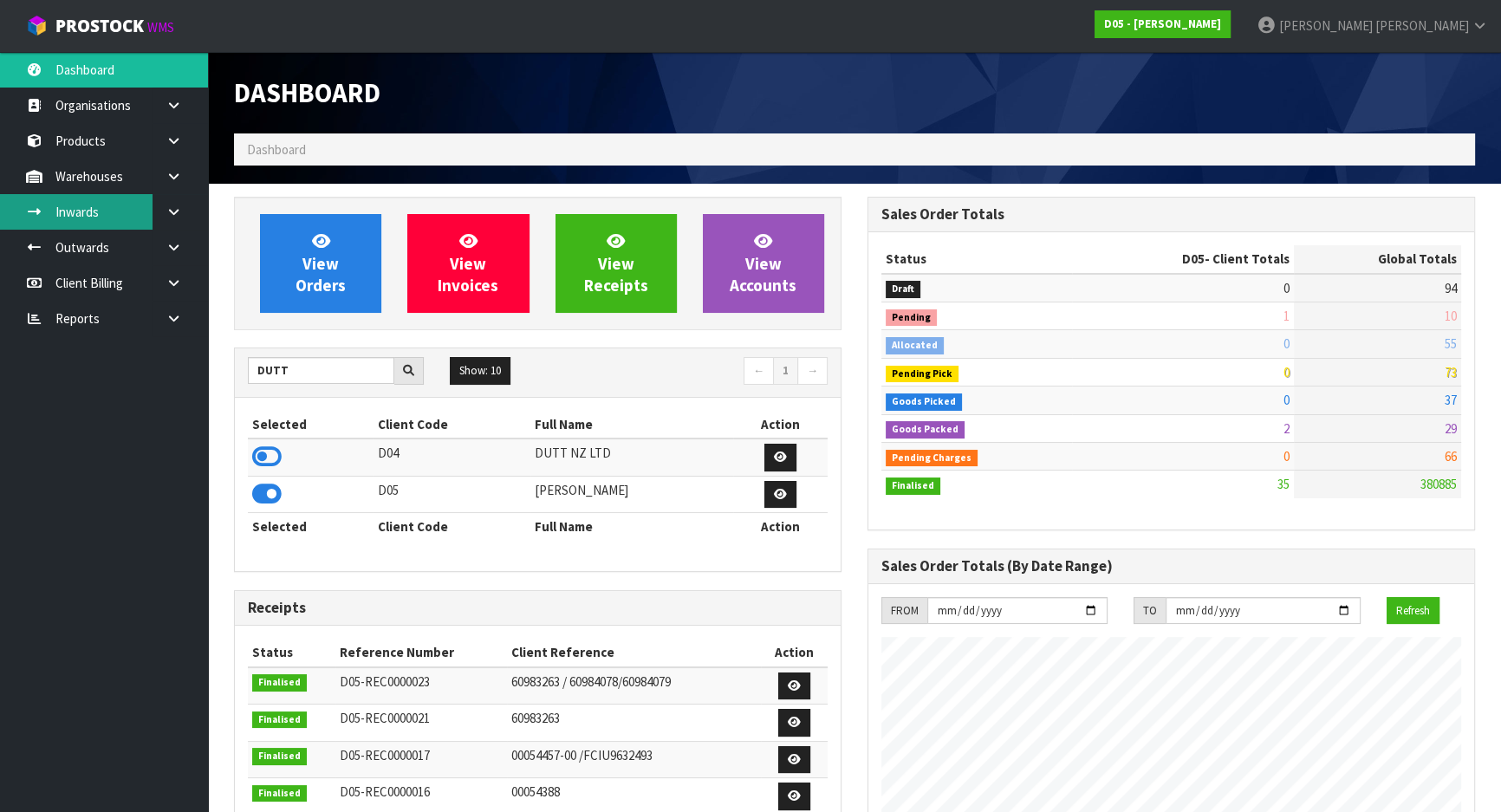
click at [122, 208] on link "Inwards" at bounding box center [104, 212] width 208 height 36
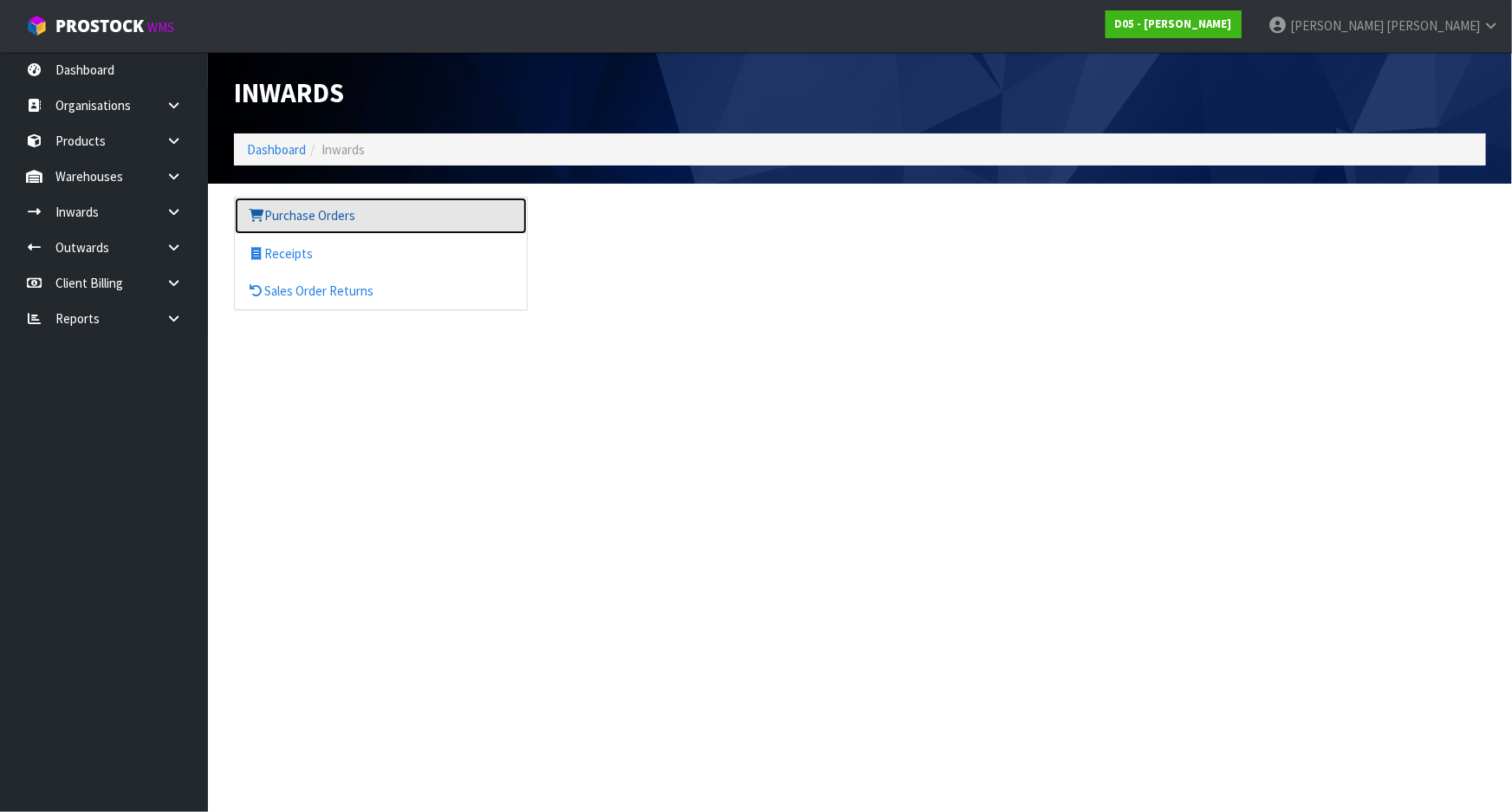
click at [350, 226] on link "Purchase Orders" at bounding box center [381, 216] width 292 height 36
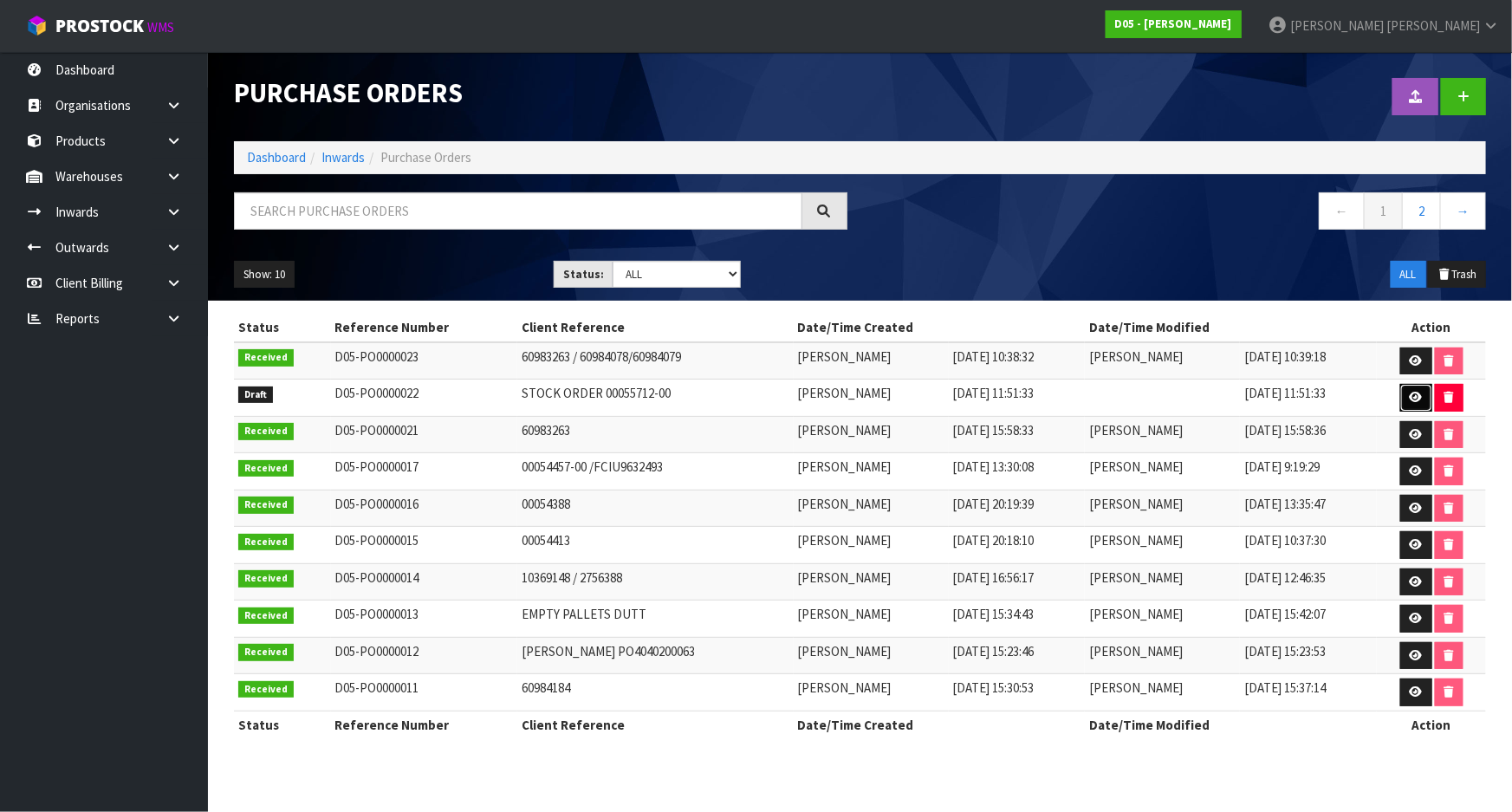
click at [1406, 394] on link at bounding box center [1416, 397] width 32 height 27
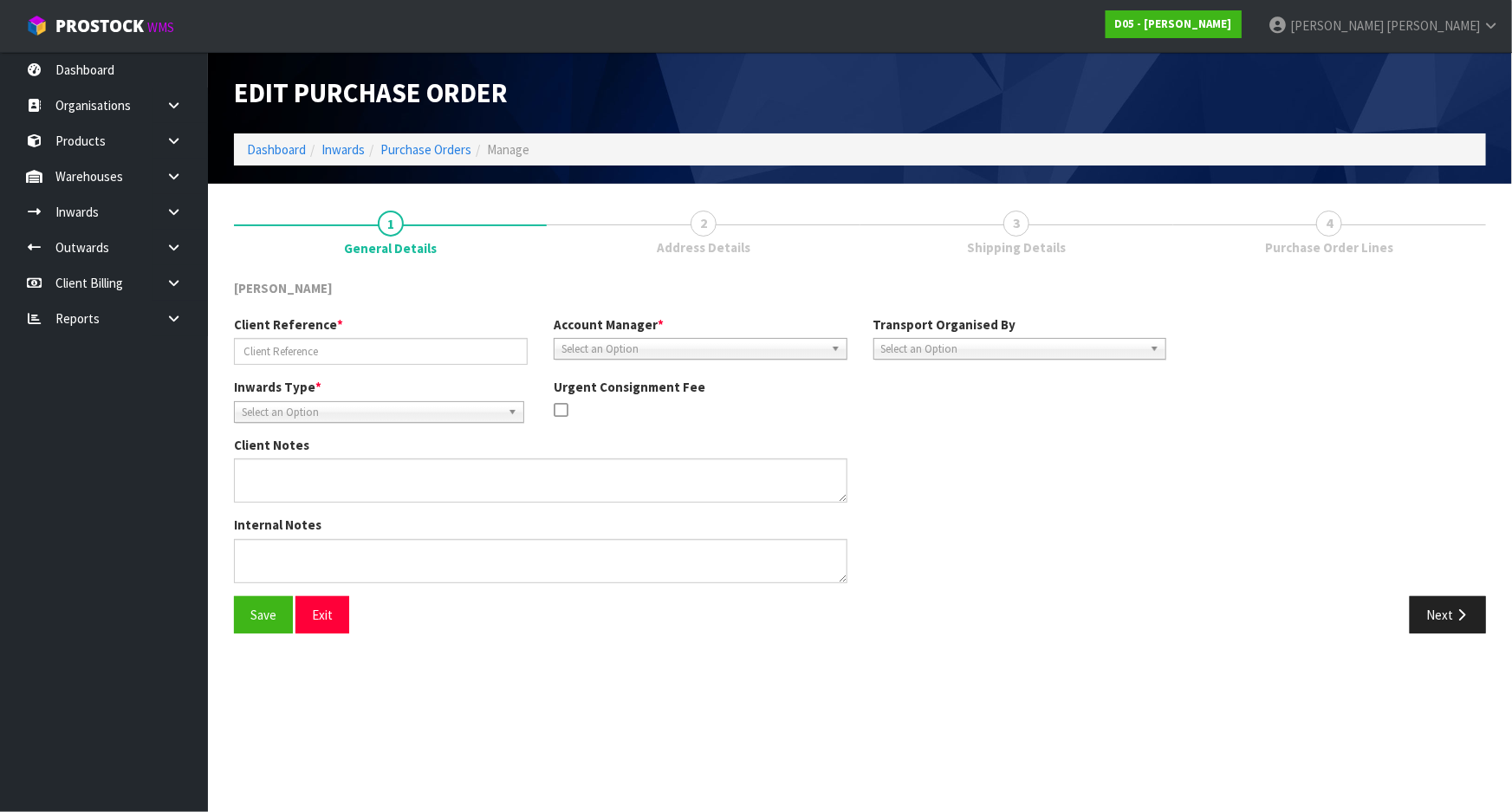
type input "STOCK ORDER 00055712-00"
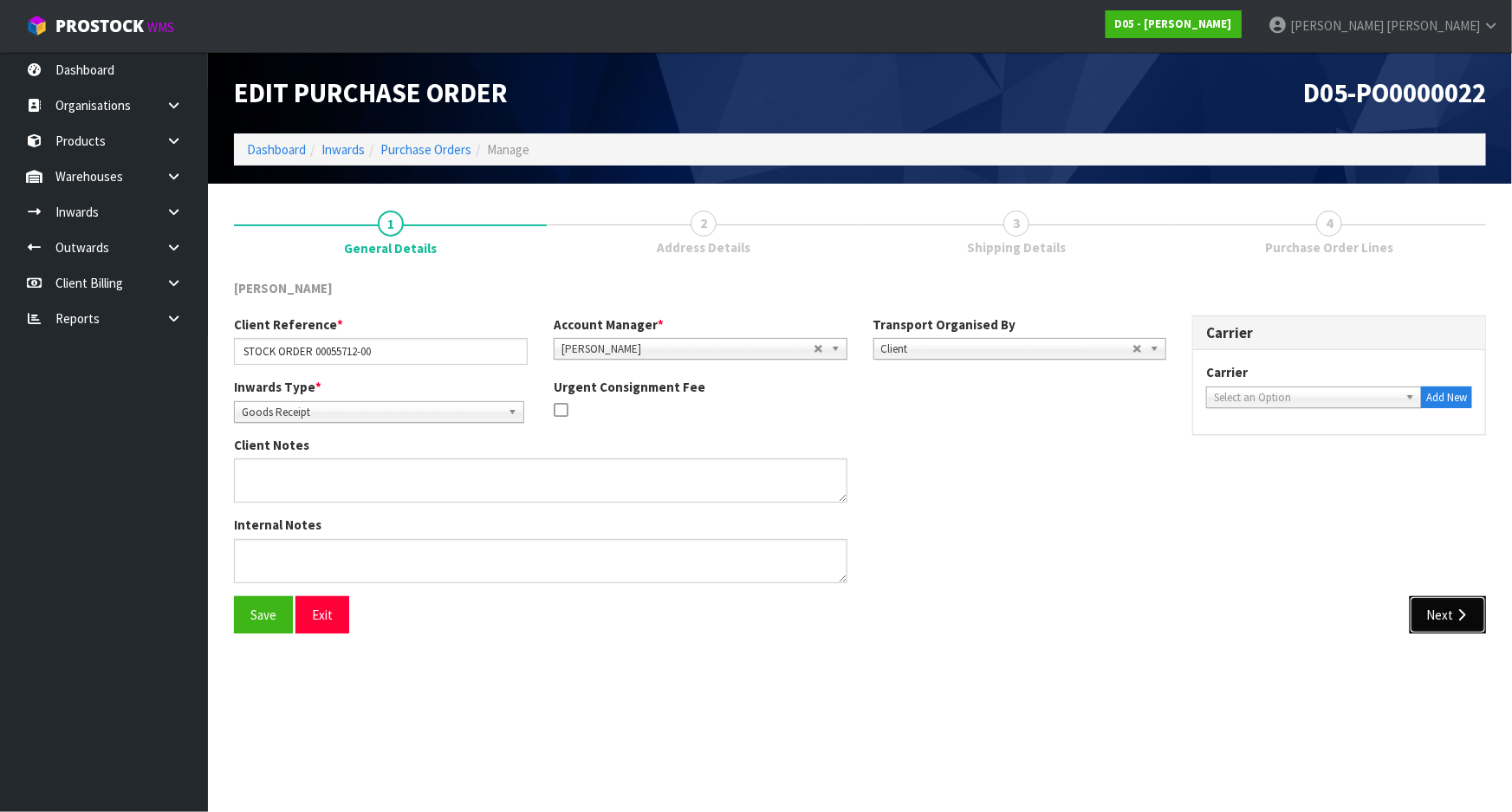
click at [1465, 626] on button "Next" at bounding box center [1447, 615] width 76 height 38
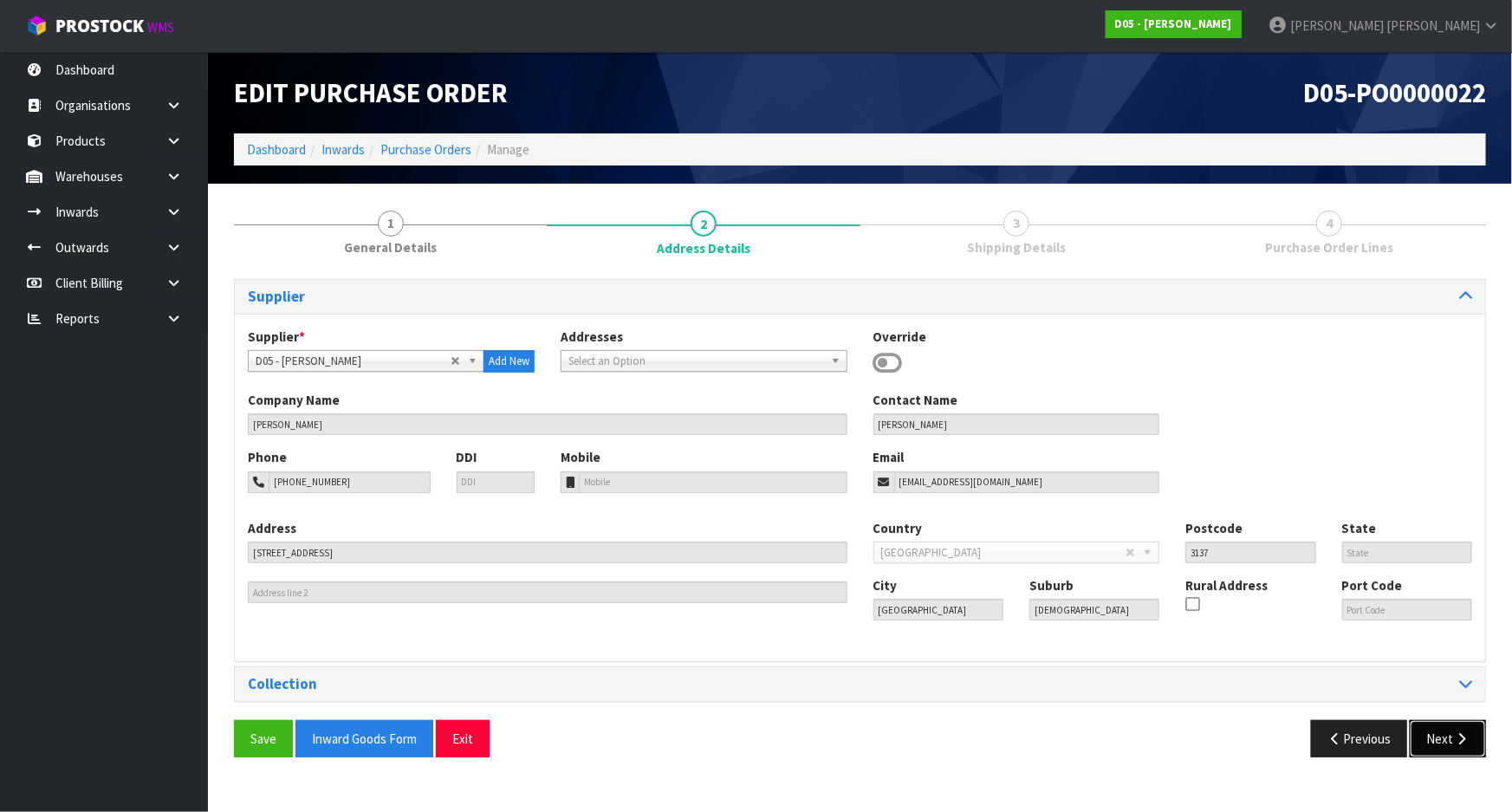
click at [1448, 747] on button "Next" at bounding box center [1447, 739] width 76 height 38
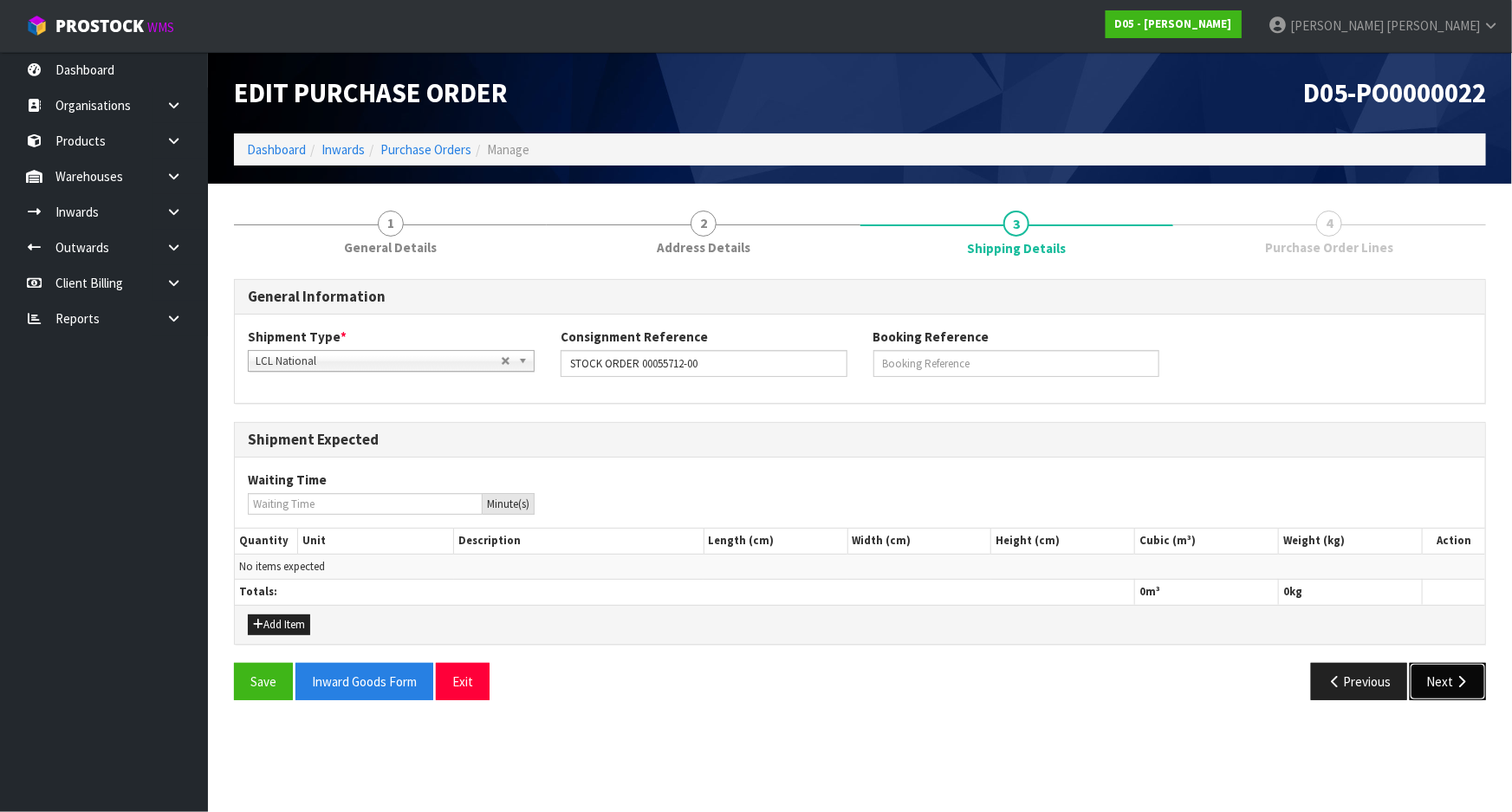
click at [1453, 693] on button "Next" at bounding box center [1447, 682] width 76 height 38
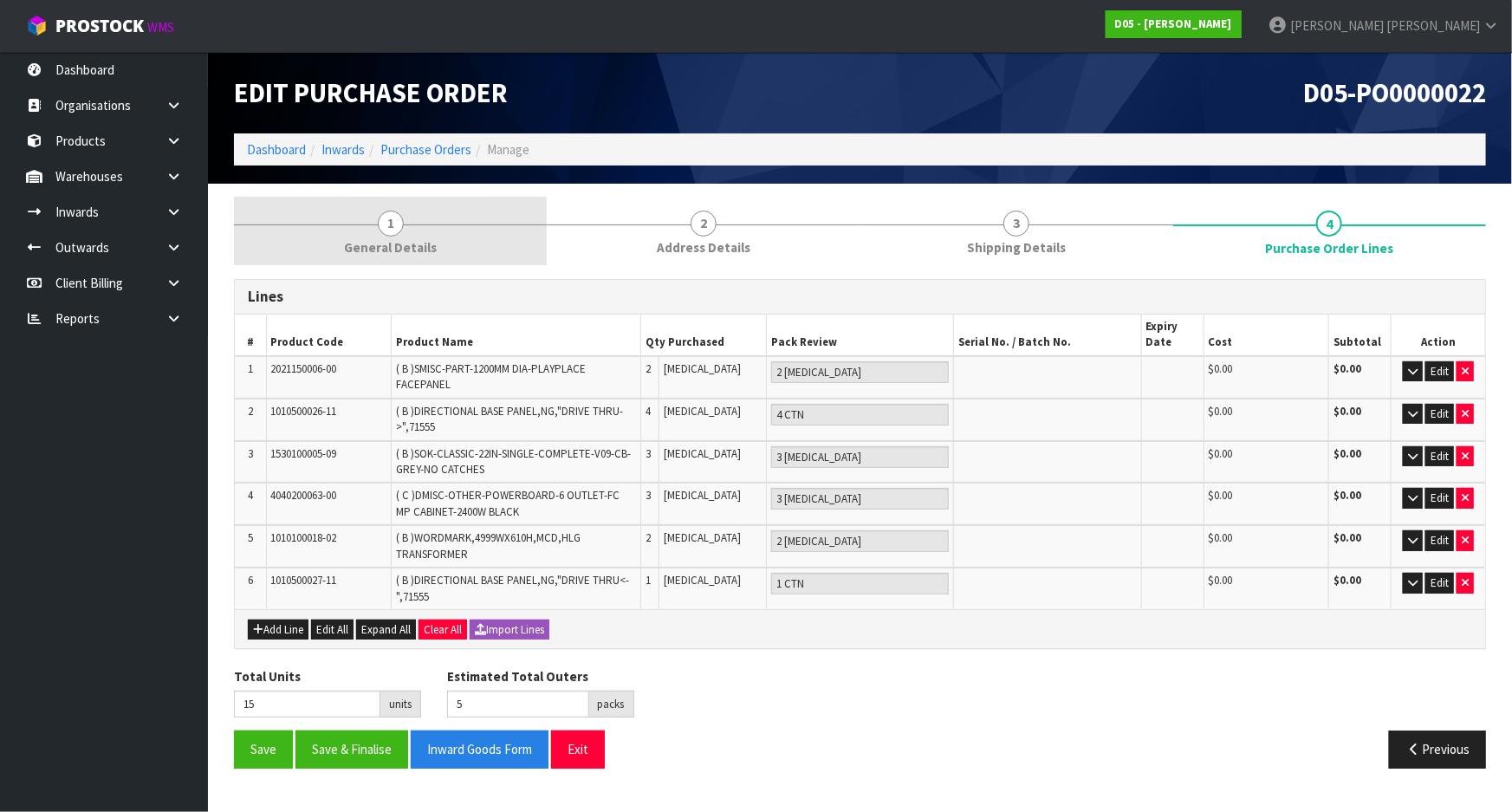
click at [455, 265] on link "1 General Details" at bounding box center [390, 231] width 313 height 69
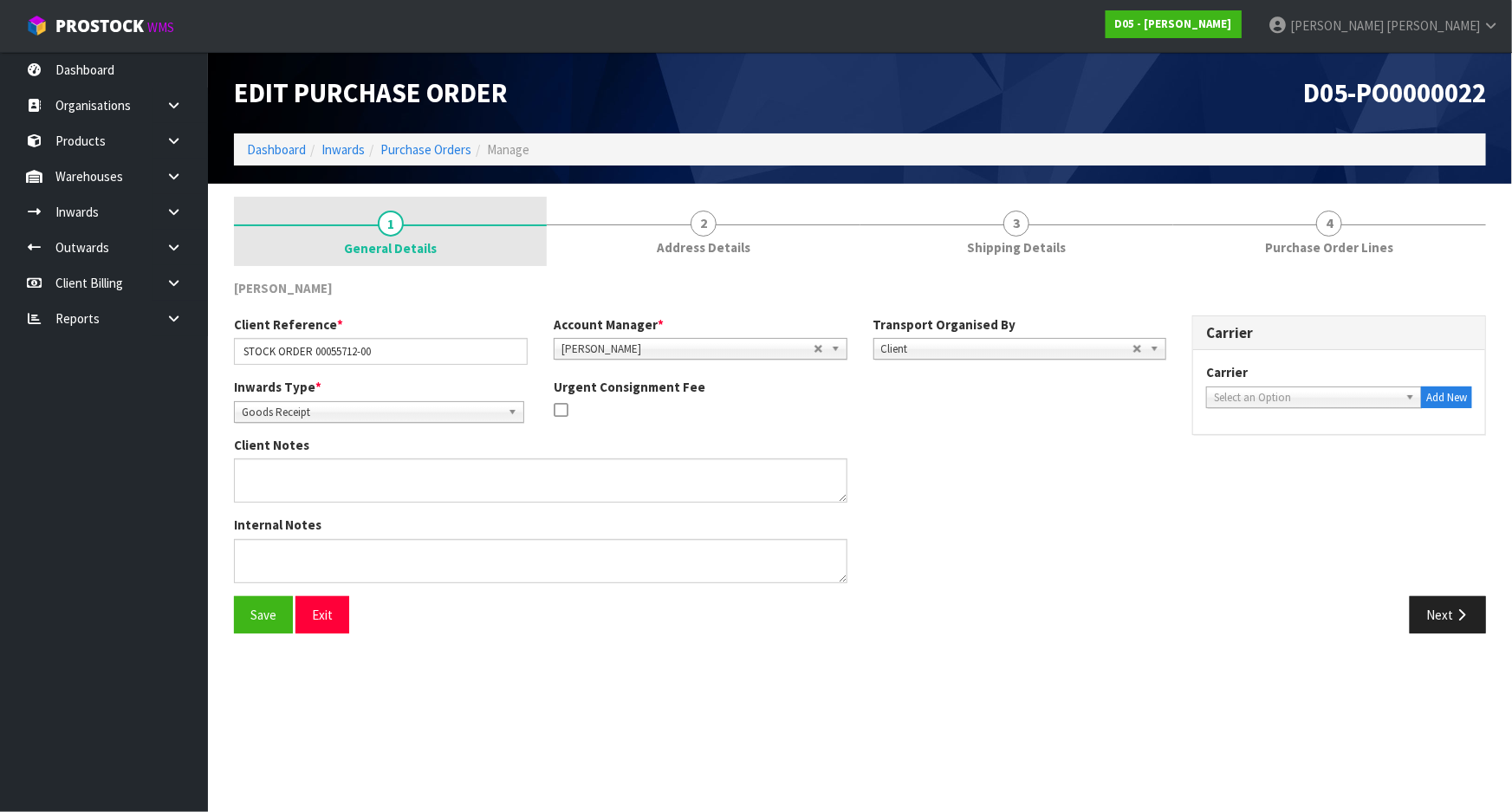
click at [459, 246] on link "1 General Details" at bounding box center [390, 232] width 313 height 70
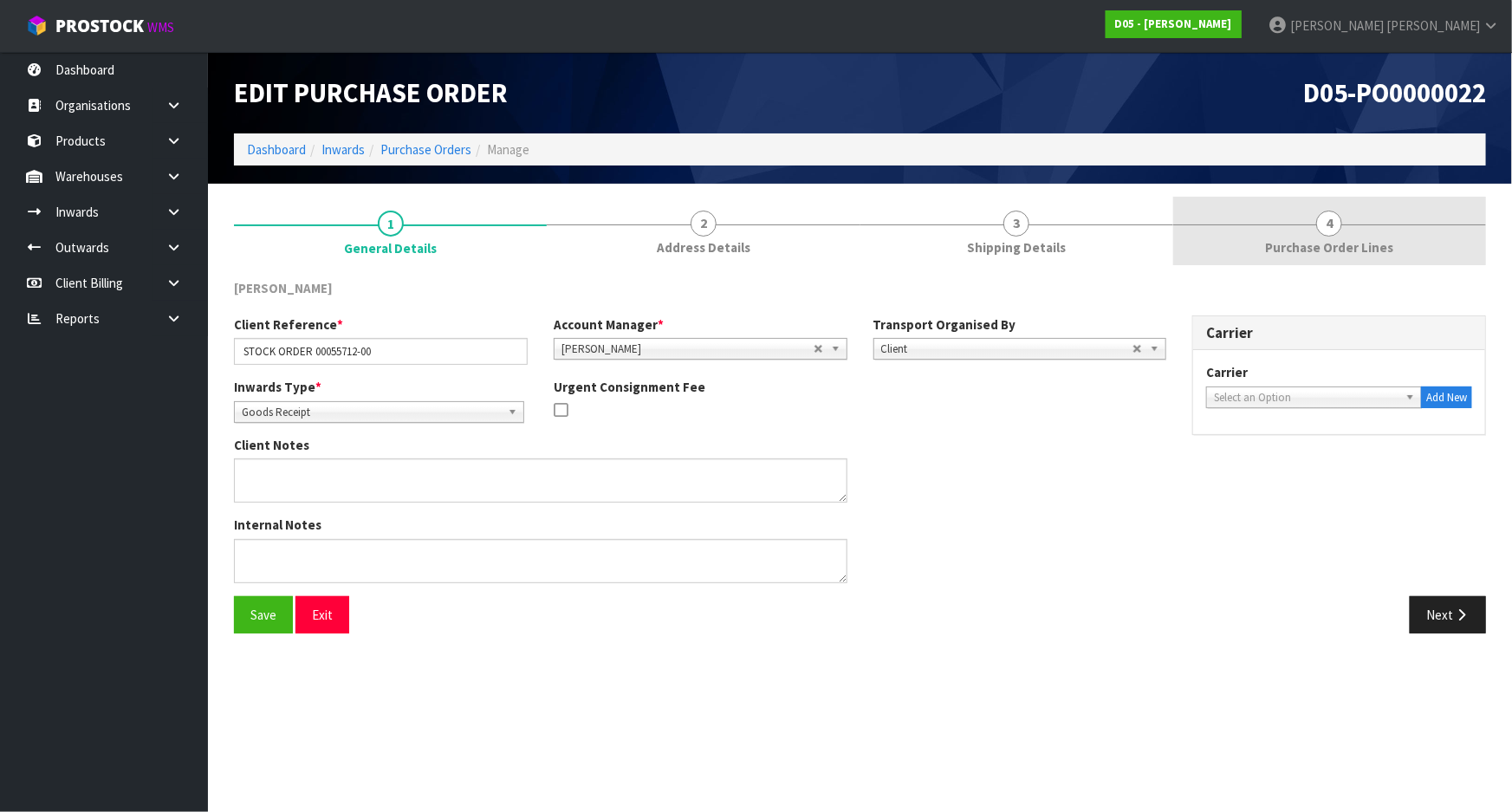
click at [1349, 232] on link "4 Purchase Order Lines" at bounding box center [1329, 231] width 313 height 69
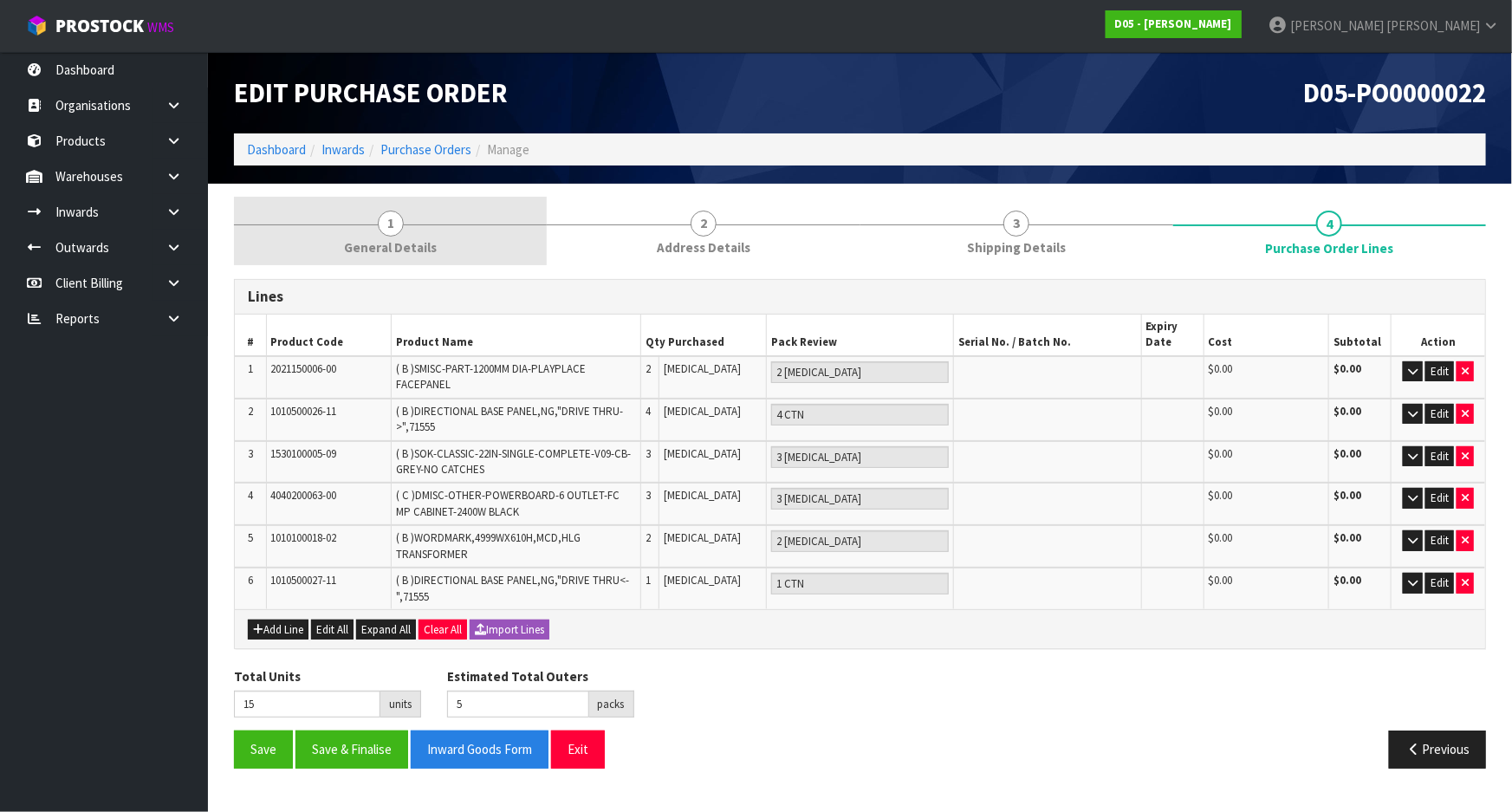
click at [381, 217] on span "1" at bounding box center [391, 224] width 26 height 26
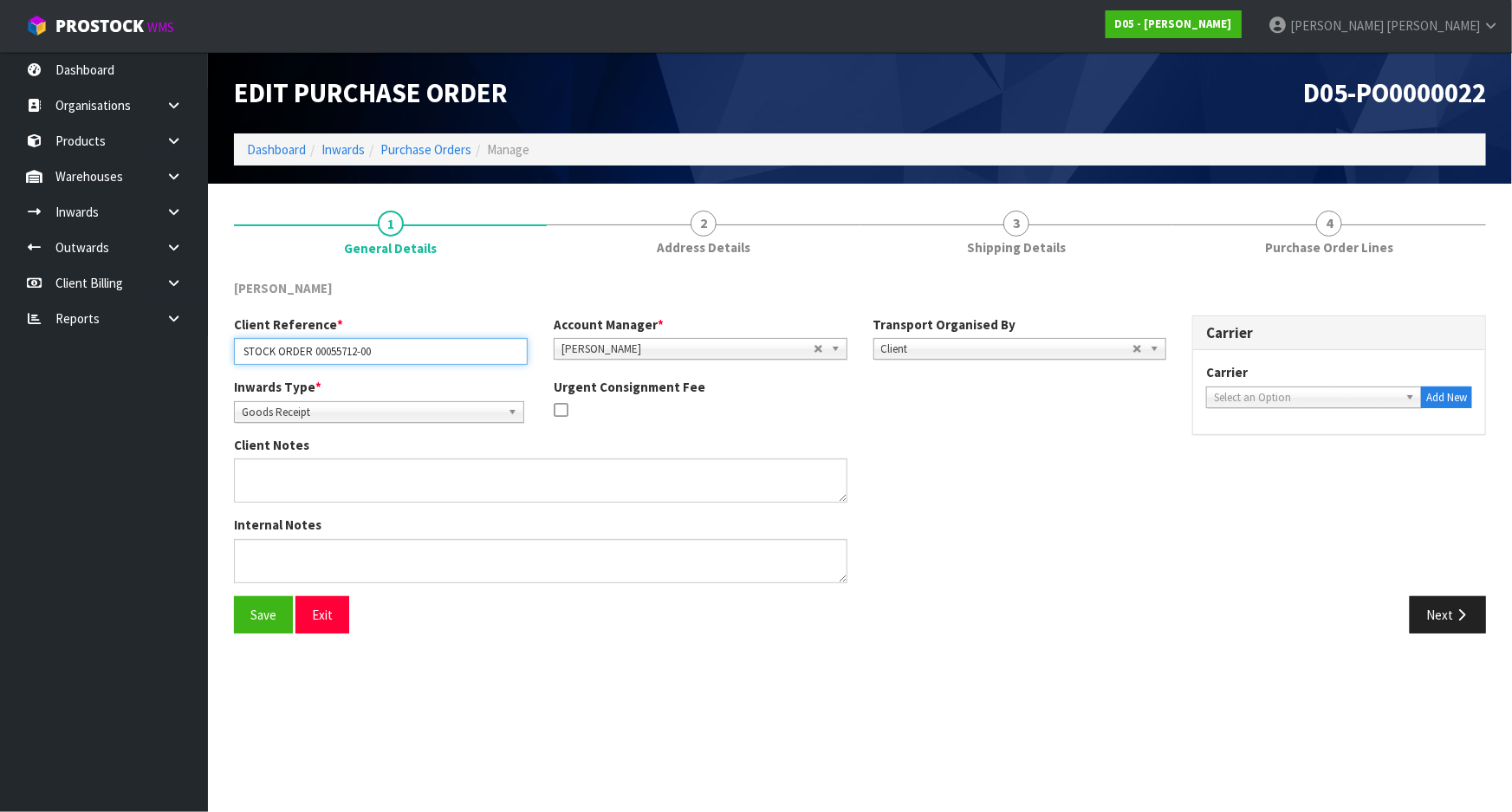
drag, startPoint x: 401, startPoint y: 348, endPoint x: 168, endPoint y: 349, distance: 233.0
click at [168, 349] on body "Toggle navigation ProStock WMS D05 - DUTT - COATES Michael Drugan Logout Dashbo…" at bounding box center [756, 406] width 1512 height 812
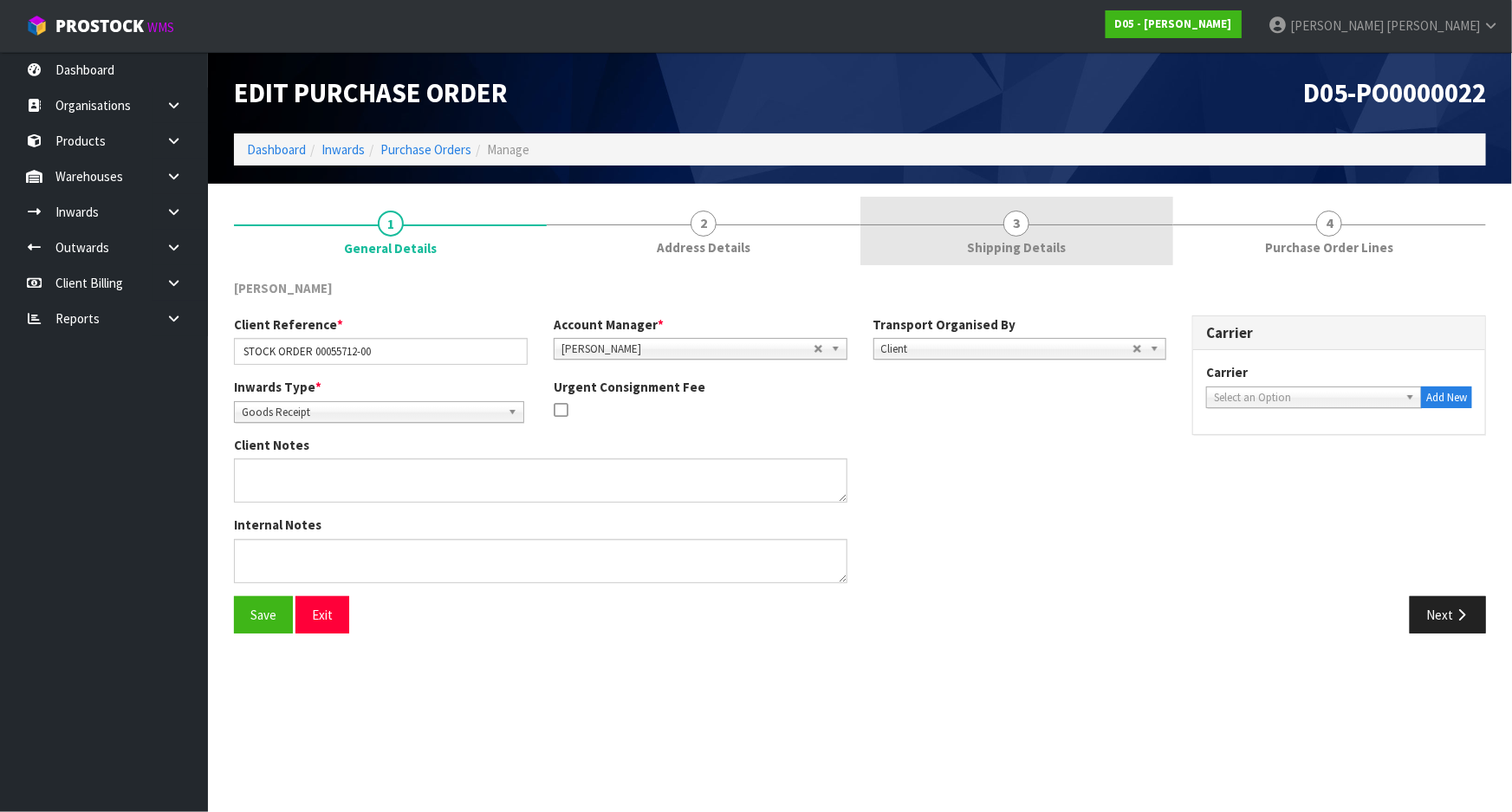
click at [1117, 253] on link "3 Shipping Details" at bounding box center [1016, 231] width 313 height 69
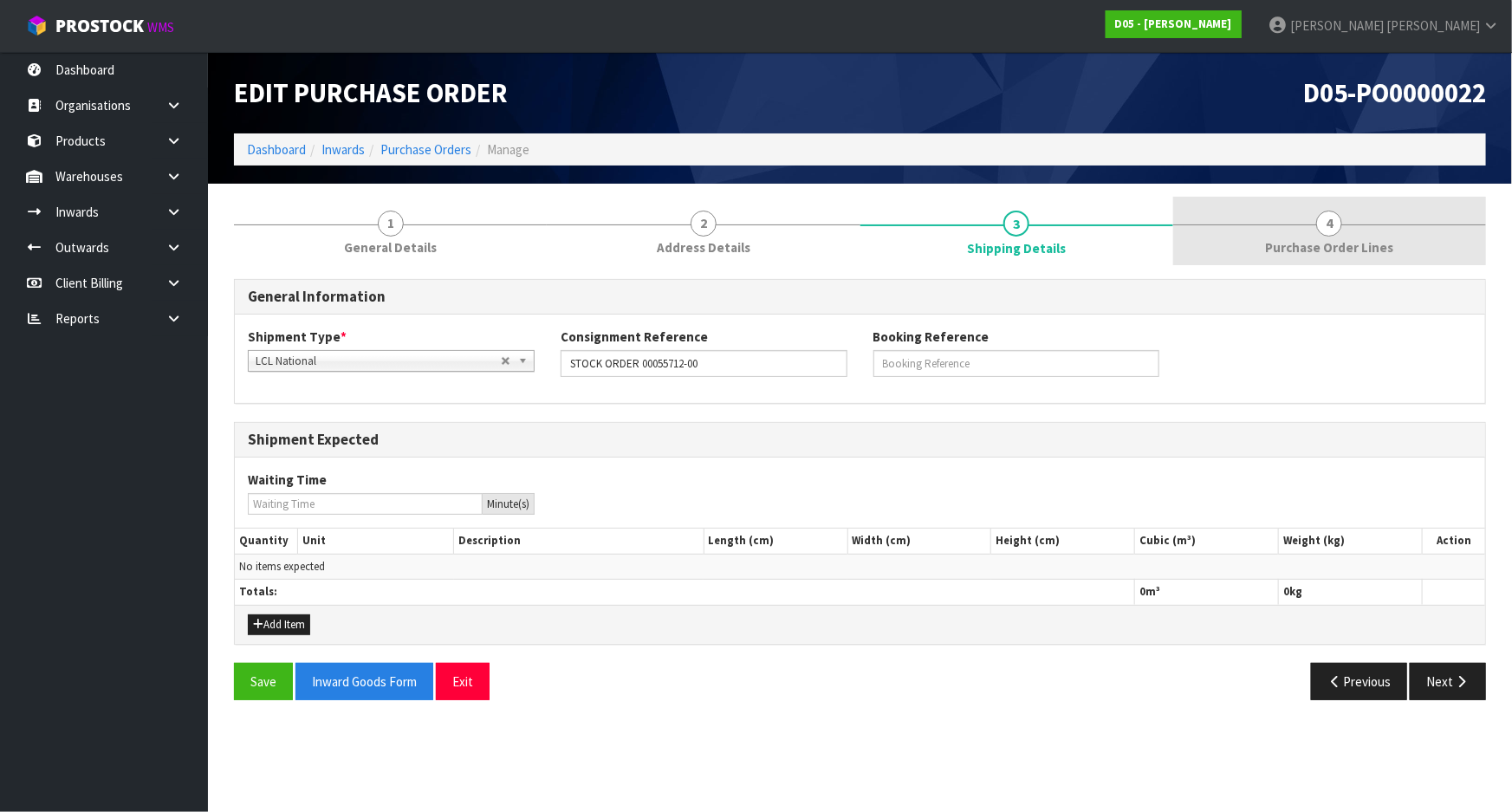
click at [1297, 253] on span "Purchase Order Lines" at bounding box center [1329, 247] width 128 height 18
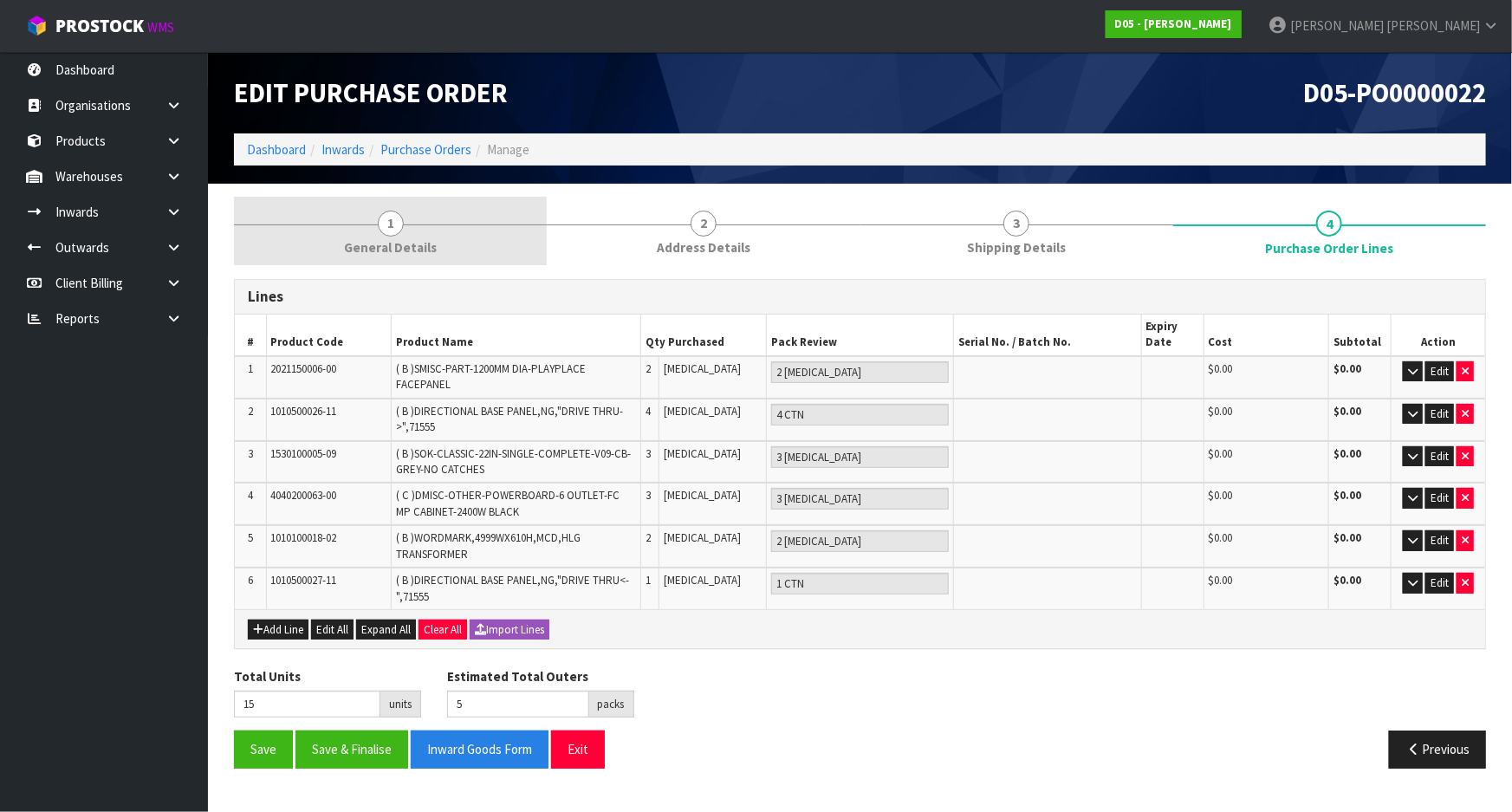
click at [433, 230] on link "1 General Details" at bounding box center [390, 231] width 313 height 69
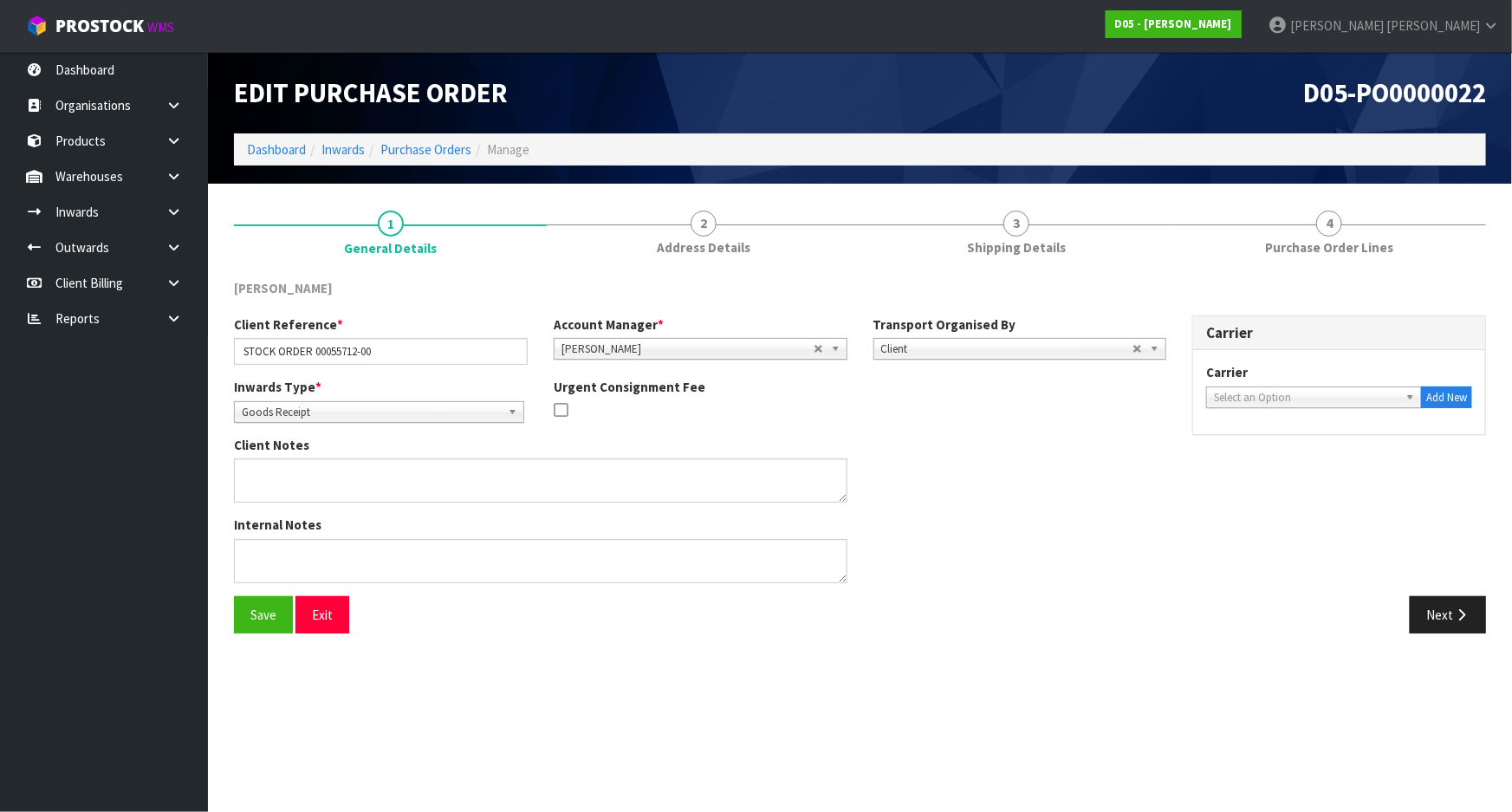
click at [1276, 395] on span "Select an Option" at bounding box center [1307, 398] width 185 height 21
click at [1266, 376] on div "Carrier ACFS TRANSPORT - ACFS TRANSPORT ACT TRANSPORT LTD - ACT TRANSPORT LTD A…" at bounding box center [1339, 385] width 266 height 45
click at [1269, 394] on span "Select an Option" at bounding box center [1307, 398] width 185 height 21
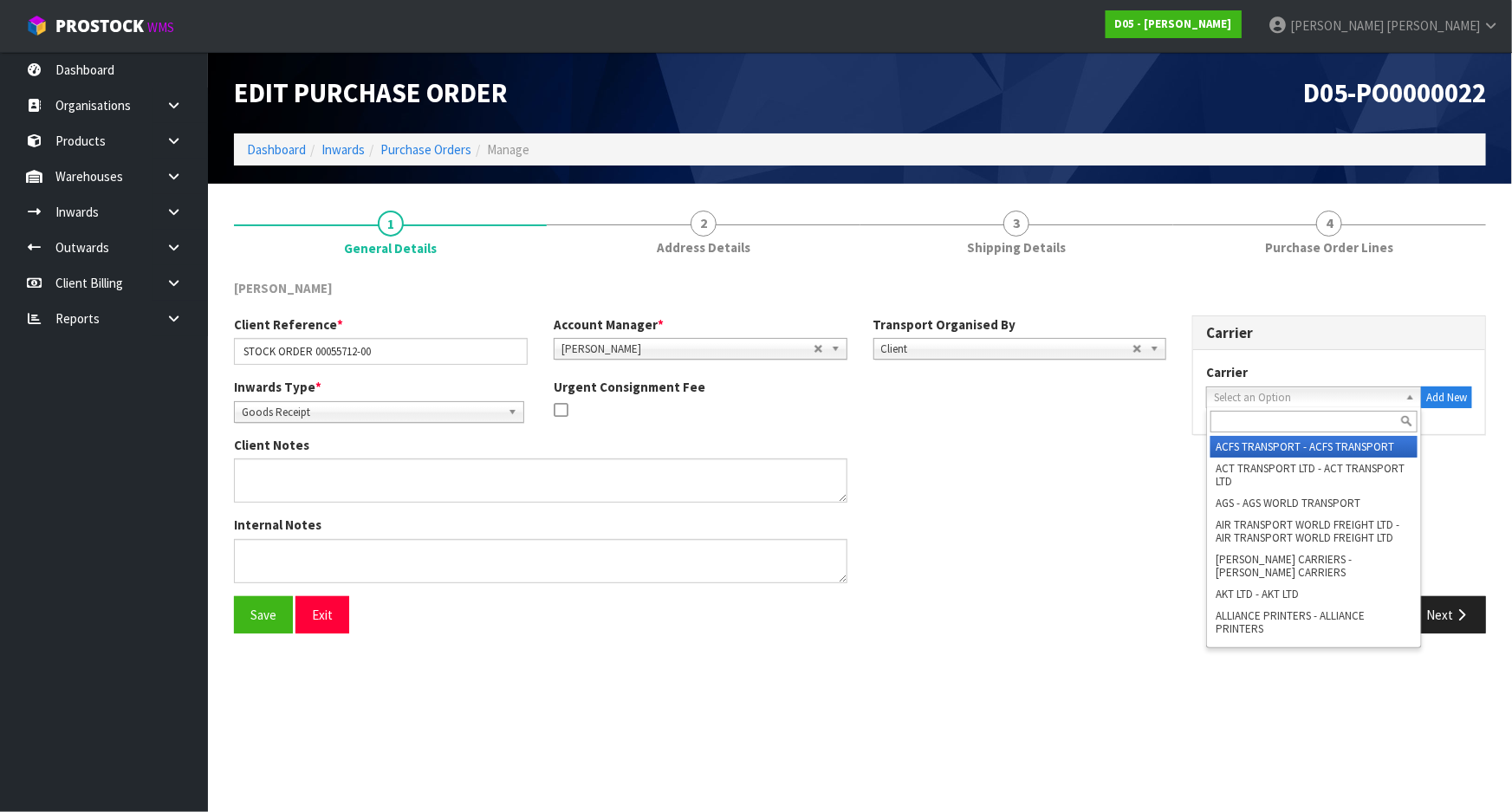
click at [1224, 414] on input "text" at bounding box center [1314, 421] width 207 height 22
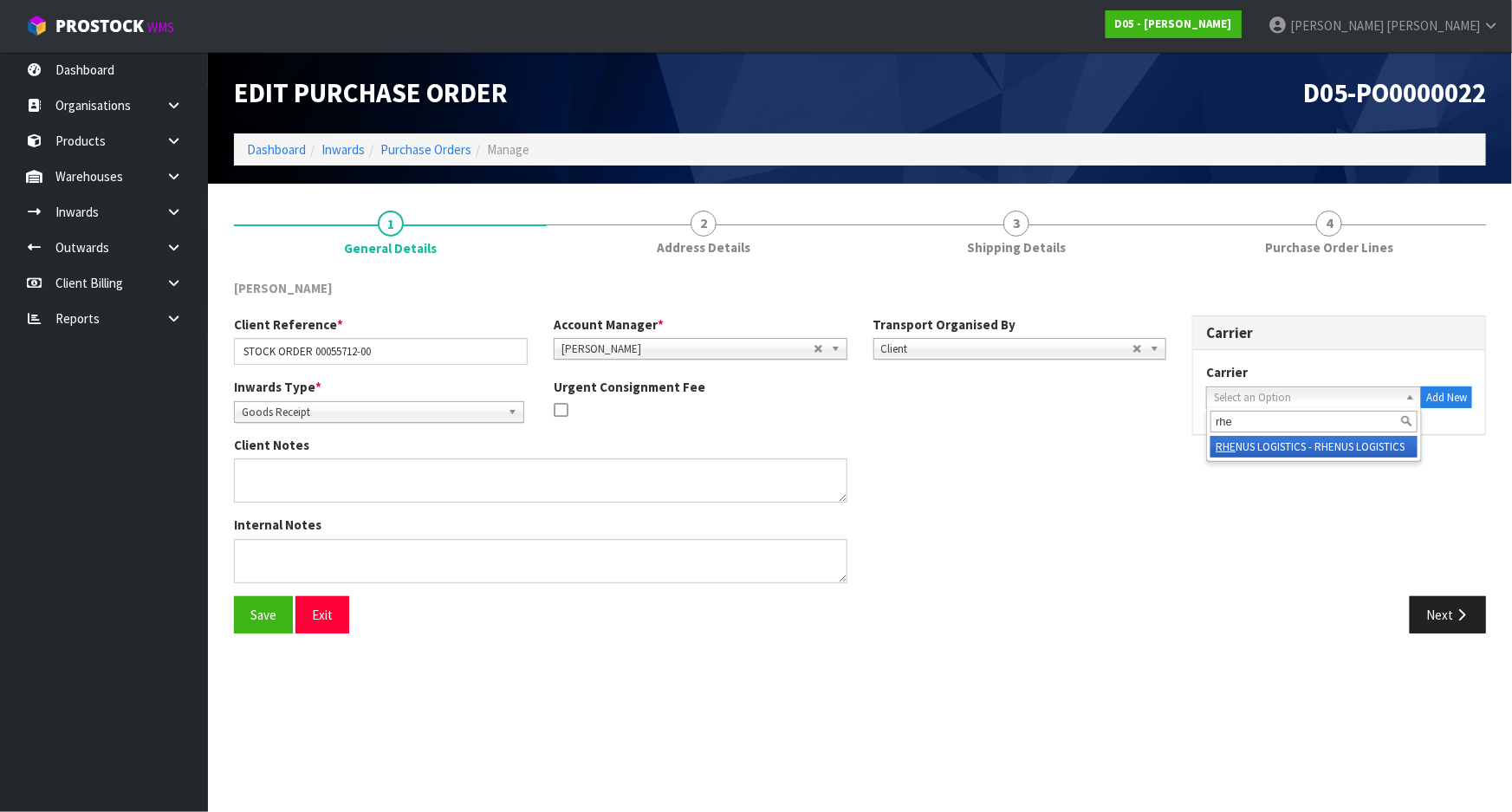
type input "rhe"
click at [1255, 447] on li "RHE NUS LOGISTICS - RHENUS LOGISTICS" at bounding box center [1314, 447] width 207 height 22
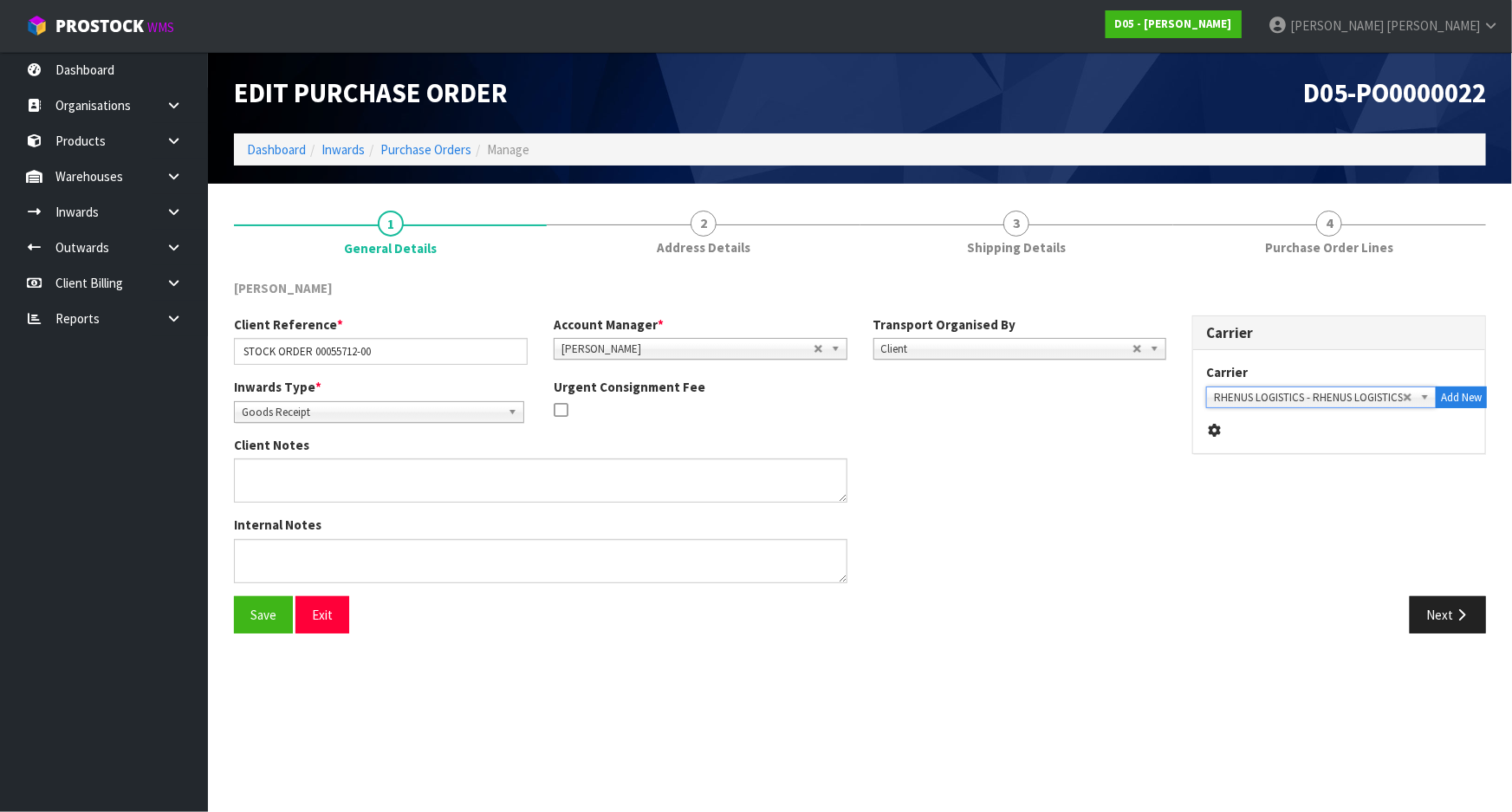
click at [1010, 437] on div "Client Notes" at bounding box center [700, 476] width 958 height 80
drag, startPoint x: 396, startPoint y: 358, endPoint x: 76, endPoint y: 329, distance: 321.3
click at [76, 329] on body "Toggle navigation ProStock WMS D05 - DUTT - COATES Michael Drugan Logout Dashbo…" at bounding box center [756, 406] width 1512 height 812
click at [1006, 462] on div "Client Notes" at bounding box center [700, 476] width 958 height 80
click at [1023, 456] on div "Client Notes" at bounding box center [700, 476] width 958 height 80
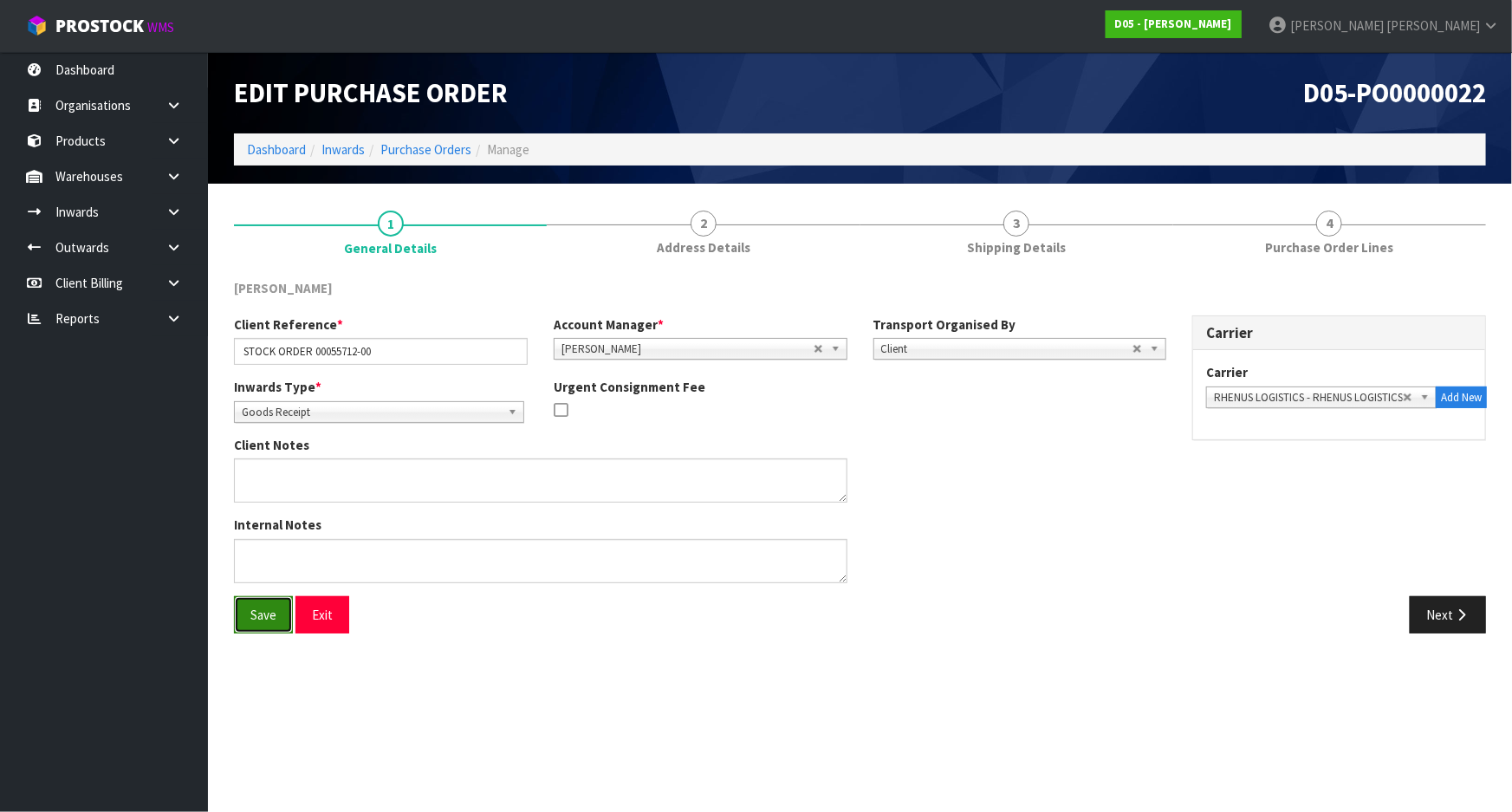
click at [234, 619] on button "Save" at bounding box center [263, 615] width 59 height 38
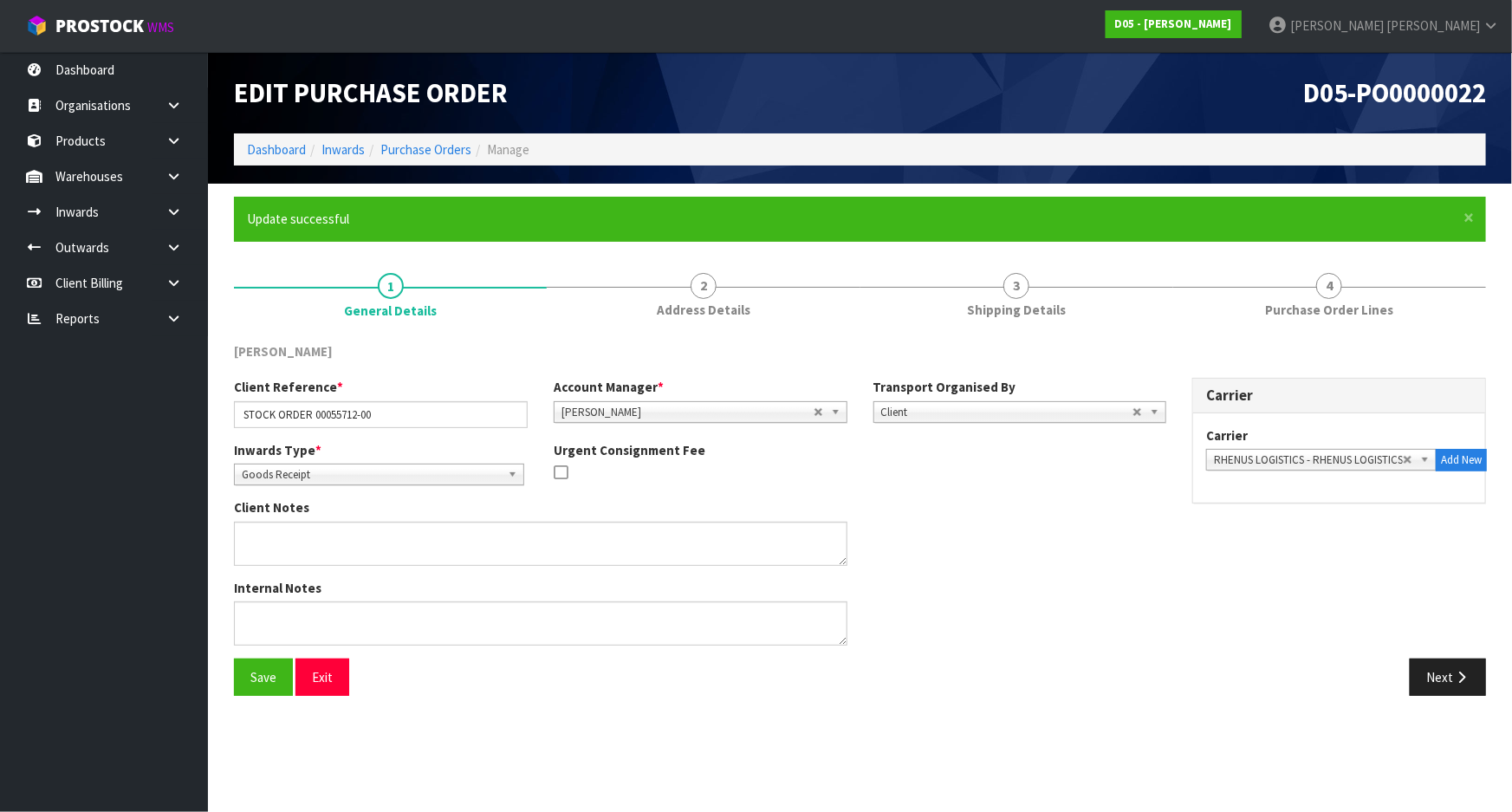
click at [1157, 625] on div "Internal Notes" at bounding box center [700, 618] width 958 height 80
click at [1437, 686] on button "Next" at bounding box center [1447, 677] width 76 height 38
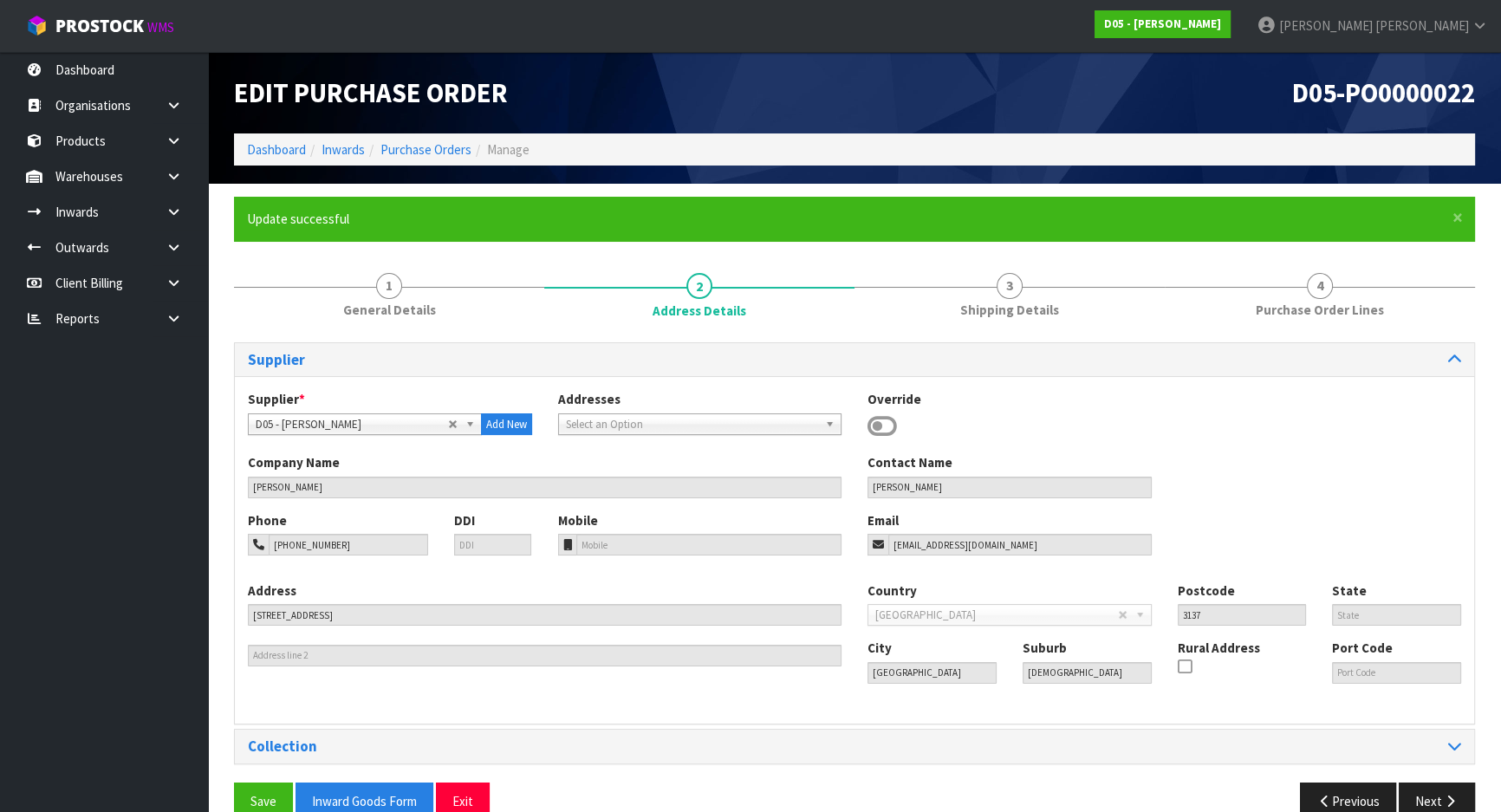
scroll to position [34, 0]
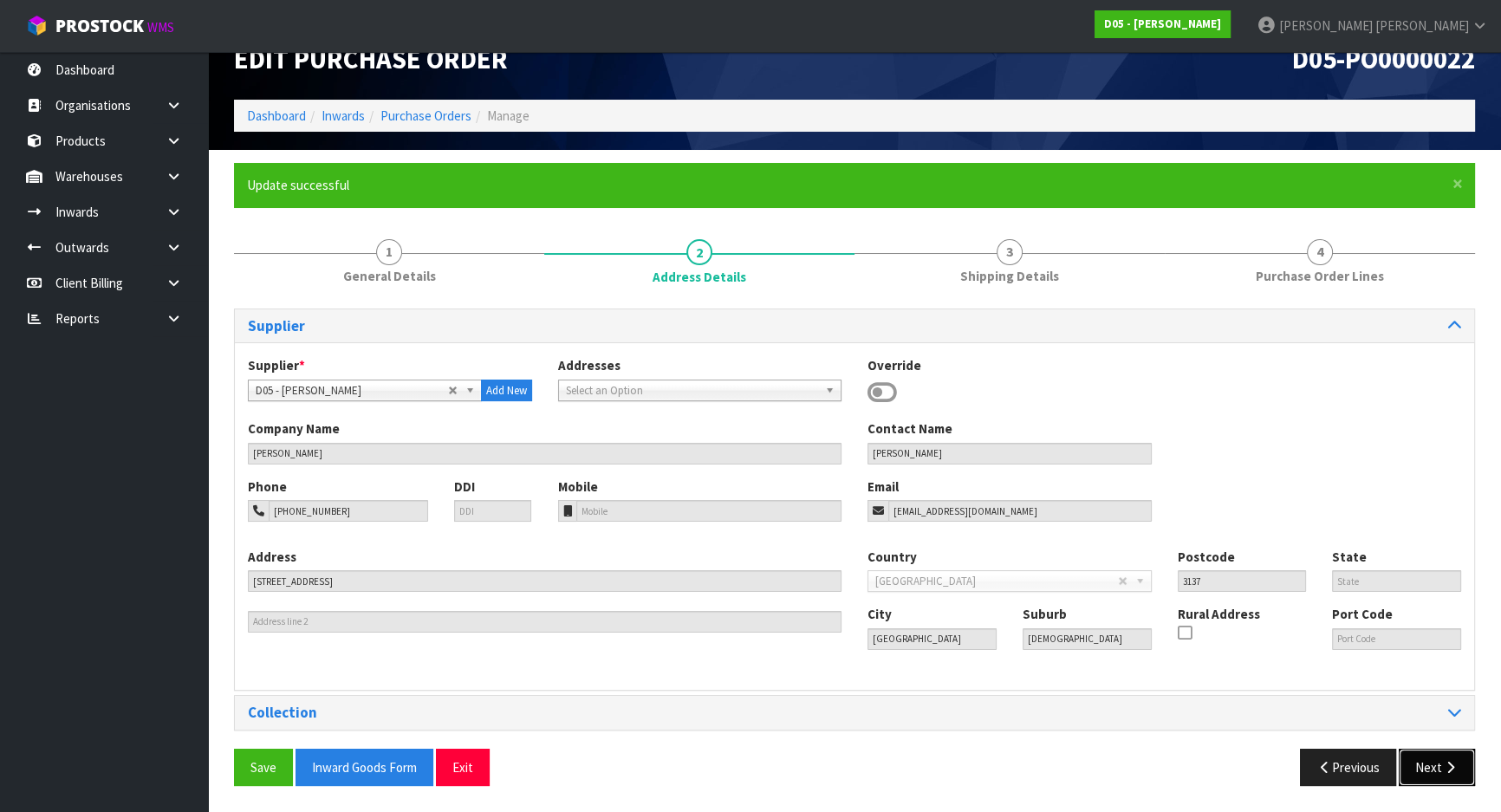
click at [1444, 777] on button "Next" at bounding box center [1437, 768] width 76 height 38
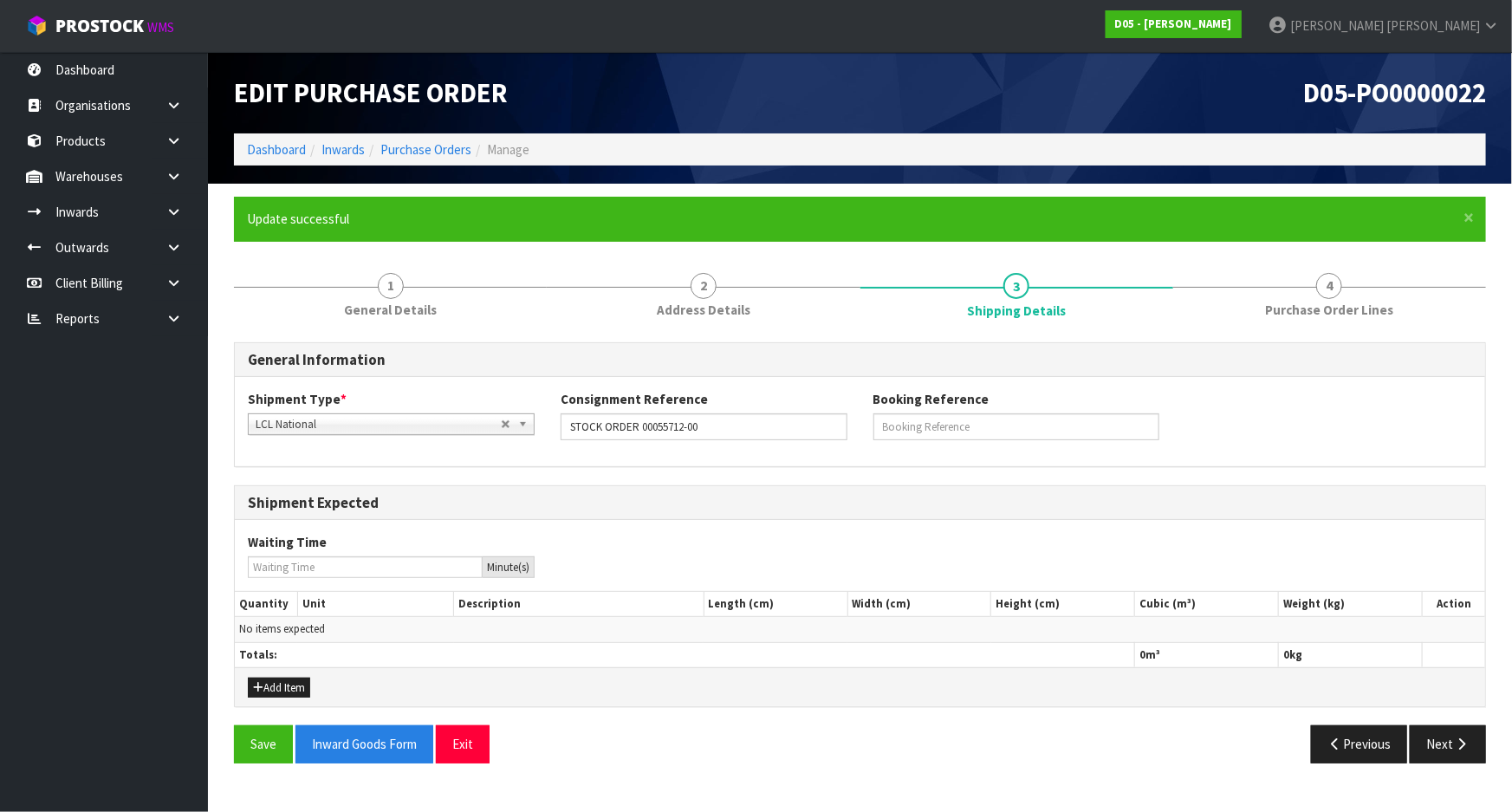
click at [584, 542] on div "Waiting Time Minute(s)" at bounding box center [859, 555] width 1250 height 44
click at [740, 567] on div "Waiting Time Minute(s)" at bounding box center [859, 555] width 1250 height 44
click at [1431, 738] on button "Next" at bounding box center [1447, 744] width 76 height 38
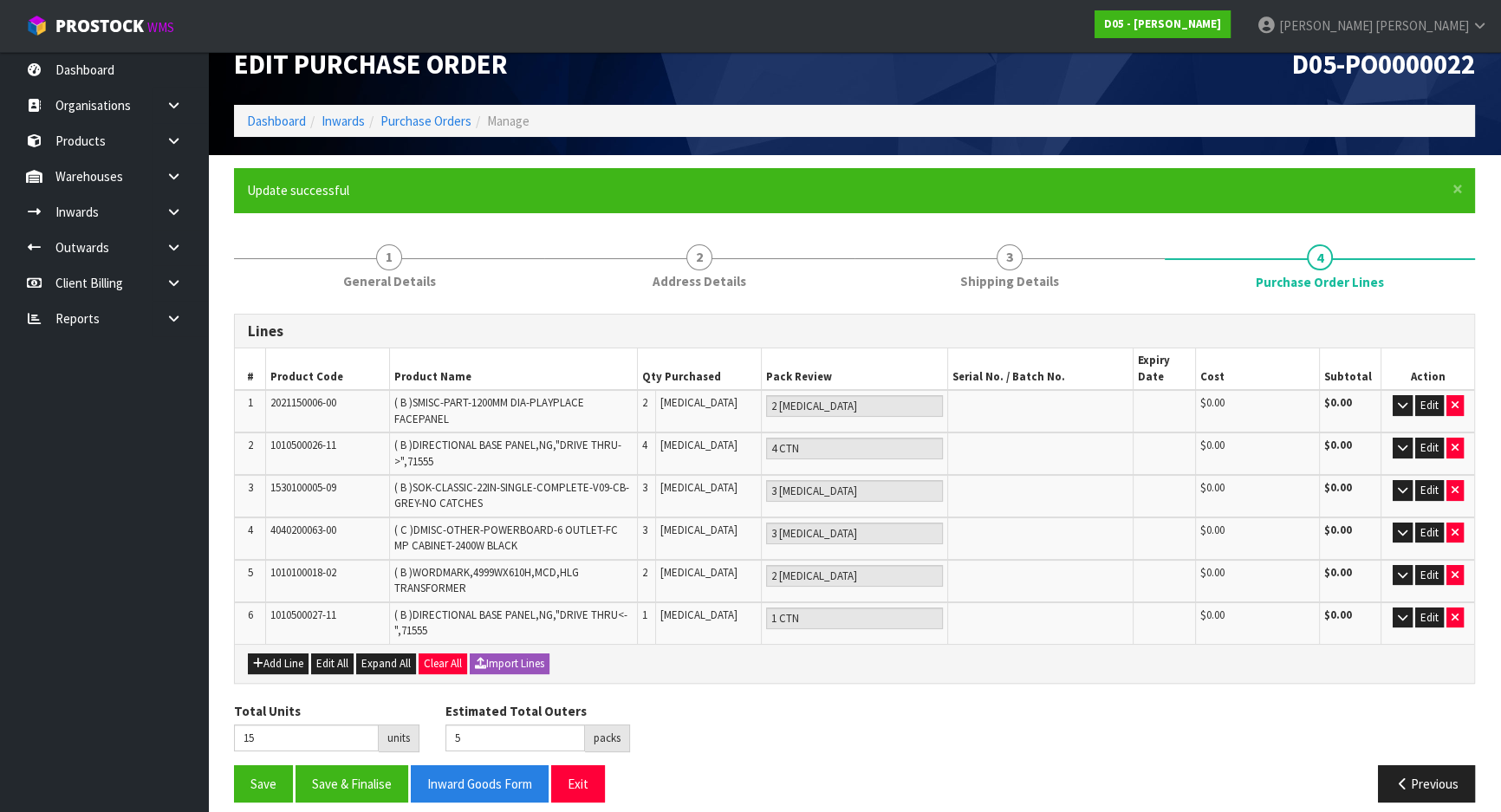
scroll to position [42, 0]
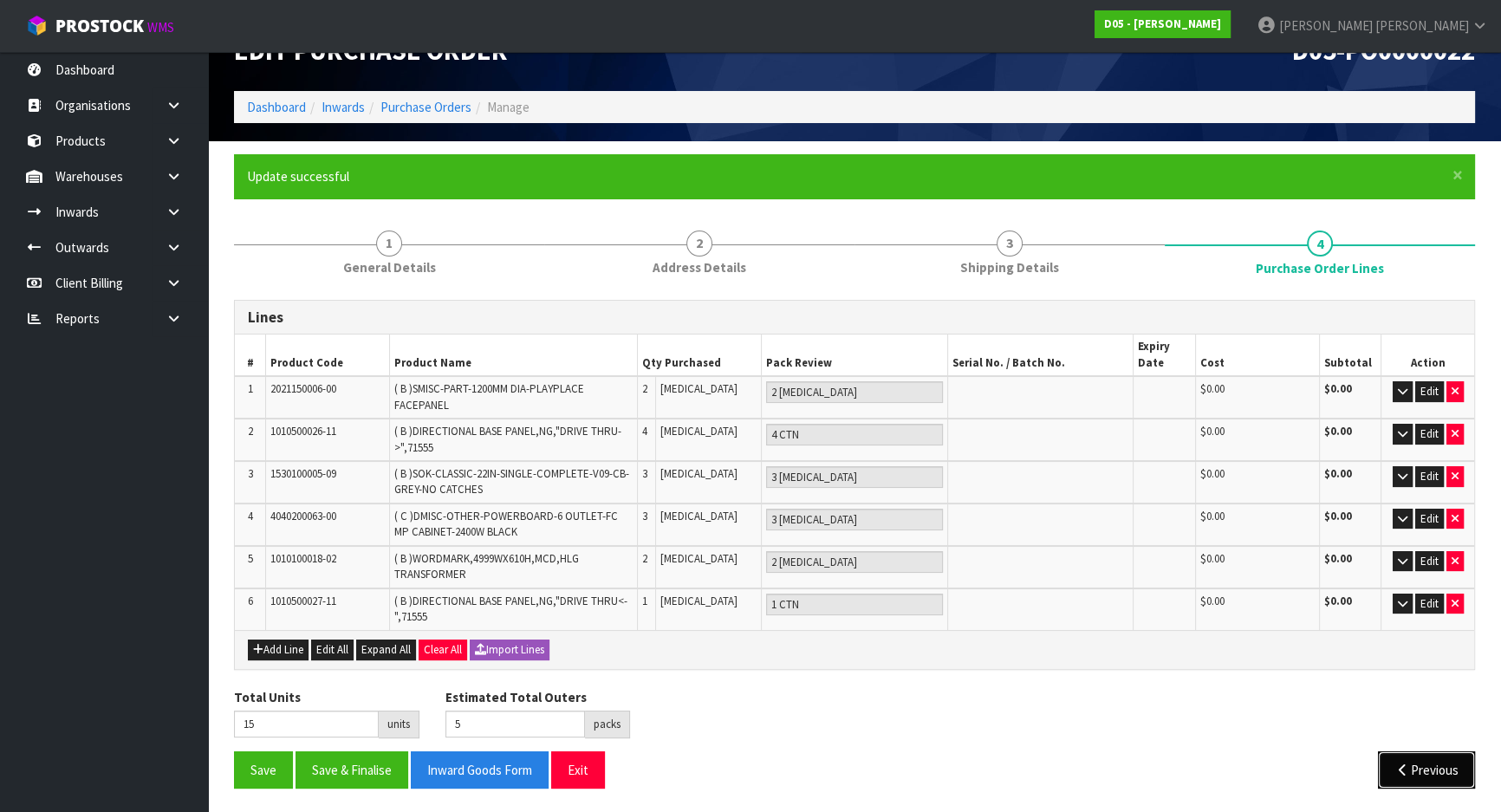
click at [1396, 763] on icon "button" at bounding box center [1402, 770] width 16 height 13
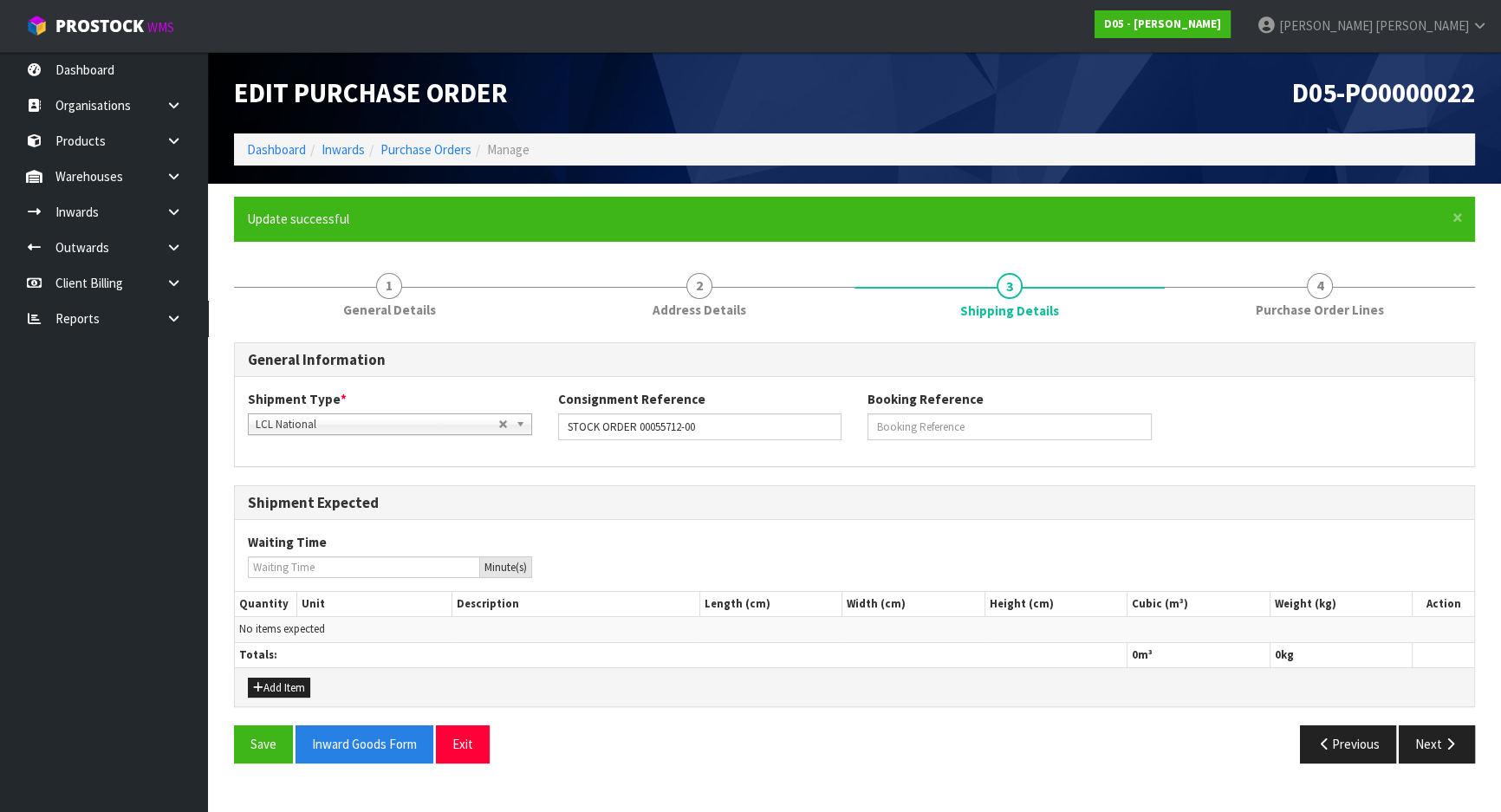
scroll to position [0, 0]
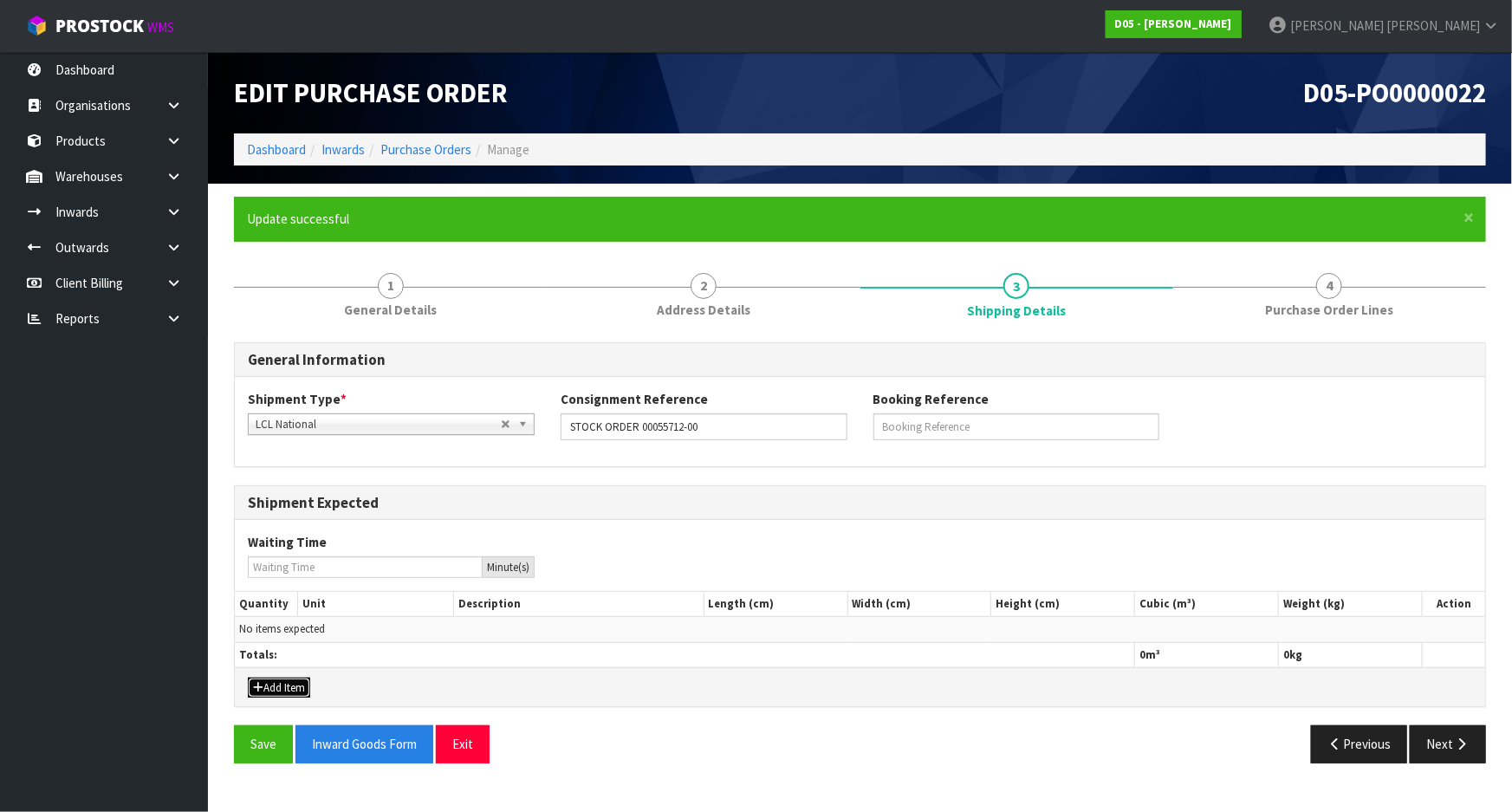
click at [291, 679] on button "Add Item" at bounding box center [279, 688] width 62 height 21
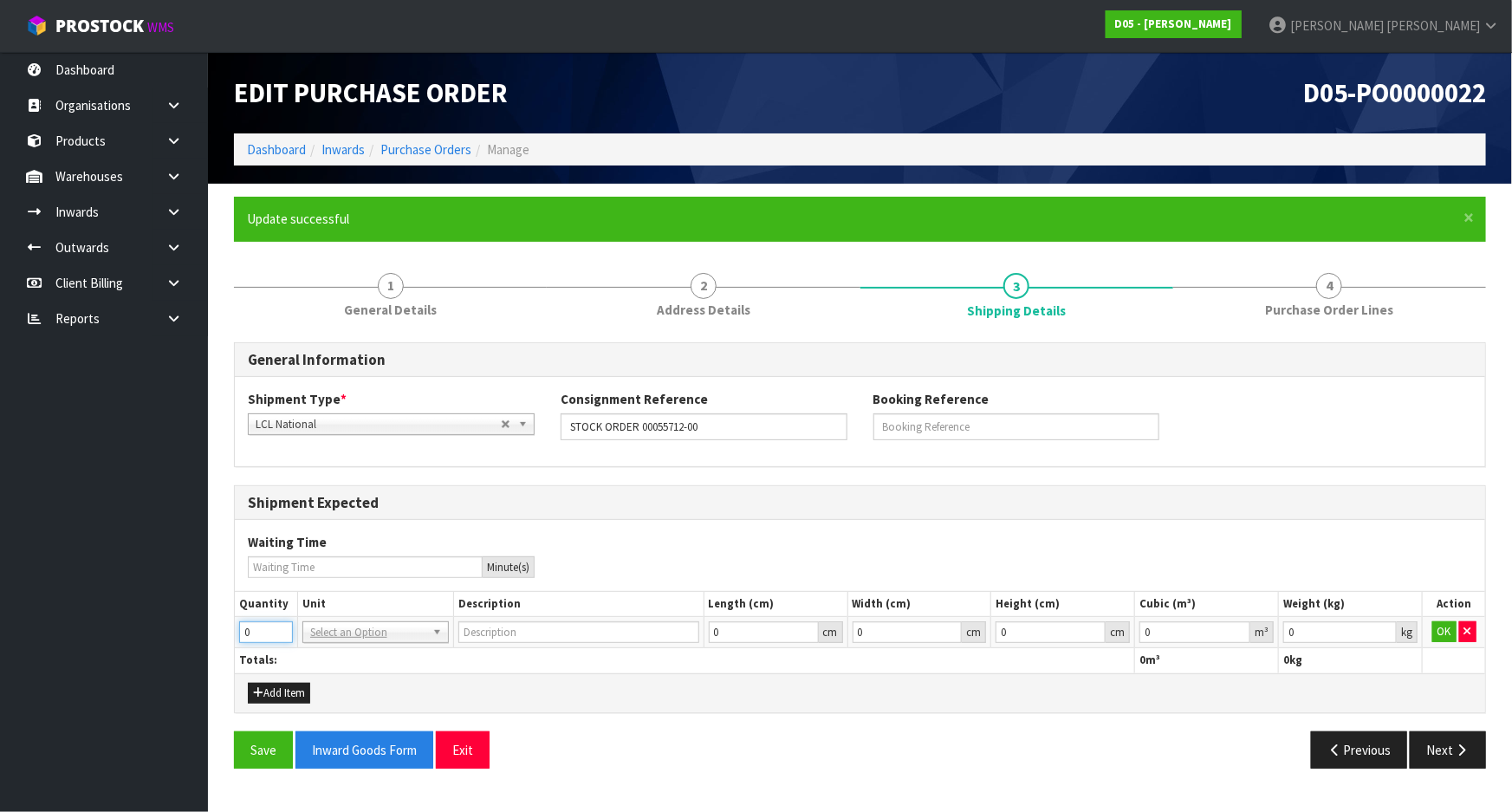
drag, startPoint x: 257, startPoint y: 631, endPoint x: 180, endPoint y: 622, distance: 77.5
click at [180, 622] on body "Toggle navigation ProStock WMS D05 - DUTT - COATES Michael Drugan Logout Dashbo…" at bounding box center [756, 406] width 1512 height 812
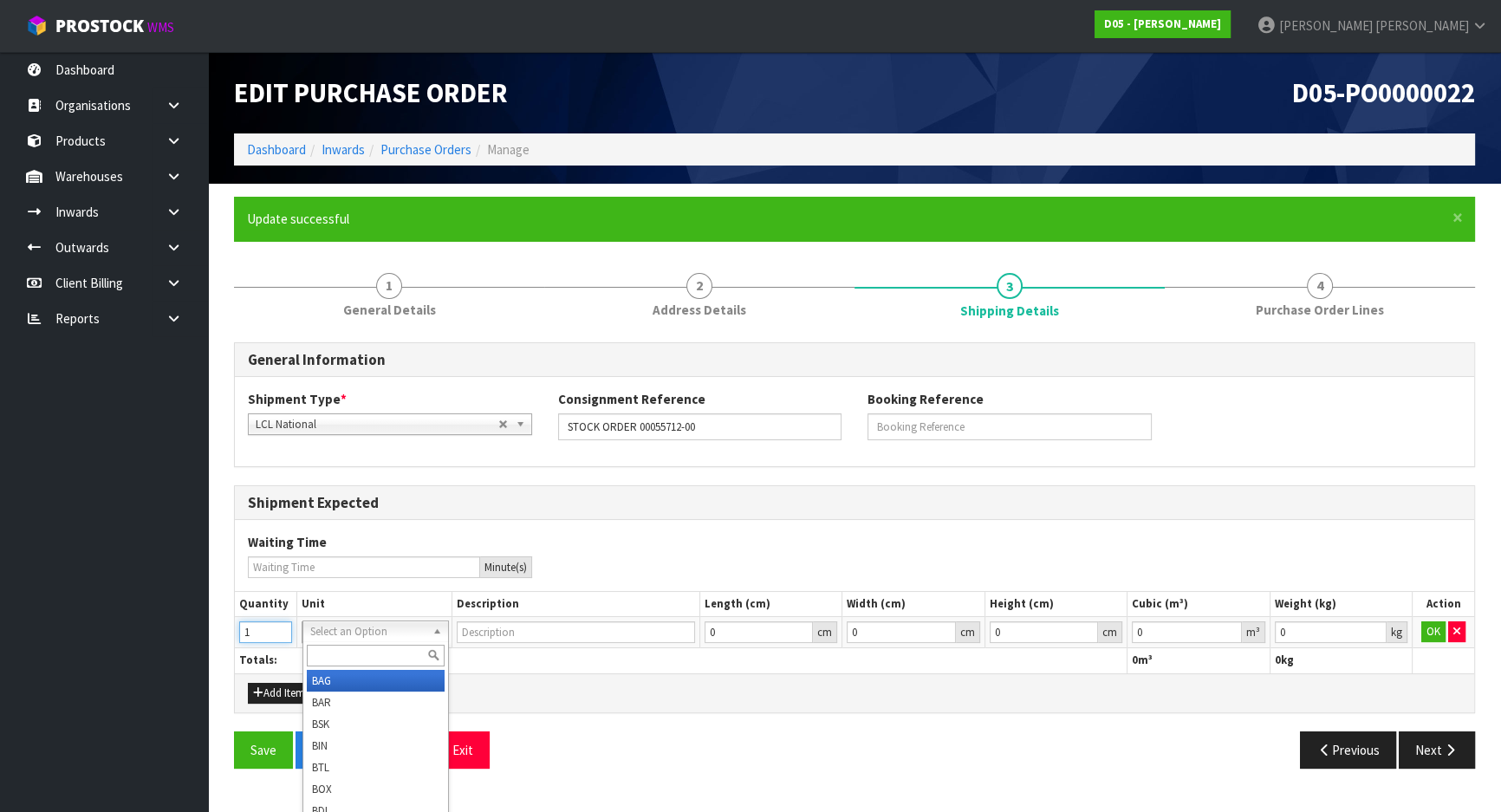
type input "1"
click at [370, 648] on input "text" at bounding box center [376, 655] width 139 height 22
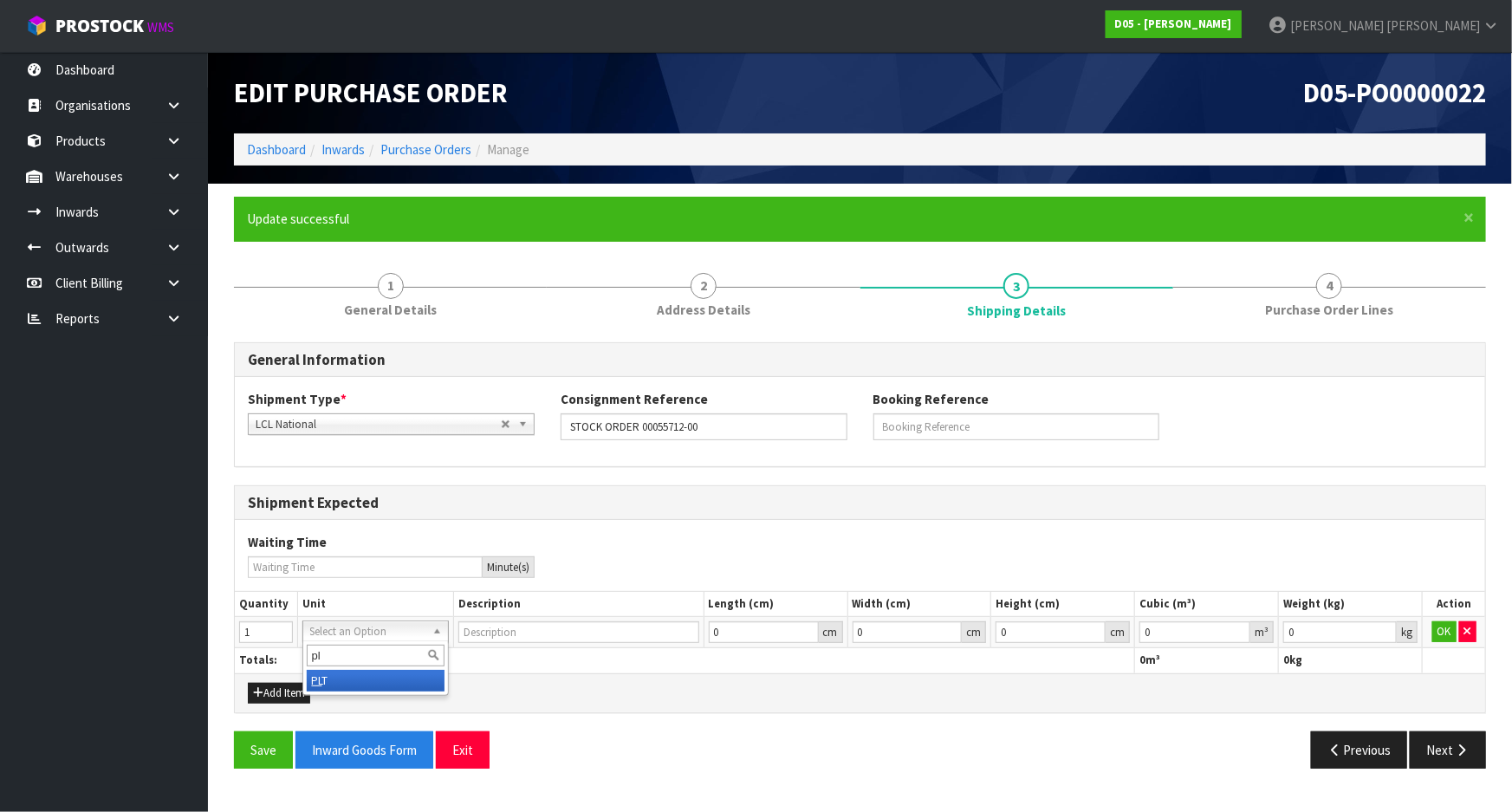
type input "pl"
type input "PALLET"
click at [1281, 534] on div "Waiting Time Minute(s)" at bounding box center [859, 555] width 1250 height 44
click at [1441, 630] on button "OK" at bounding box center [1444, 631] width 24 height 21
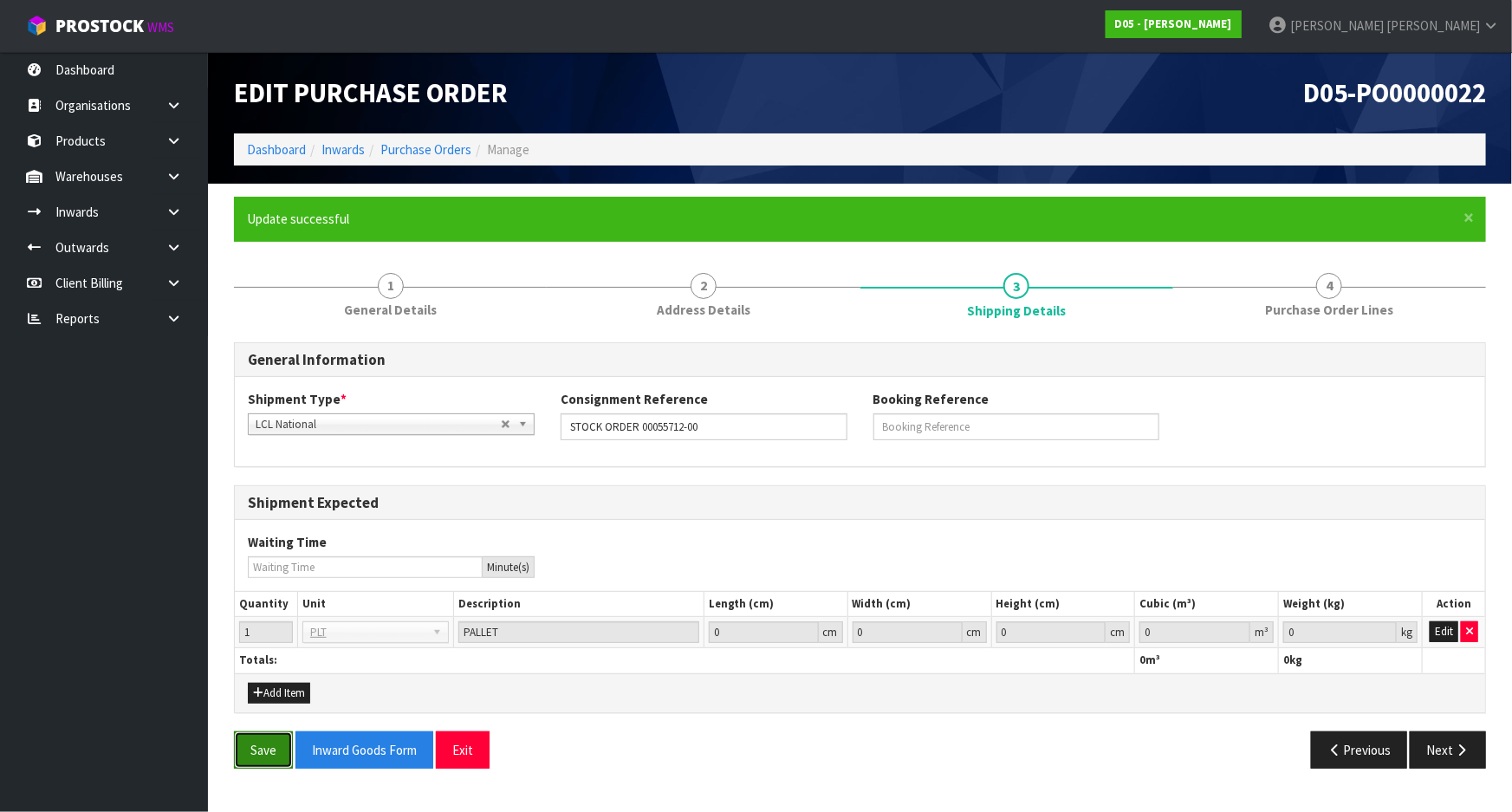
click at [263, 733] on button "Save" at bounding box center [263, 750] width 59 height 38
click at [851, 511] on div "Shipment Expected" at bounding box center [859, 503] width 1250 height 35
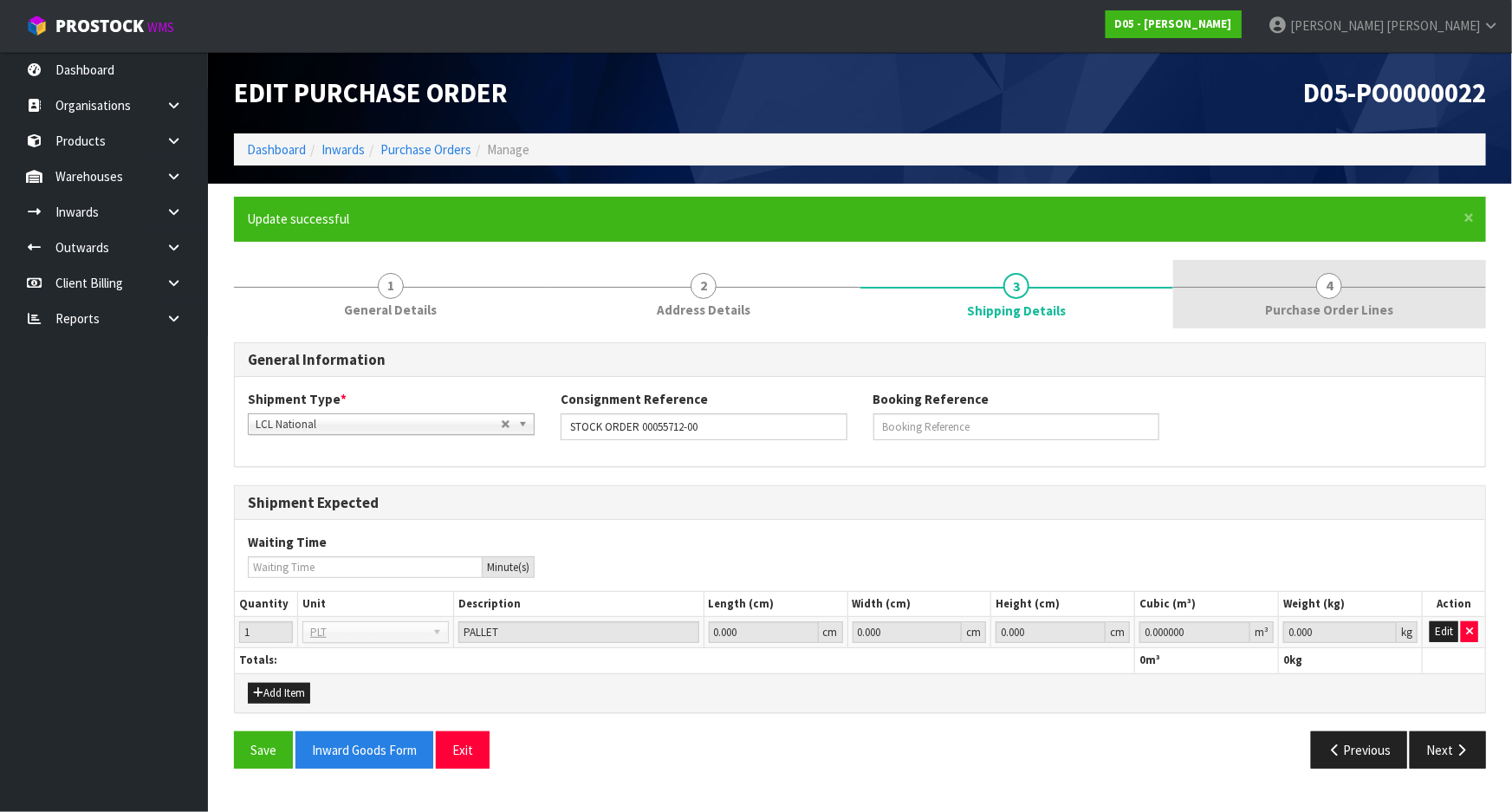
click at [1335, 310] on span "Purchase Order Lines" at bounding box center [1329, 309] width 128 height 18
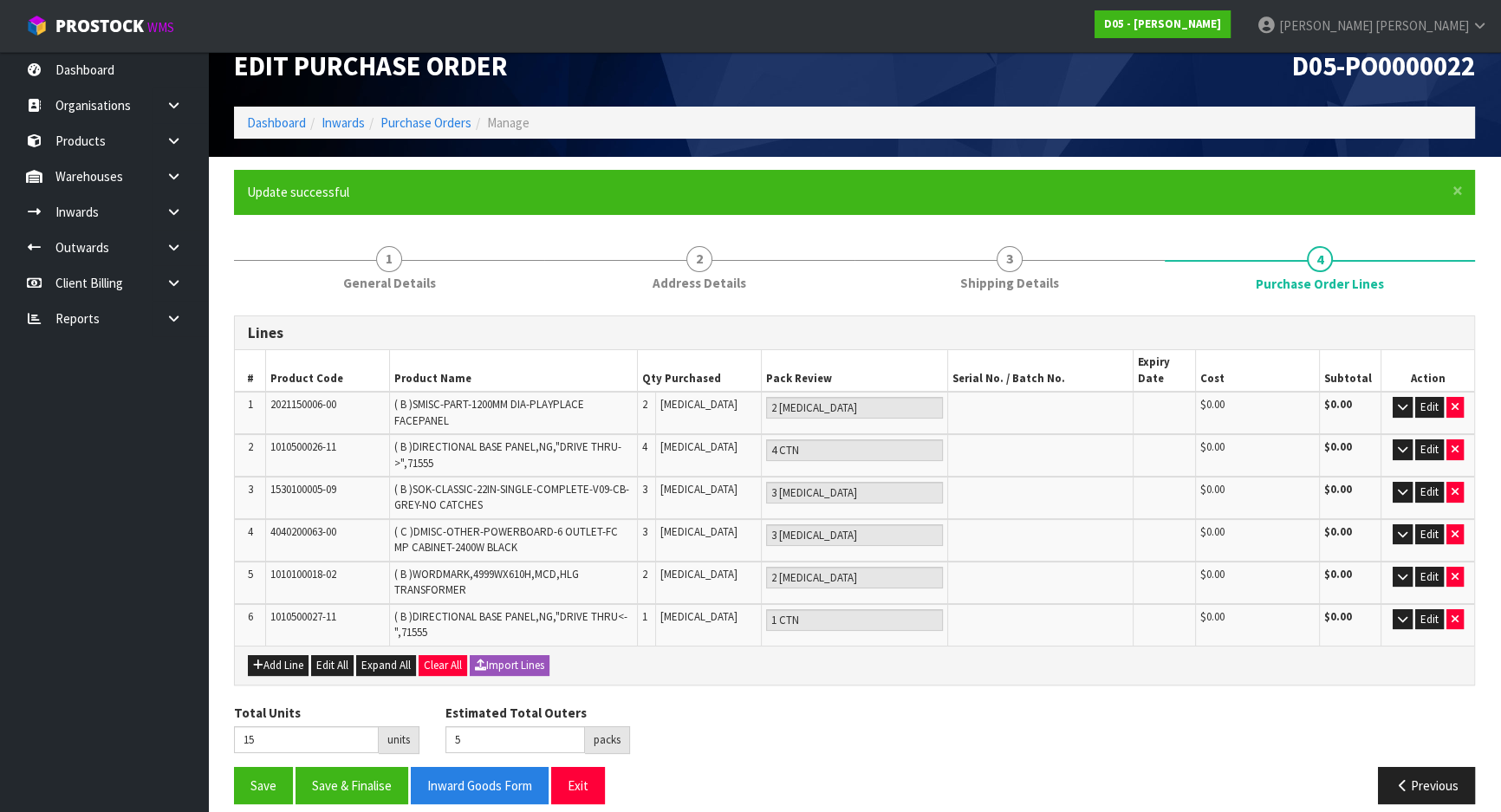
scroll to position [42, 0]
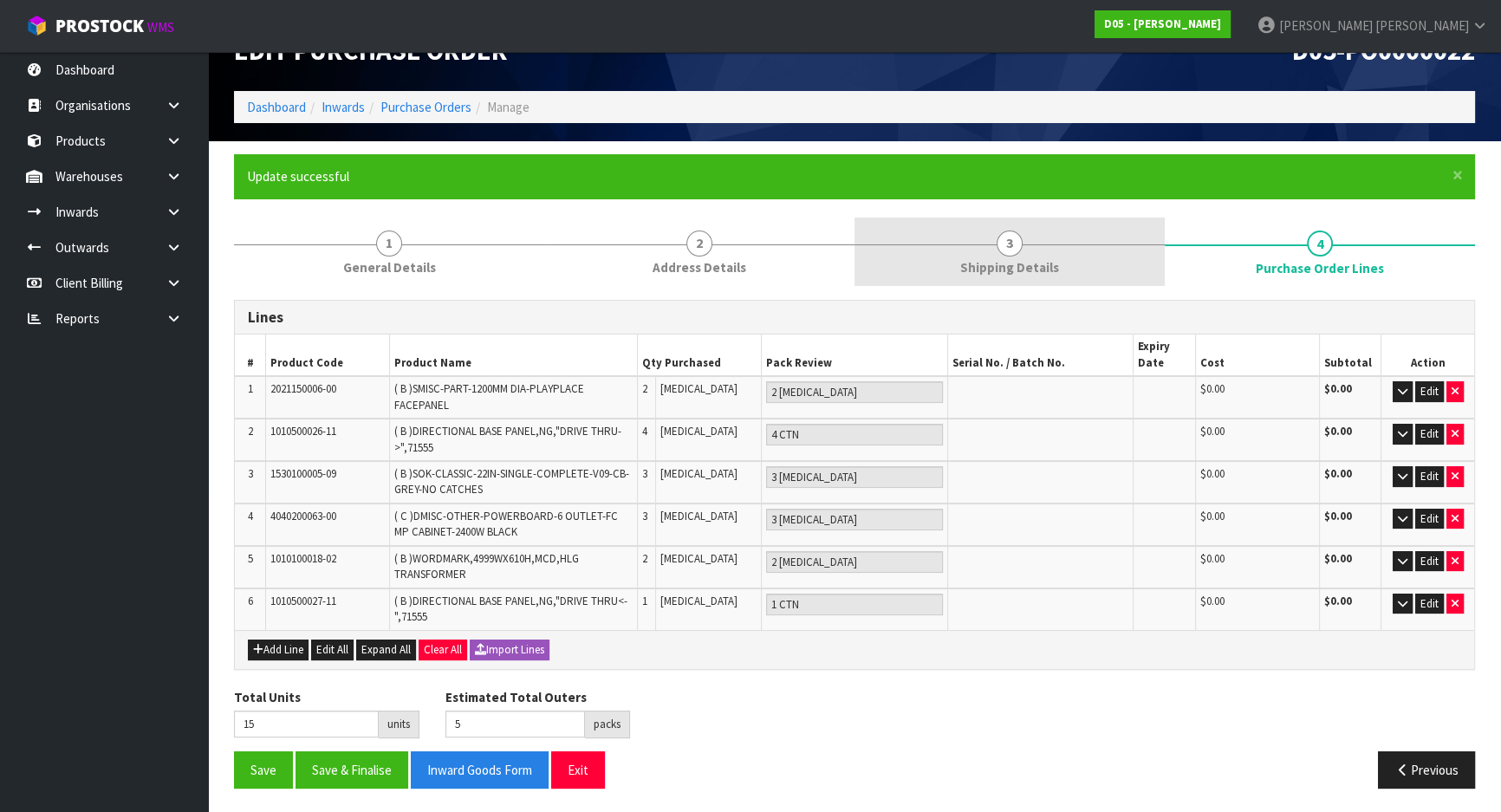
click at [936, 246] on link "3 Shipping Details" at bounding box center [1009, 252] width 310 height 69
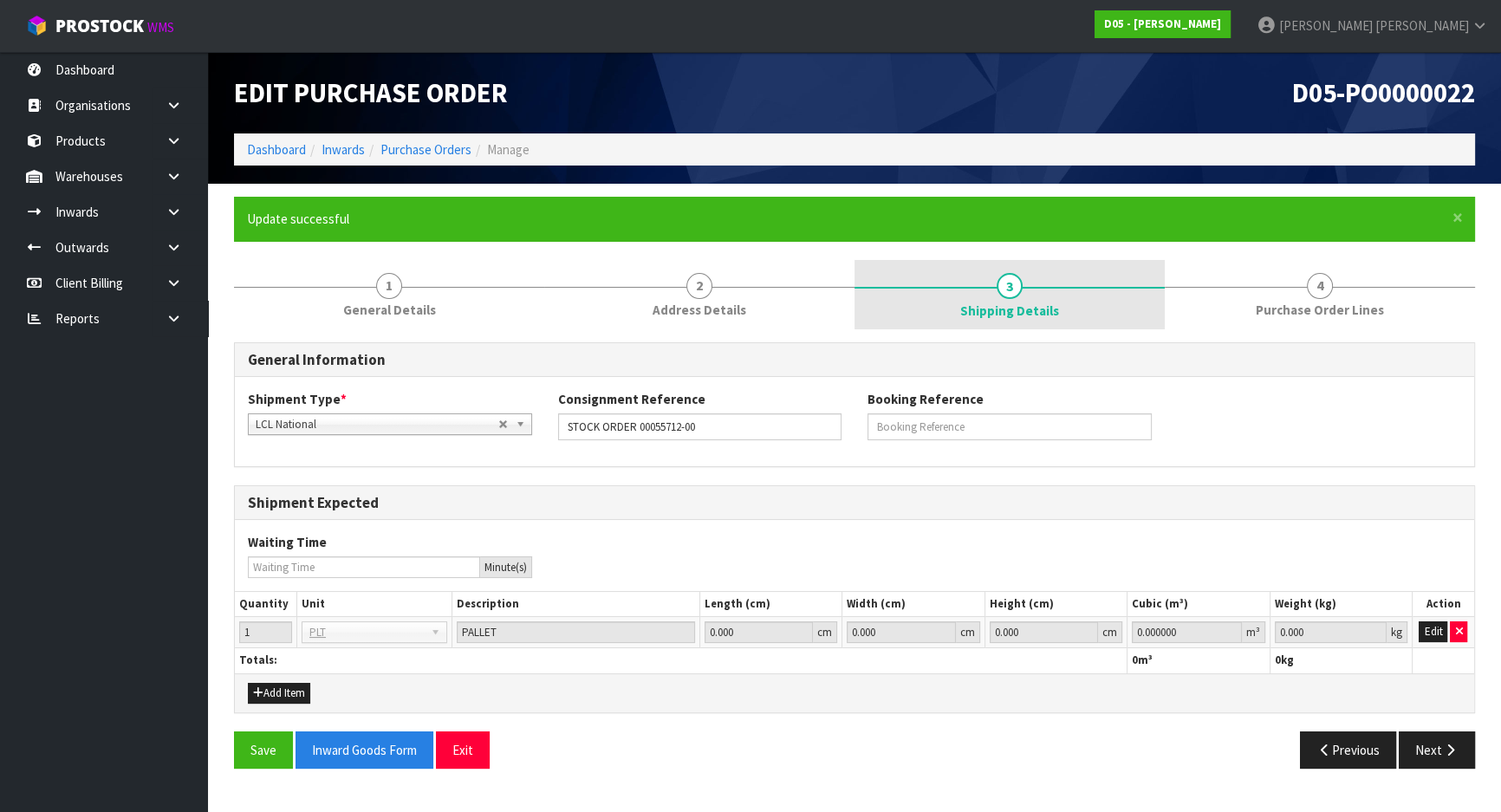
scroll to position [0, 0]
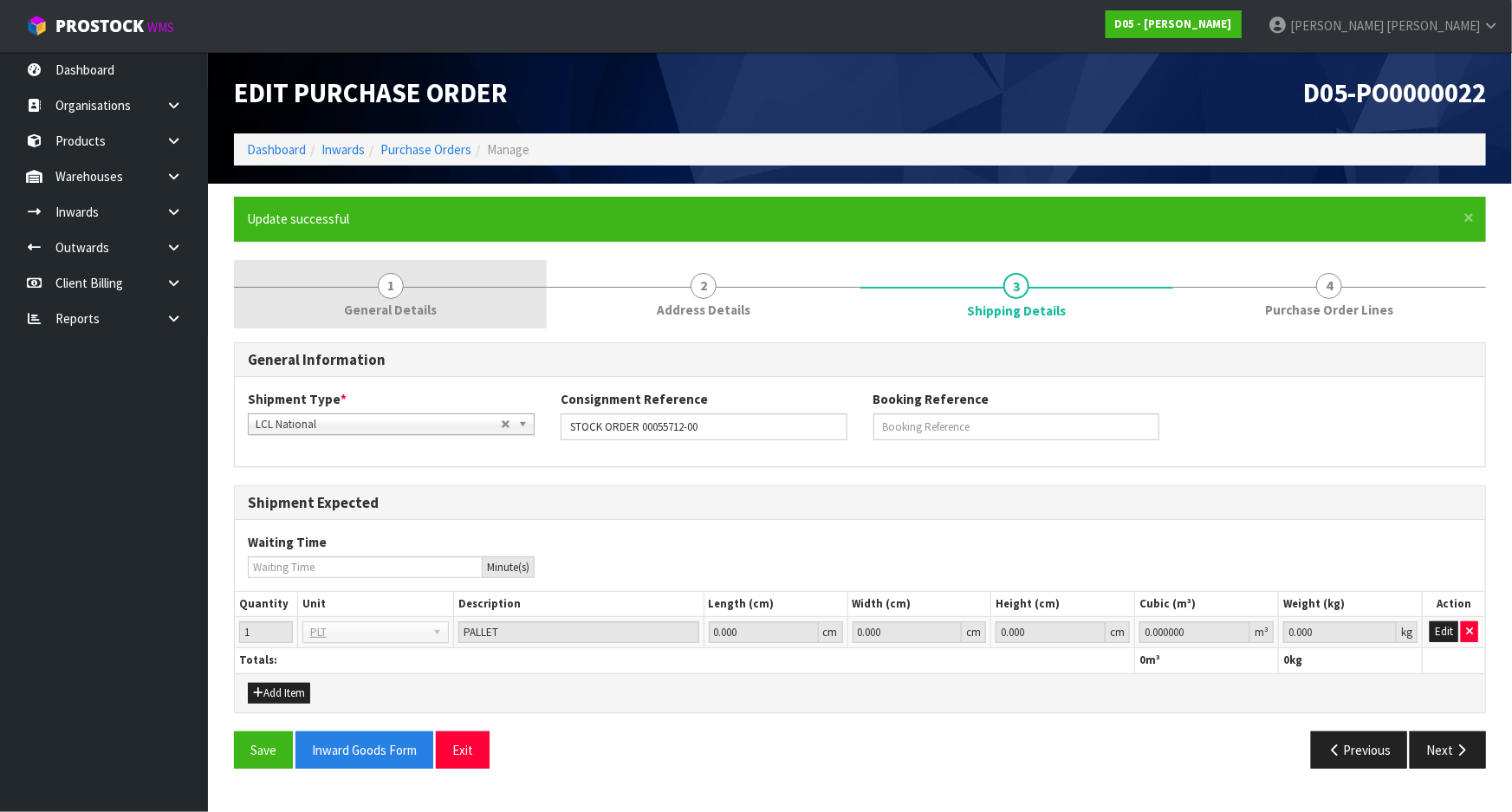
click at [450, 269] on link "1 General Details" at bounding box center [390, 294] width 313 height 69
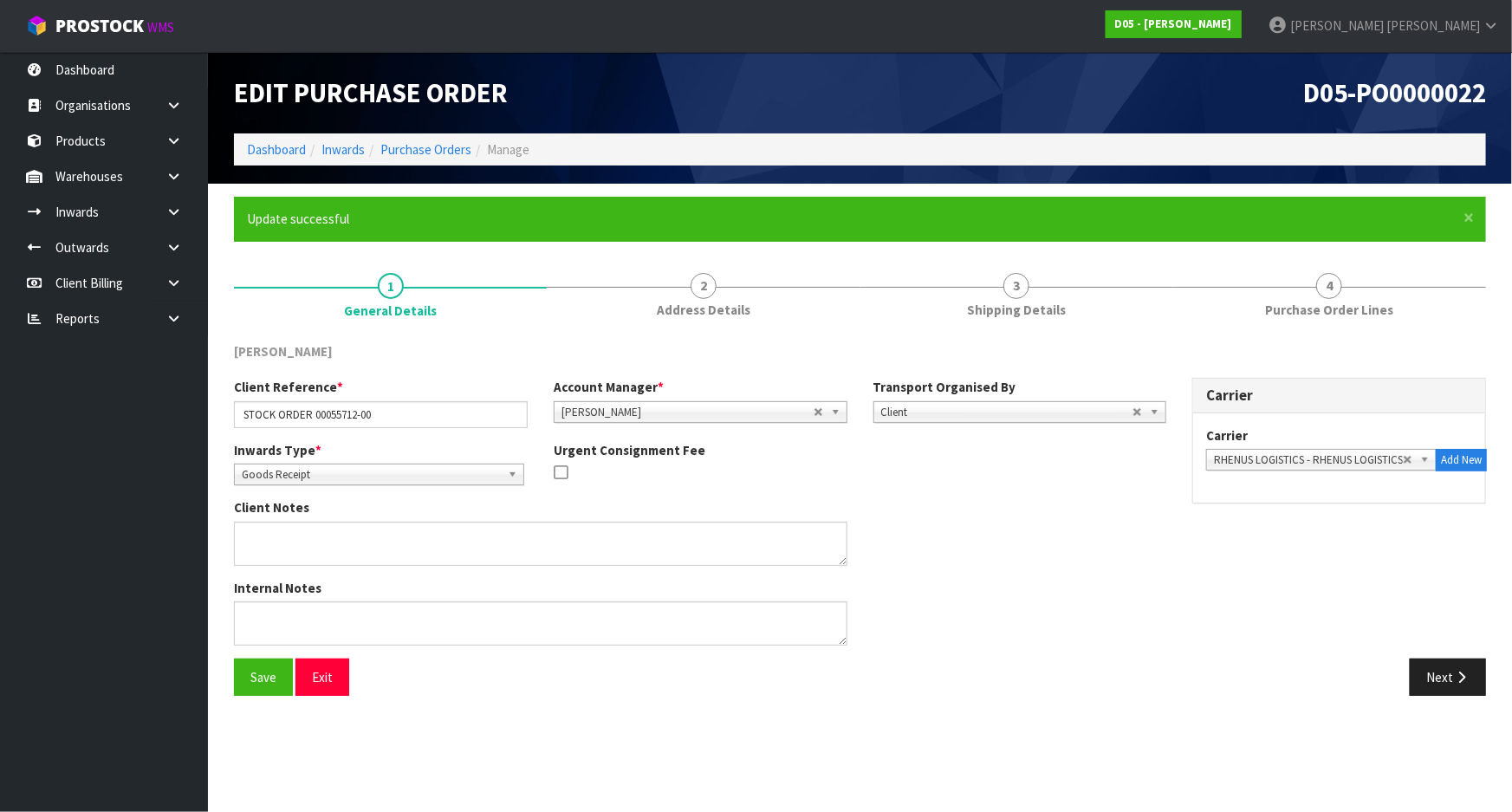
click at [1097, 532] on div "Client Notes" at bounding box center [700, 538] width 958 height 80
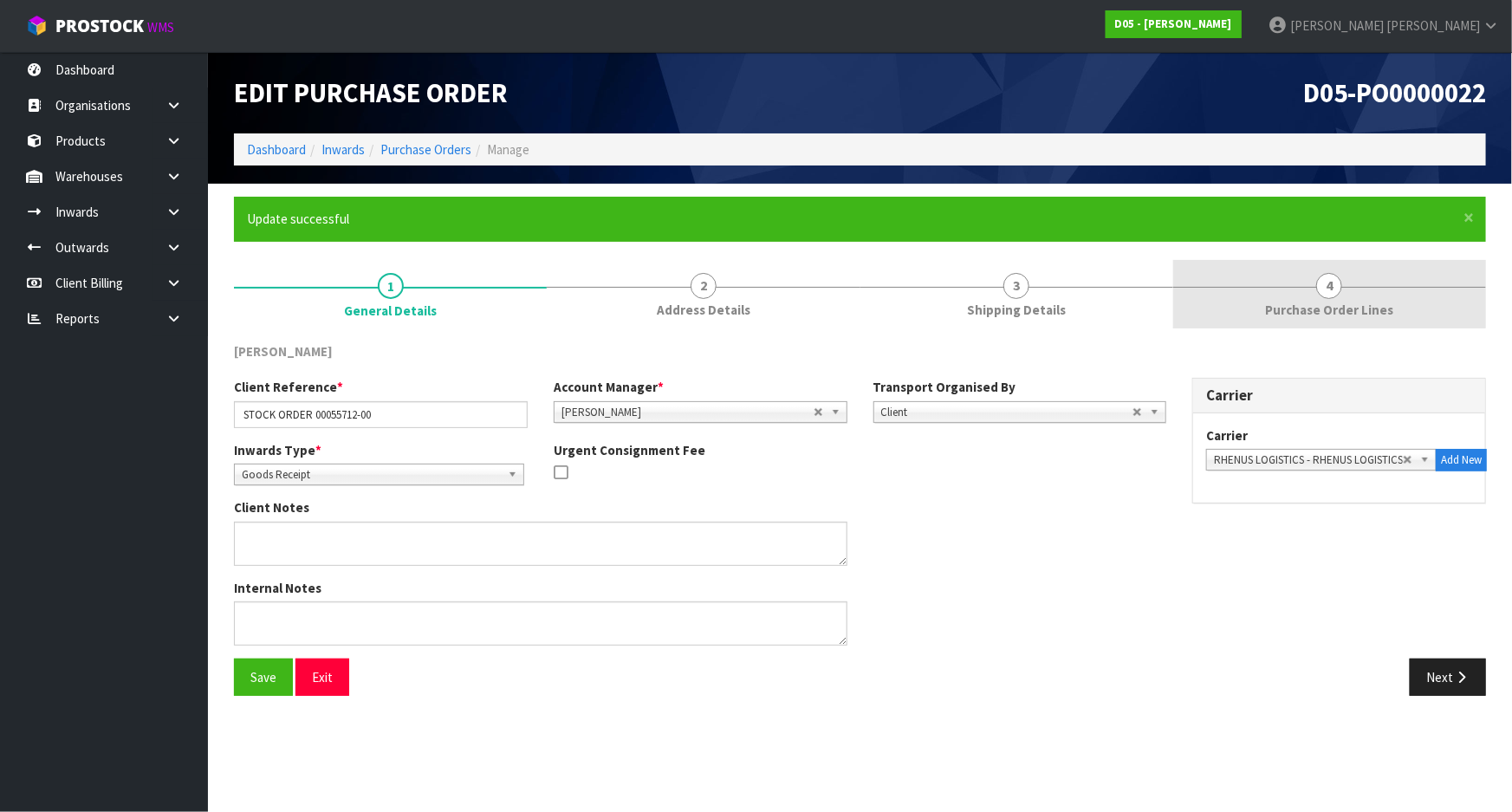
click at [1317, 280] on span "4" at bounding box center [1329, 286] width 26 height 26
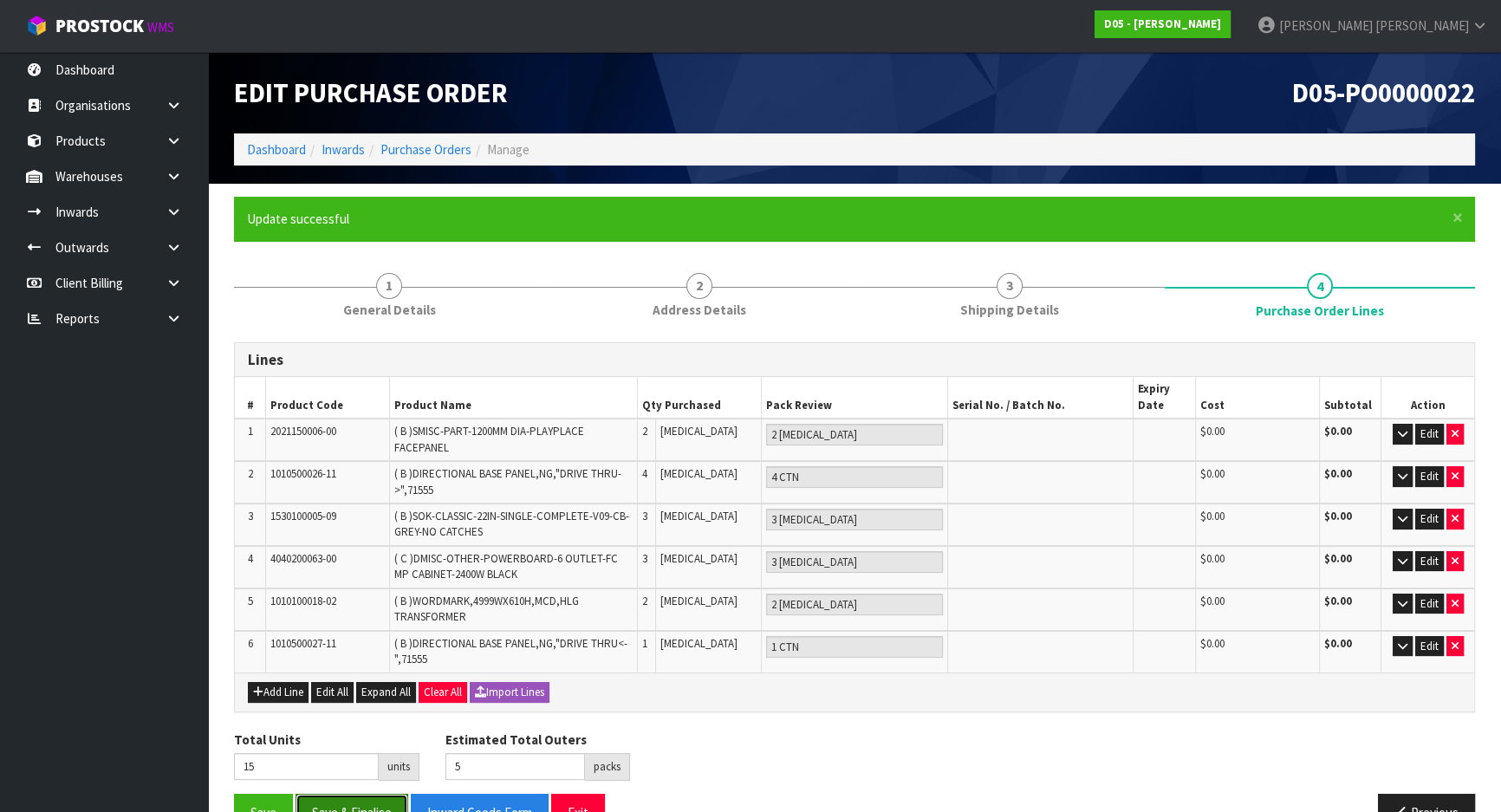
click at [339, 801] on button "Save & Finalise" at bounding box center [352, 813] width 113 height 38
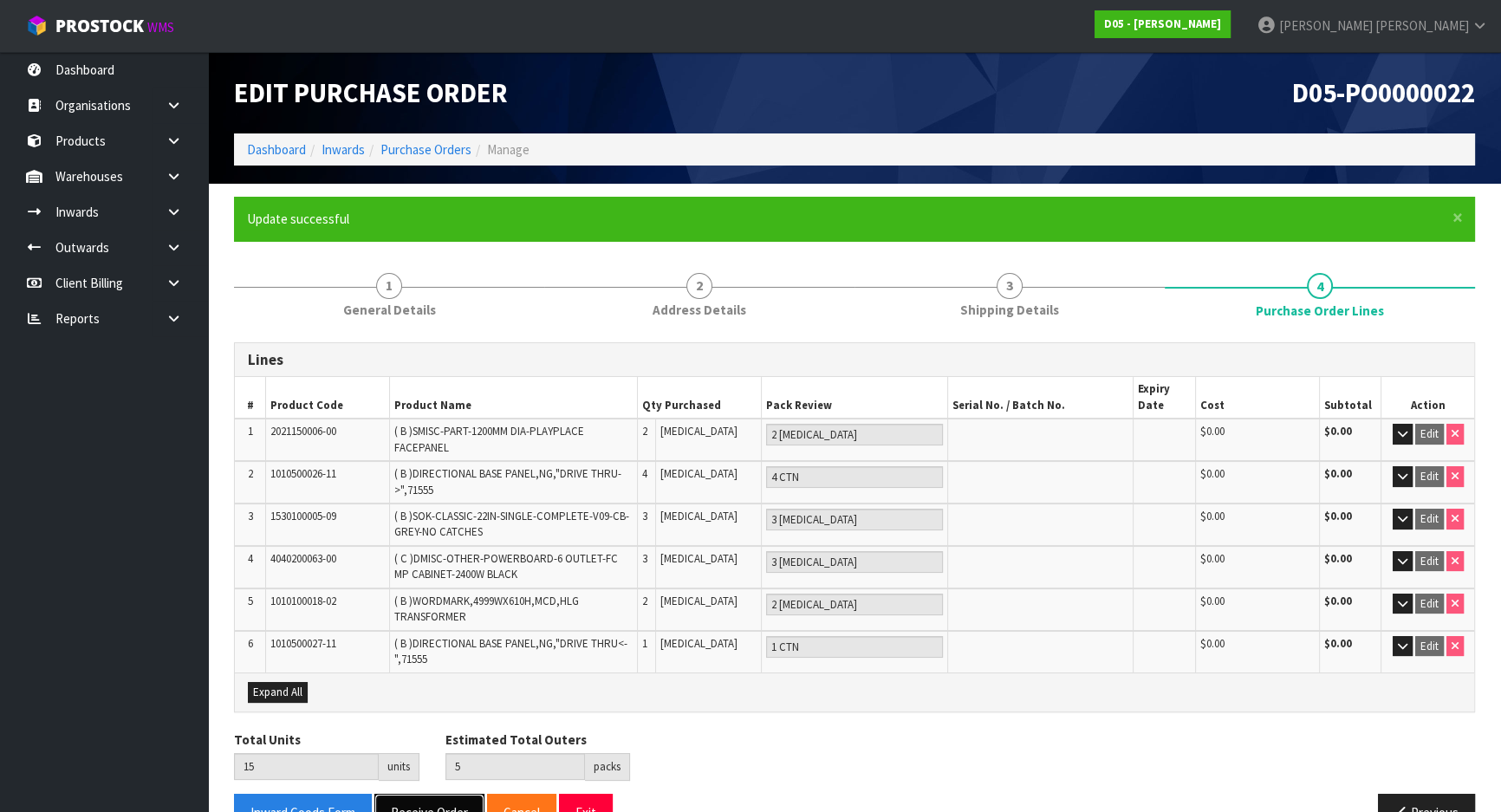
click at [412, 794] on button "Receive Order" at bounding box center [429, 813] width 110 height 38
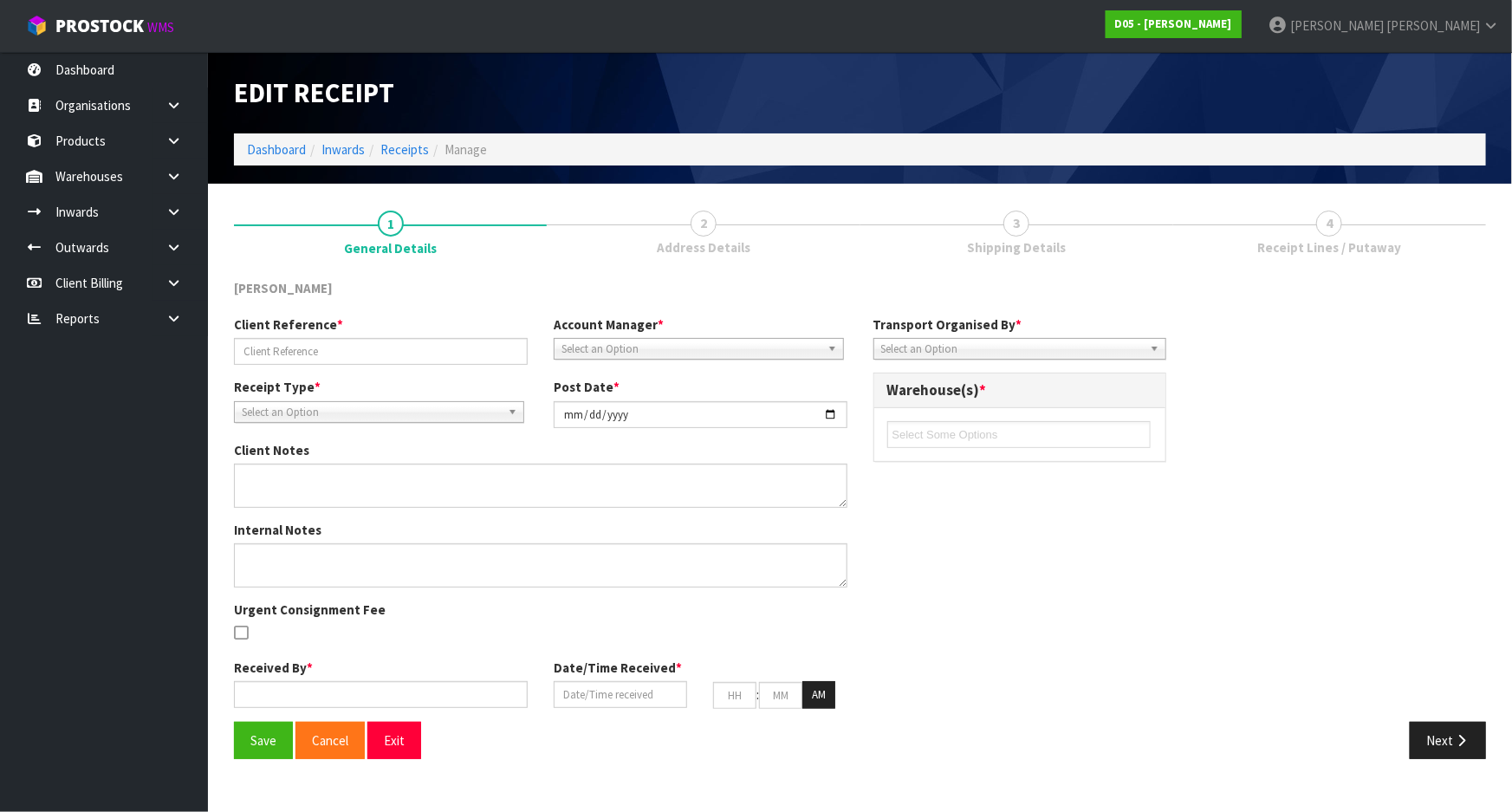
type input "STOCK ORDER 00055712-00"
type input "[DATE]"
type input "[PERSON_NAME]"
type input "[DATE]"
type input "10"
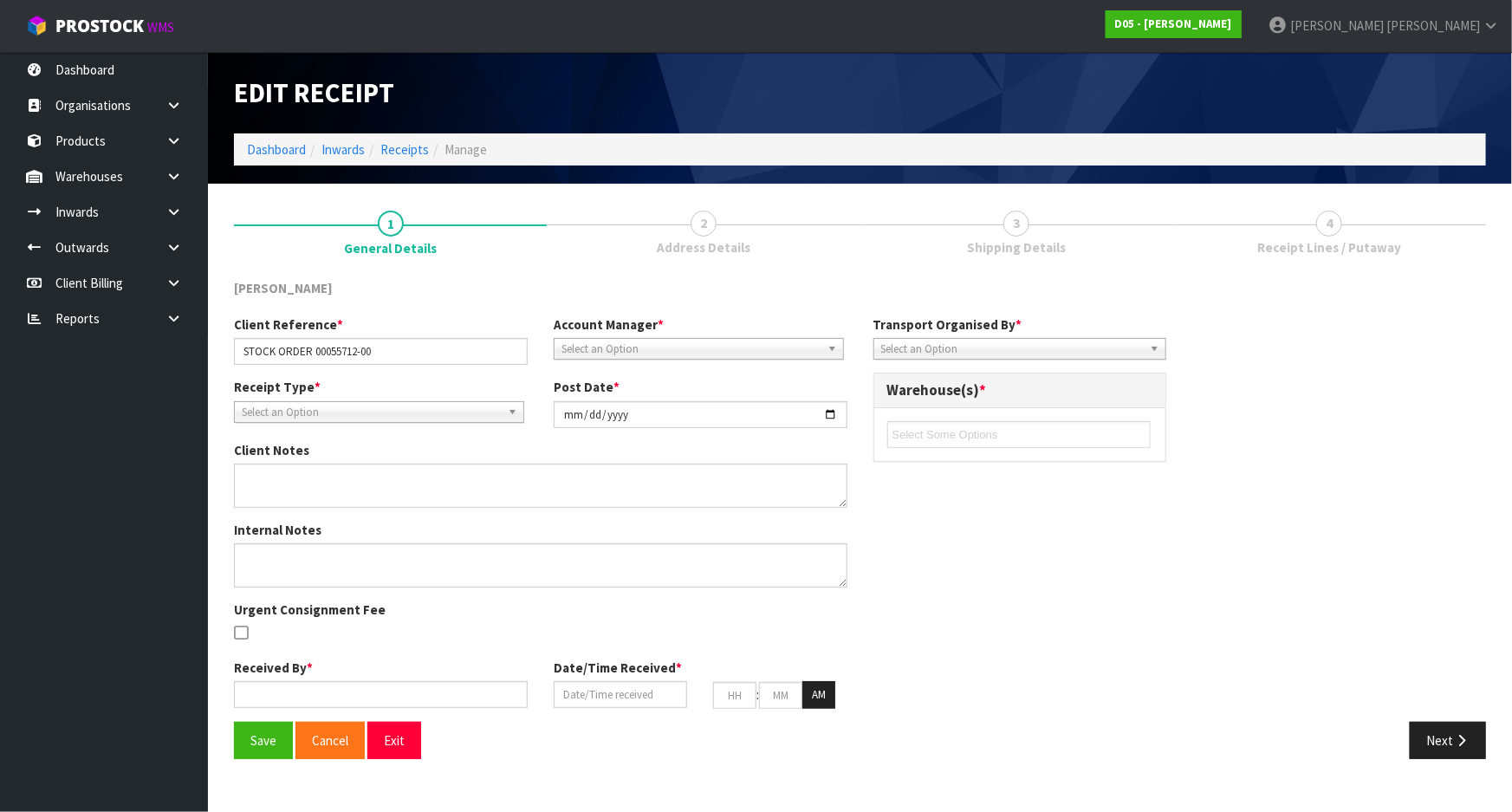
type input "42"
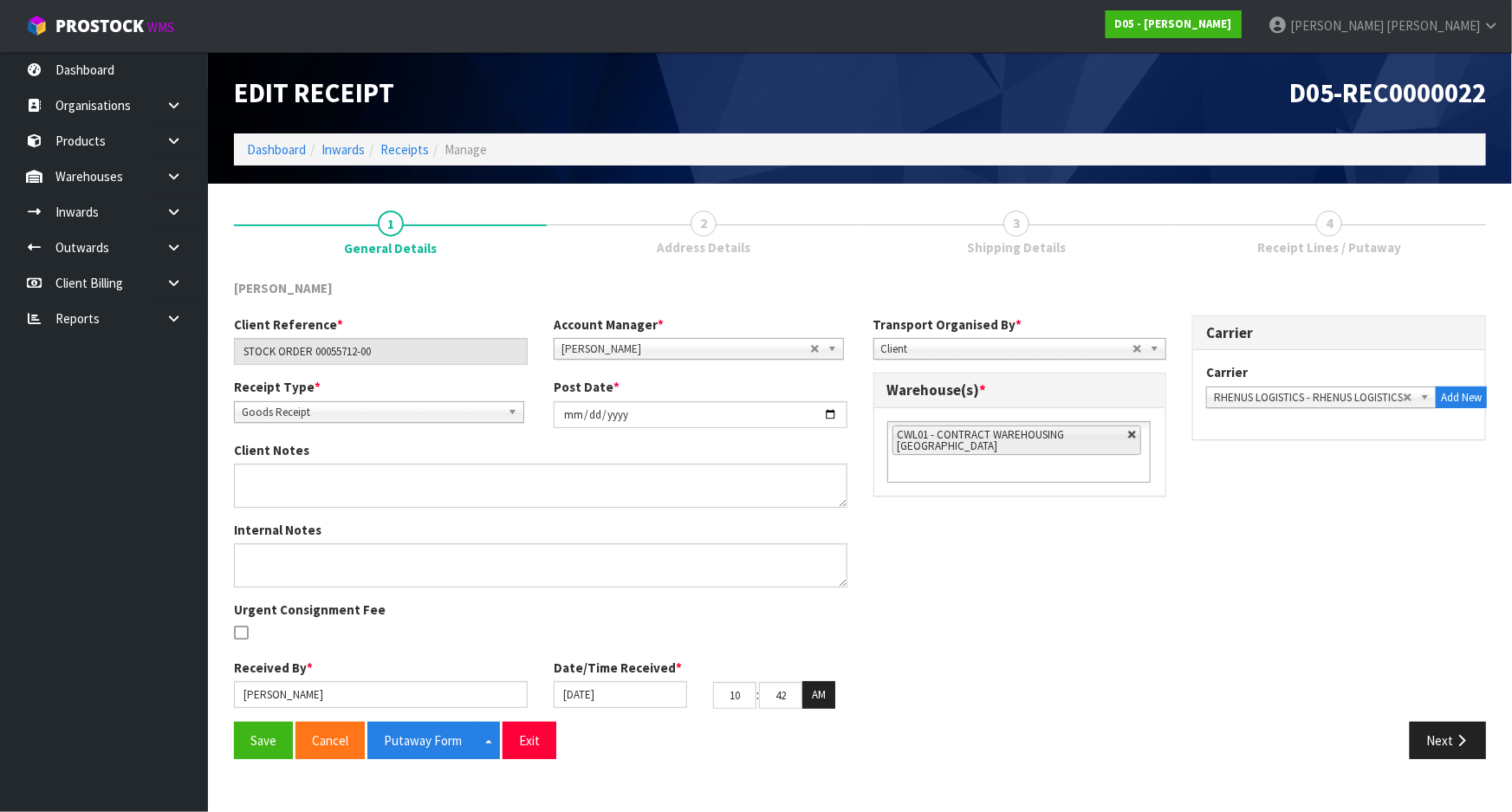
click at [1133, 433] on link at bounding box center [1132, 434] width 10 height 10
type input "Select Some Options"
click at [1043, 450] on div "01 - CONTRACT WAREHOUSING MAIN 02 - CONTRACT WAREHOUSING NO 2 CHC - CWL CHRISTC…" at bounding box center [1020, 434] width 292 height 53
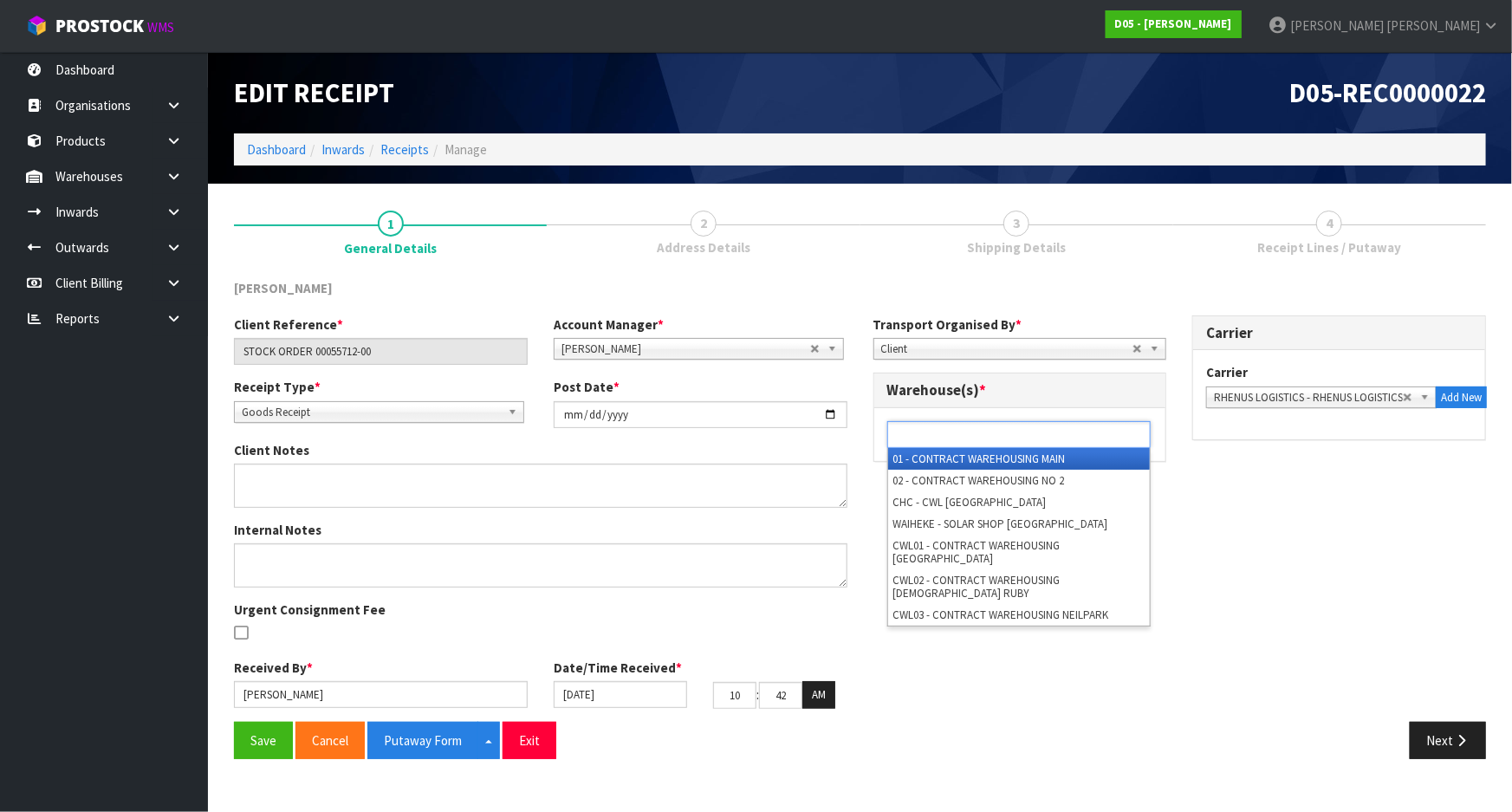
click at [1049, 443] on ul at bounding box center [1019, 434] width 264 height 27
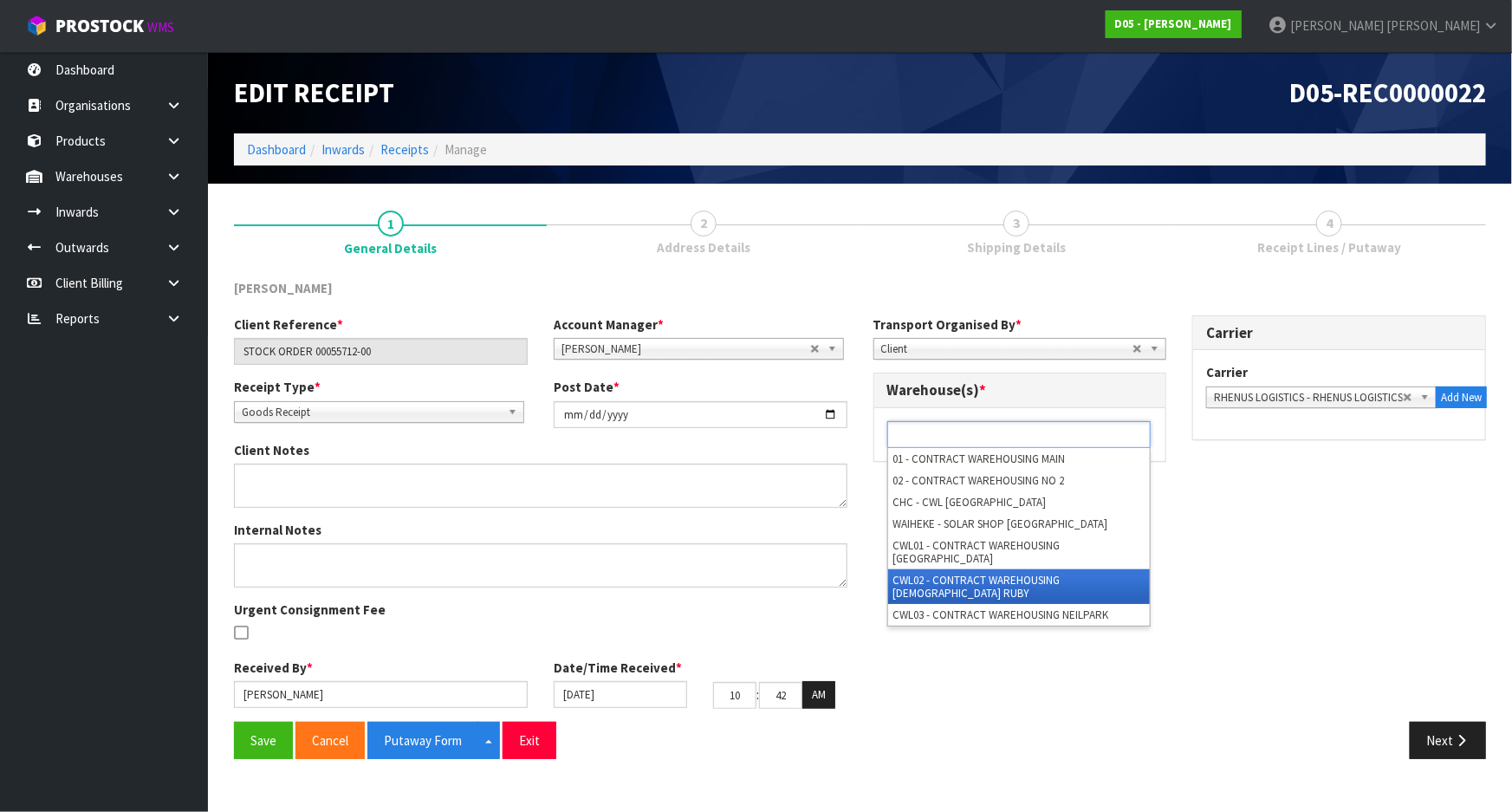
click at [998, 569] on li "CWL02 - CONTRACT WAREHOUSING [DEMOGRAPHIC_DATA] RUBY" at bounding box center [1019, 586] width 262 height 35
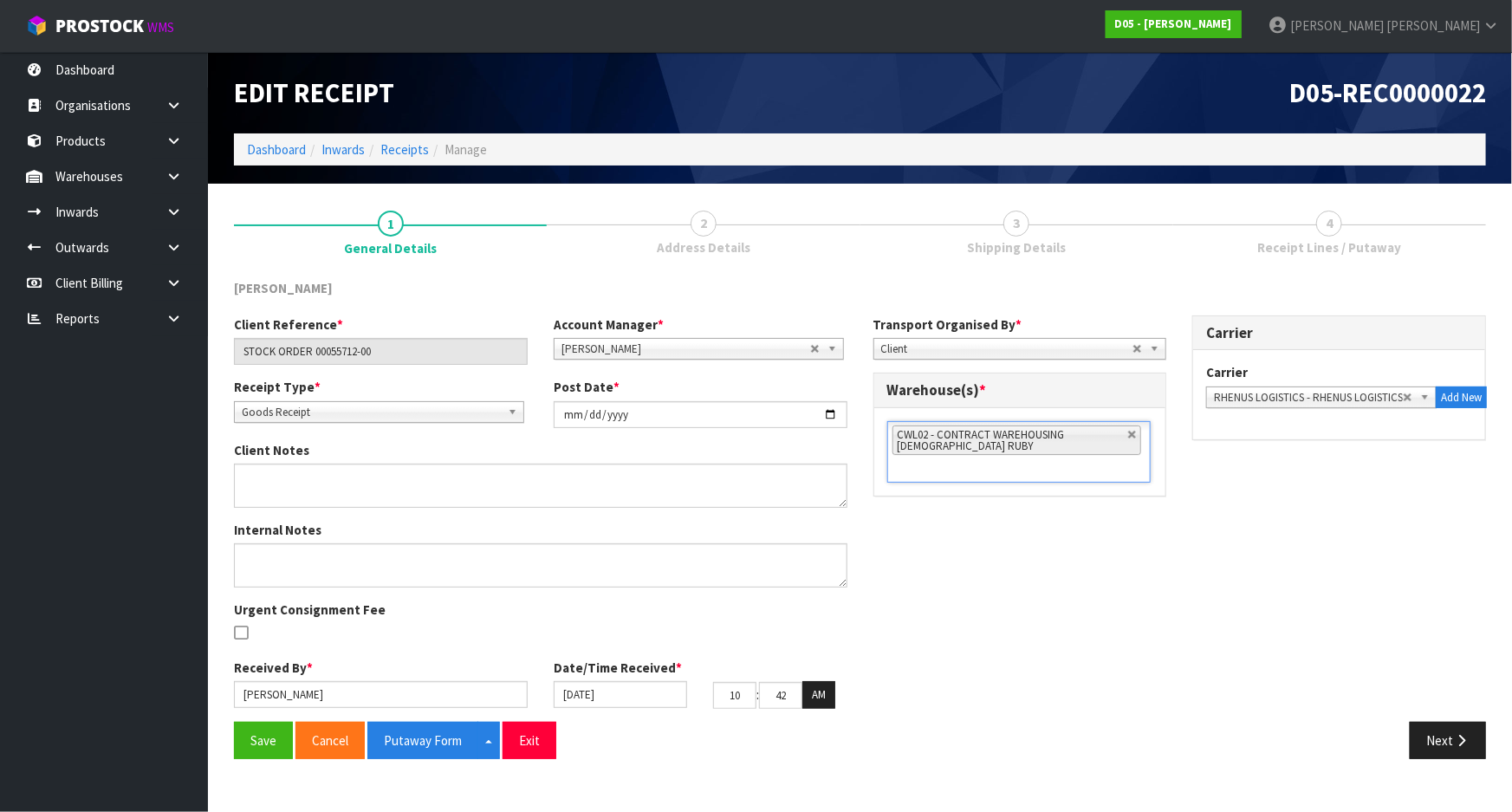
click at [913, 565] on div "Client Reference * STOCK ORDER 00055712-00 Account Manager * Zubair Moolla Rod …" at bounding box center [860, 518] width 1278 height 406
click at [406, 742] on button "Putaway Form" at bounding box center [423, 740] width 111 height 38
click at [870, 297] on div "DUTT - COATES" at bounding box center [860, 297] width 1278 height 36
click at [632, 685] on input "[DATE]" at bounding box center [621, 694] width 134 height 27
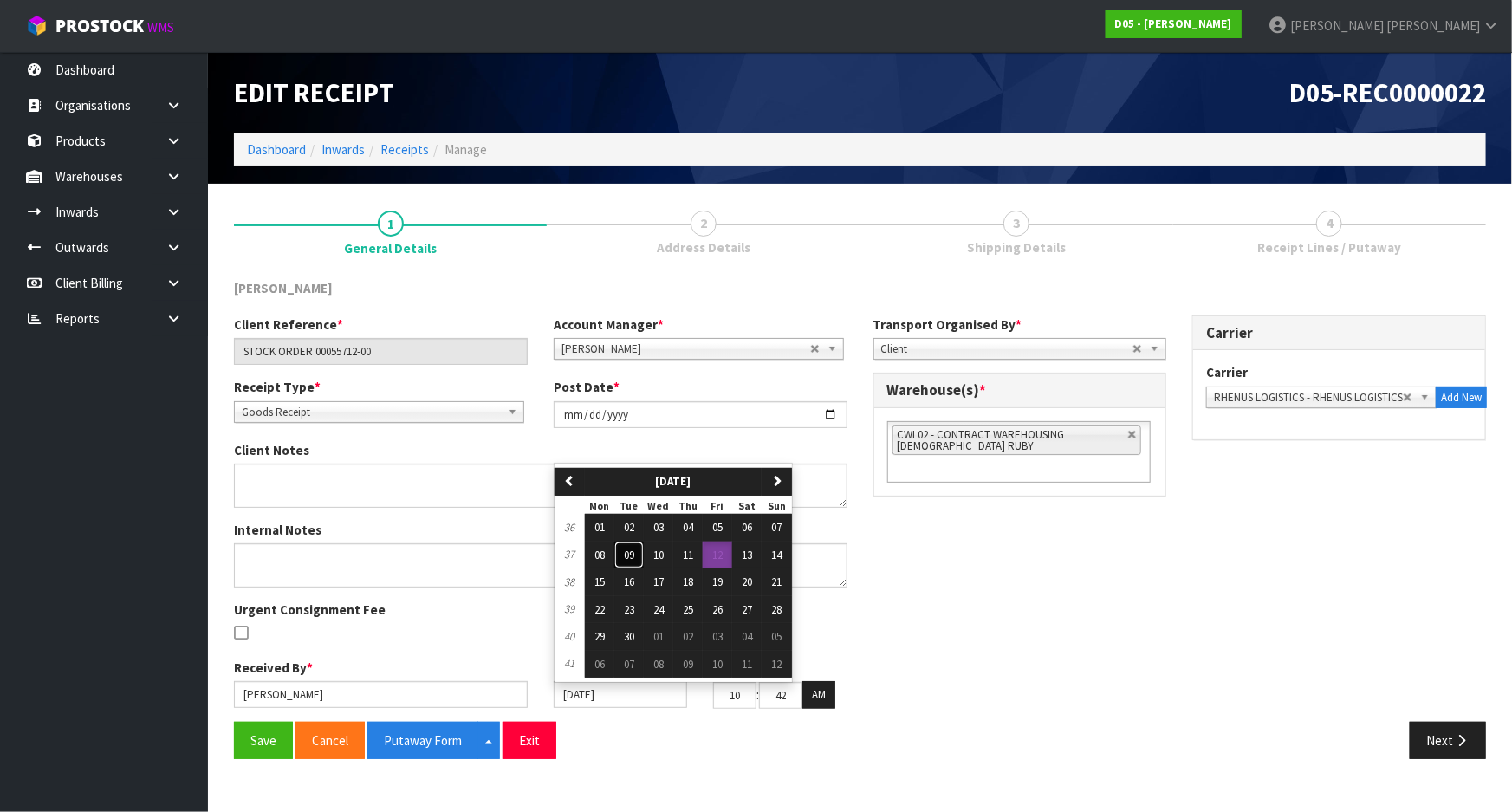
click at [638, 558] on button "09" at bounding box center [628, 555] width 29 height 27
type input "09/09/2025"
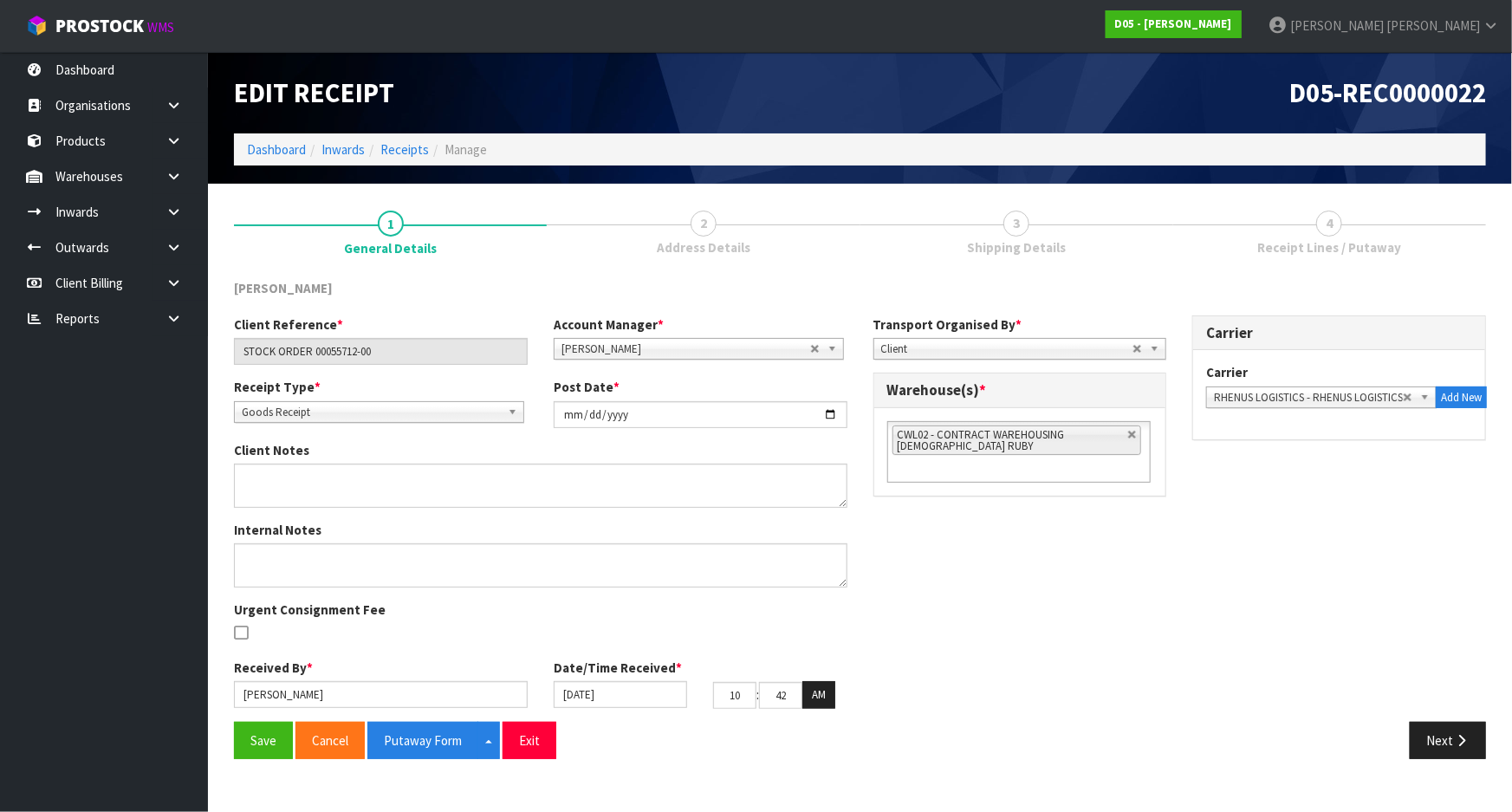
click at [1006, 661] on div "Client Reference * STOCK ORDER 00055712-00 Account Manager * Zubair Moolla Rod …" at bounding box center [860, 518] width 1278 height 406
click at [236, 743] on button "Save" at bounding box center [263, 740] width 59 height 38
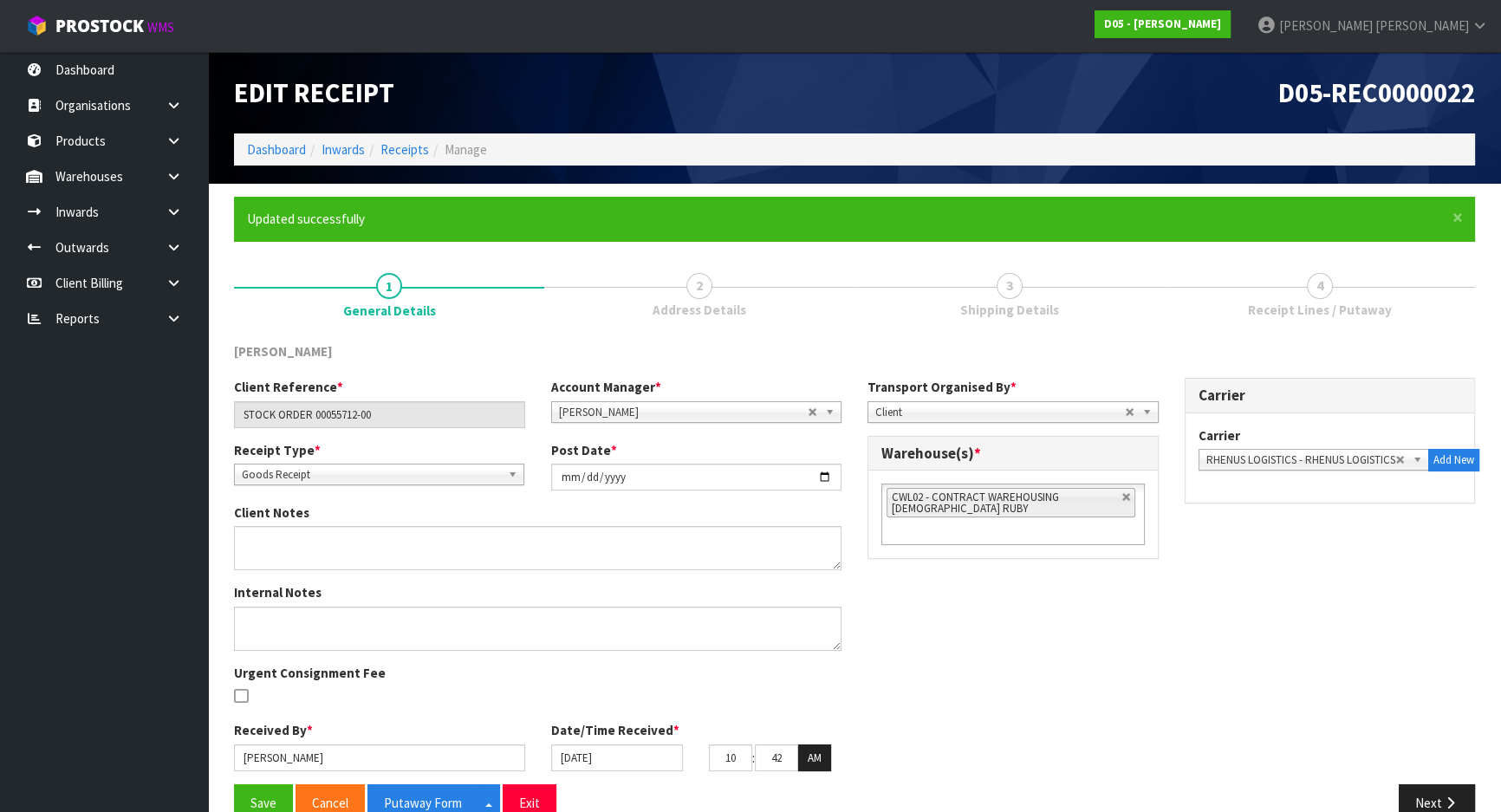
click at [900, 609] on div "Client Reference * STOCK ORDER 00055712-00 Account Manager * Zubair Moolla Rod …" at bounding box center [855, 580] width 1267 height 406
